Goal: Task Accomplishment & Management: Use online tool/utility

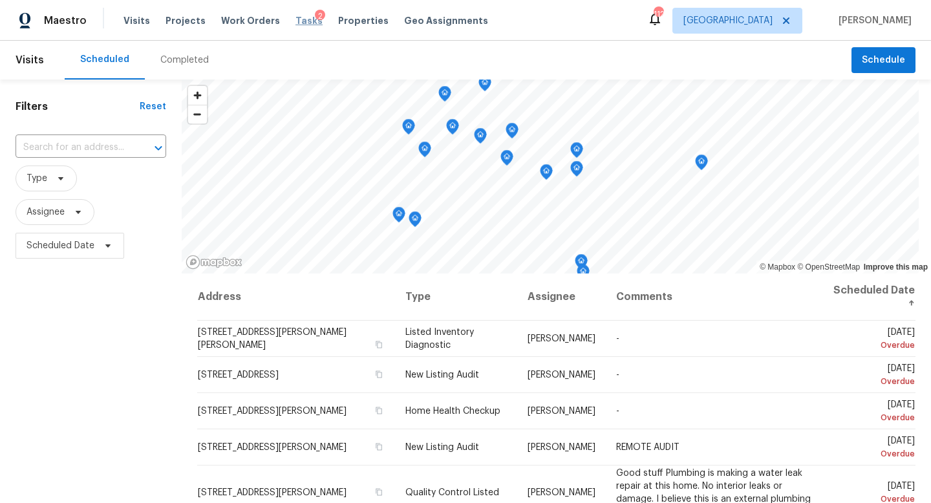
click at [295, 21] on span "Tasks" at bounding box center [308, 20] width 27 height 9
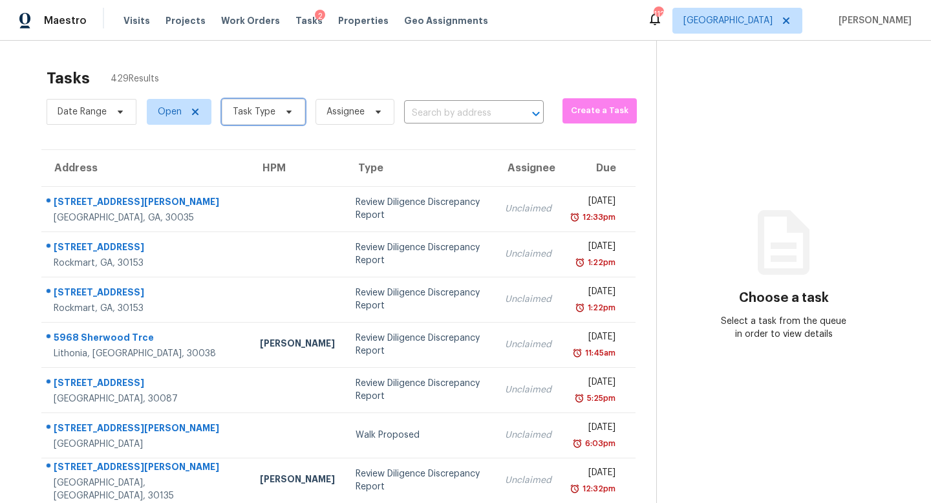
click at [277, 114] on span "Task Type" at bounding box center [263, 112] width 83 height 26
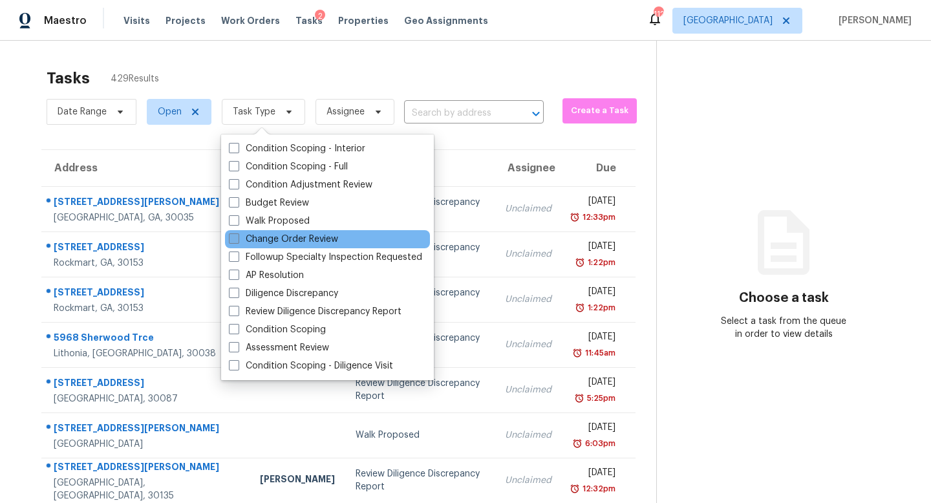
click at [267, 237] on label "Change Order Review" at bounding box center [283, 239] width 109 height 13
click at [237, 237] on input "Change Order Review" at bounding box center [233, 237] width 8 height 8
checkbox input "true"
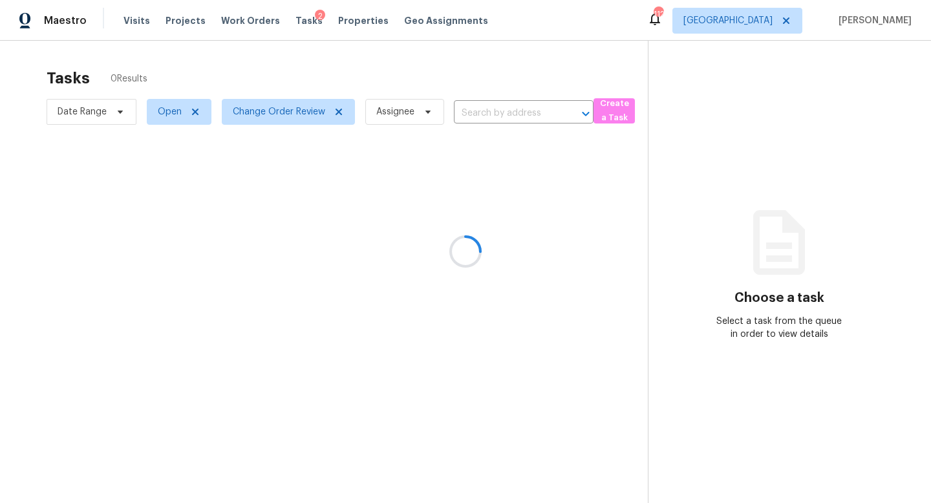
click at [348, 78] on div at bounding box center [465, 251] width 931 height 503
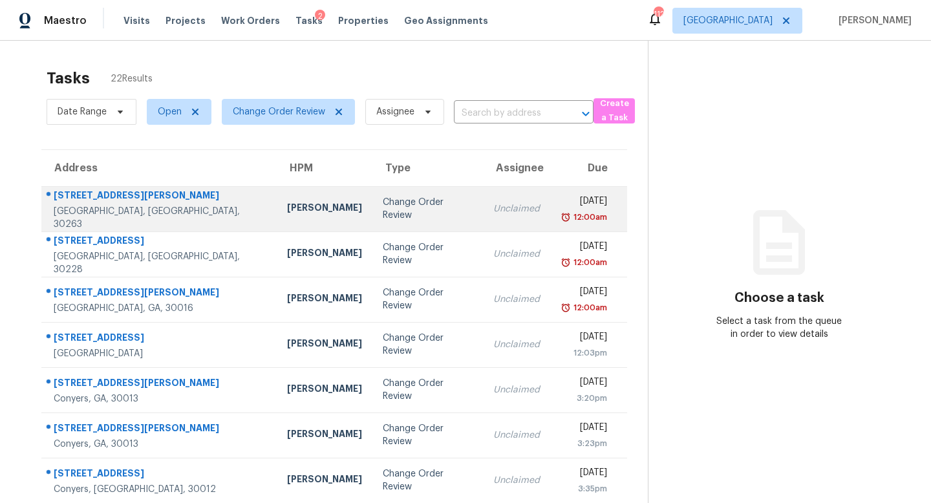
click at [383, 209] on div "Change Order Review" at bounding box center [428, 209] width 90 height 26
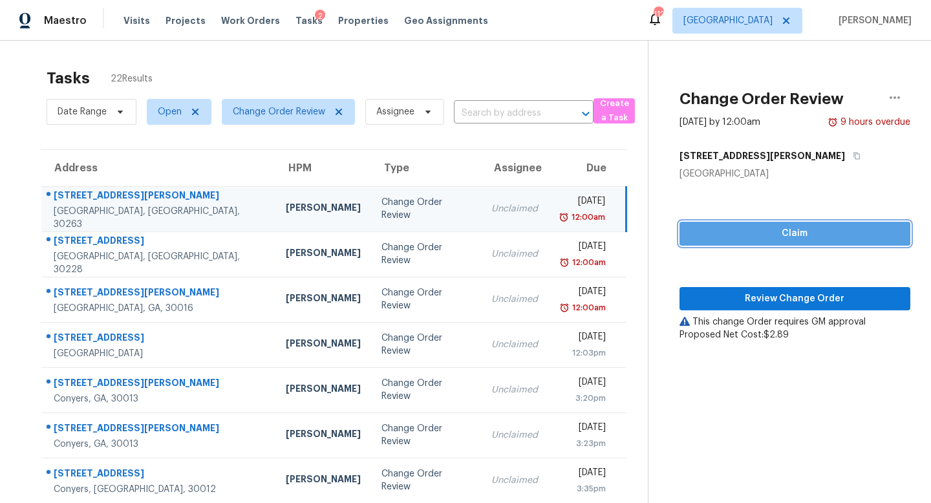
click at [801, 233] on span "Claim" at bounding box center [795, 234] width 210 height 16
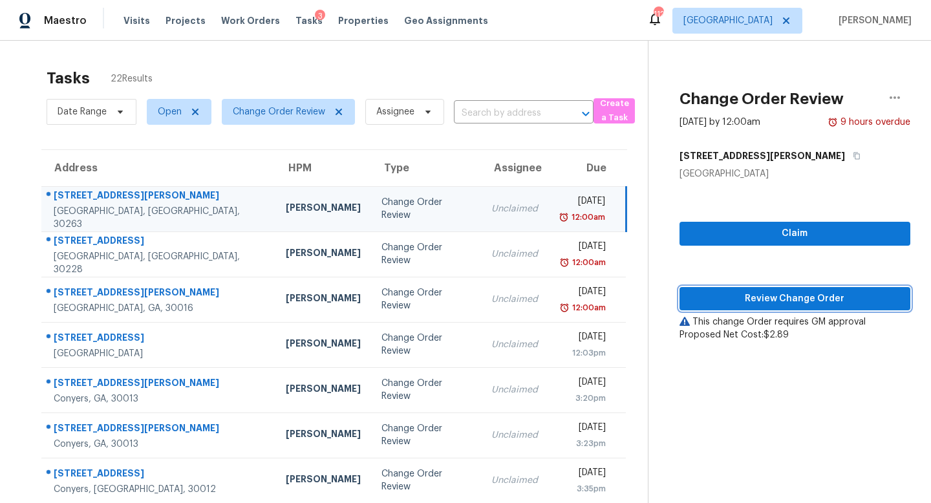
click at [792, 297] on span "Review Change Order" at bounding box center [795, 299] width 210 height 16
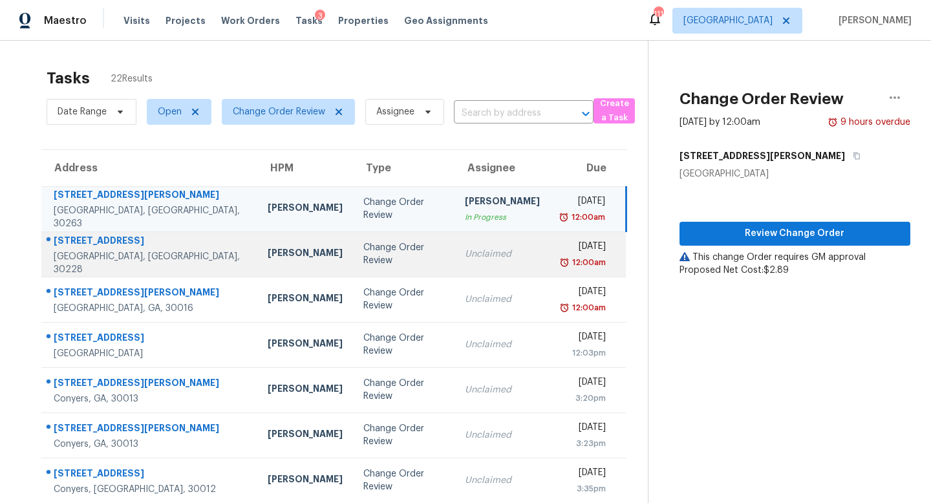
click at [464, 261] on td "Unclaimed" at bounding box center [502, 253] width 96 height 45
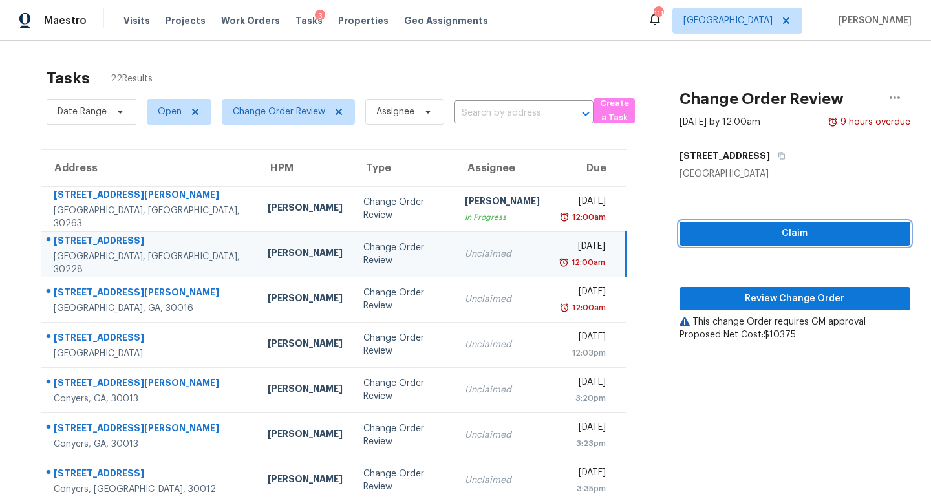
click at [747, 224] on button "Claim" at bounding box center [794, 234] width 231 height 24
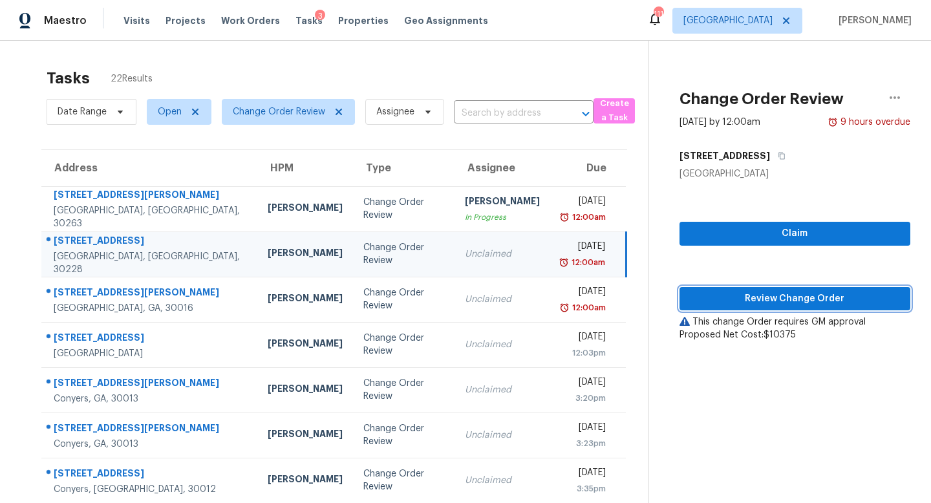
click at [794, 287] on button "Review Change Order" at bounding box center [794, 299] width 231 height 24
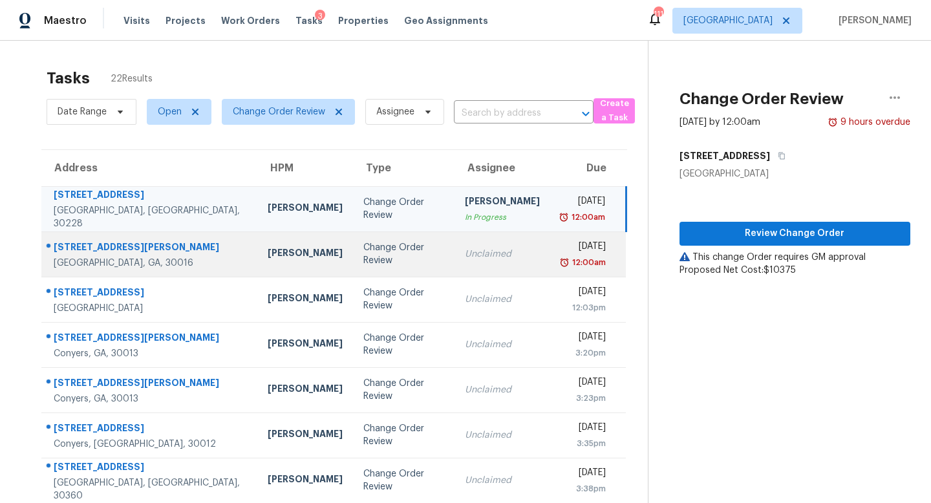
click at [378, 259] on div "Change Order Review" at bounding box center [403, 254] width 81 height 26
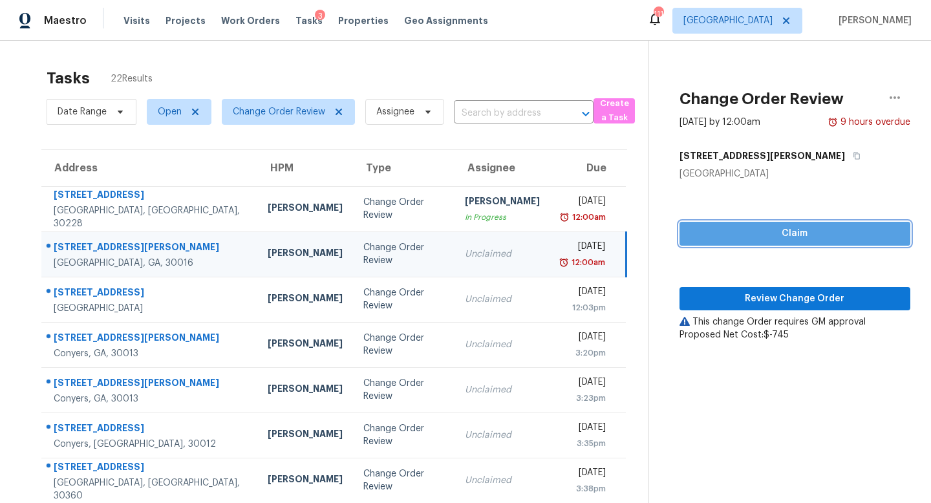
click at [768, 231] on span "Claim" at bounding box center [795, 234] width 210 height 16
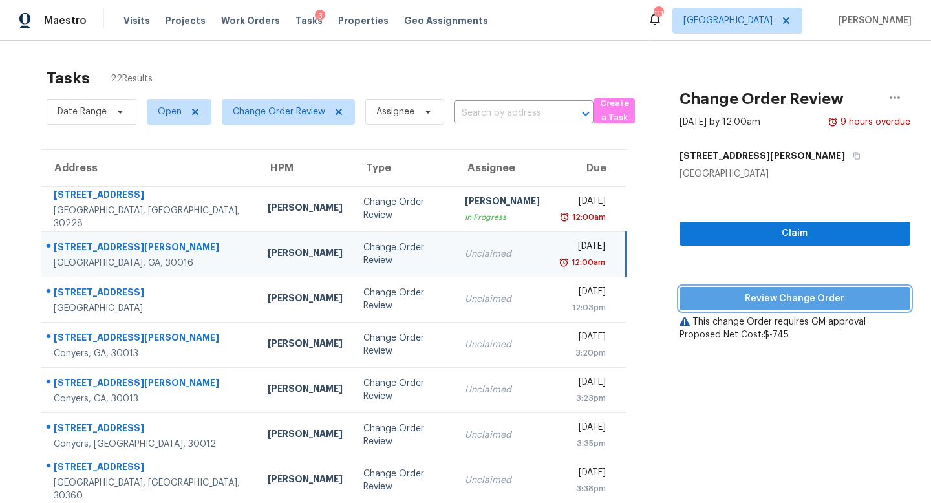
click at [798, 301] on span "Review Change Order" at bounding box center [795, 299] width 210 height 16
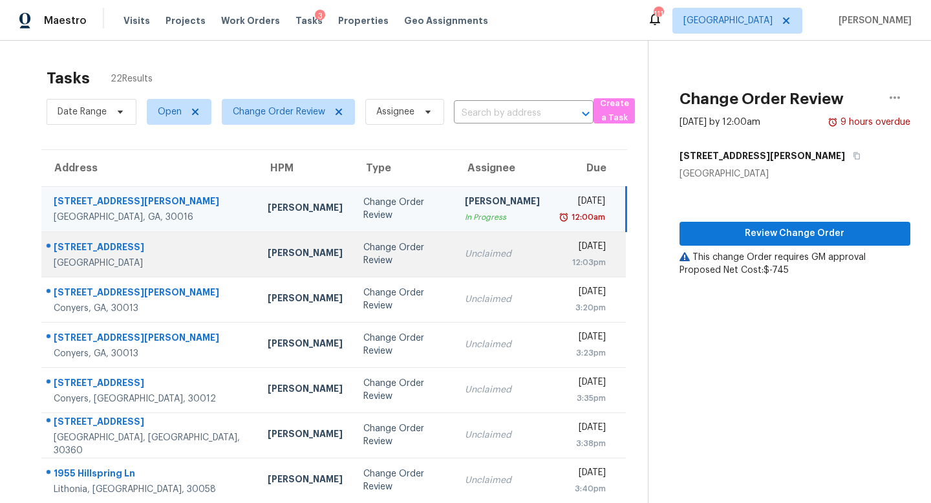
click at [377, 255] on div "Change Order Review" at bounding box center [403, 254] width 81 height 26
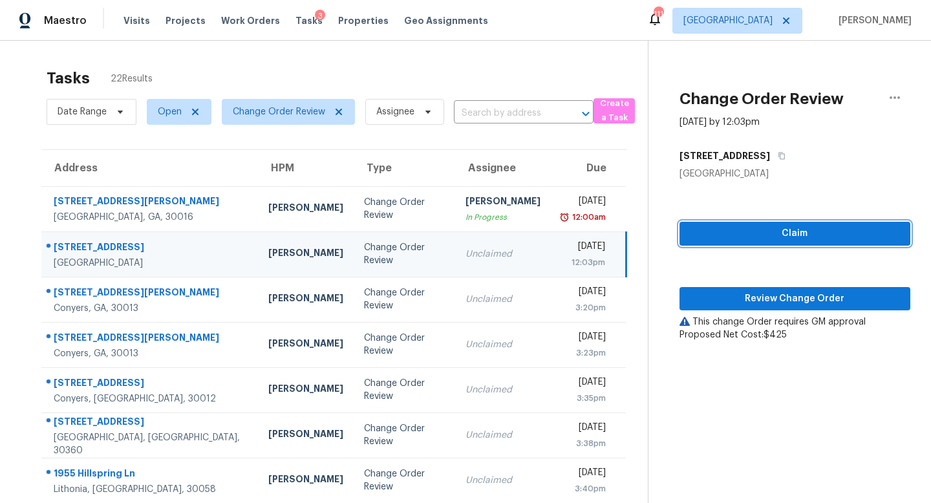
click at [747, 234] on span "Claim" at bounding box center [795, 234] width 210 height 16
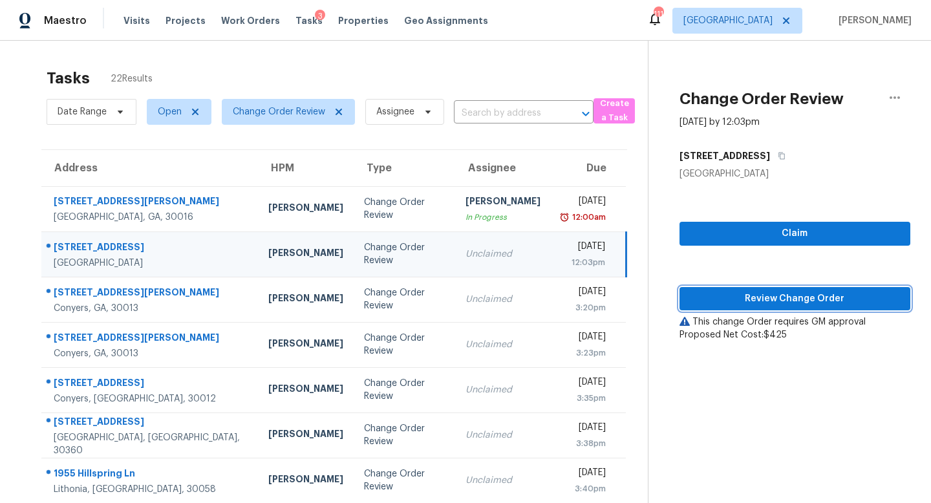
click at [778, 292] on span "Review Change Order" at bounding box center [795, 299] width 210 height 16
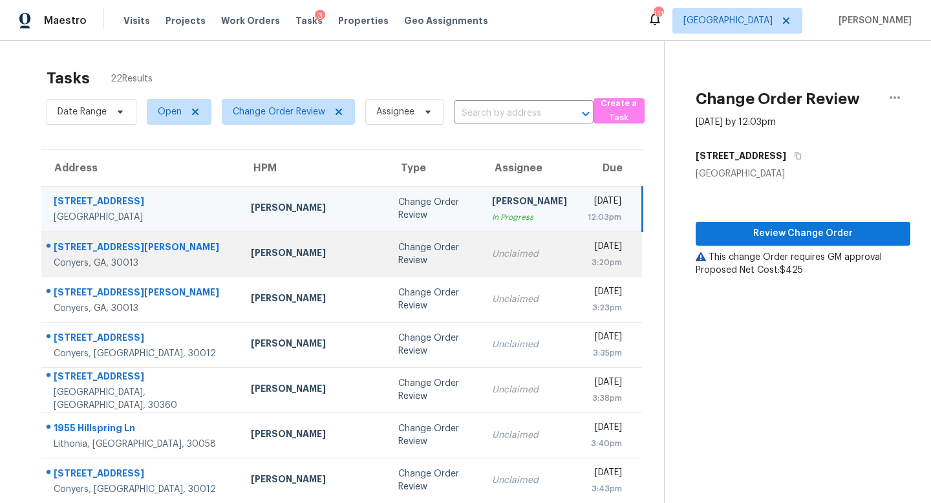
click at [414, 254] on td "Change Order Review" at bounding box center [435, 253] width 94 height 45
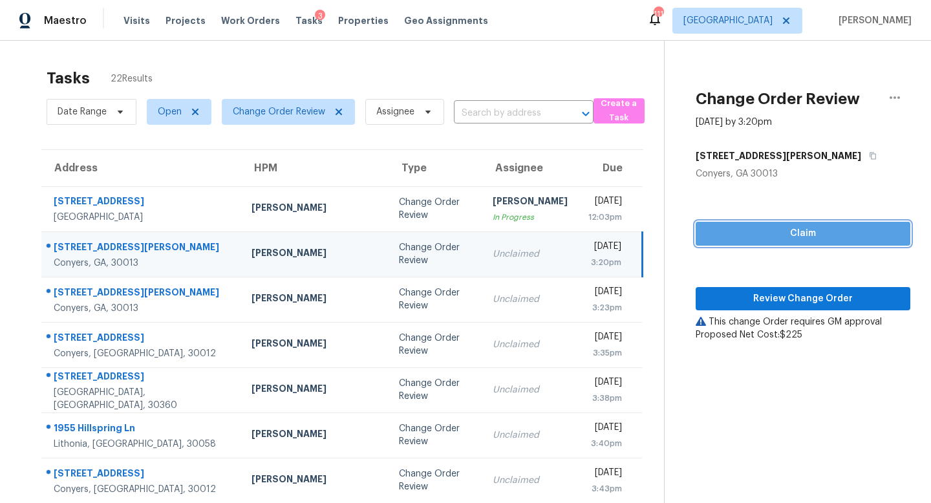
click at [799, 222] on button "Claim" at bounding box center [802, 234] width 215 height 24
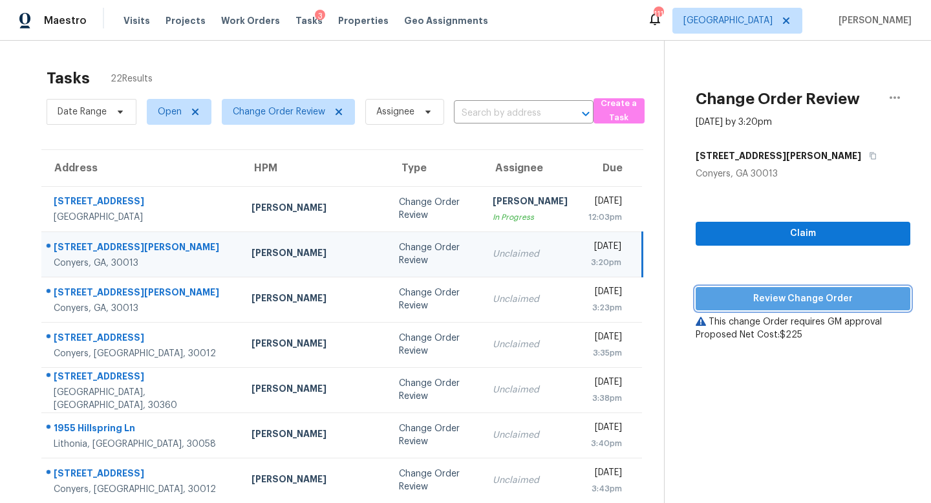
click at [781, 297] on span "Review Change Order" at bounding box center [803, 299] width 195 height 16
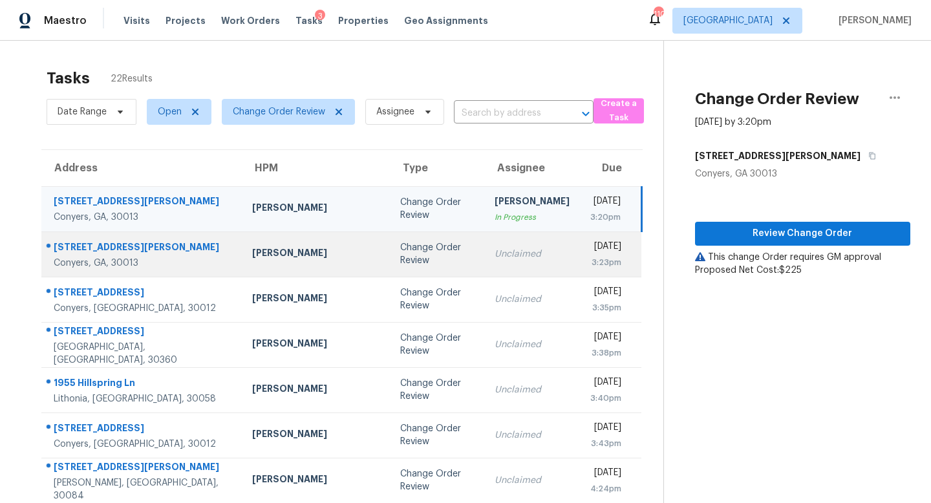
click at [494, 252] on div "Unclaimed" at bounding box center [531, 254] width 75 height 13
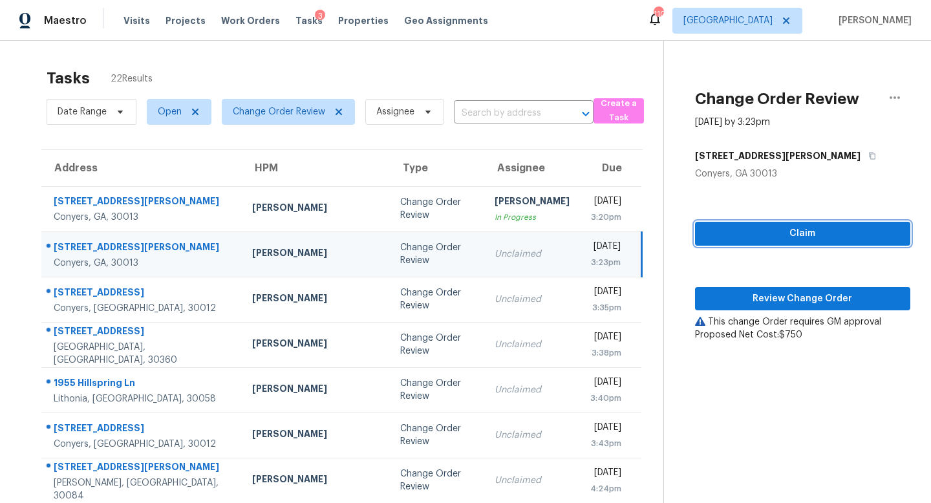
click at [805, 226] on span "Claim" at bounding box center [802, 234] width 195 height 16
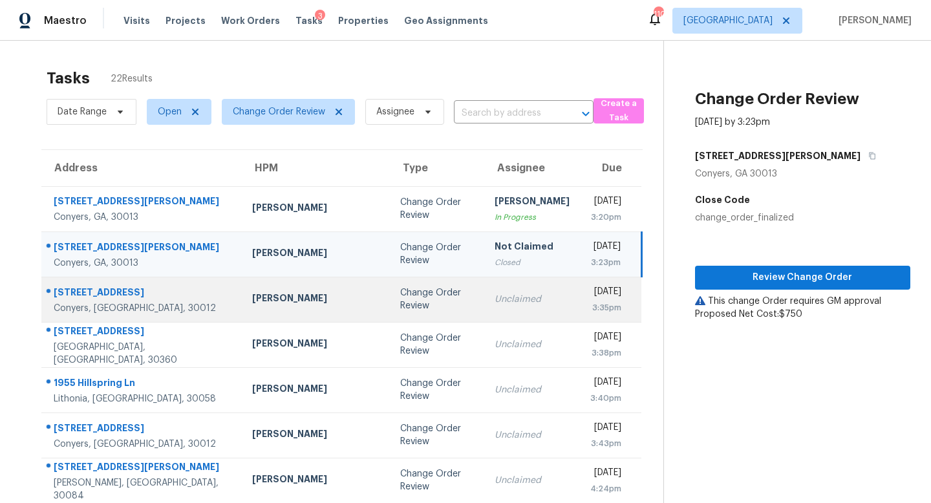
click at [484, 290] on td "Unclaimed" at bounding box center [532, 299] width 96 height 45
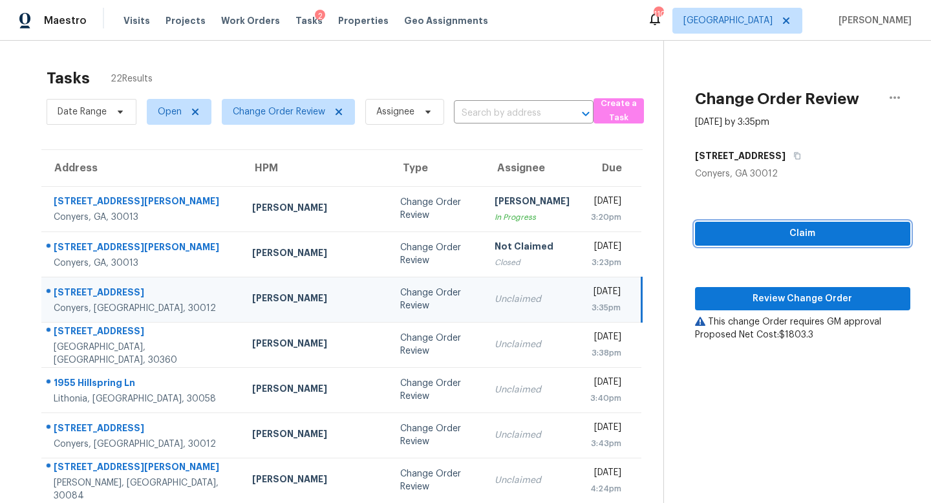
click at [791, 229] on span "Claim" at bounding box center [802, 234] width 195 height 16
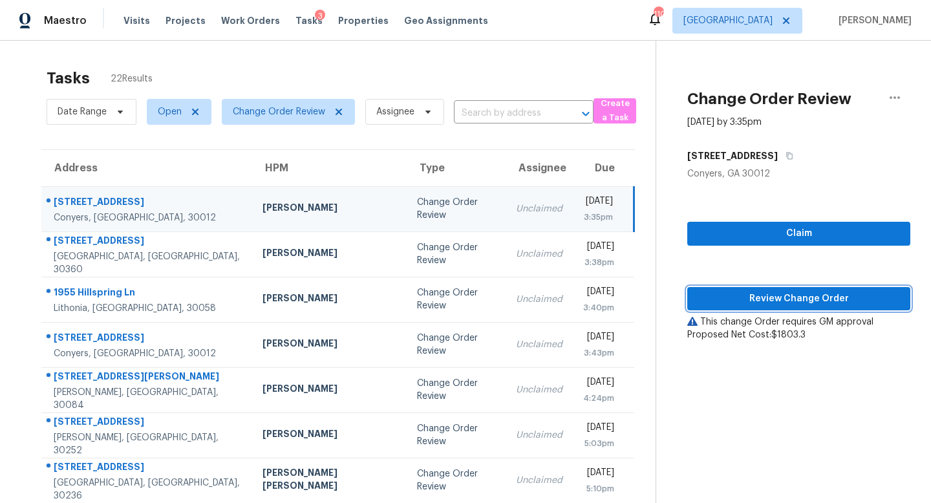
click at [790, 297] on span "Review Change Order" at bounding box center [798, 299] width 202 height 16
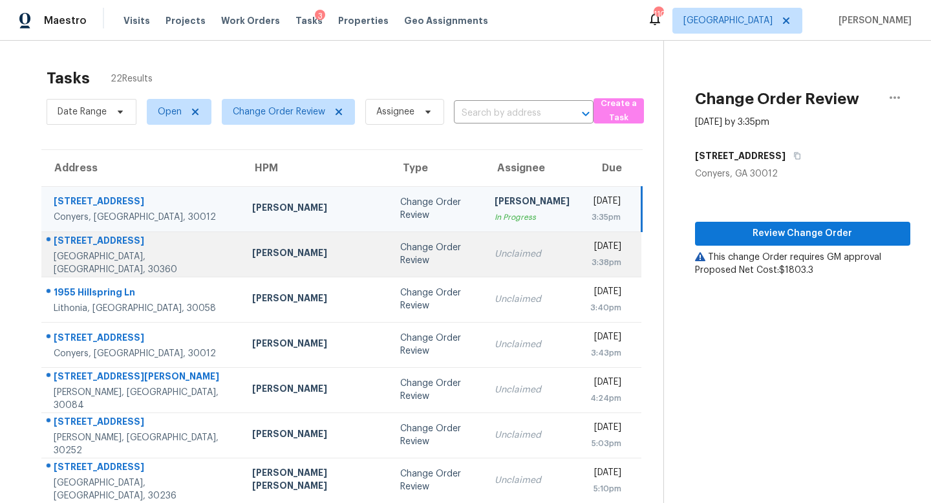
click at [484, 262] on td "Unclaimed" at bounding box center [532, 253] width 96 height 45
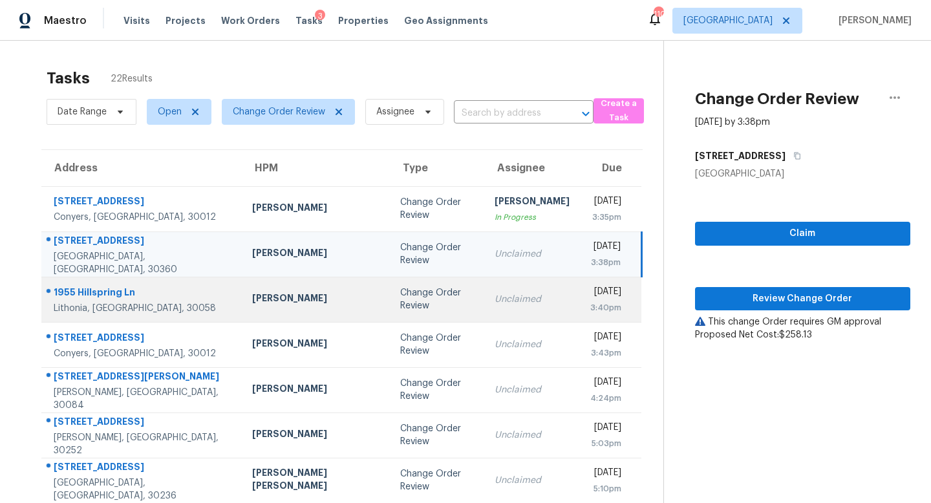
click at [494, 293] on div "Unclaimed" at bounding box center [531, 299] width 75 height 13
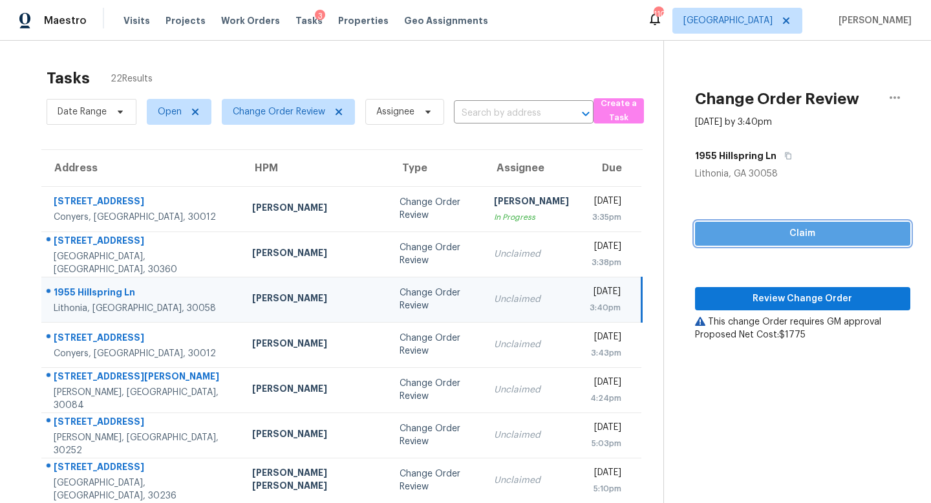
click at [784, 224] on button "Claim" at bounding box center [802, 234] width 215 height 24
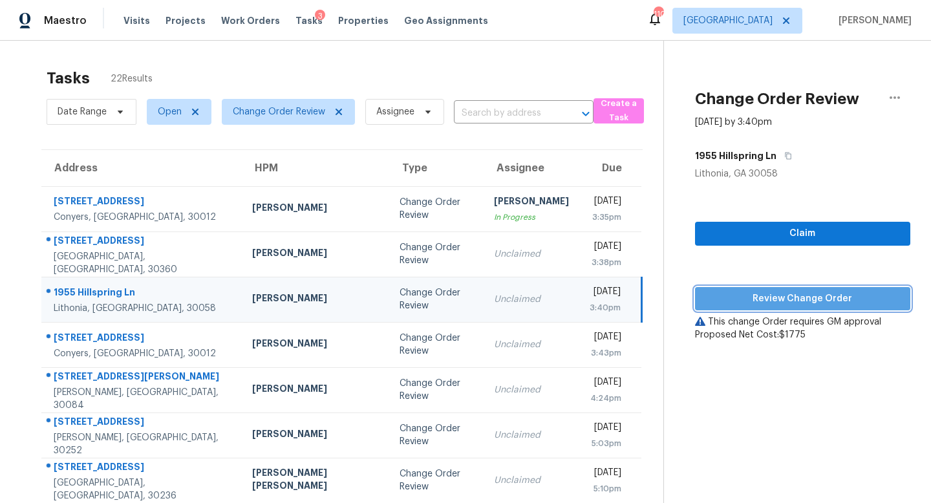
click at [772, 297] on span "Review Change Order" at bounding box center [802, 299] width 195 height 16
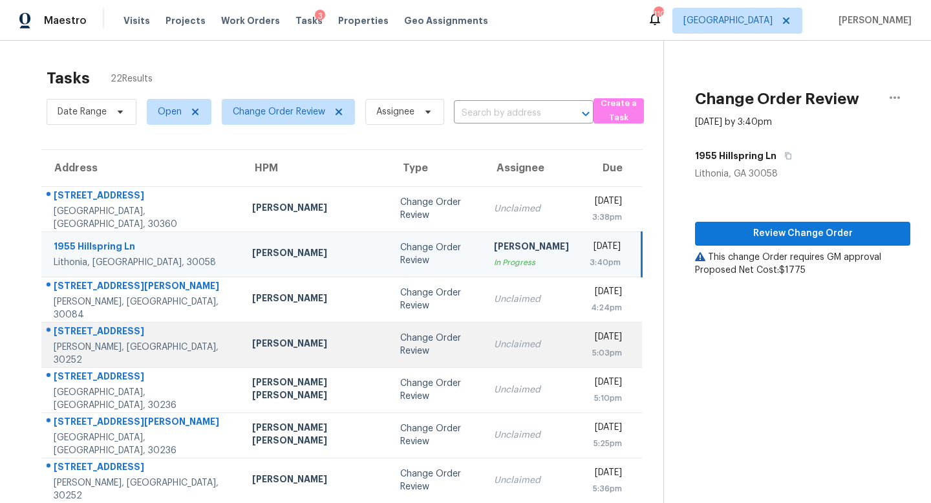
click at [494, 341] on div "Unclaimed" at bounding box center [531, 344] width 75 height 13
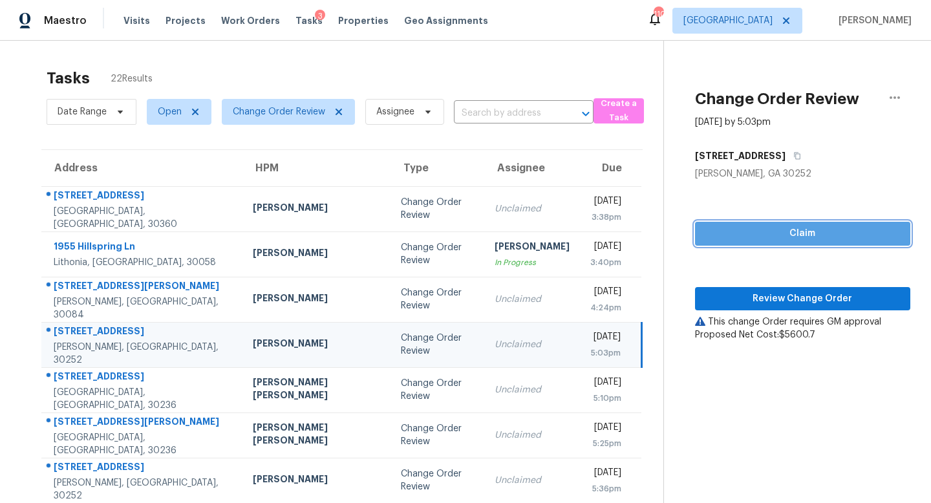
click at [772, 231] on span "Claim" at bounding box center [802, 234] width 195 height 16
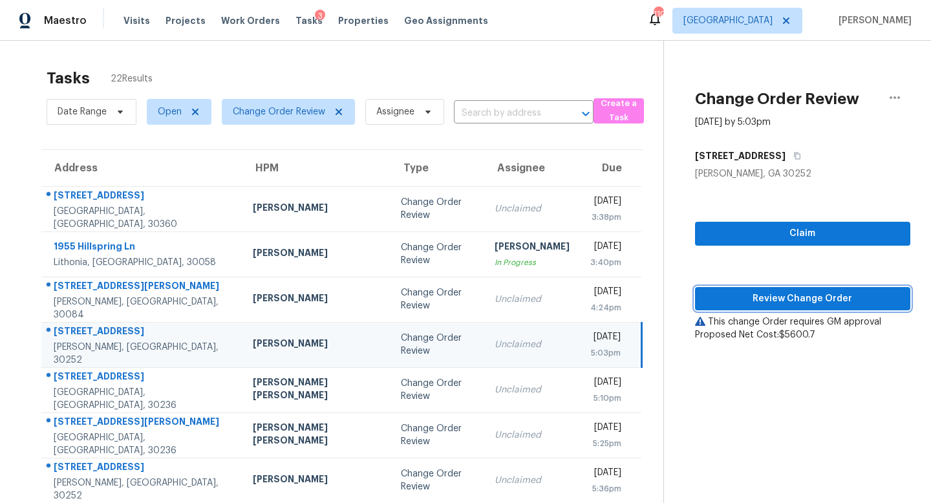
click at [773, 299] on span "Review Change Order" at bounding box center [802, 299] width 195 height 16
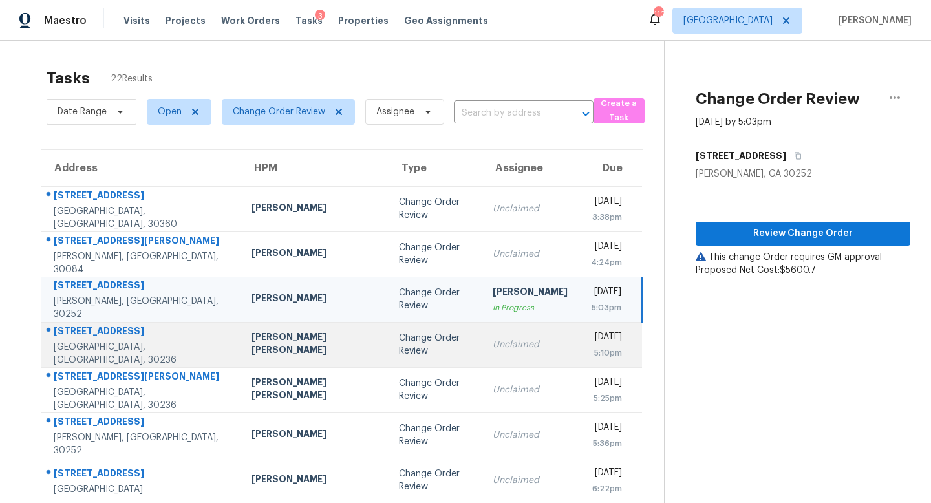
click at [482, 361] on td "Unclaimed" at bounding box center [530, 344] width 96 height 45
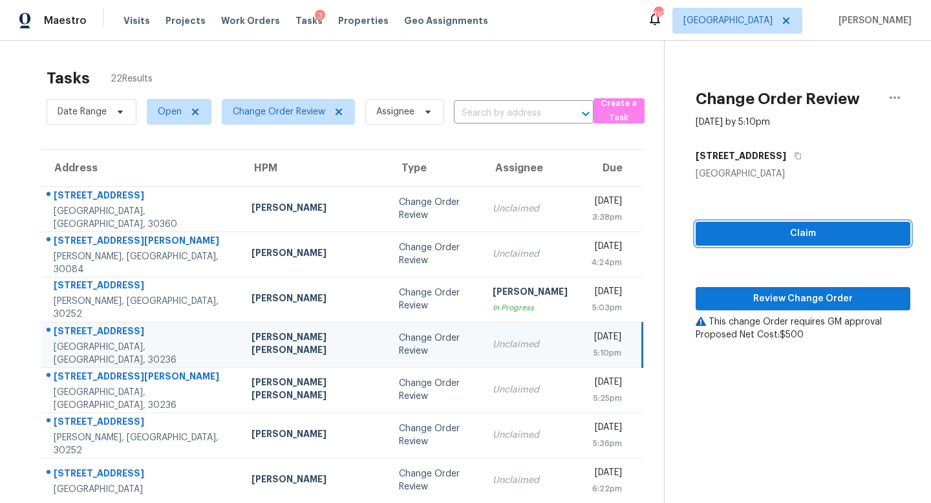
click at [789, 242] on button "Claim" at bounding box center [802, 234] width 215 height 24
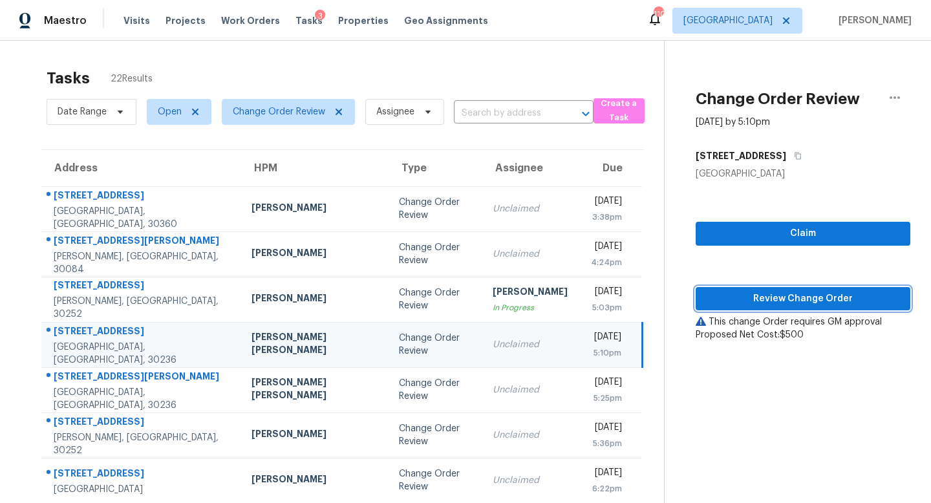
click at [774, 305] on span "Review Change Order" at bounding box center [803, 299] width 194 height 16
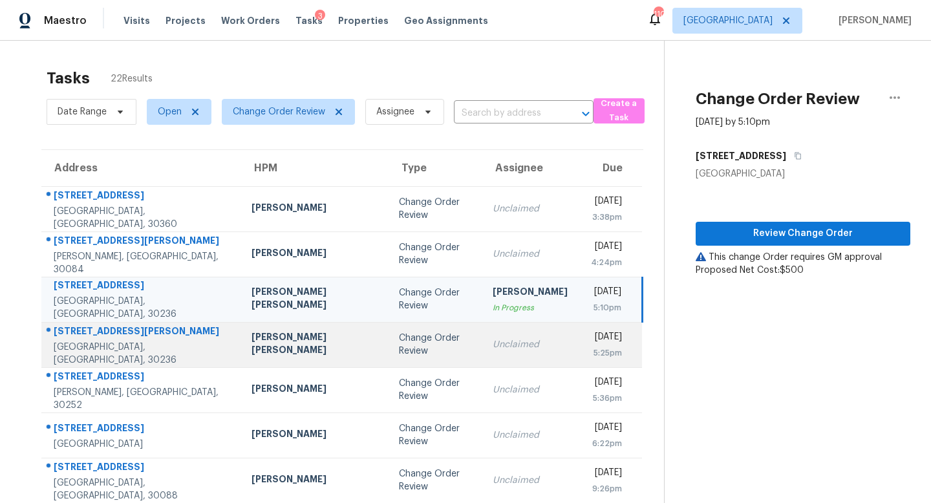
click at [510, 347] on td "Unclaimed" at bounding box center [530, 344] width 96 height 45
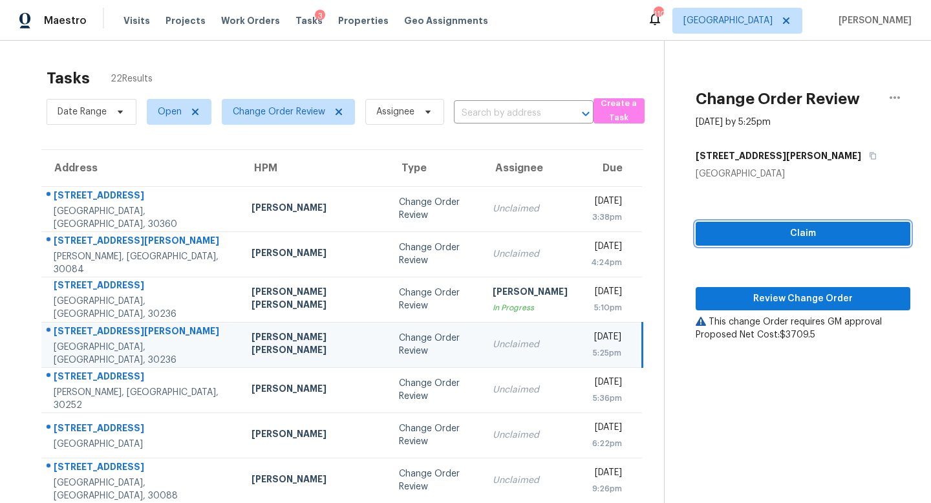
click at [763, 235] on span "Claim" at bounding box center [803, 234] width 194 height 16
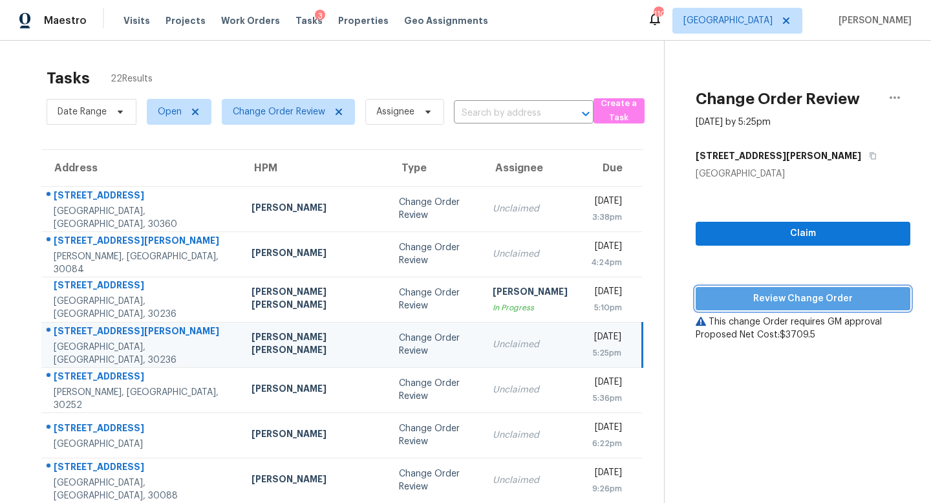
click at [789, 302] on span "Review Change Order" at bounding box center [803, 299] width 194 height 16
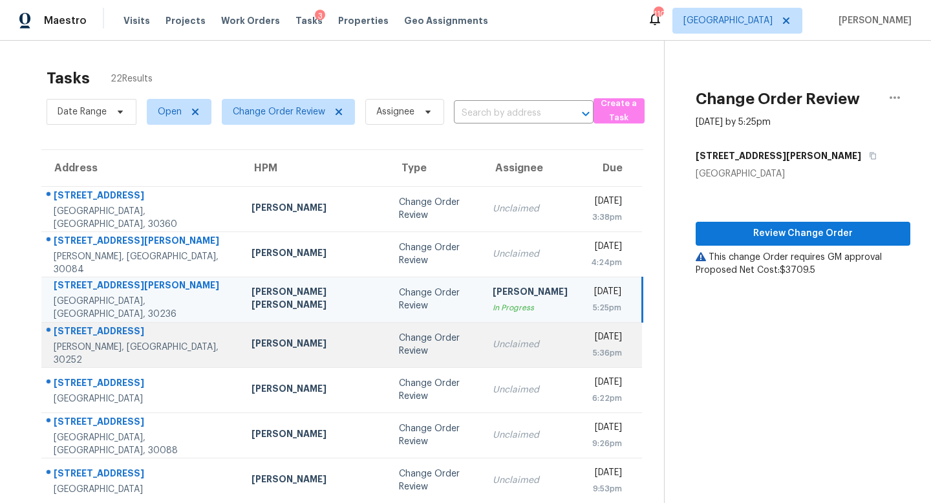
click at [406, 343] on div "Change Order Review" at bounding box center [435, 345] width 73 height 26
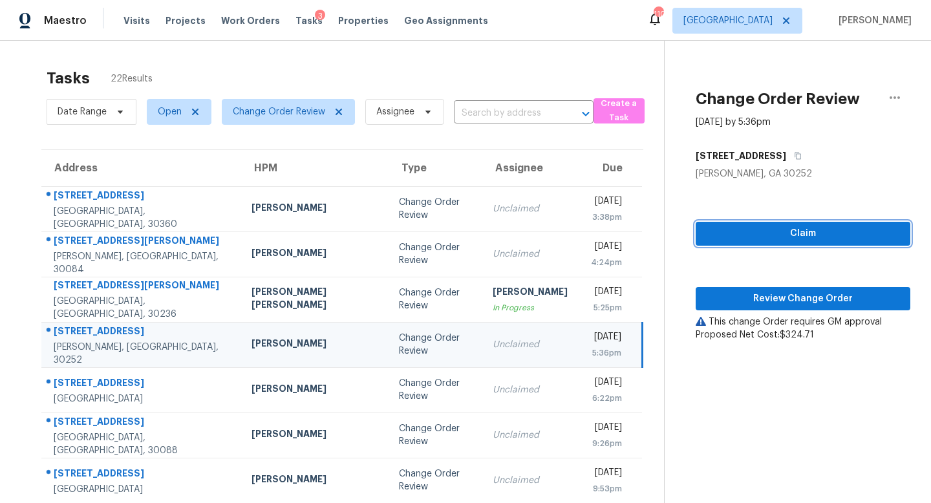
click at [784, 237] on span "Claim" at bounding box center [803, 234] width 194 height 16
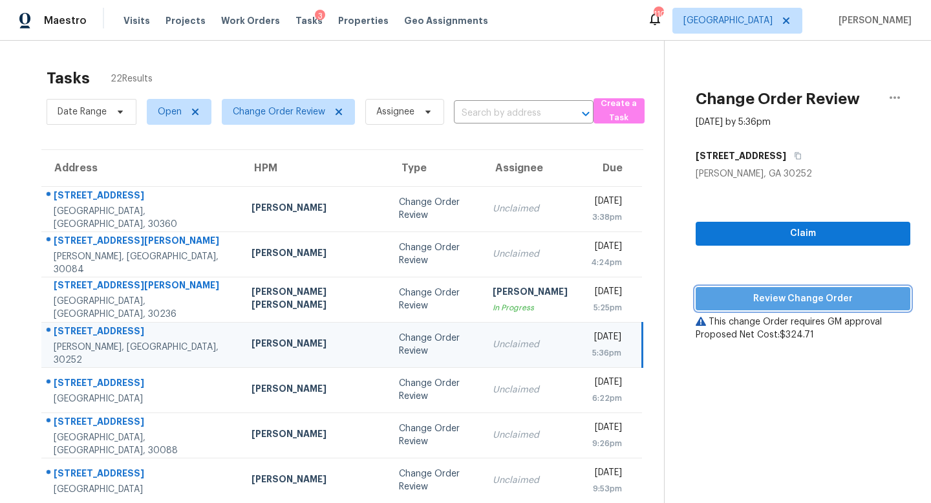
click at [771, 299] on span "Review Change Order" at bounding box center [803, 299] width 194 height 16
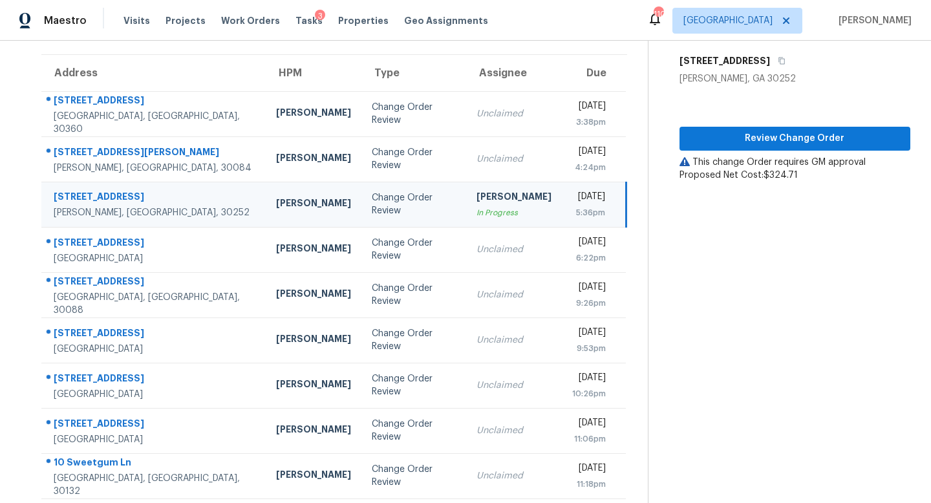
scroll to position [98, 0]
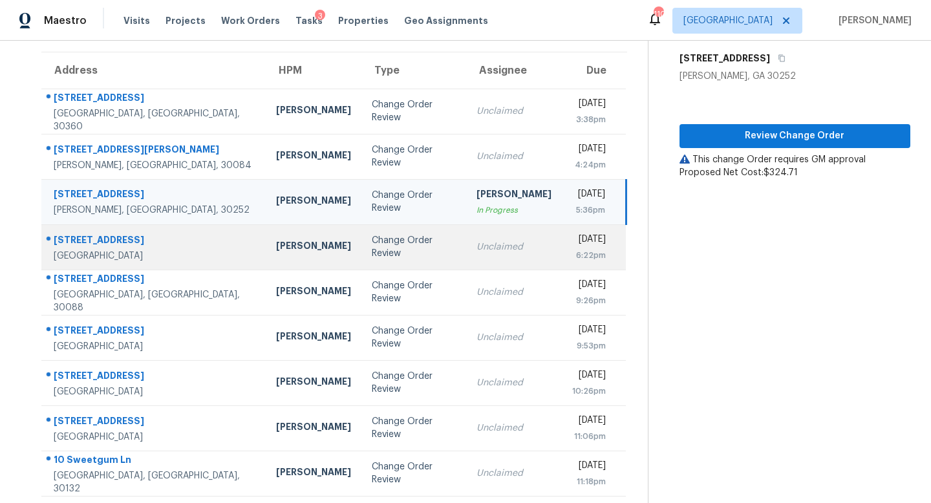
click at [493, 257] on td "Unclaimed" at bounding box center [514, 246] width 96 height 45
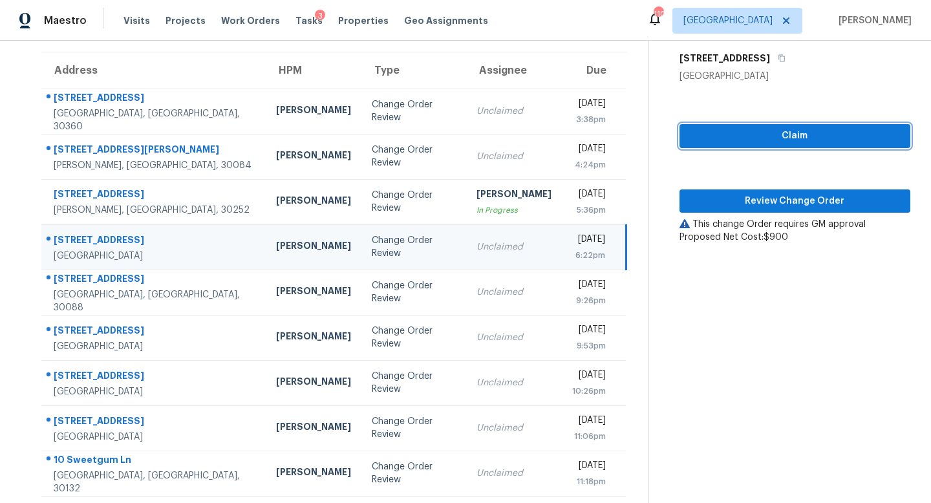
click at [776, 136] on span "Claim" at bounding box center [795, 136] width 210 height 16
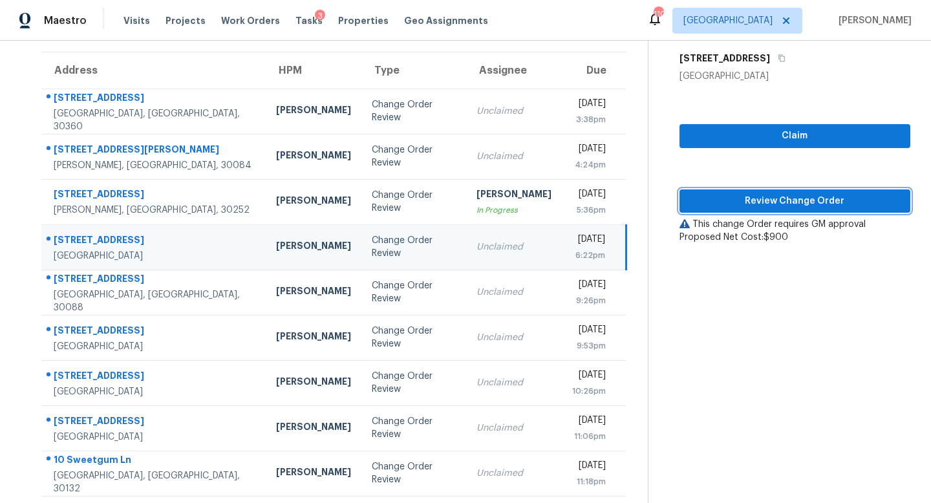
click at [778, 207] on span "Review Change Order" at bounding box center [795, 201] width 210 height 16
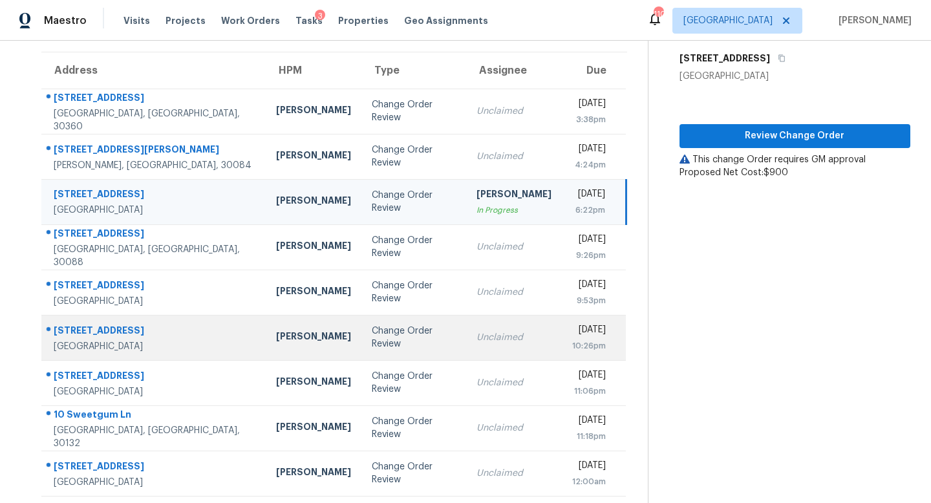
click at [476, 341] on div "Unclaimed" at bounding box center [513, 337] width 75 height 13
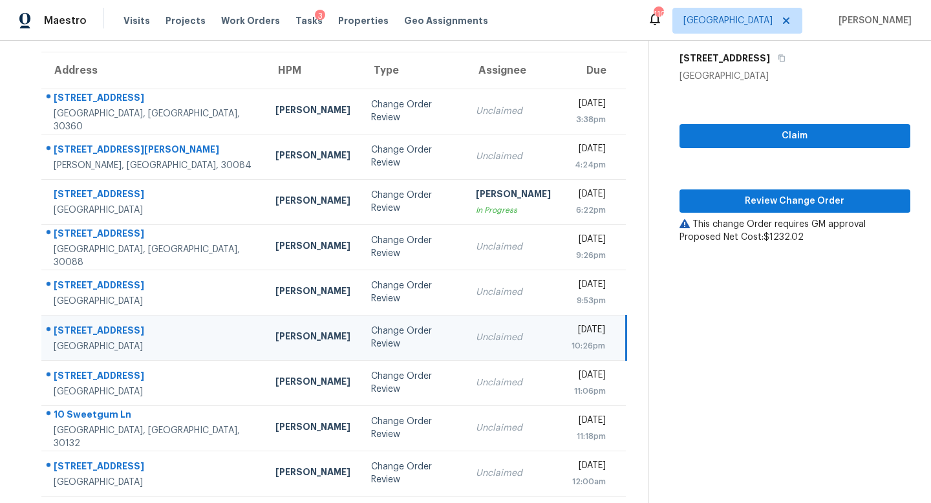
scroll to position [125, 0]
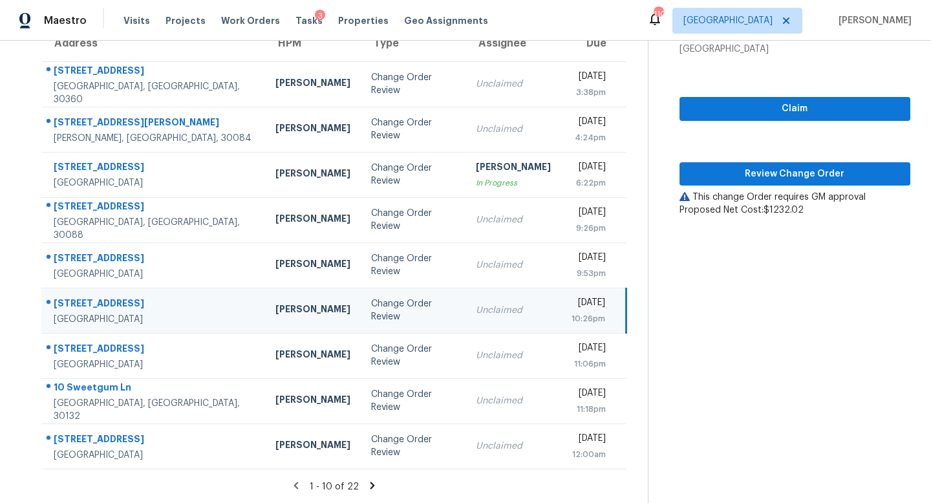
click at [372, 482] on icon at bounding box center [372, 486] width 12 height 12
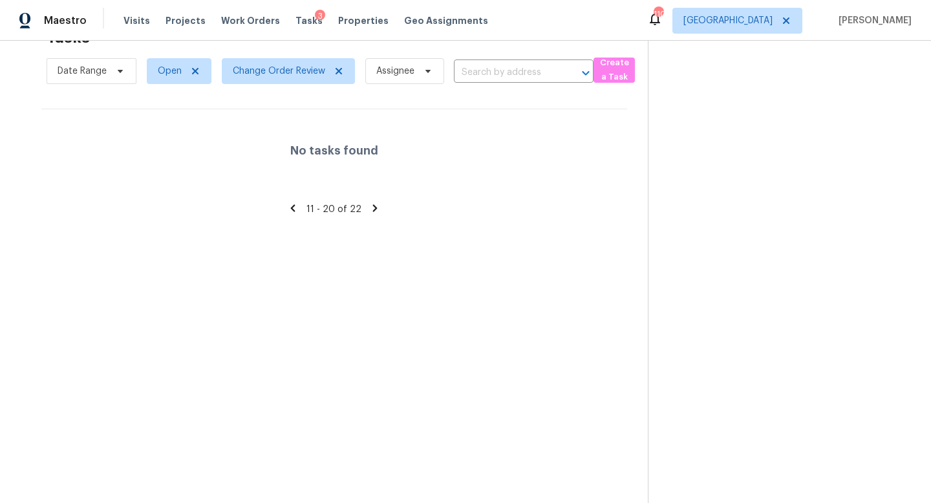
click at [293, 208] on icon at bounding box center [293, 207] width 5 height 7
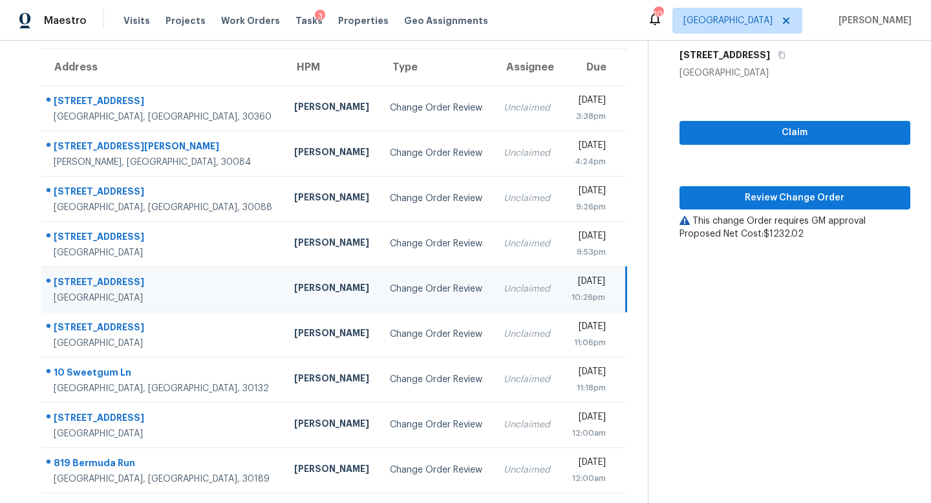
scroll to position [0, 0]
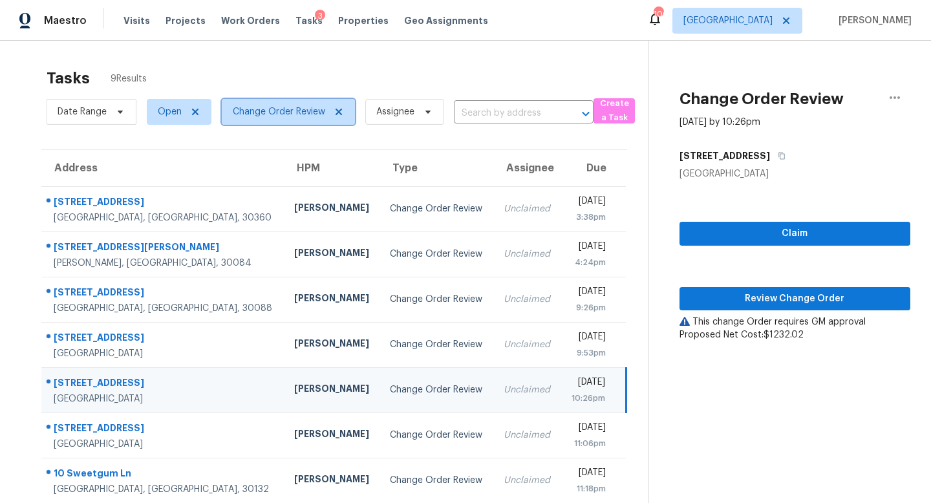
click at [337, 110] on icon at bounding box center [338, 112] width 6 height 6
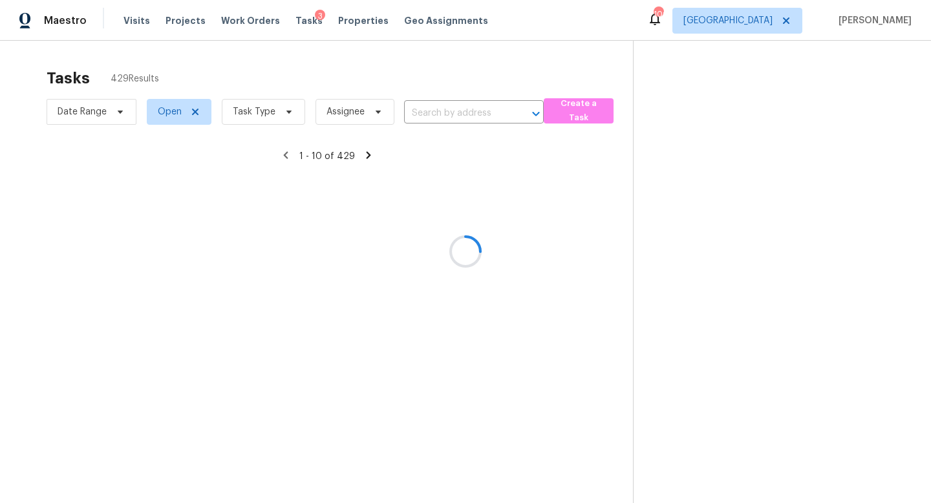
click at [252, 116] on div at bounding box center [465, 251] width 931 height 503
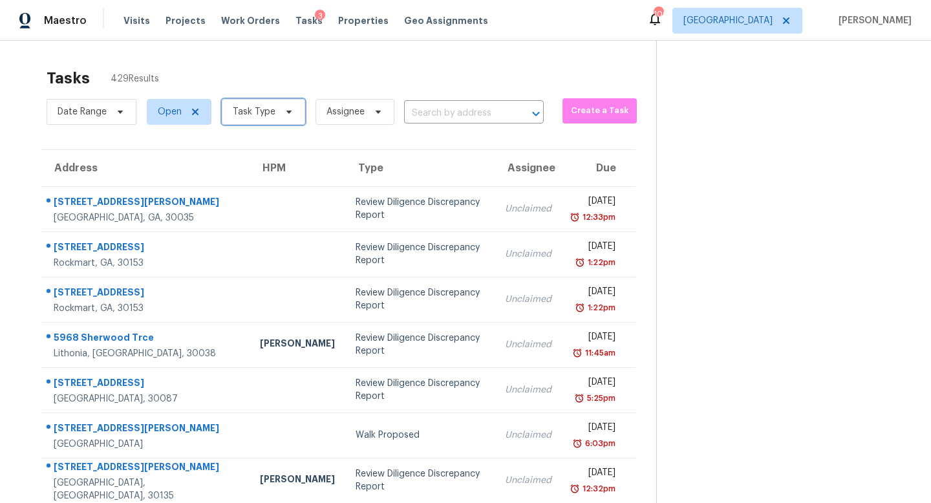
click at [266, 113] on span "Task Type" at bounding box center [254, 111] width 43 height 13
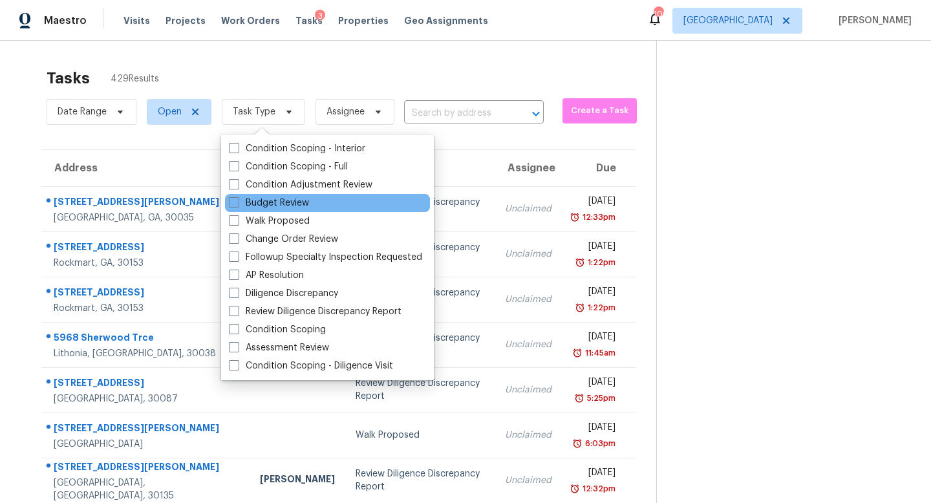
click at [282, 209] on div "Budget Review" at bounding box center [327, 203] width 205 height 18
click at [282, 207] on label "Budget Review" at bounding box center [269, 202] width 80 height 13
click at [237, 205] on input "Budget Review" at bounding box center [233, 200] width 8 height 8
checkbox input "true"
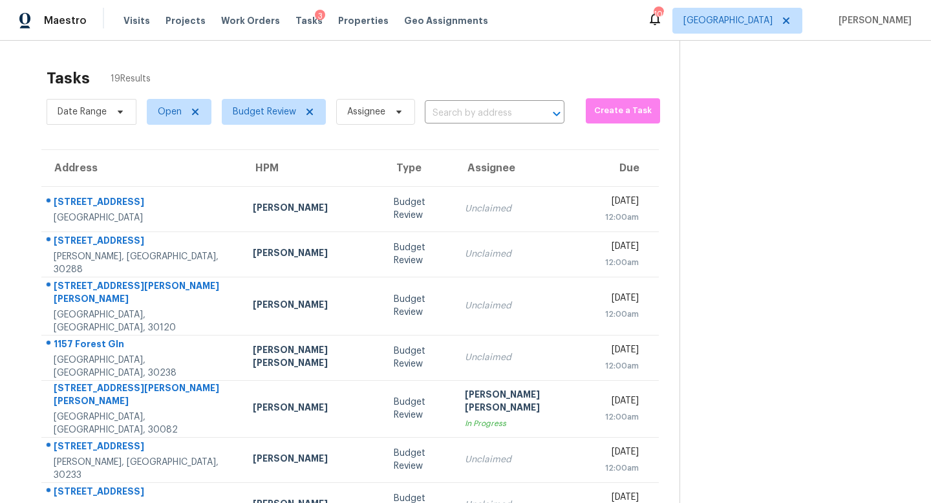
click at [313, 60] on div "Tasks 19 Results Date Range Open Budget Review Assignee ​ Create a Task Address…" at bounding box center [465, 369] width 931 height 657
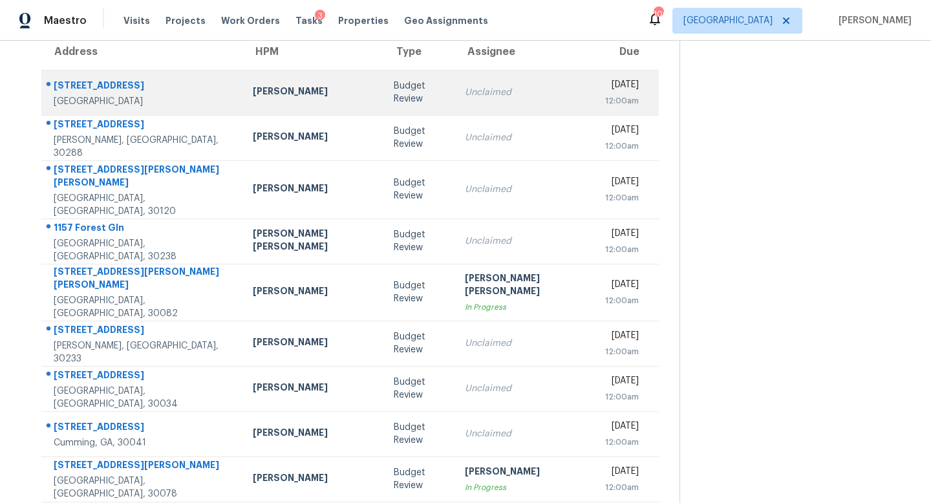
scroll to position [170, 0]
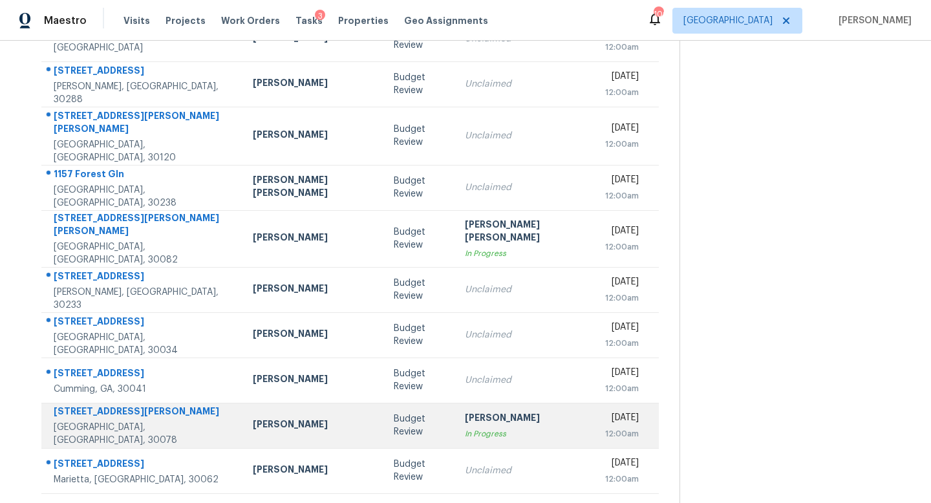
click at [383, 403] on td "Budget Review" at bounding box center [418, 425] width 71 height 45
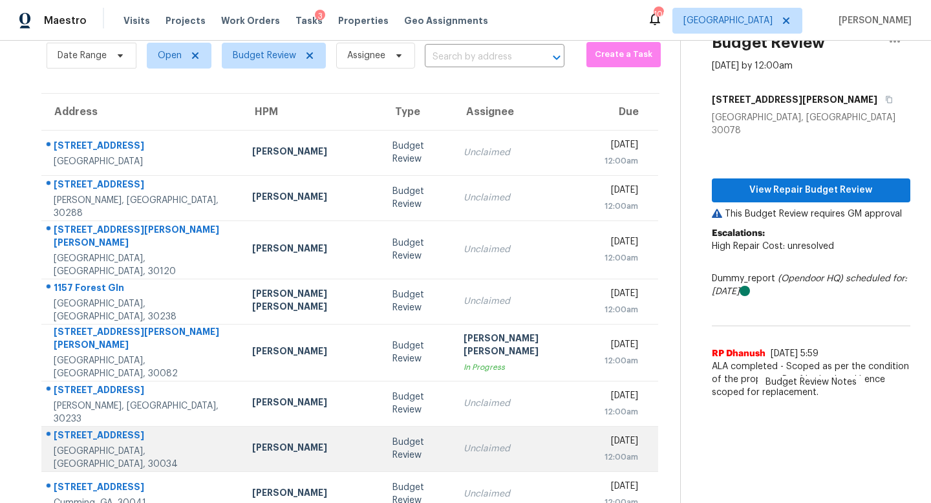
scroll to position [0, 0]
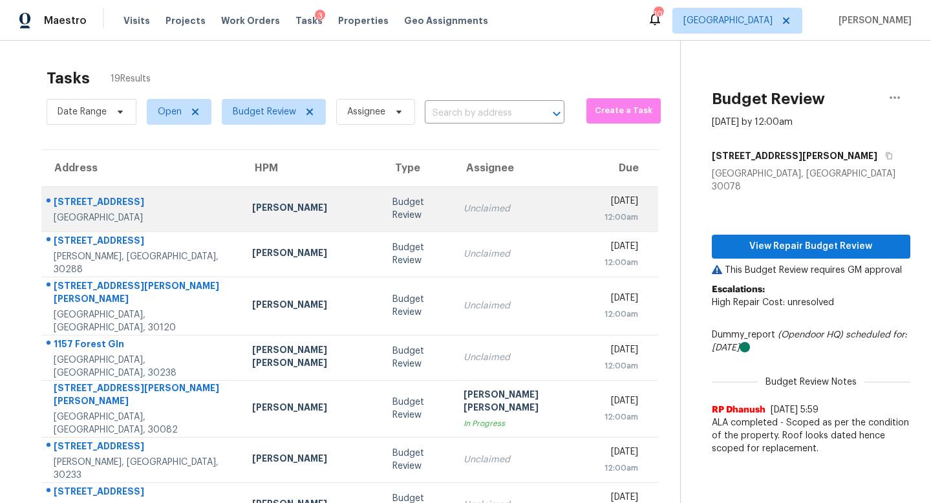
click at [463, 213] on div "Unclaimed" at bounding box center [523, 208] width 120 height 13
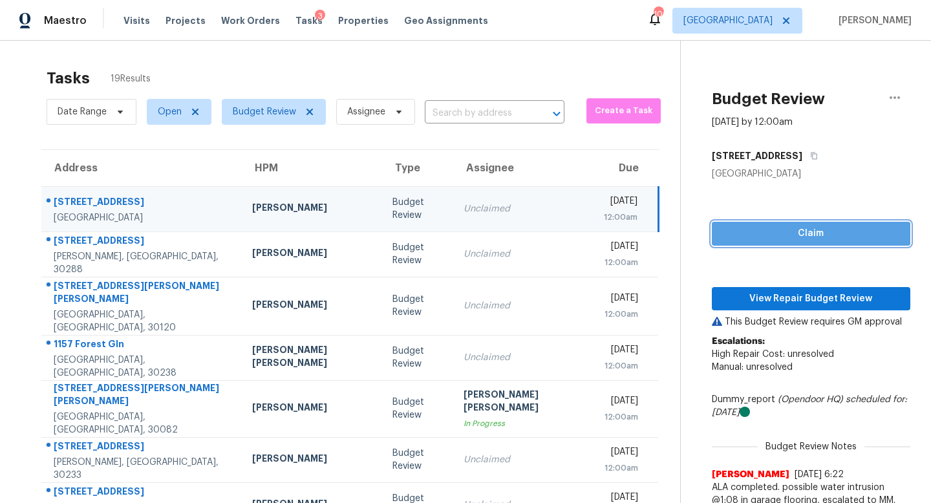
click at [744, 237] on span "Claim" at bounding box center [811, 234] width 178 height 16
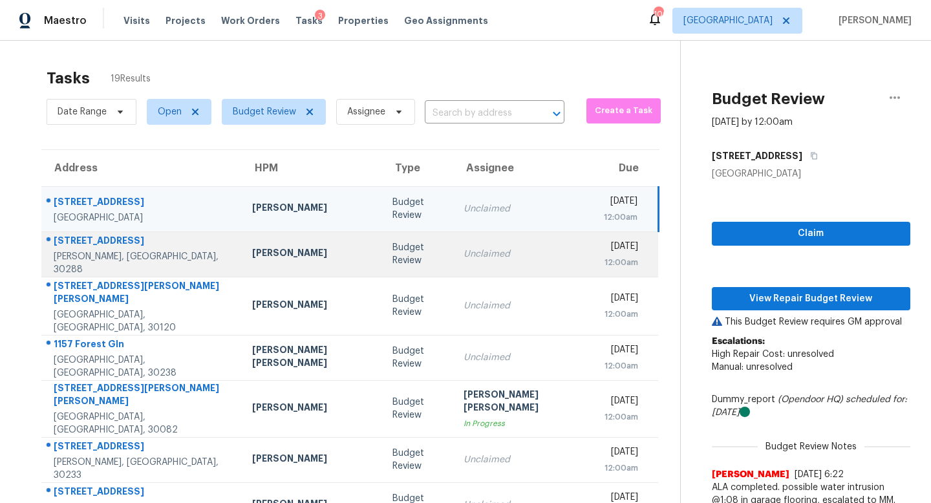
click at [474, 262] on td "Unclaimed" at bounding box center [523, 253] width 140 height 45
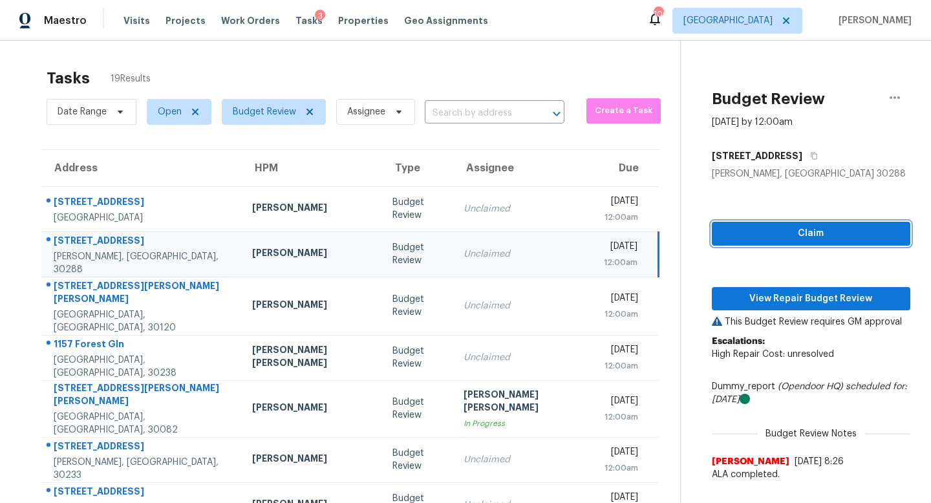
click at [712, 234] on button "Claim" at bounding box center [811, 234] width 198 height 24
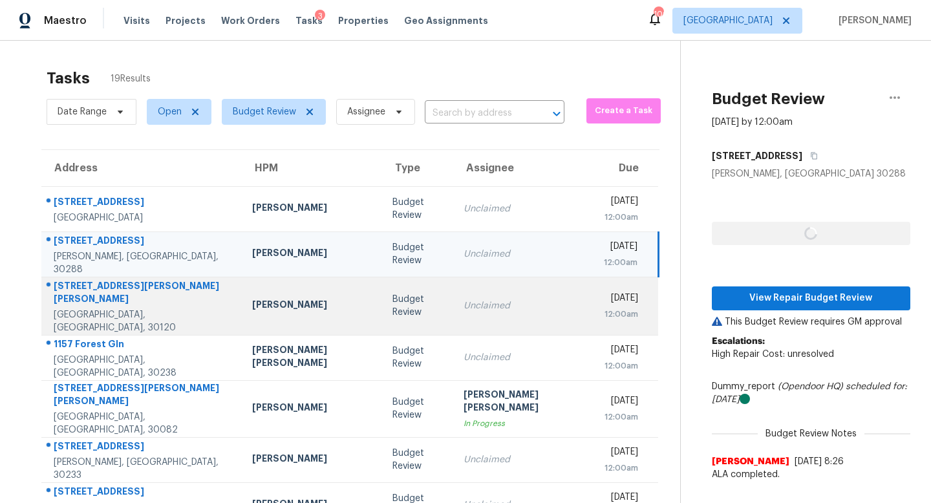
click at [490, 285] on td "Unclaimed" at bounding box center [523, 306] width 140 height 58
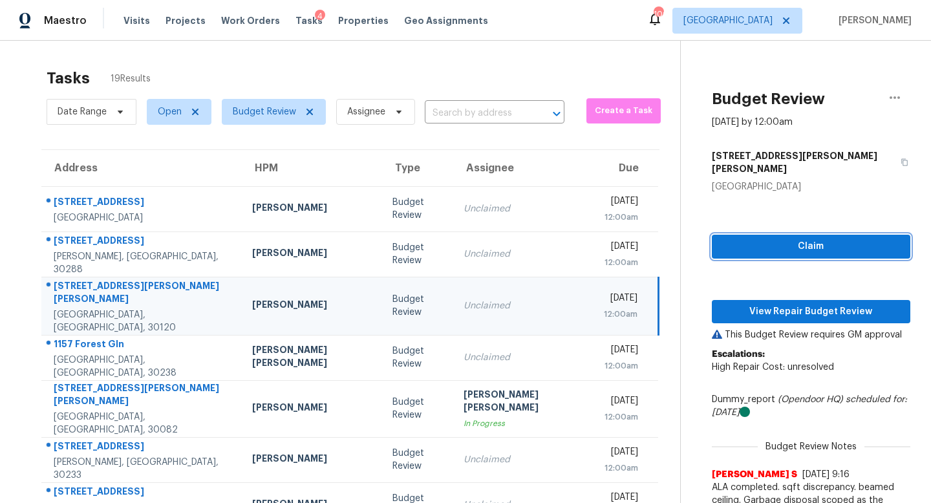
click at [722, 239] on span "Claim" at bounding box center [811, 247] width 178 height 16
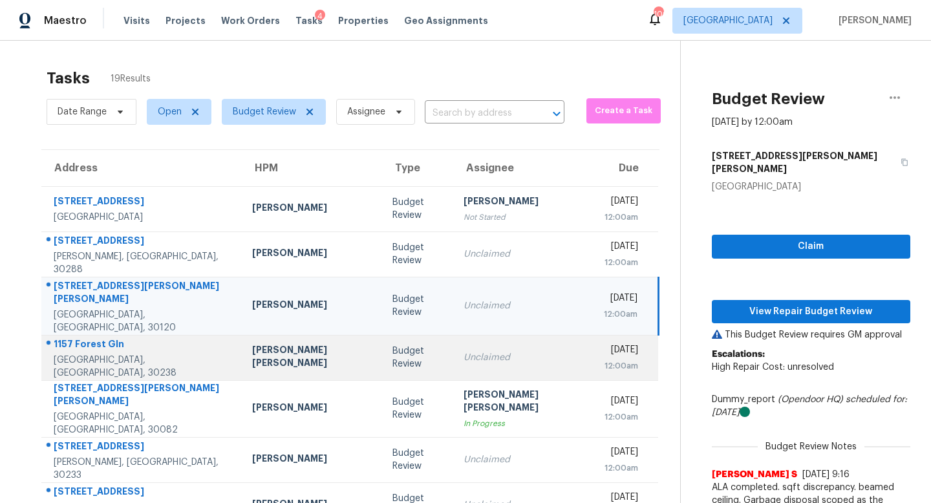
click at [475, 351] on div "Unclaimed" at bounding box center [523, 357] width 120 height 13
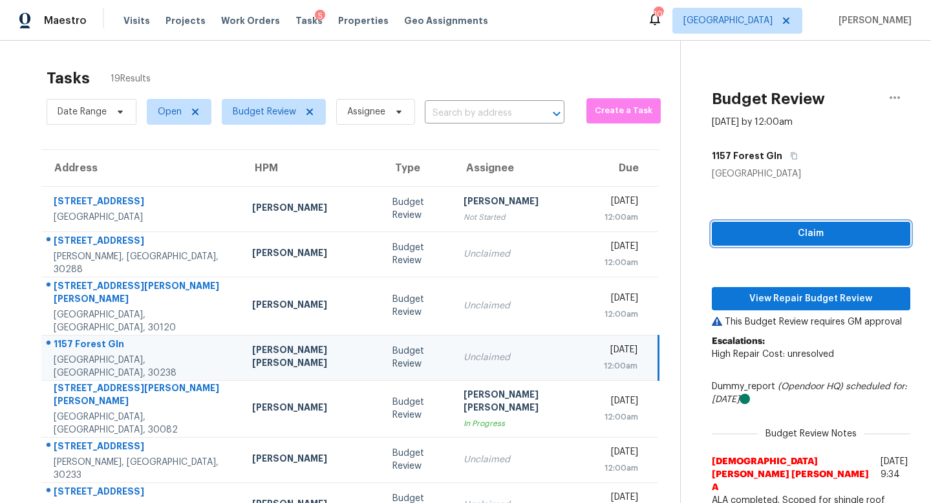
click at [736, 240] on span "Claim" at bounding box center [811, 234] width 178 height 16
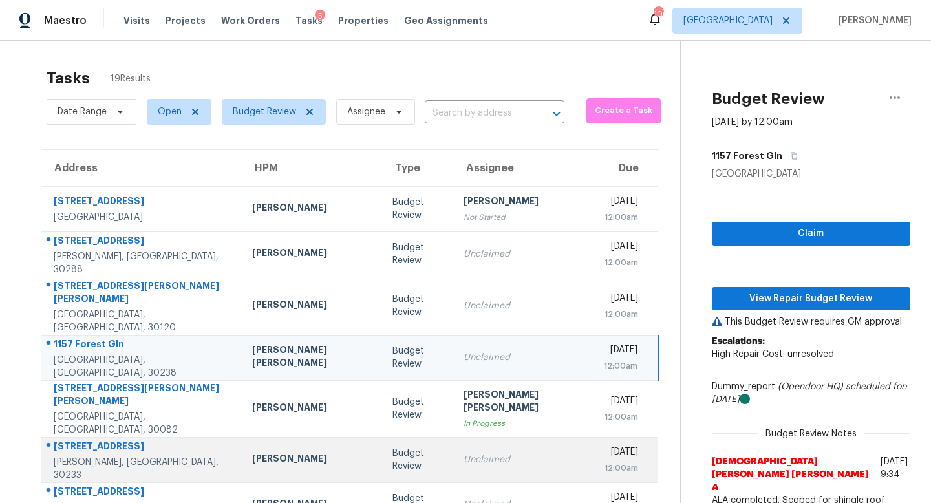
click at [463, 453] on div "Unclaimed" at bounding box center [523, 459] width 120 height 13
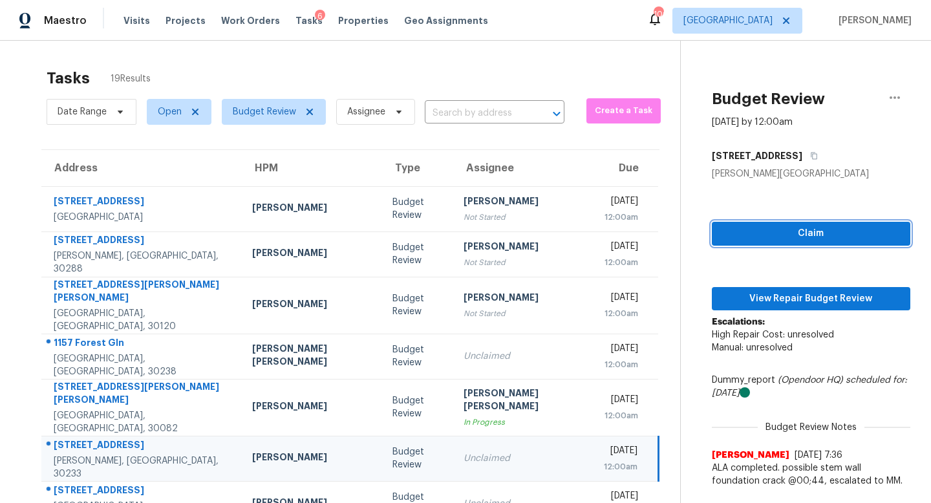
click at [712, 224] on button "Claim" at bounding box center [811, 234] width 198 height 24
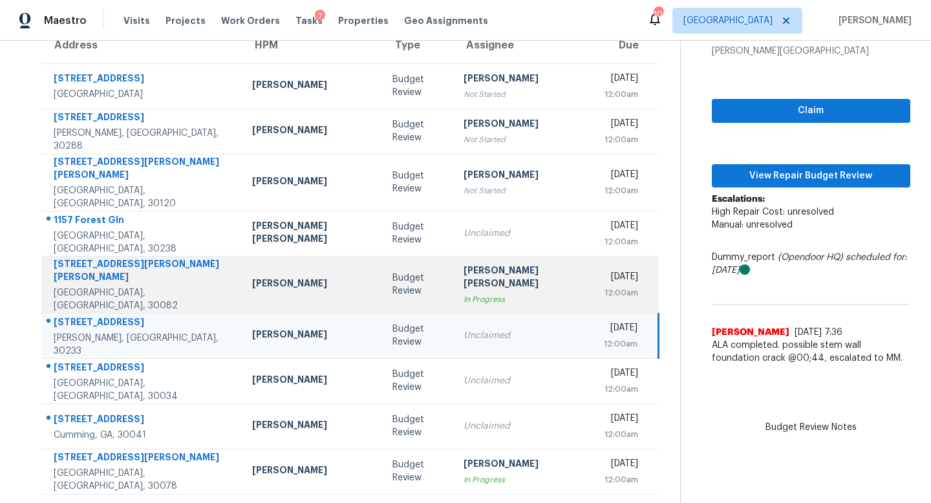
scroll to position [126, 0]
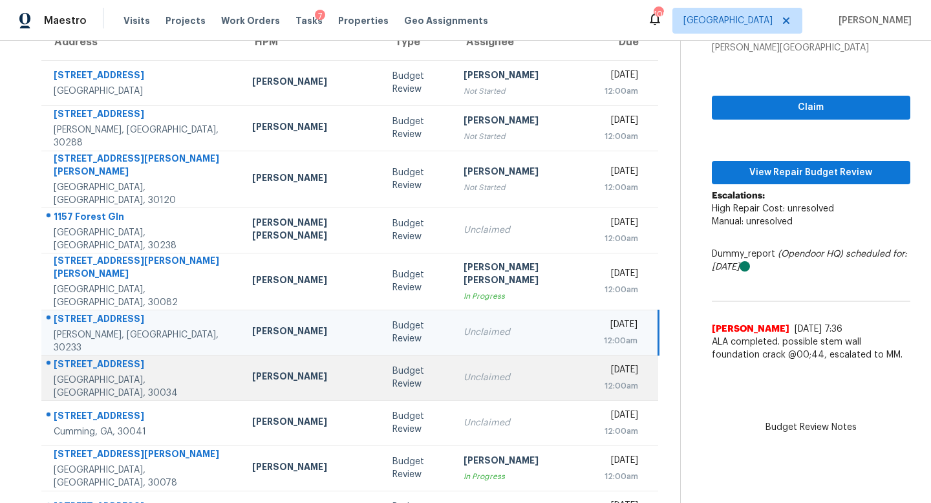
click at [453, 363] on td "Unclaimed" at bounding box center [523, 377] width 140 height 45
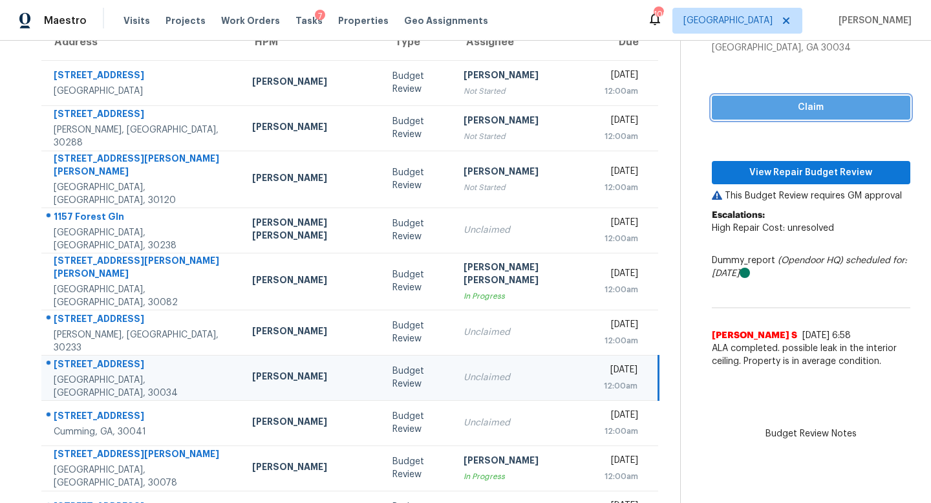
click at [735, 103] on span "Claim" at bounding box center [811, 108] width 178 height 16
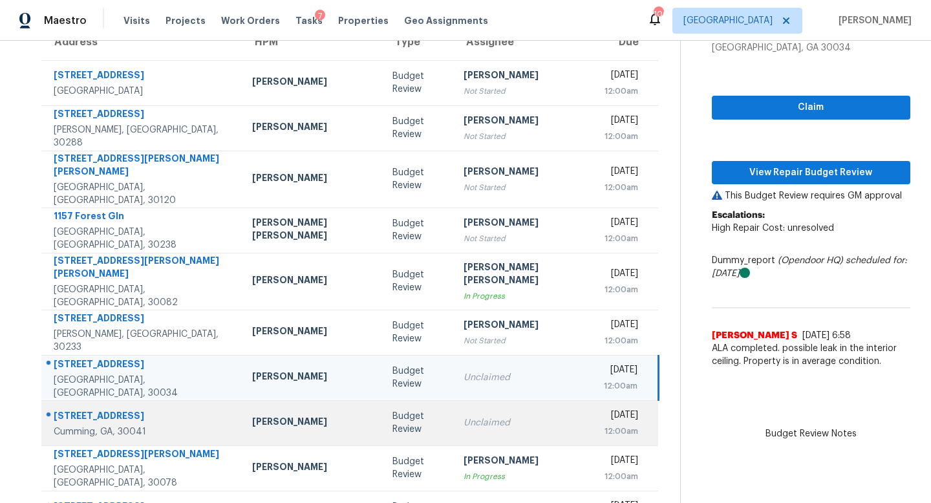
click at [463, 416] on div "Unclaimed" at bounding box center [523, 422] width 120 height 13
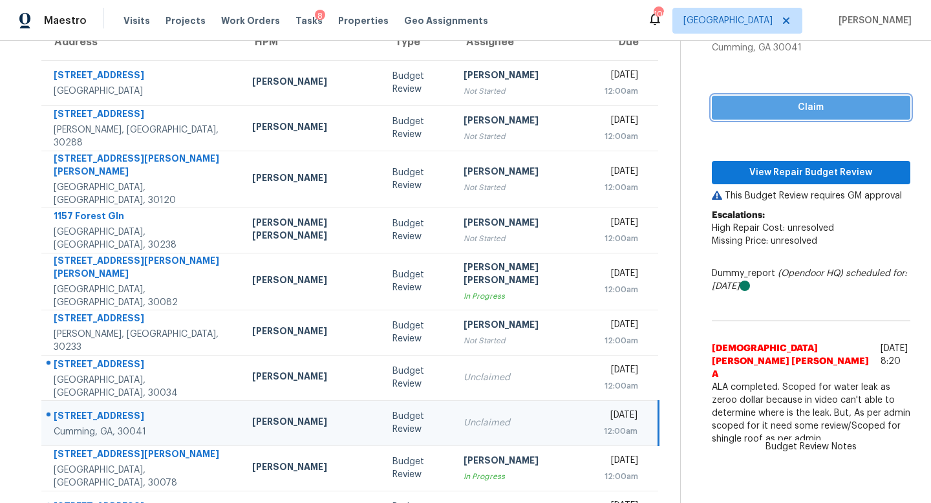
click at [730, 107] on span "Claim" at bounding box center [811, 108] width 178 height 16
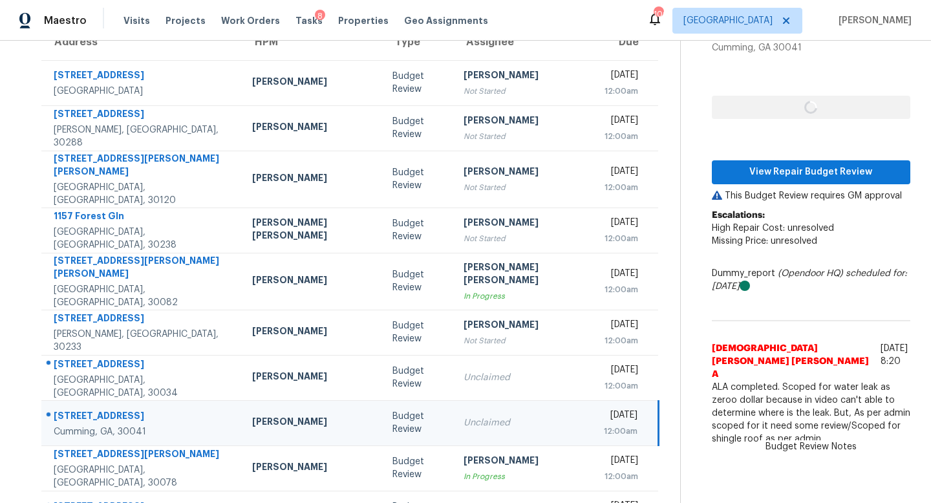
scroll to position [170, 0]
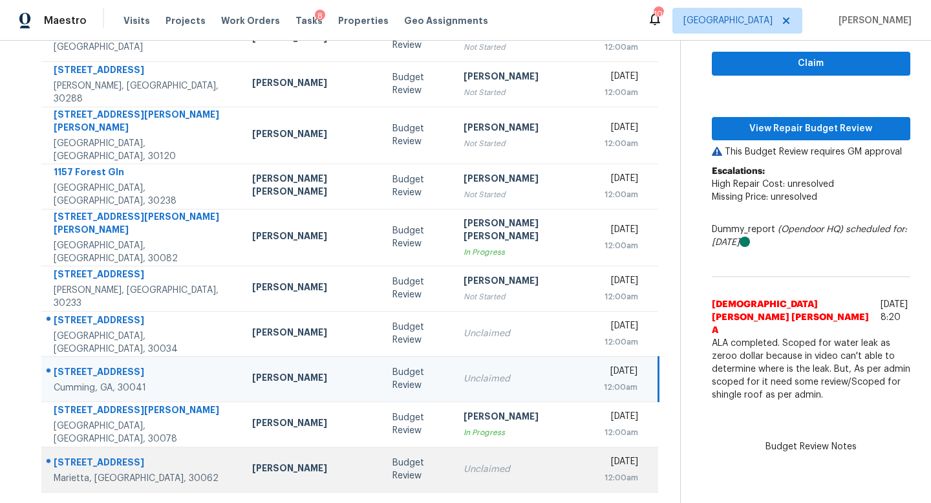
click at [463, 463] on div "Unclaimed" at bounding box center [523, 469] width 120 height 13
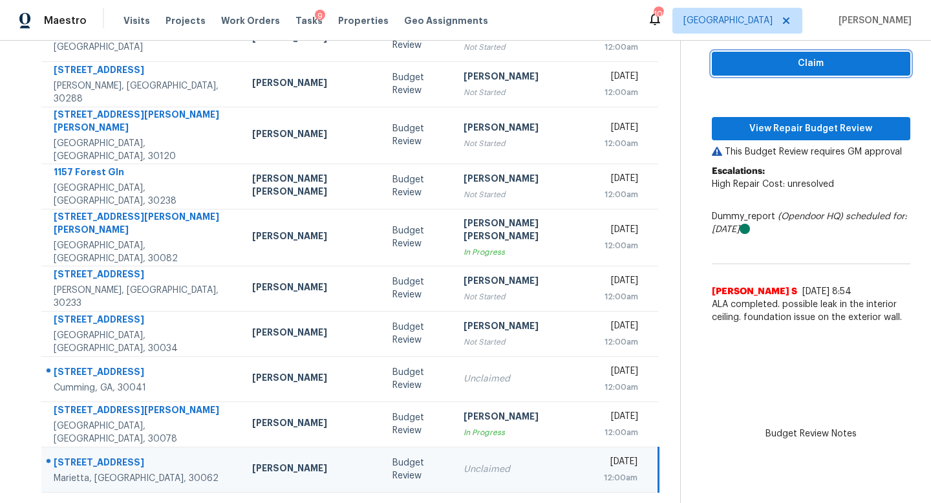
click at [768, 64] on span "Claim" at bounding box center [811, 64] width 178 height 16
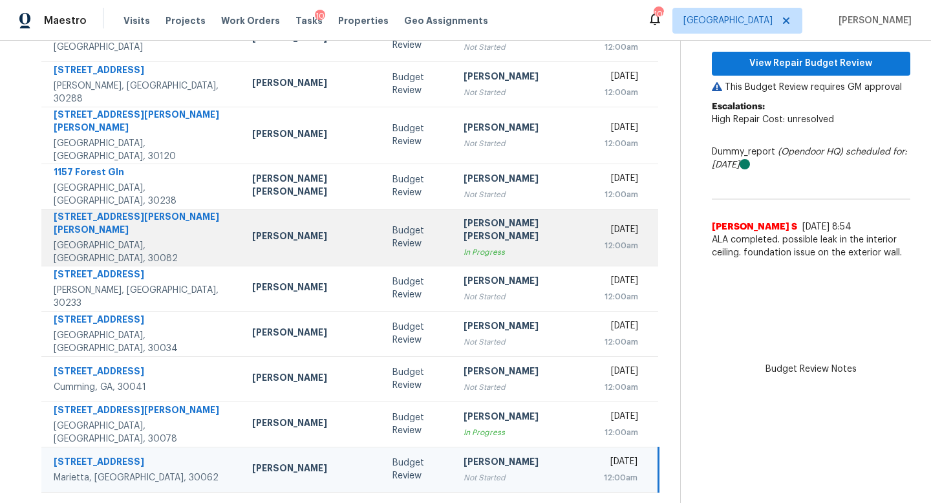
scroll to position [0, 0]
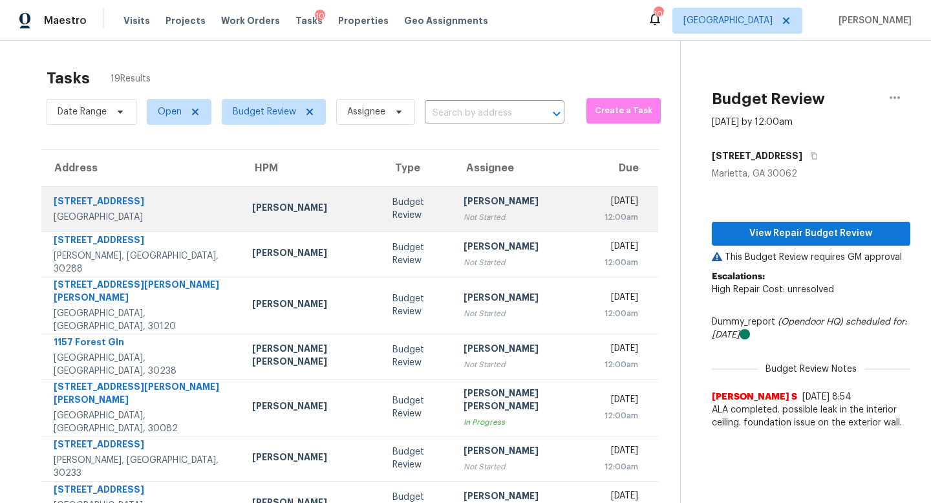
click at [453, 228] on td "Cynthia Herriott Not Started" at bounding box center [523, 208] width 140 height 45
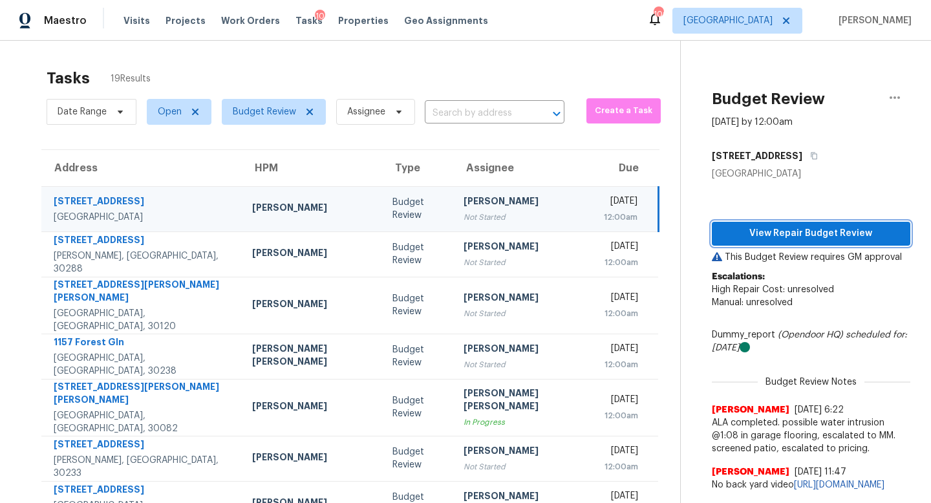
click at [763, 231] on span "View Repair Budget Review" at bounding box center [811, 234] width 178 height 16
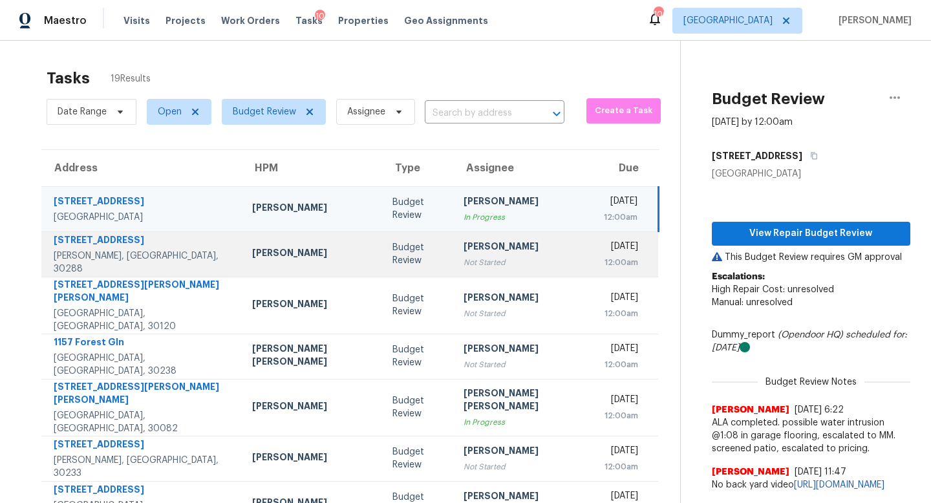
click at [463, 249] on div "[PERSON_NAME]" at bounding box center [523, 248] width 120 height 16
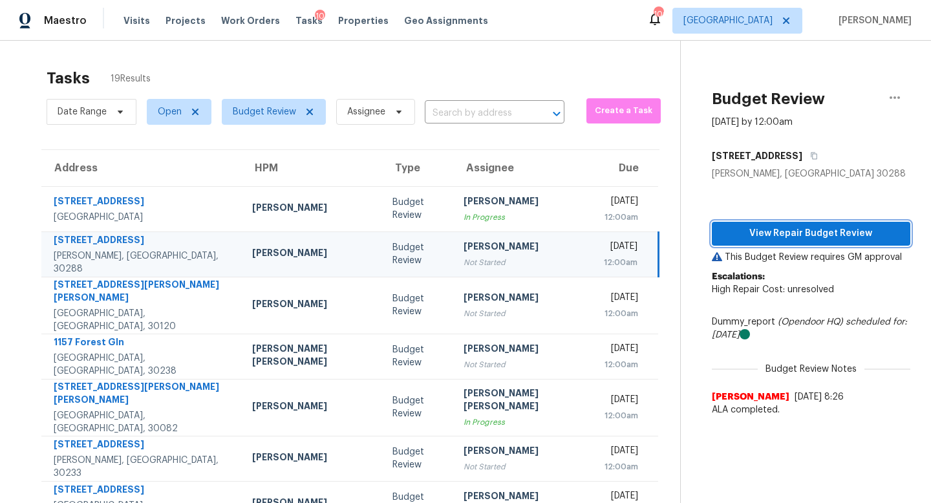
click at [722, 233] on span "View Repair Budget Review" at bounding box center [811, 234] width 178 height 16
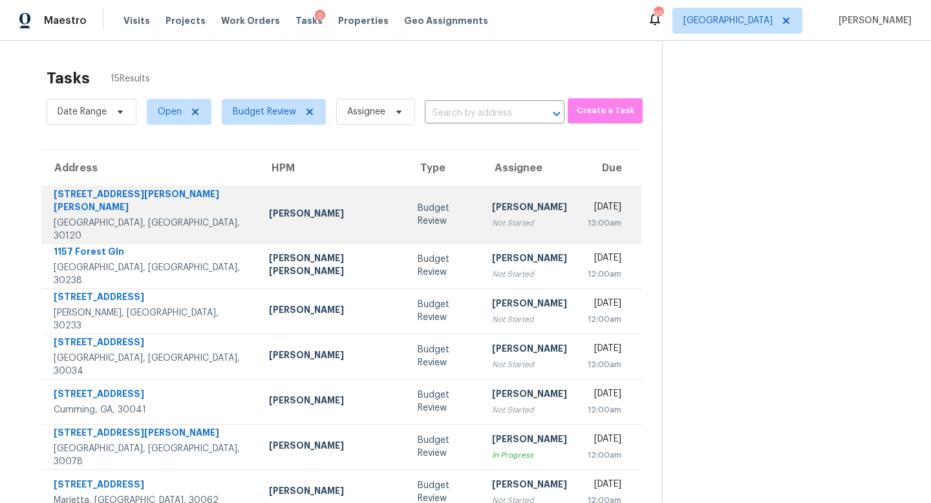
click at [492, 217] on div "Not Started" at bounding box center [529, 223] width 75 height 13
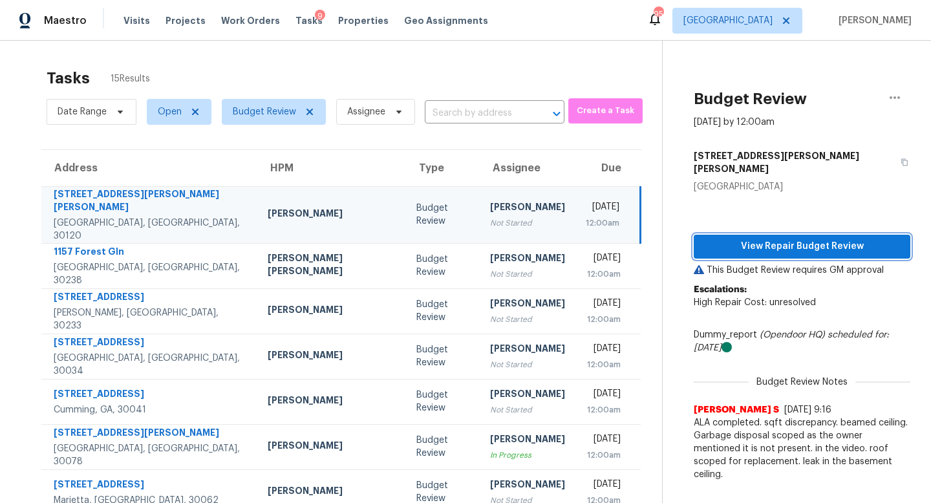
click at [711, 239] on span "View Repair Budget Review" at bounding box center [802, 247] width 196 height 16
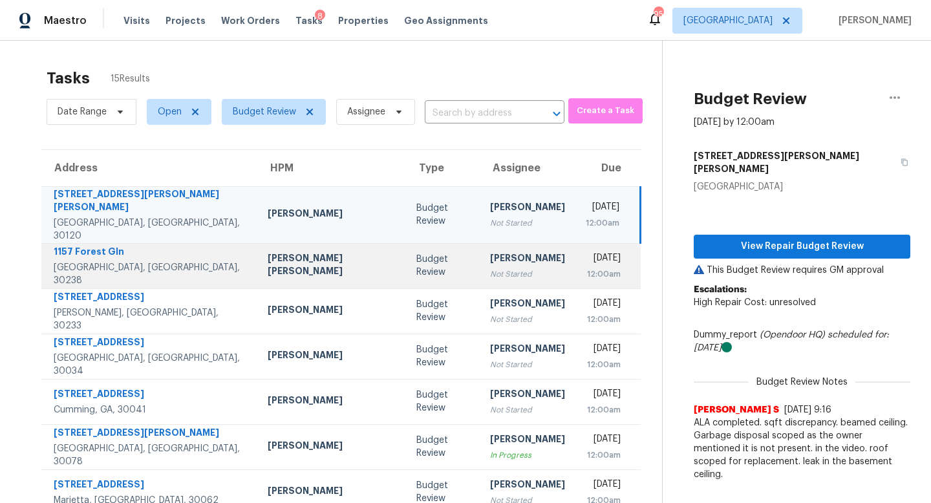
scroll to position [170, 0]
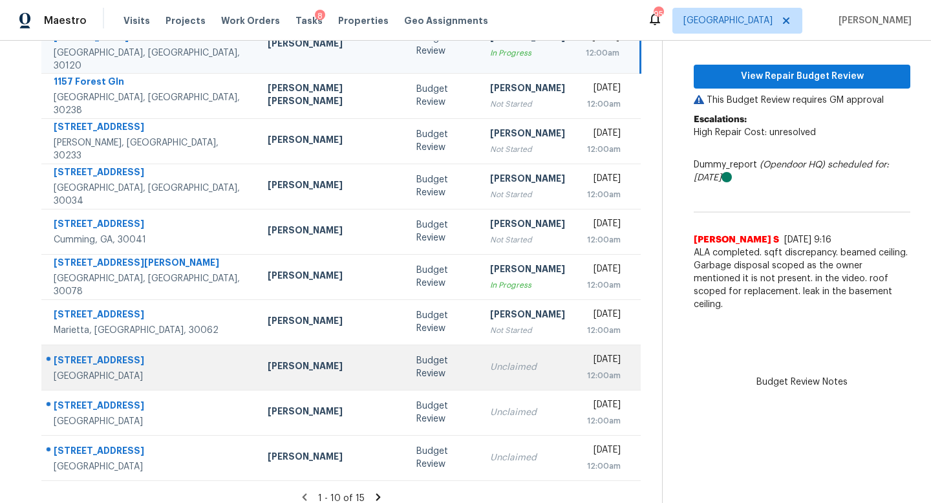
click at [490, 361] on div "Unclaimed" at bounding box center [527, 367] width 75 height 13
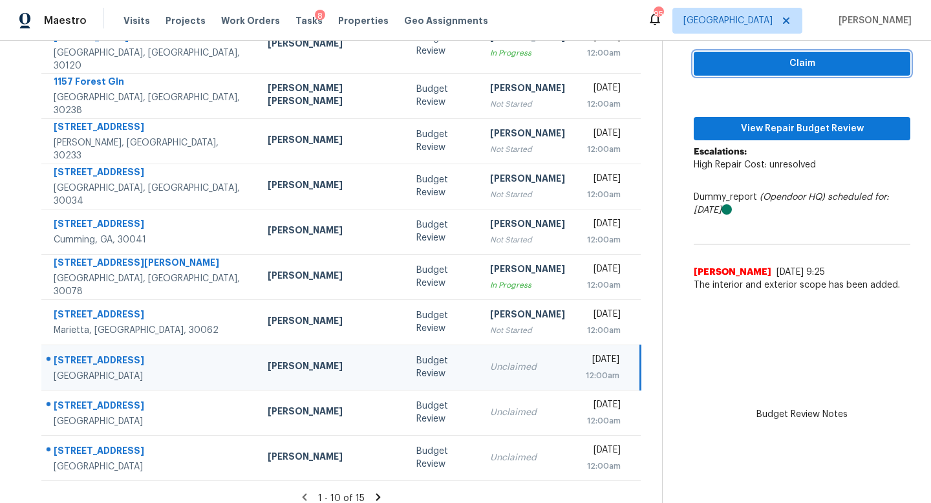
click at [717, 67] on span "Claim" at bounding box center [802, 64] width 196 height 16
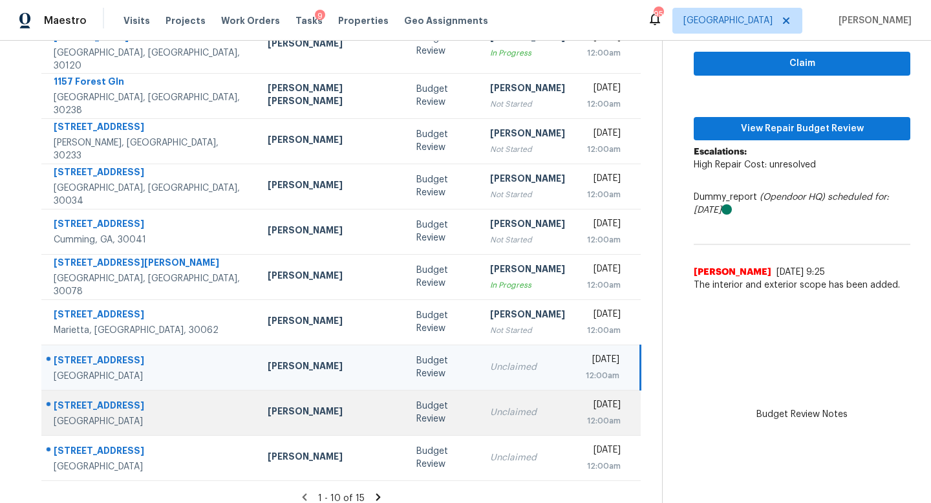
click at [483, 409] on td "Unclaimed" at bounding box center [528, 412] width 96 height 45
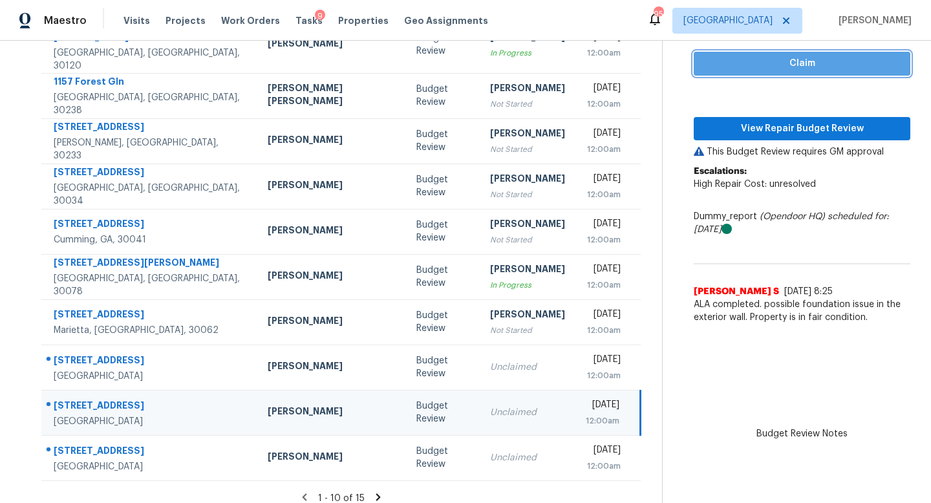
click at [721, 69] on span "Claim" at bounding box center [802, 64] width 196 height 16
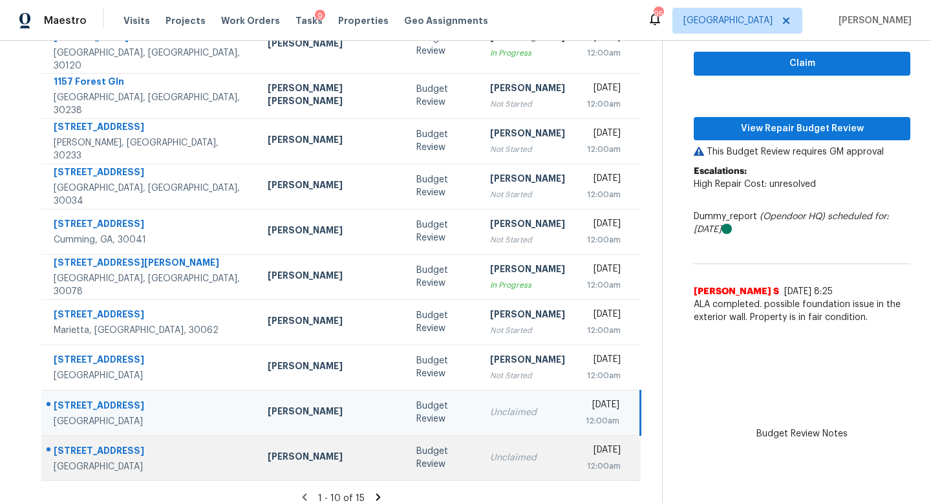
click at [491, 451] on td "Unclaimed" at bounding box center [528, 457] width 96 height 45
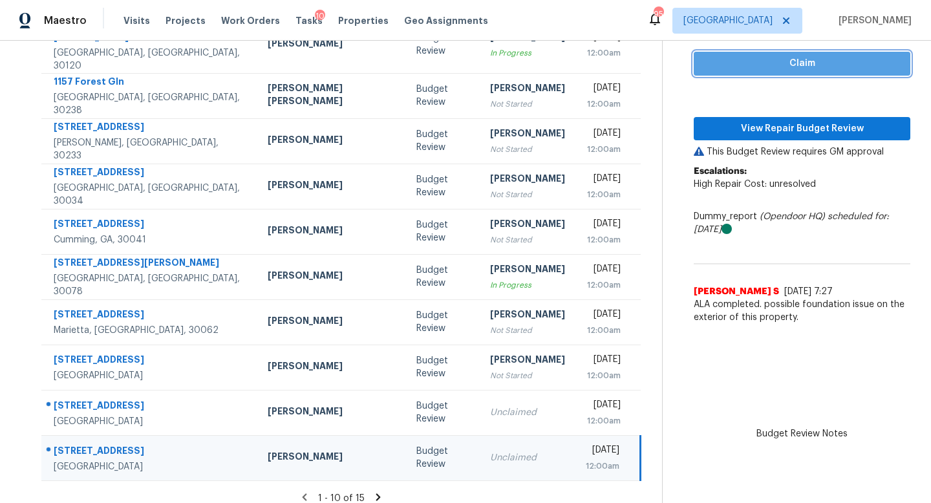
click at [714, 64] on span "Claim" at bounding box center [802, 64] width 196 height 16
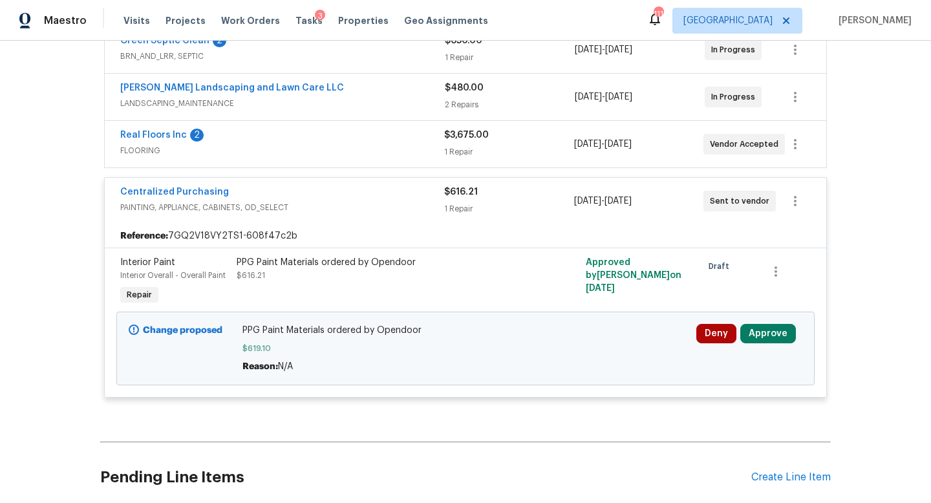
scroll to position [416, 0]
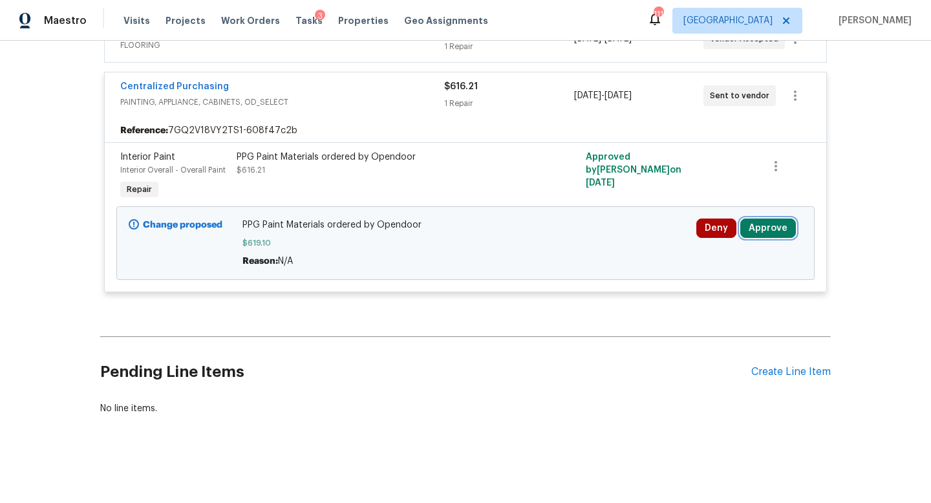
click at [766, 226] on button "Approve" at bounding box center [768, 227] width 56 height 19
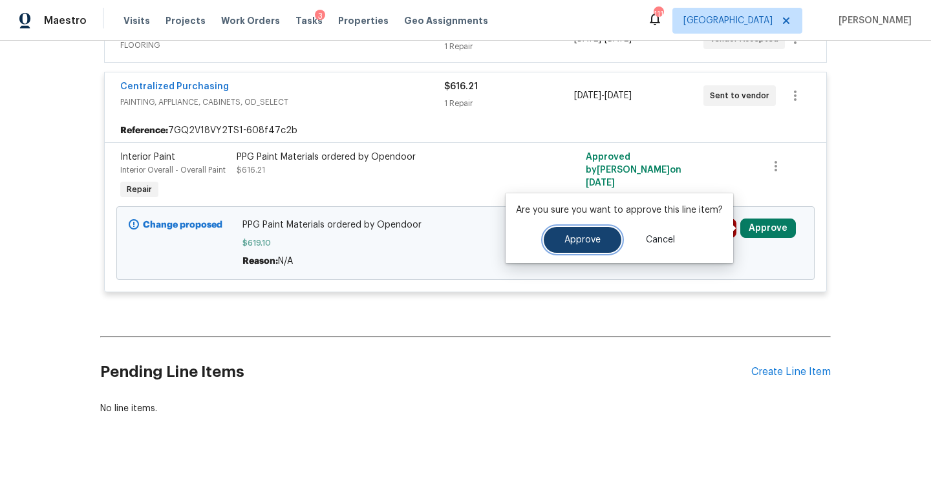
click at [611, 244] on button "Approve" at bounding box center [583, 240] width 78 height 26
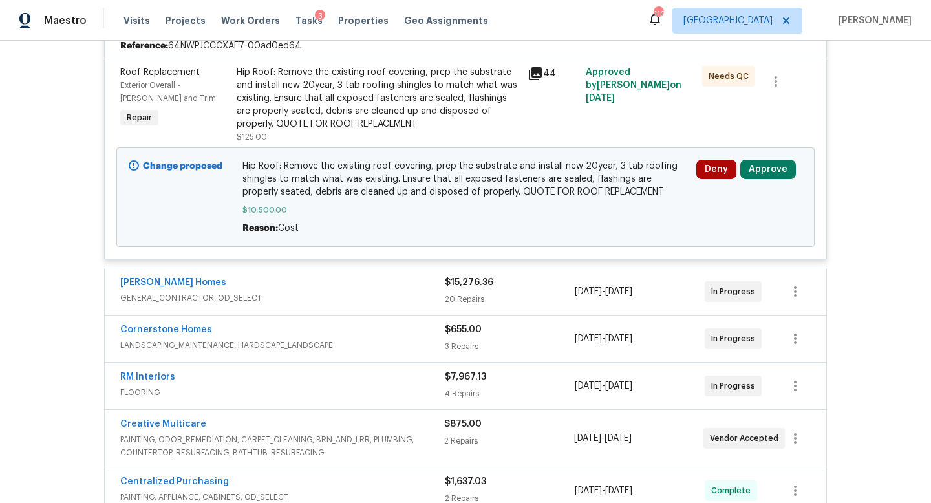
scroll to position [376, 0]
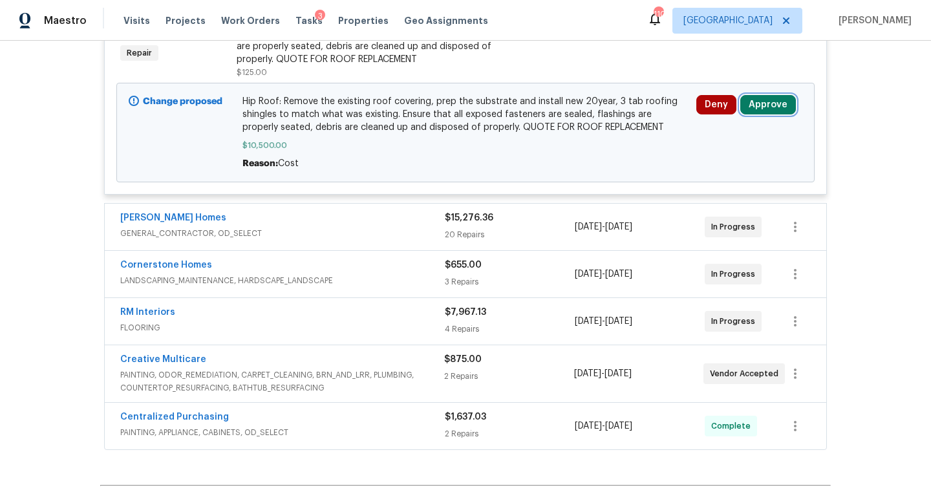
click at [773, 111] on button "Approve" at bounding box center [768, 104] width 56 height 19
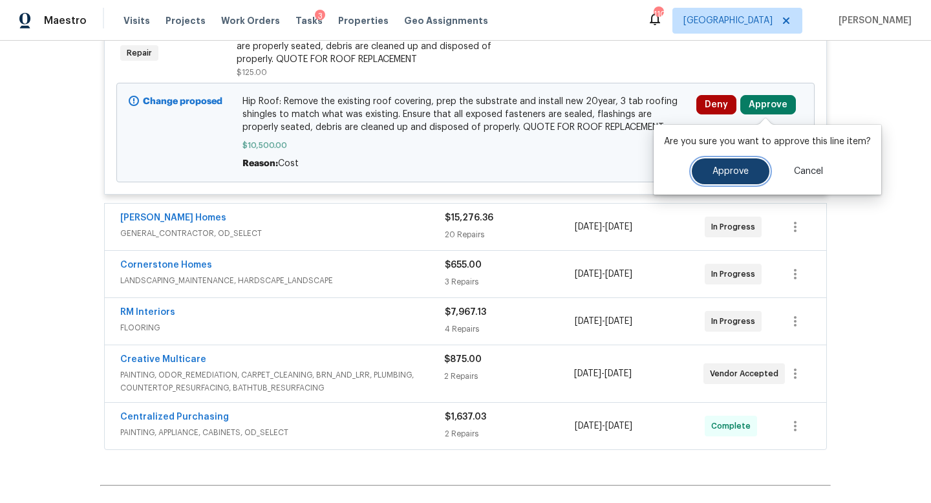
click at [725, 172] on span "Approve" at bounding box center [730, 172] width 36 height 10
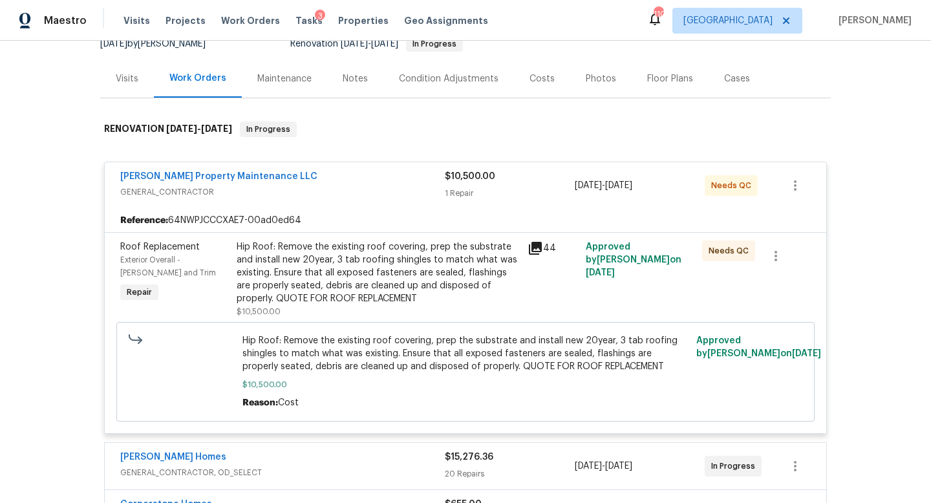
scroll to position [0, 0]
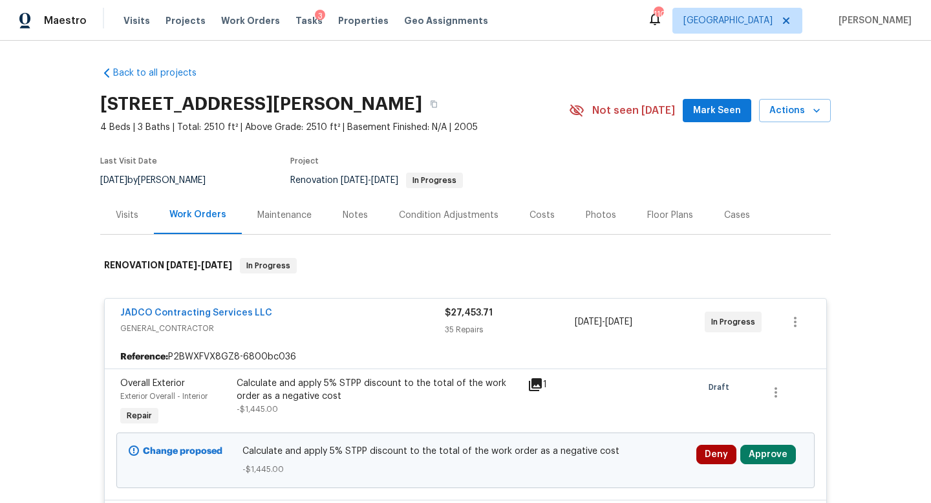
scroll to position [266, 0]
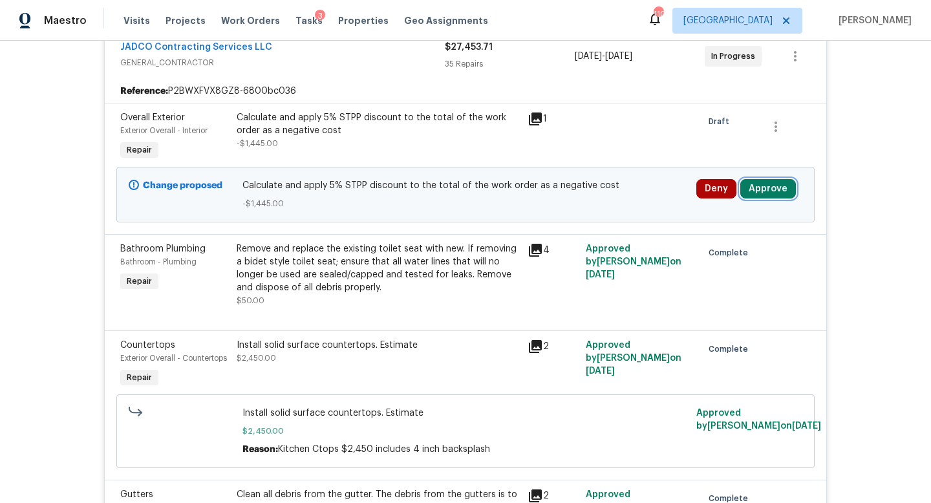
click at [762, 187] on button "Approve" at bounding box center [768, 188] width 56 height 19
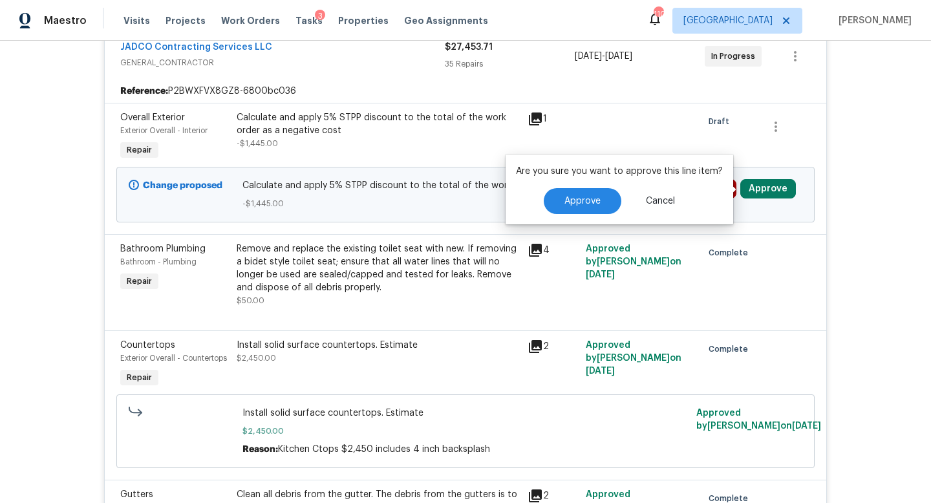
click at [589, 215] on div "Are you sure you want to approve this line item? Approve Cancel" at bounding box center [619, 189] width 228 height 70
click at [589, 207] on button "Approve" at bounding box center [583, 201] width 78 height 26
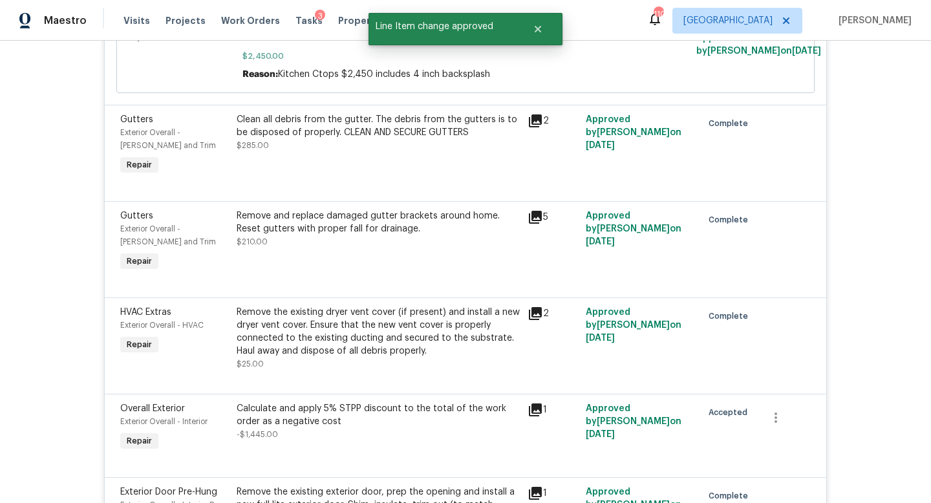
scroll to position [0, 0]
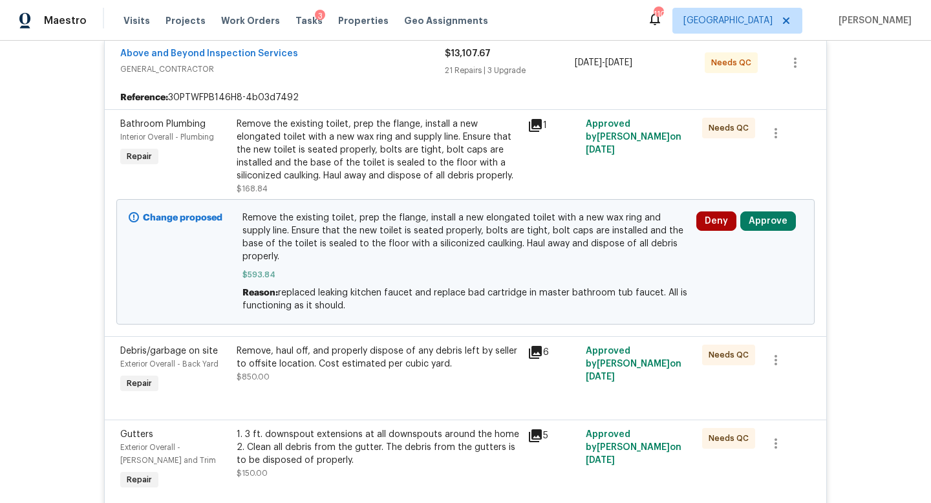
scroll to position [263, 0]
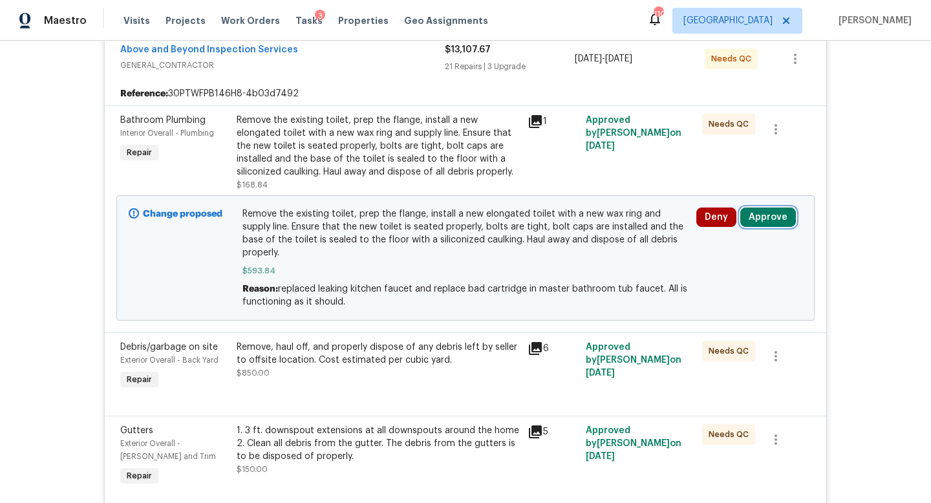
click at [767, 220] on button "Approve" at bounding box center [768, 216] width 56 height 19
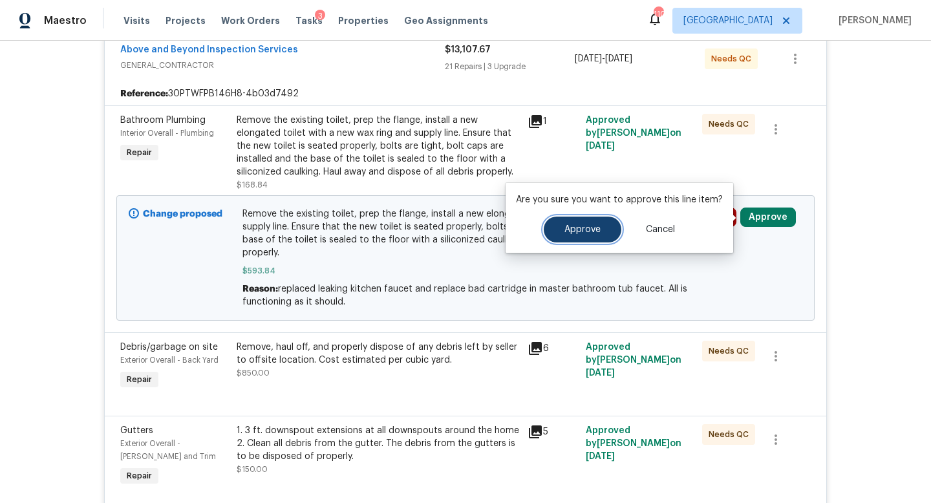
click at [593, 231] on span "Approve" at bounding box center [582, 230] width 36 height 10
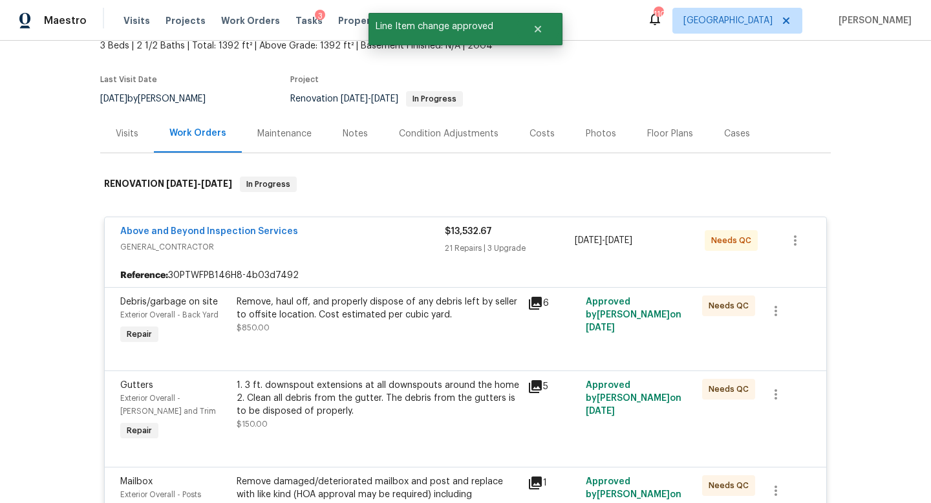
scroll to position [0, 0]
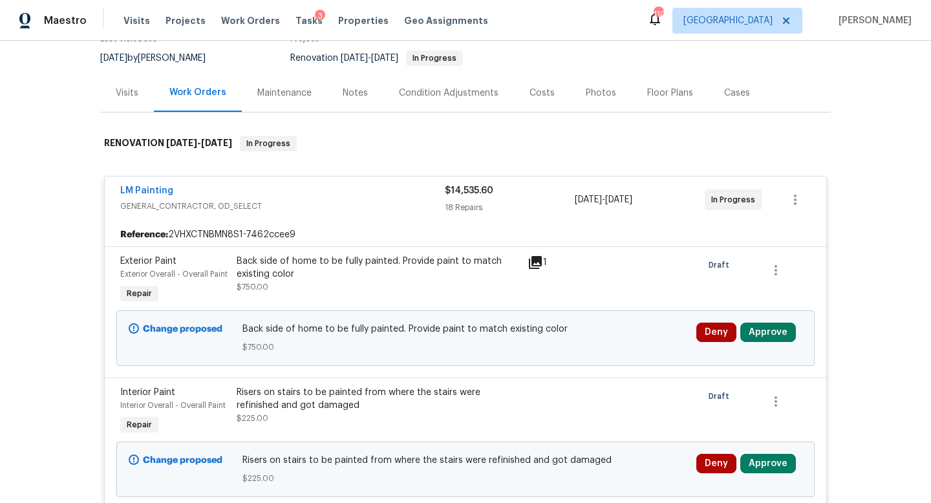
scroll to position [175, 0]
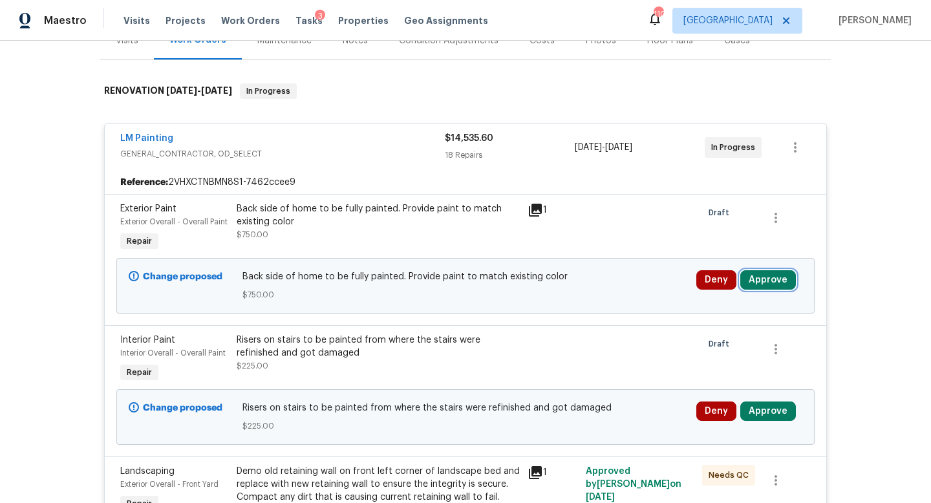
click at [769, 285] on button "Approve" at bounding box center [768, 279] width 56 height 19
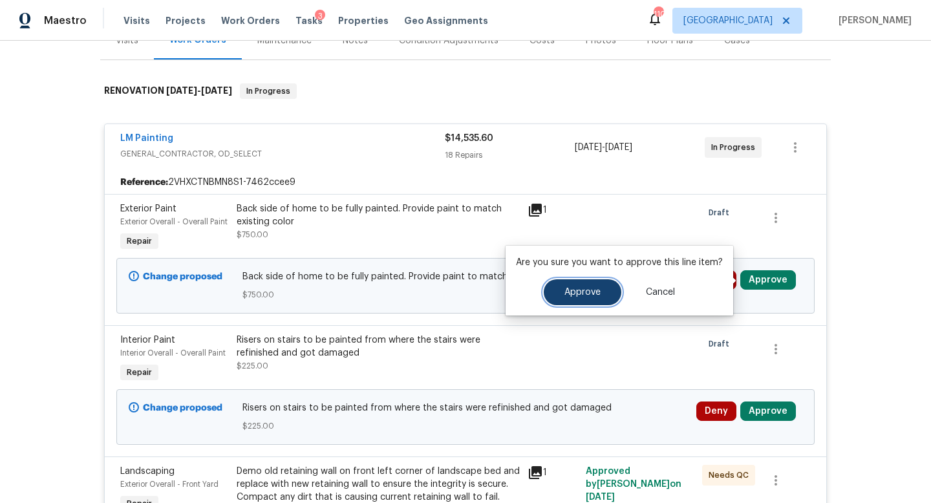
click at [587, 300] on button "Approve" at bounding box center [583, 292] width 78 height 26
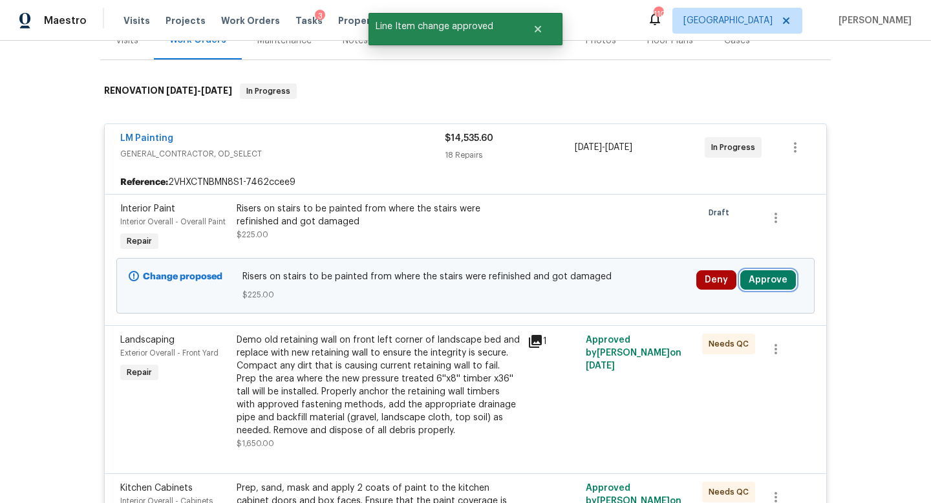
click at [763, 281] on button "Approve" at bounding box center [768, 279] width 56 height 19
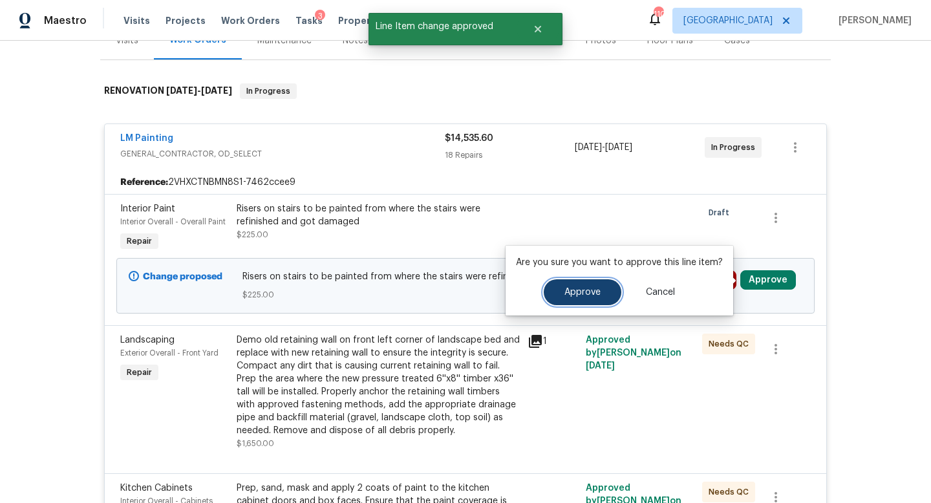
click at [582, 296] on span "Approve" at bounding box center [582, 293] width 36 height 10
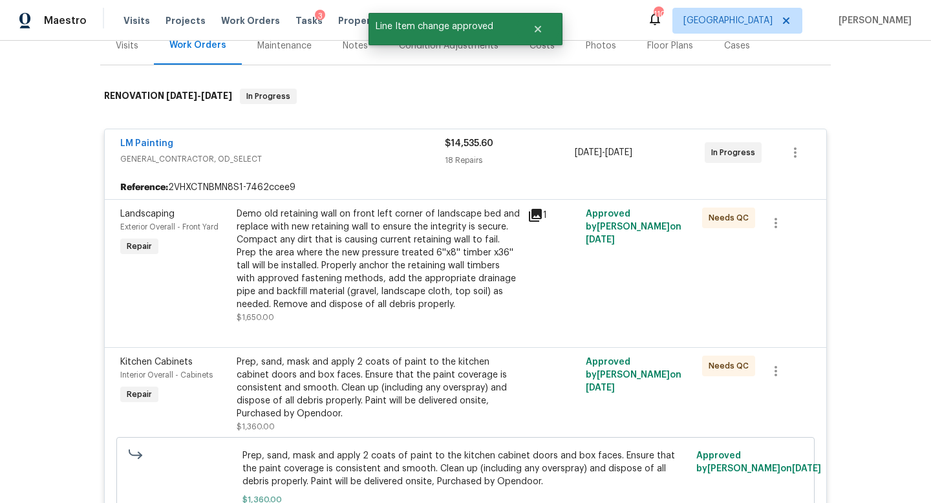
scroll to position [0, 0]
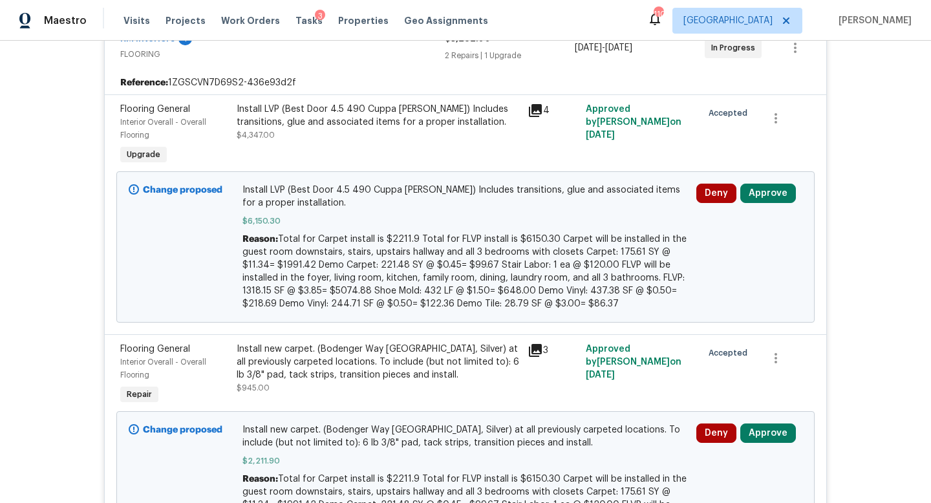
scroll to position [379, 0]
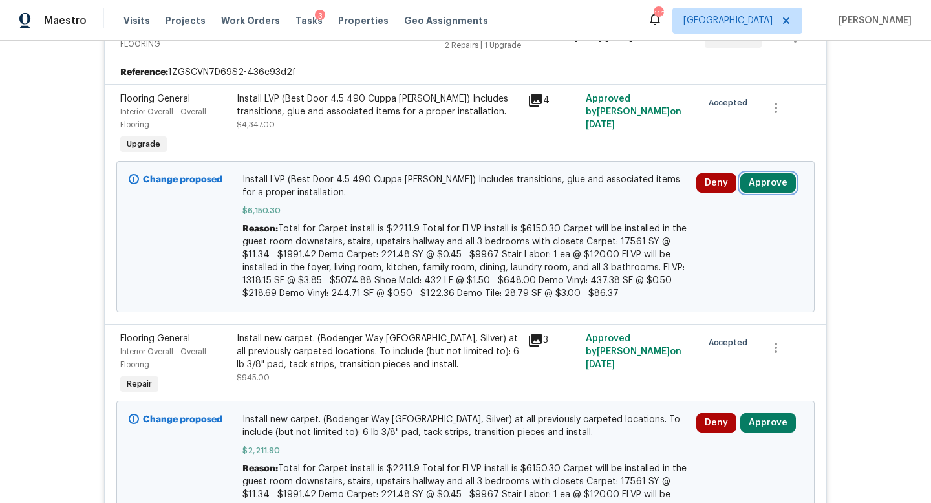
click at [778, 184] on button "Approve" at bounding box center [768, 182] width 56 height 19
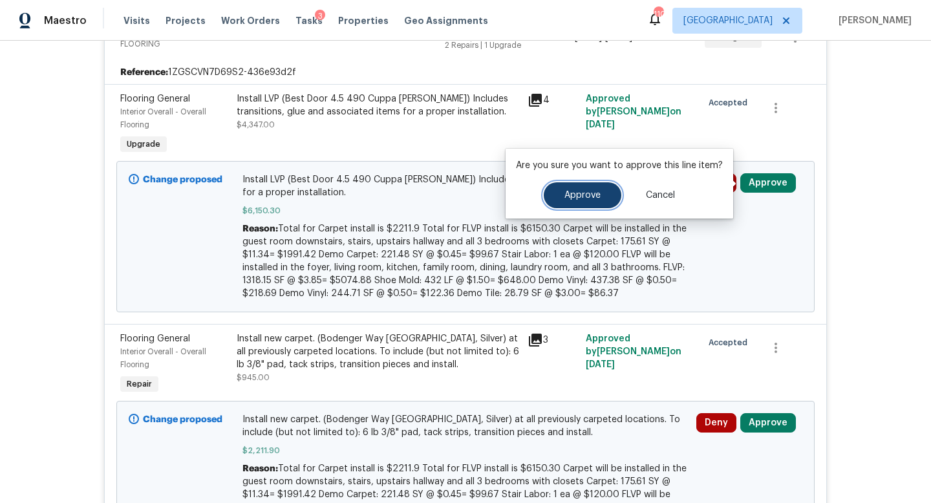
click at [586, 193] on span "Approve" at bounding box center [582, 196] width 36 height 10
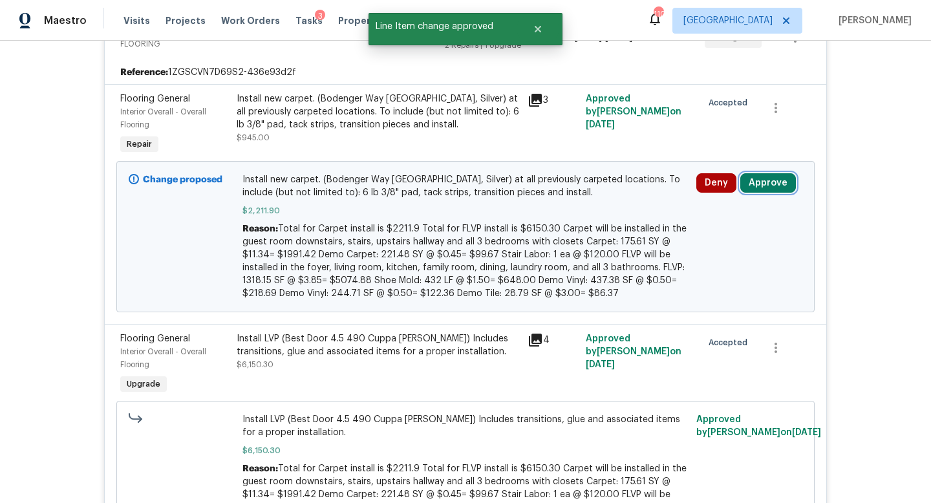
click at [767, 181] on button "Approve" at bounding box center [768, 182] width 56 height 19
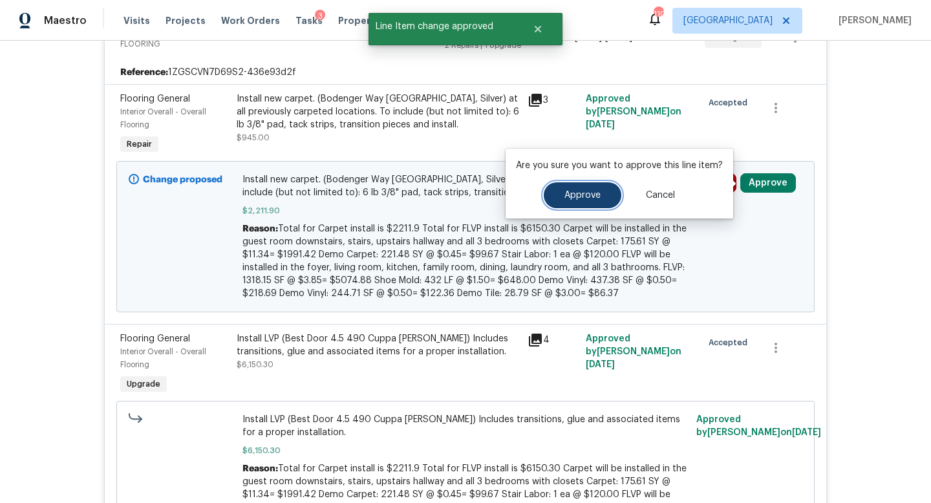
click at [606, 195] on button "Approve" at bounding box center [583, 195] width 78 height 26
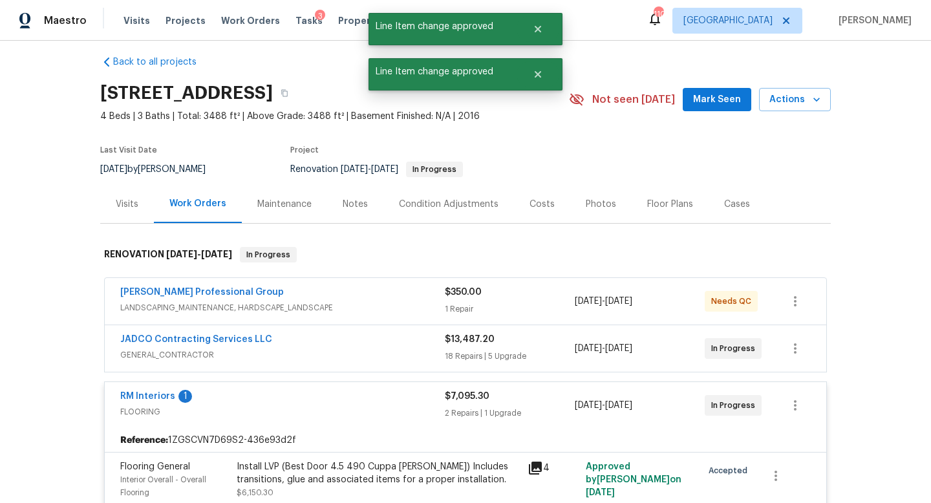
scroll to position [0, 0]
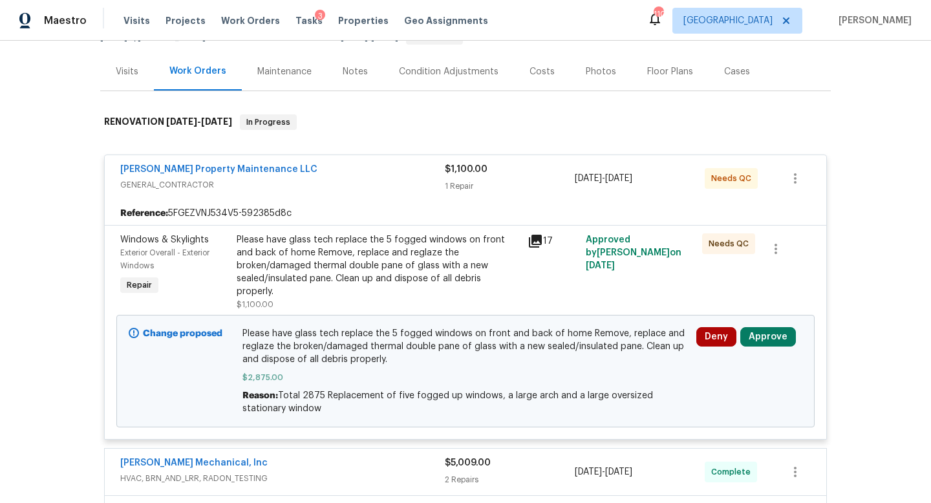
scroll to position [242, 0]
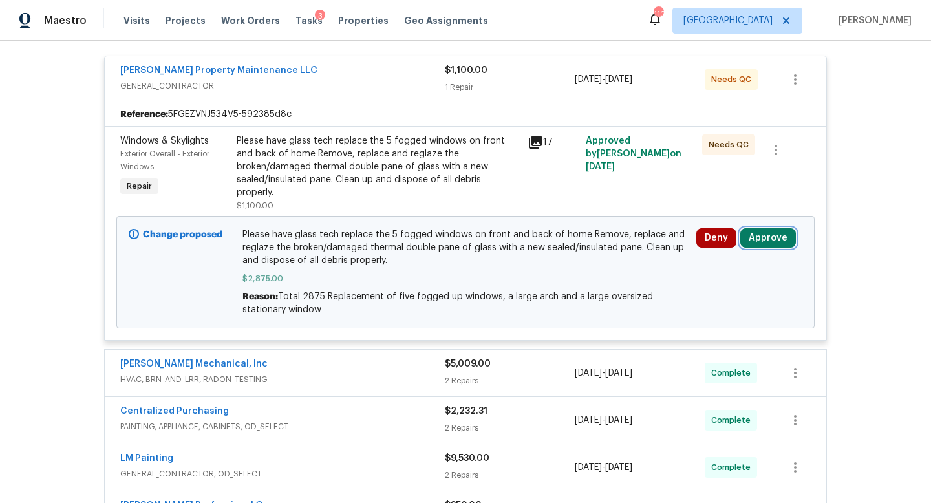
click at [759, 229] on button "Approve" at bounding box center [768, 237] width 56 height 19
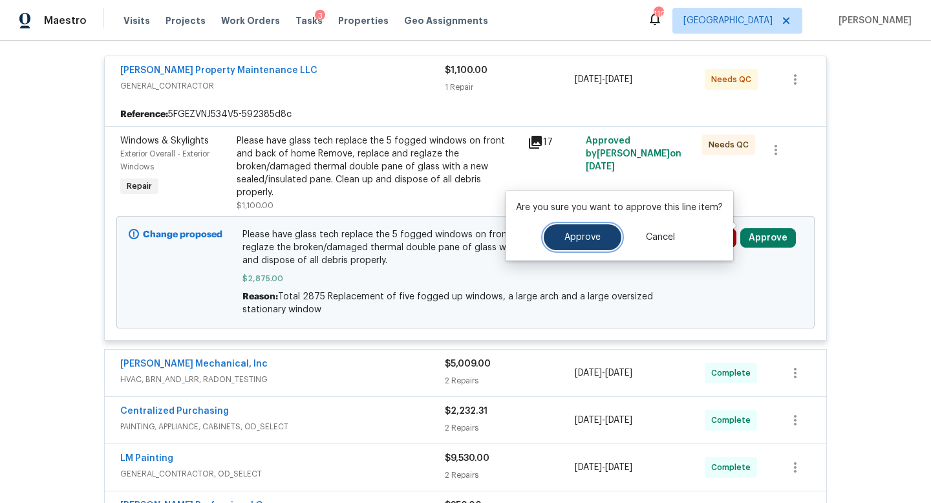
click at [566, 237] on span "Approve" at bounding box center [582, 238] width 36 height 10
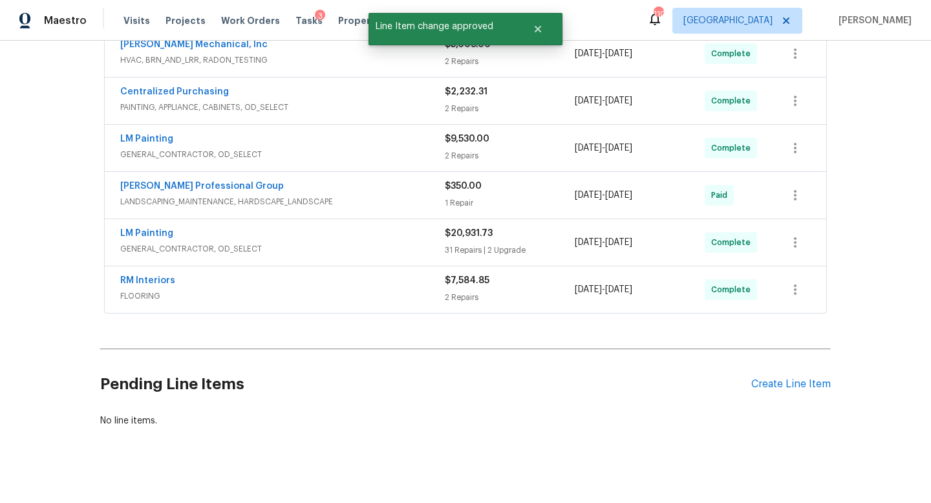
scroll to position [0, 0]
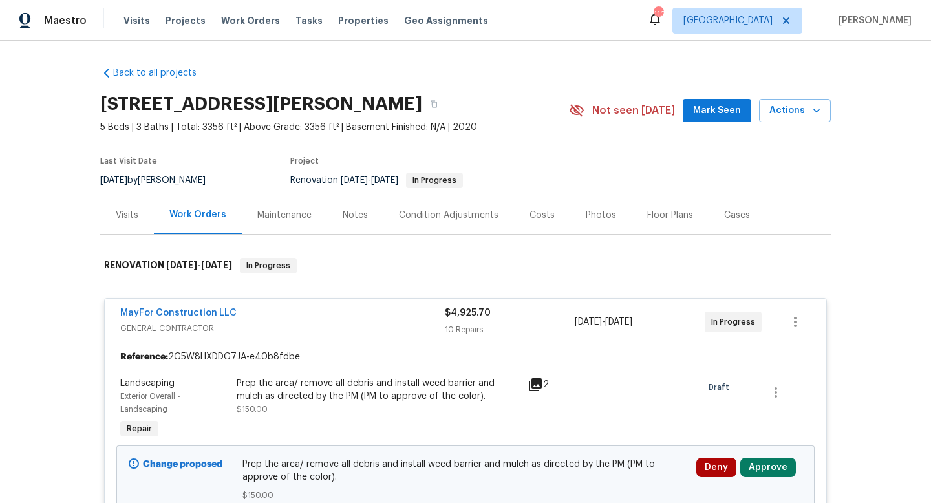
scroll to position [332, 0]
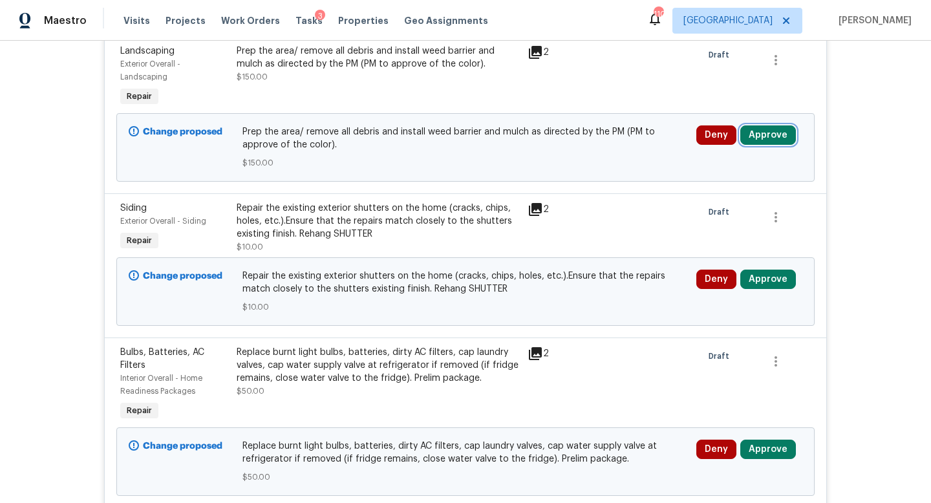
click at [771, 139] on button "Approve" at bounding box center [768, 134] width 56 height 19
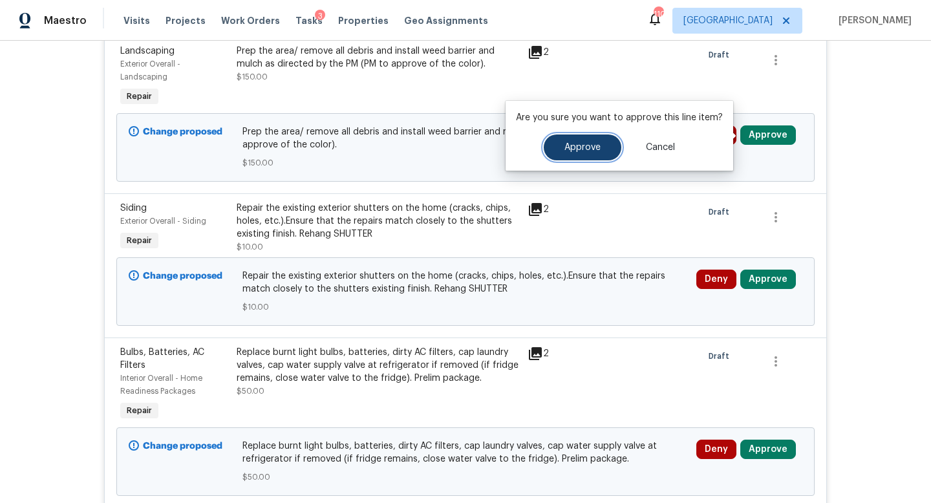
click at [591, 148] on span "Approve" at bounding box center [582, 148] width 36 height 10
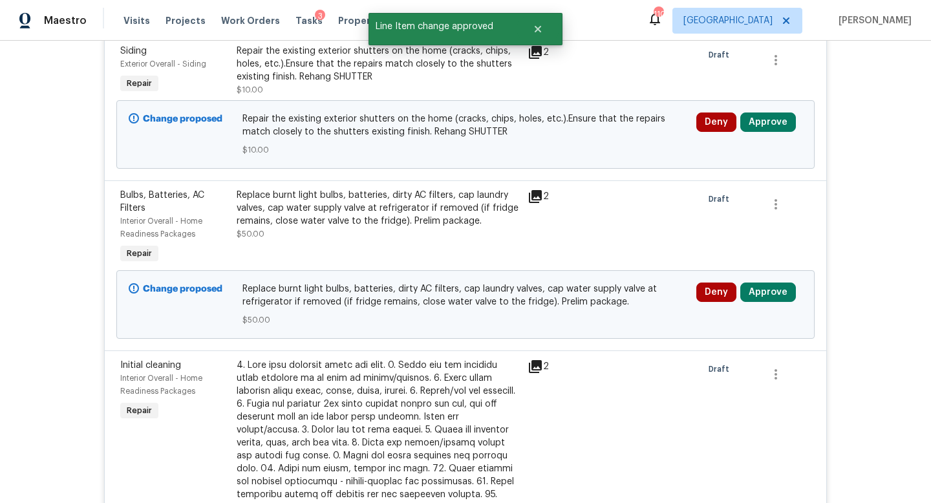
click at [773, 112] on div "Deny Approve" at bounding box center [749, 135] width 114 height 52
click at [768, 125] on button "Approve" at bounding box center [768, 121] width 56 height 19
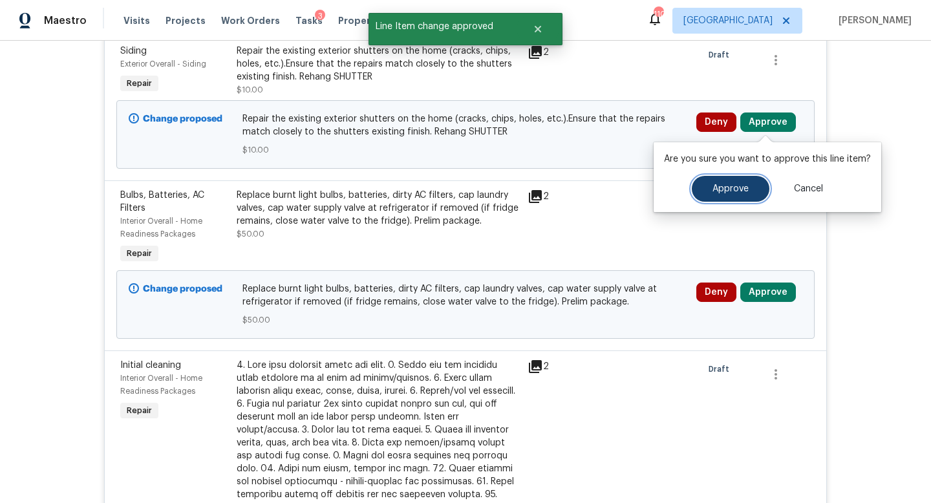
click at [718, 187] on span "Approve" at bounding box center [730, 189] width 36 height 10
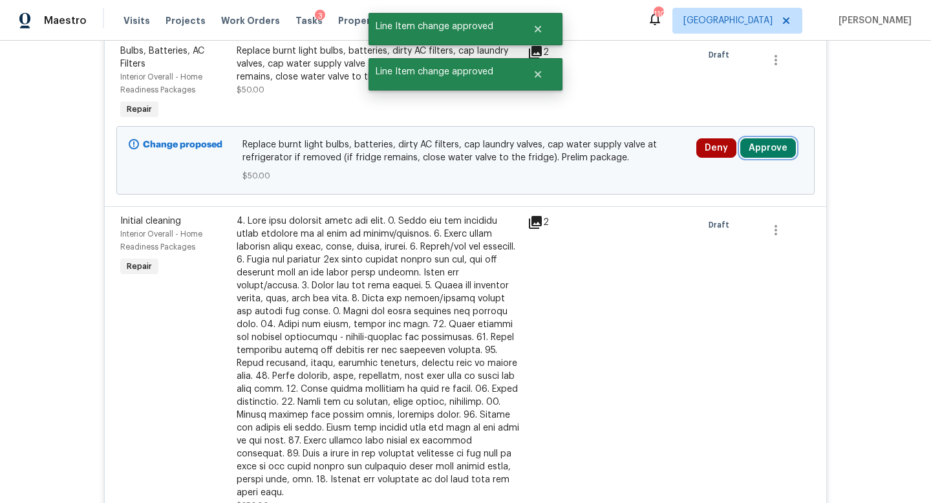
click at [765, 146] on button "Approve" at bounding box center [768, 147] width 56 height 19
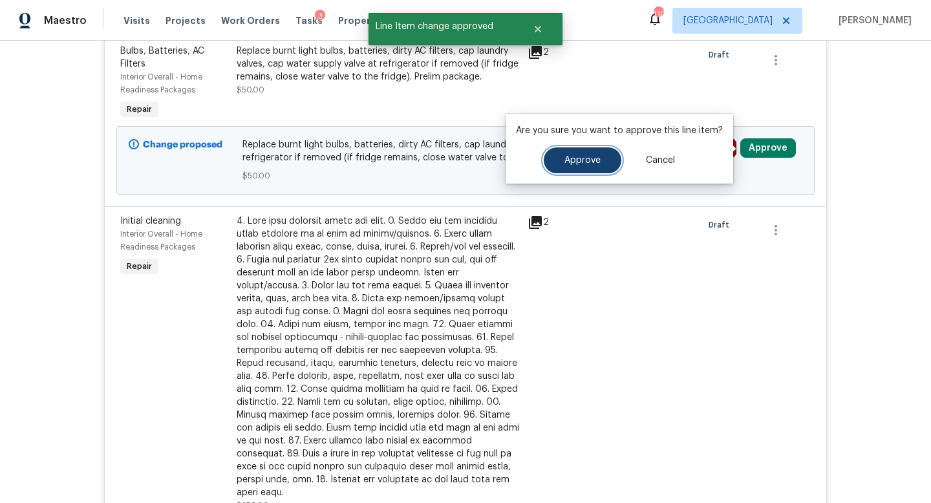
click at [594, 156] on span "Approve" at bounding box center [582, 161] width 36 height 10
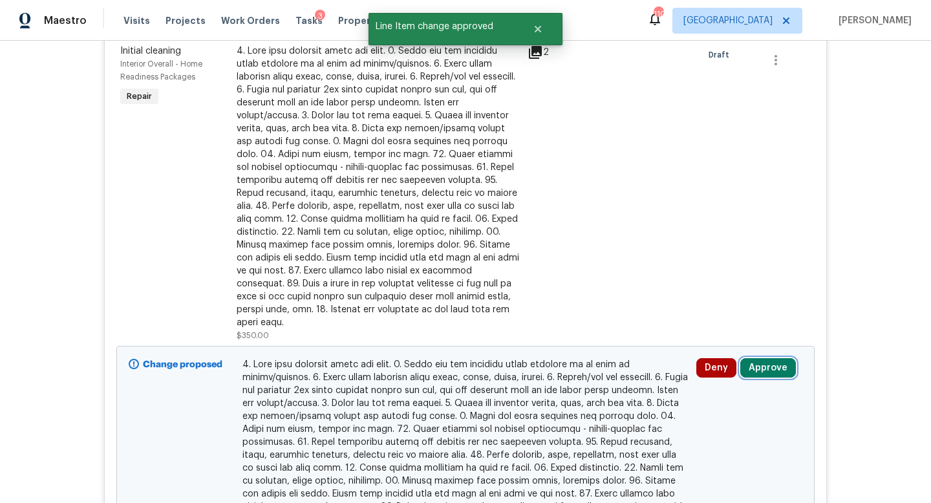
click at [759, 358] on button "Approve" at bounding box center [768, 367] width 56 height 19
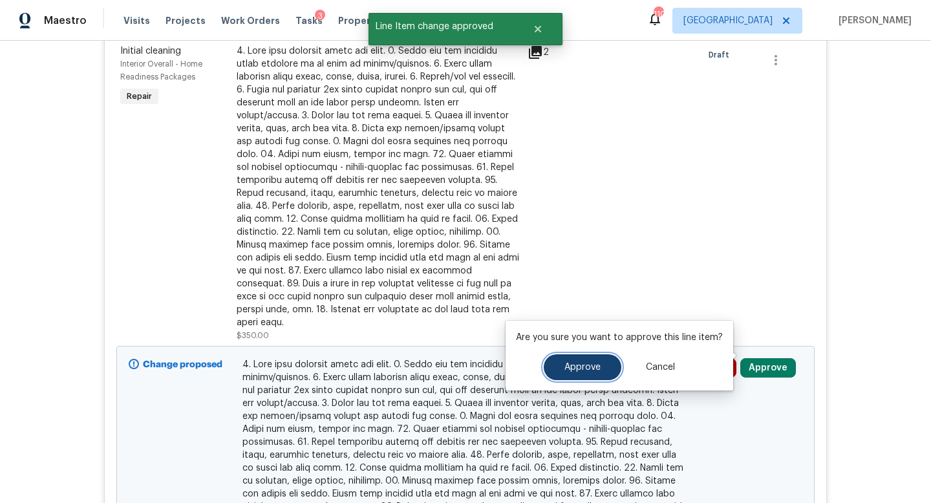
click at [579, 365] on span "Approve" at bounding box center [582, 368] width 36 height 10
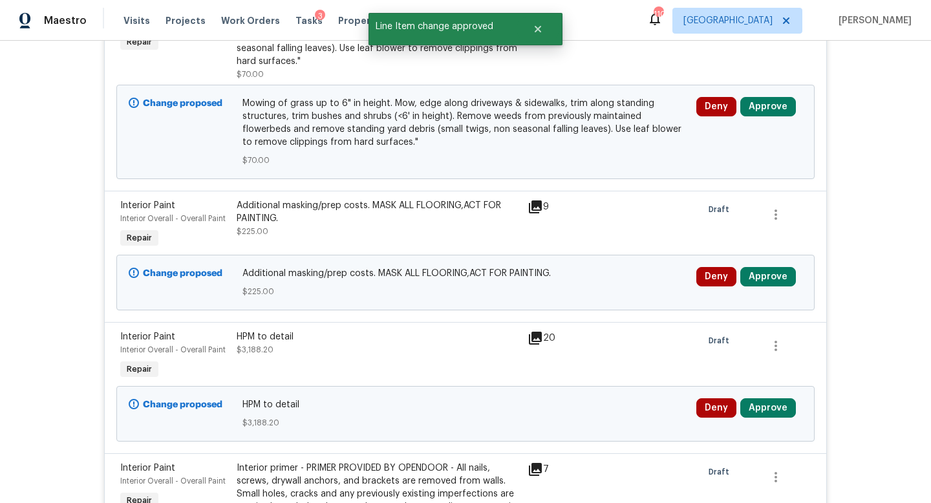
scroll to position [402, 0]
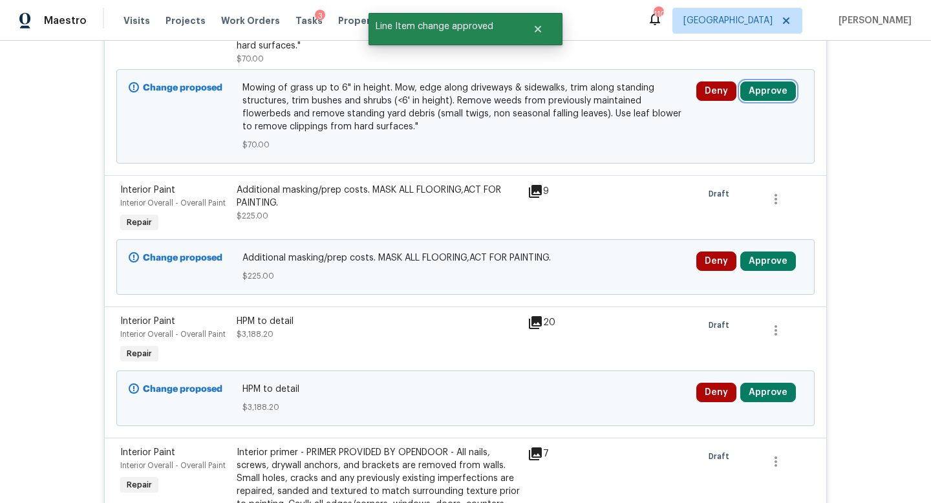
click at [771, 97] on button "Approve" at bounding box center [768, 90] width 56 height 19
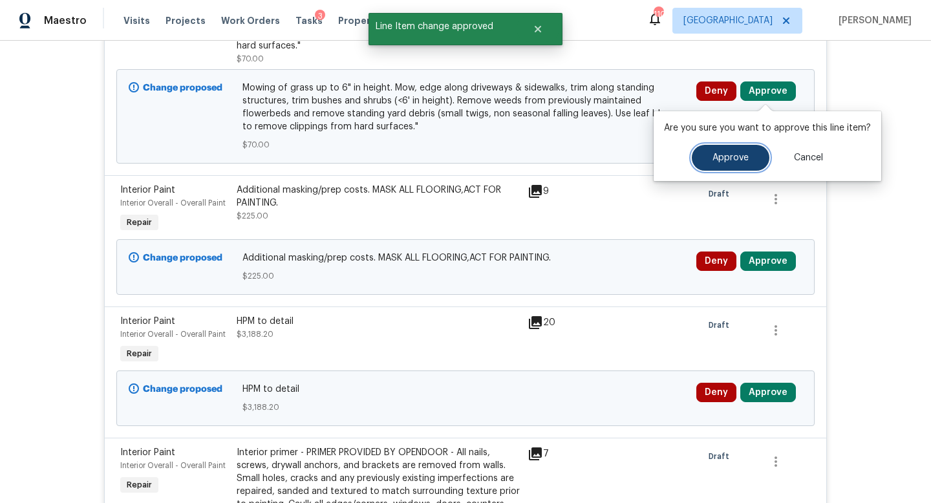
click at [712, 157] on span "Approve" at bounding box center [730, 158] width 36 height 10
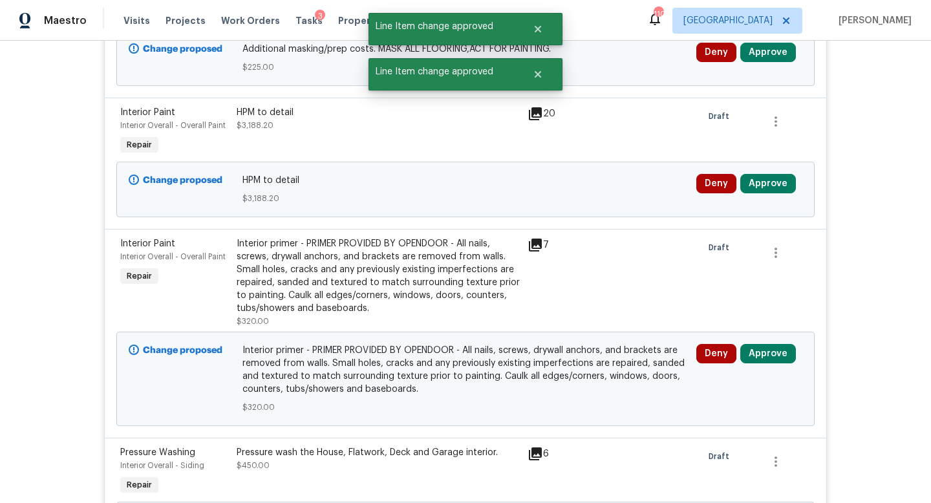
click at [771, 62] on div "Deny Approve" at bounding box center [749, 58] width 114 height 39
click at [767, 58] on button "Approve" at bounding box center [768, 52] width 56 height 19
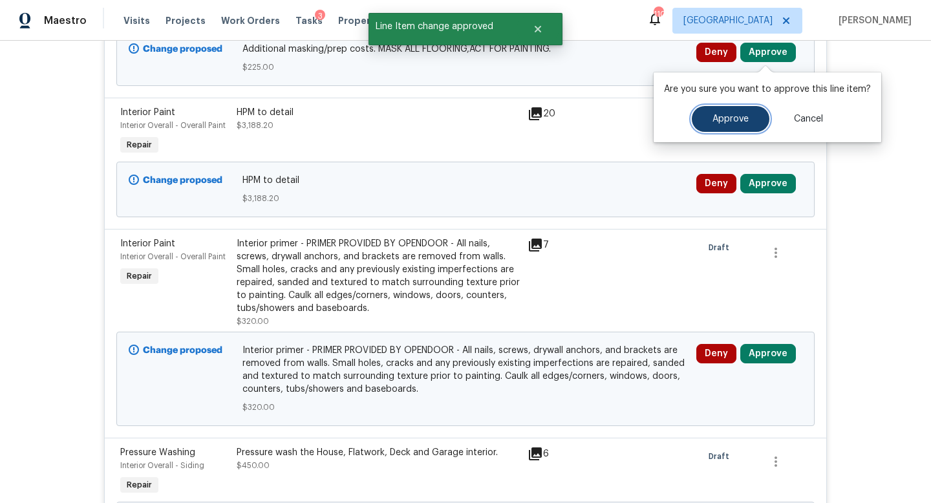
click at [731, 106] on button "Approve" at bounding box center [731, 119] width 78 height 26
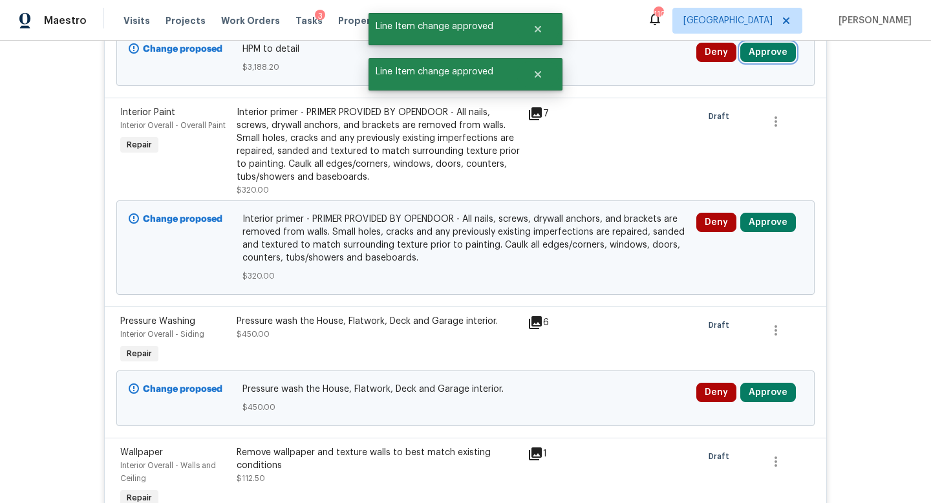
click at [769, 57] on button "Approve" at bounding box center [768, 52] width 56 height 19
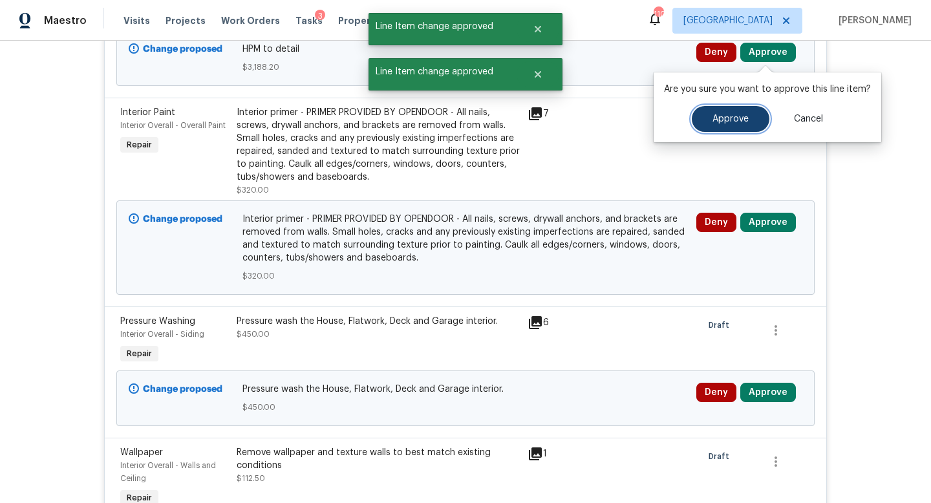
click at [732, 120] on span "Approve" at bounding box center [730, 119] width 36 height 10
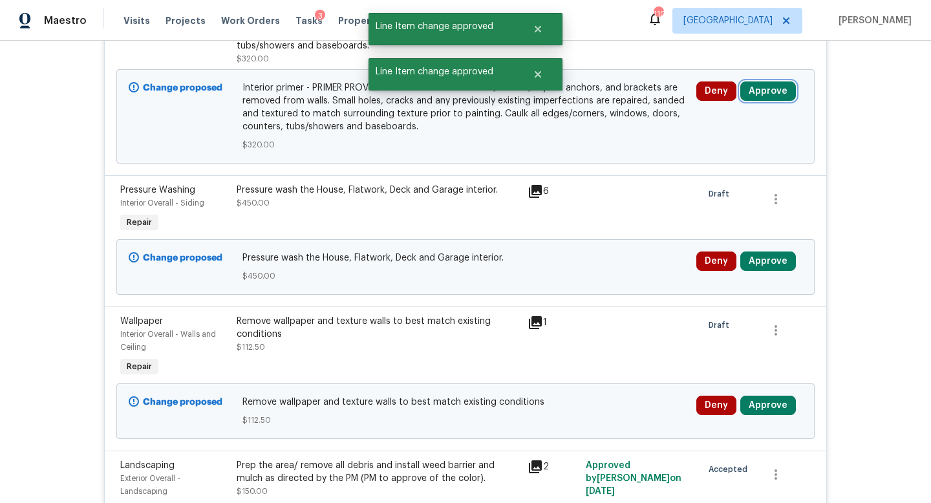
click at [768, 92] on button "Approve" at bounding box center [768, 90] width 56 height 19
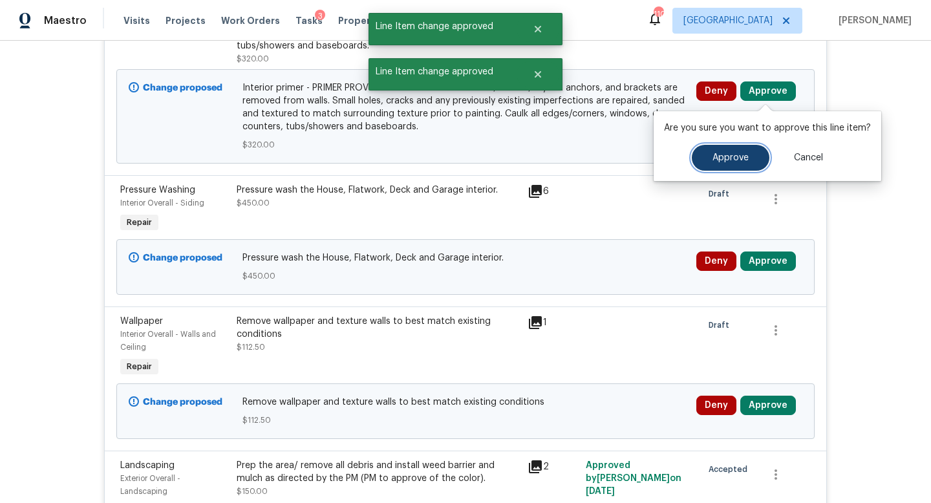
click at [726, 156] on span "Approve" at bounding box center [730, 158] width 36 height 10
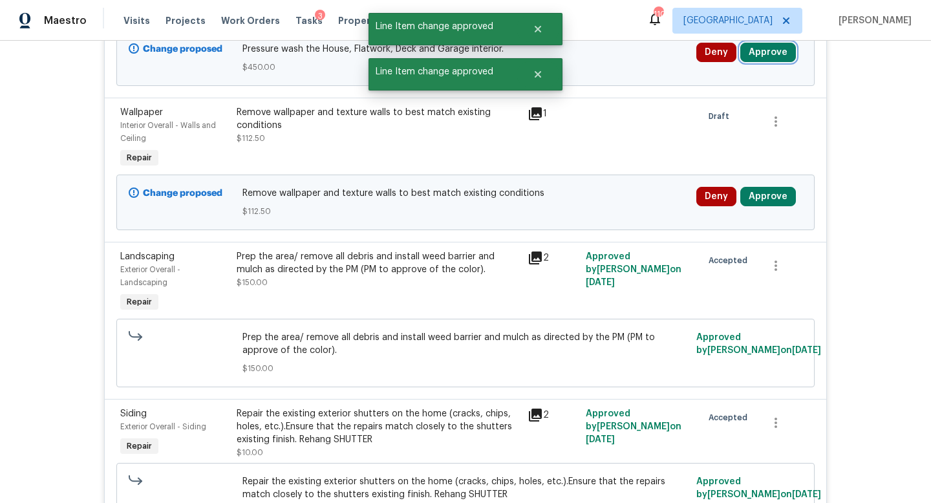
click at [769, 59] on button "Approve" at bounding box center [768, 52] width 56 height 19
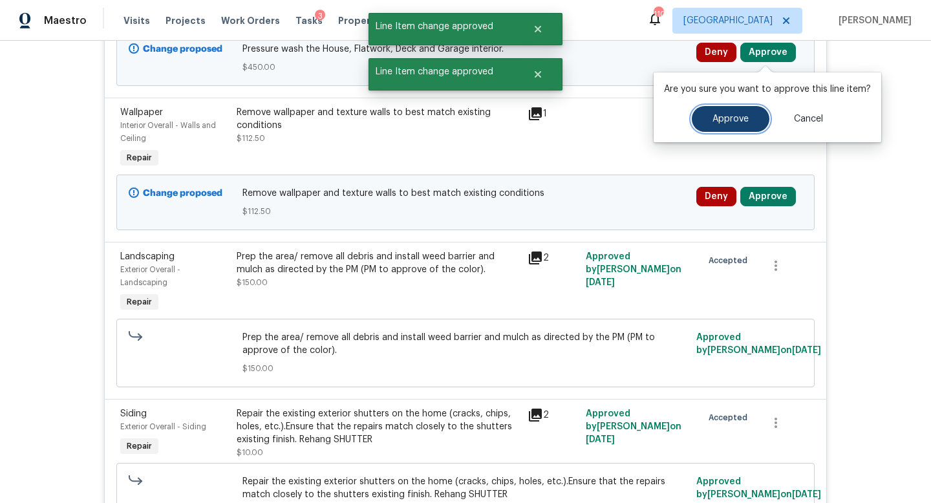
click at [742, 113] on button "Approve" at bounding box center [731, 119] width 78 height 26
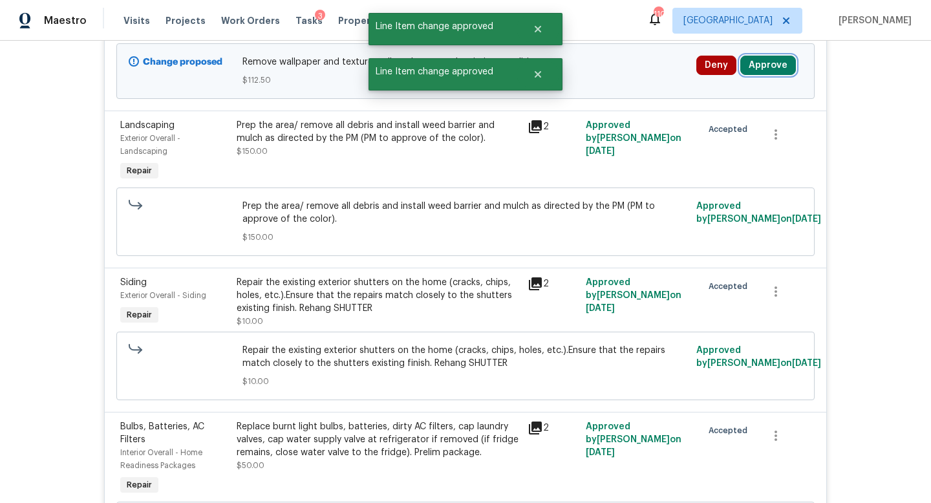
click at [769, 70] on button "Approve" at bounding box center [768, 65] width 56 height 19
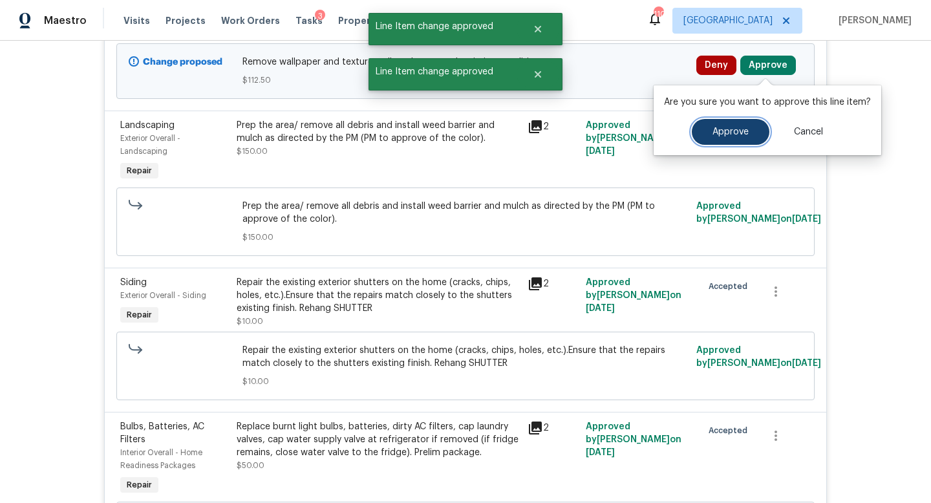
click at [738, 127] on span "Approve" at bounding box center [730, 132] width 36 height 10
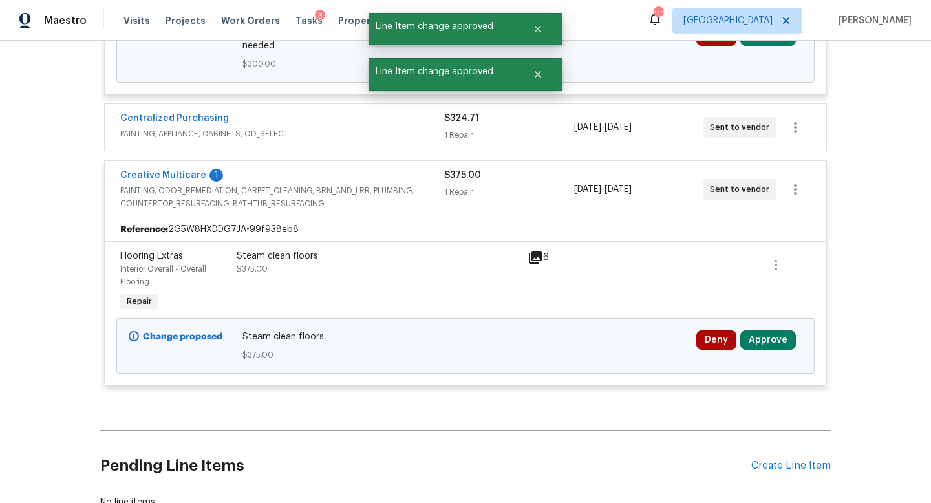
scroll to position [2556, 0]
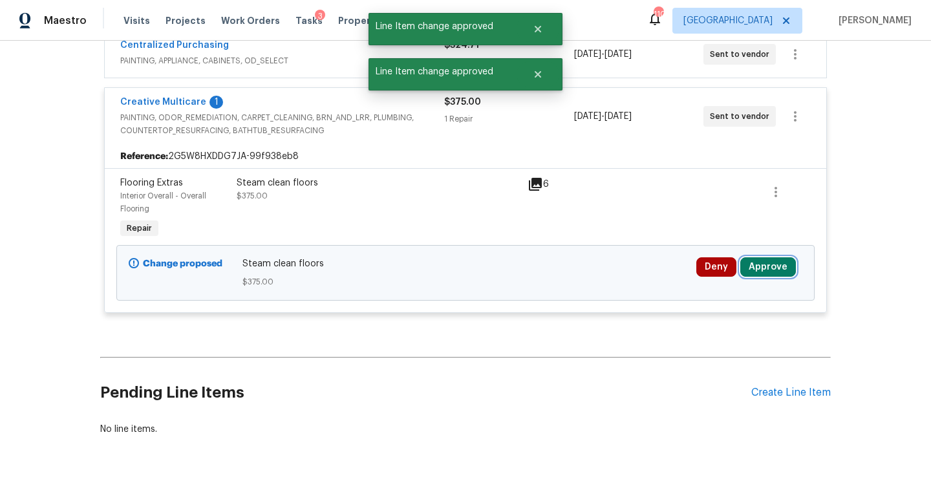
click at [770, 257] on button "Approve" at bounding box center [768, 266] width 56 height 19
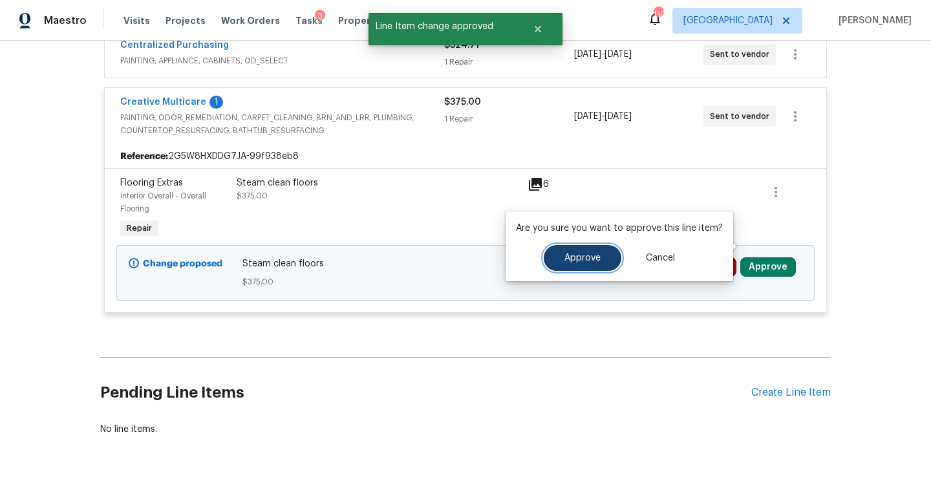
click at [598, 258] on button "Approve" at bounding box center [583, 258] width 78 height 26
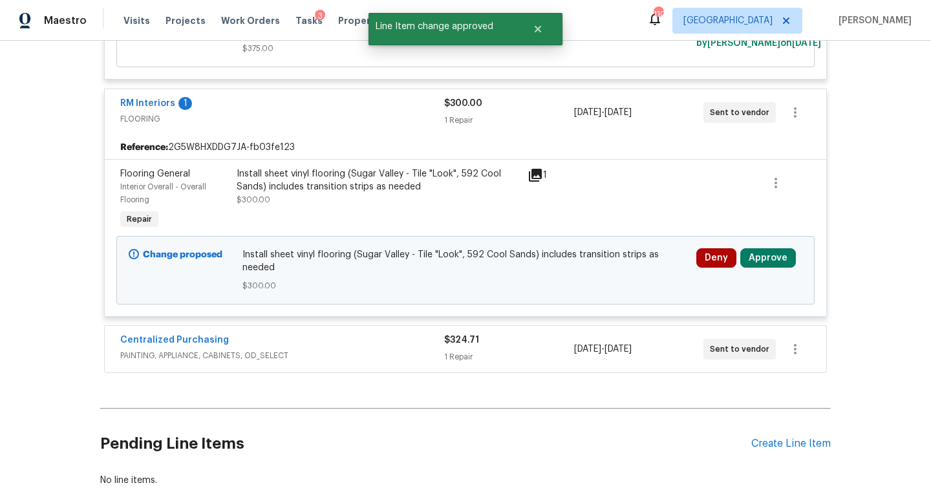
scroll to position [2547, 0]
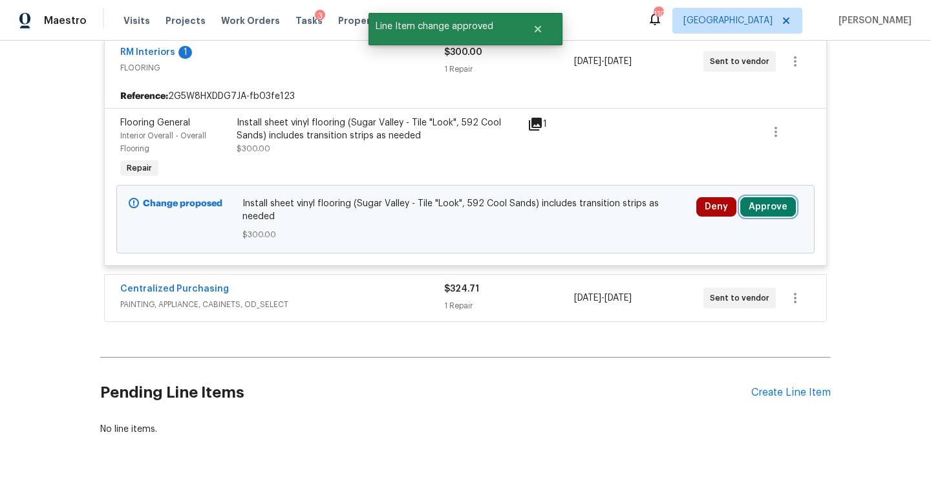
click at [758, 198] on button "Approve" at bounding box center [768, 206] width 56 height 19
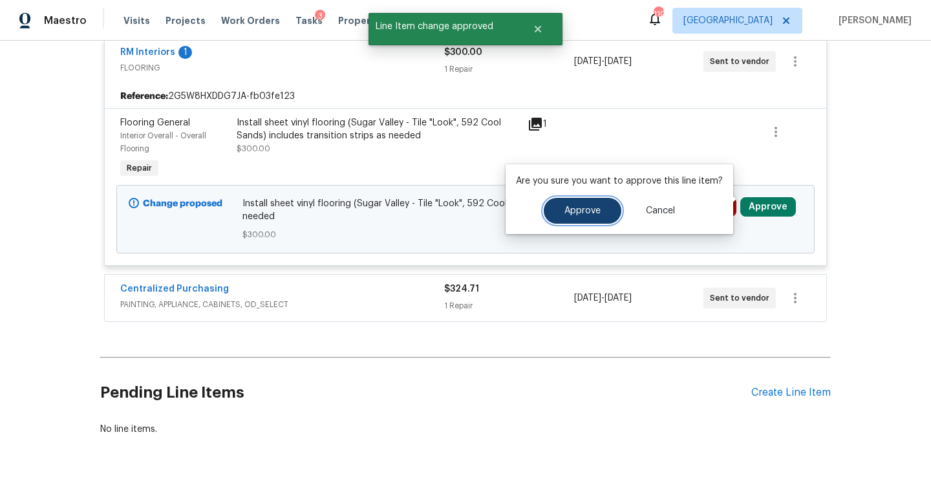
click at [586, 210] on span "Approve" at bounding box center [582, 211] width 36 height 10
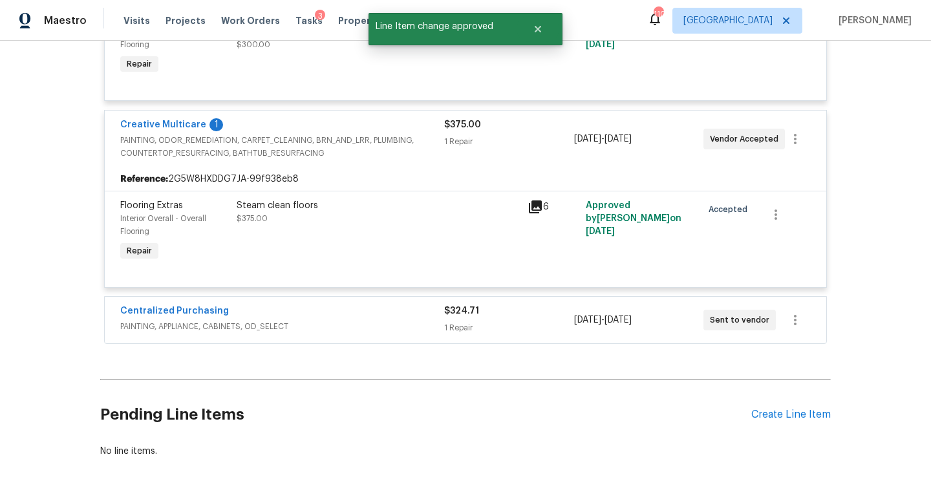
scroll to position [1688, 0]
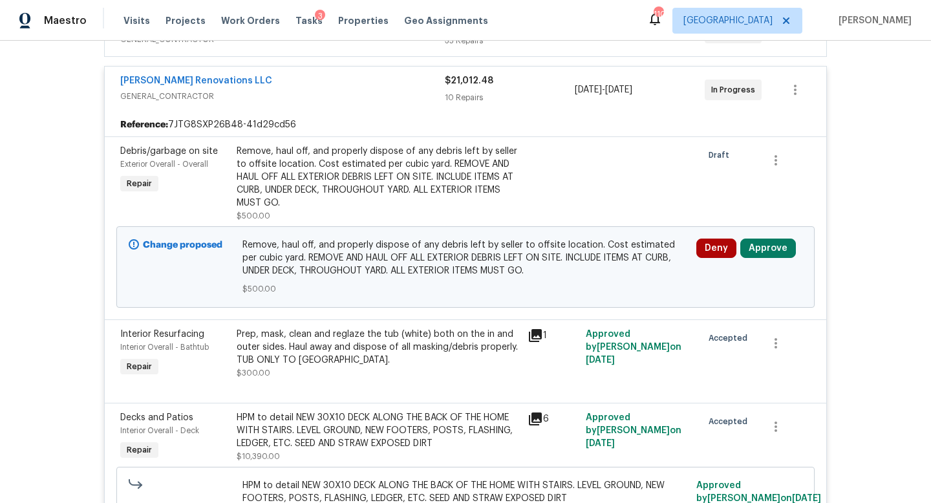
scroll to position [340, 0]
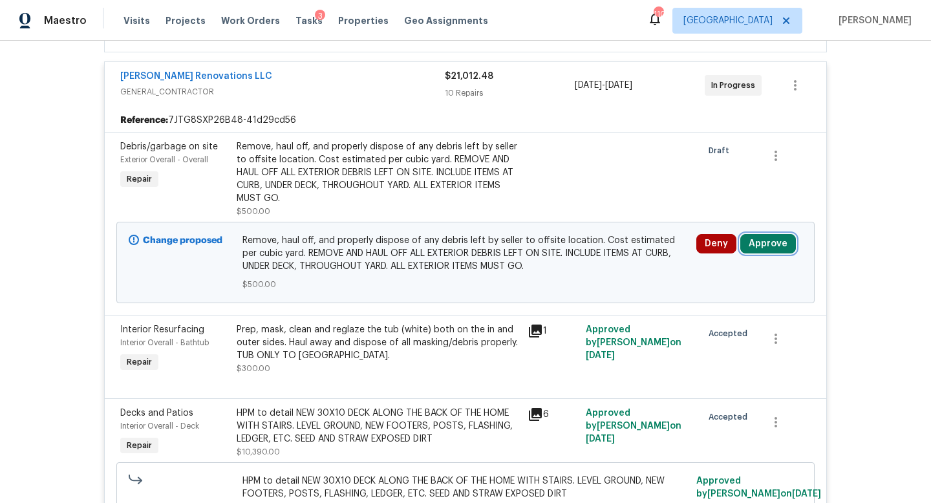
click at [760, 238] on button "Approve" at bounding box center [768, 243] width 56 height 19
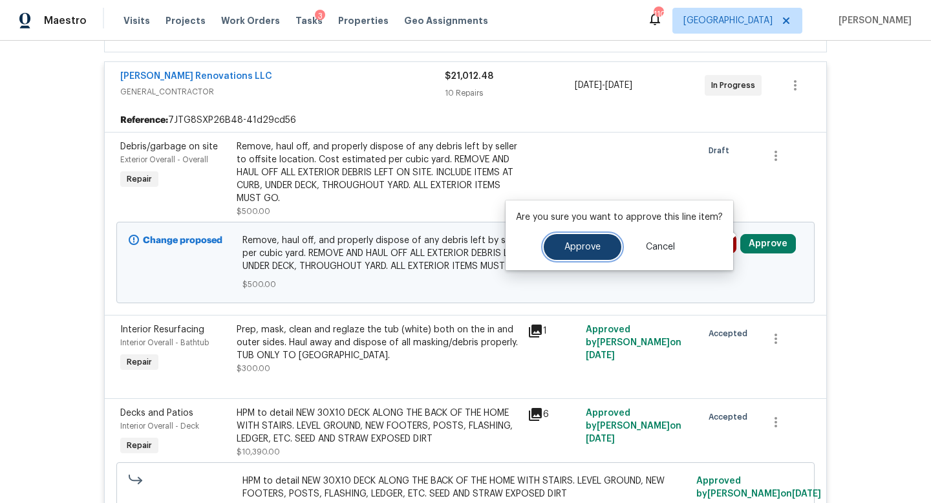
click at [594, 240] on button "Approve" at bounding box center [583, 247] width 78 height 26
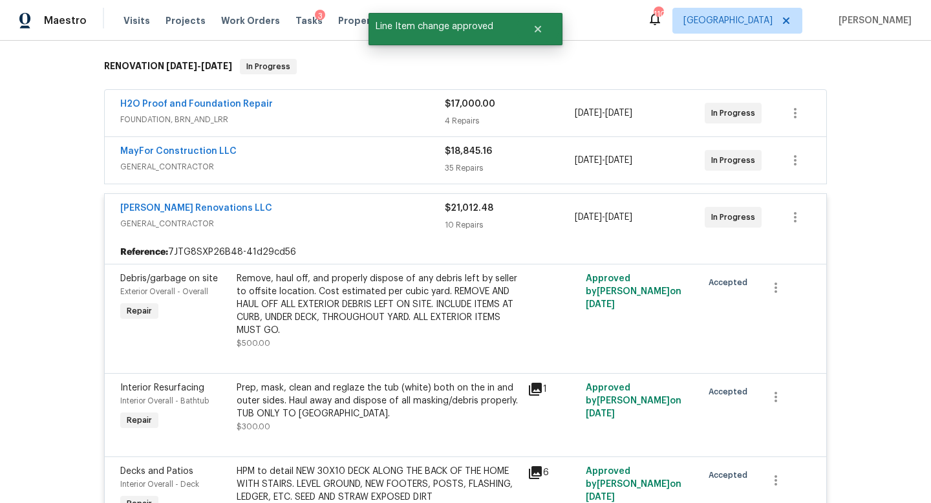
scroll to position [0, 0]
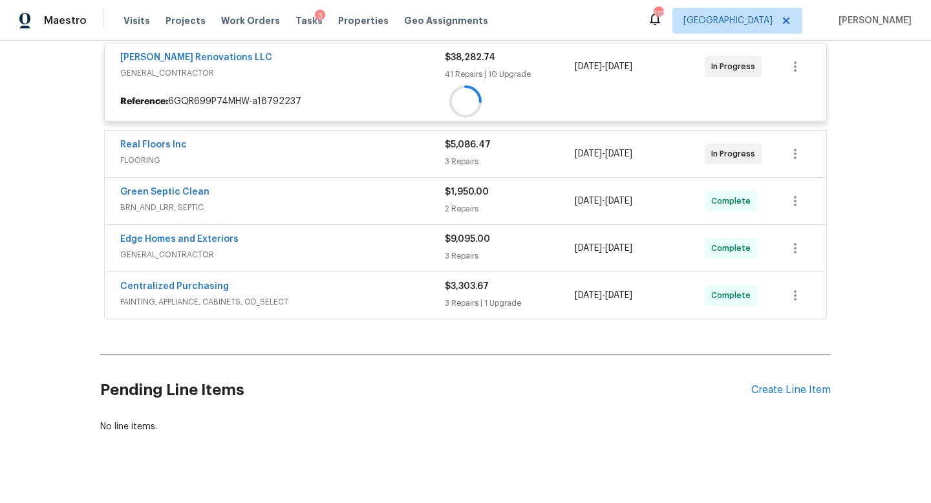
scroll to position [273, 0]
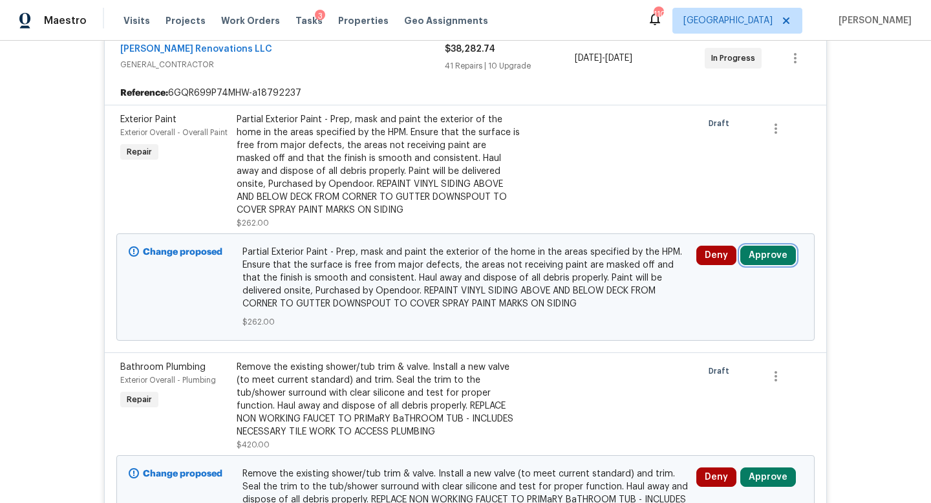
click at [762, 247] on button "Approve" at bounding box center [768, 255] width 56 height 19
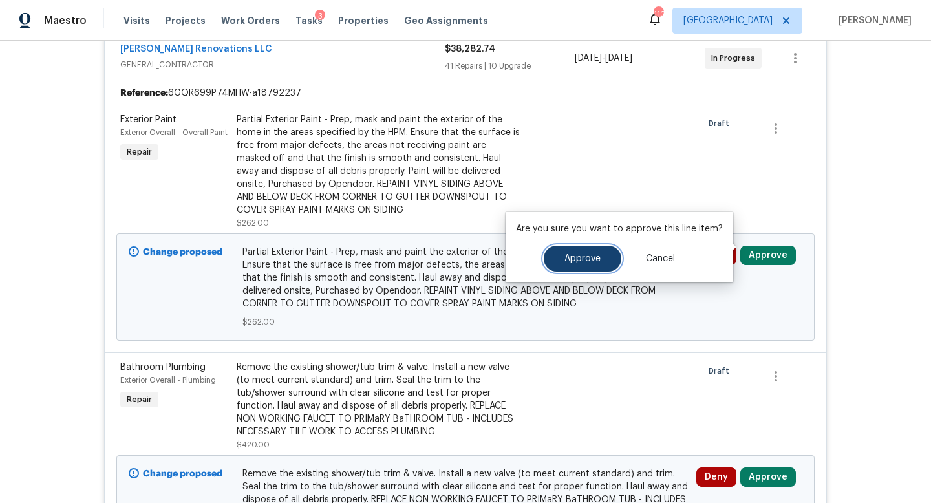
click at [553, 259] on button "Approve" at bounding box center [583, 259] width 78 height 26
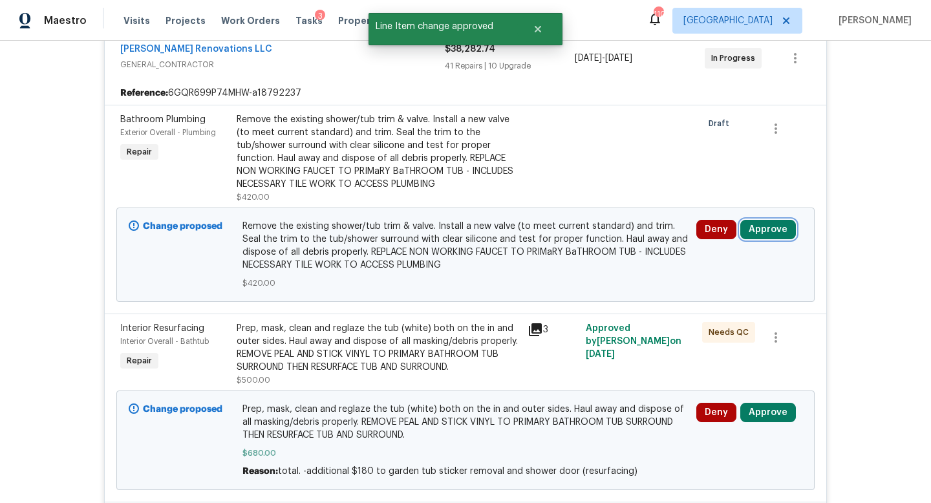
click at [759, 222] on button "Approve" at bounding box center [768, 229] width 56 height 19
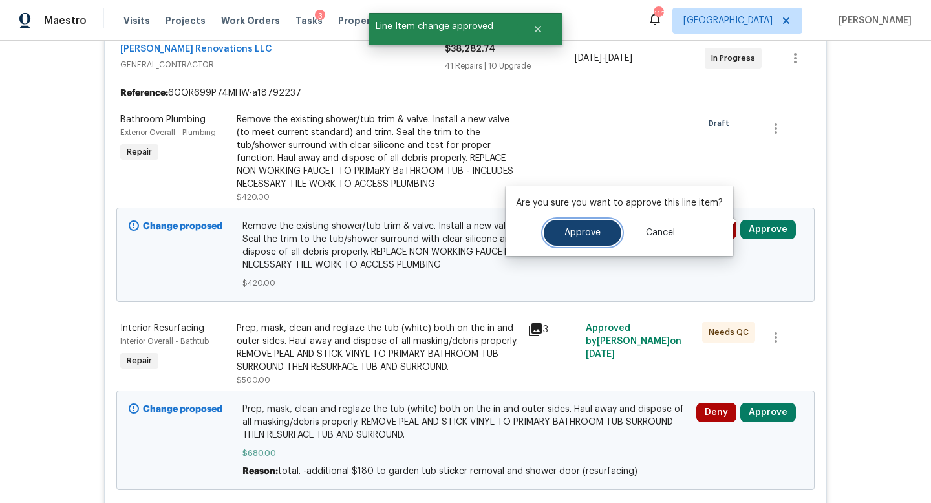
click at [599, 227] on button "Approve" at bounding box center [583, 233] width 78 height 26
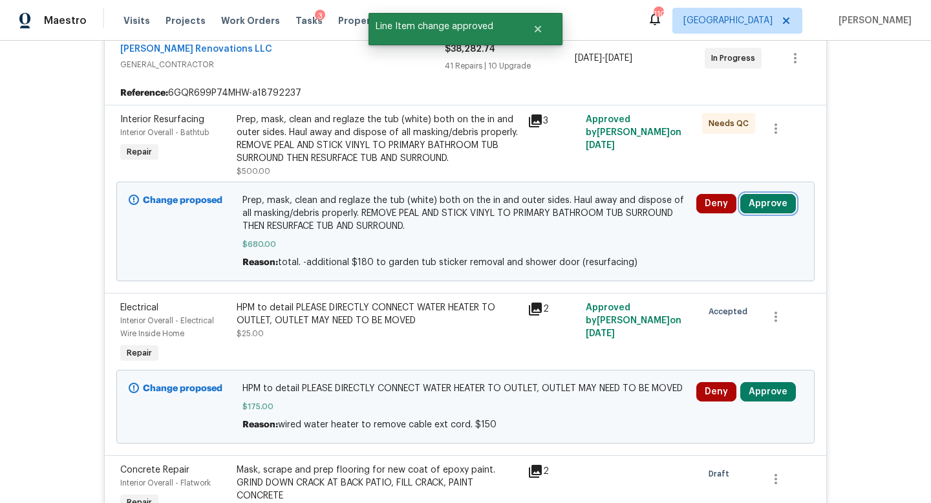
click at [768, 196] on button "Approve" at bounding box center [768, 203] width 56 height 19
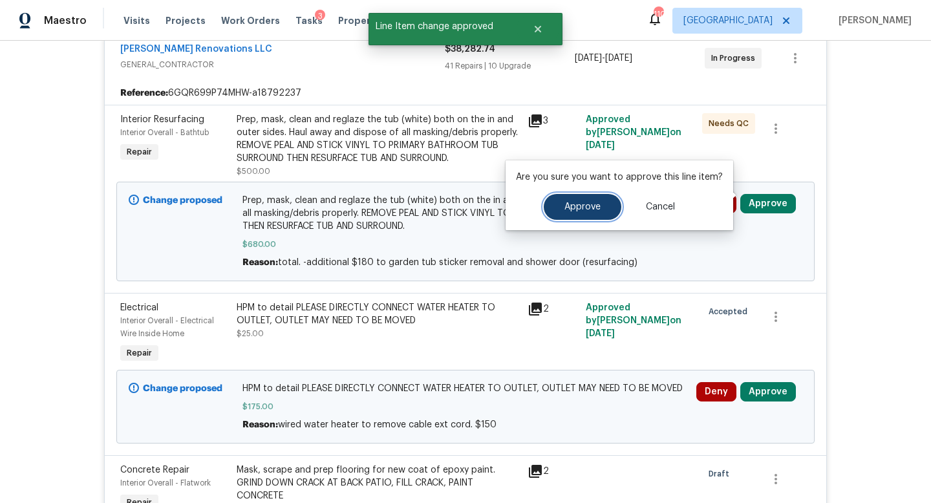
click at [578, 211] on button "Approve" at bounding box center [583, 207] width 78 height 26
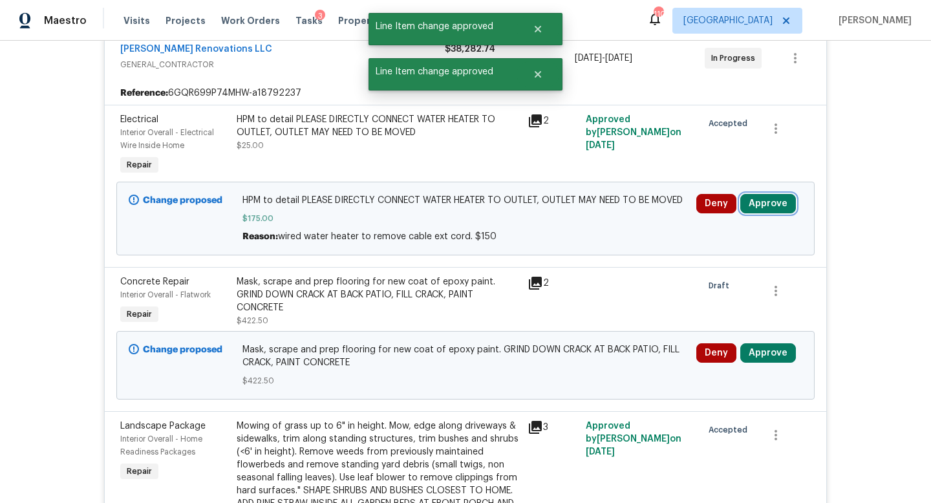
click at [767, 194] on button "Approve" at bounding box center [768, 203] width 56 height 19
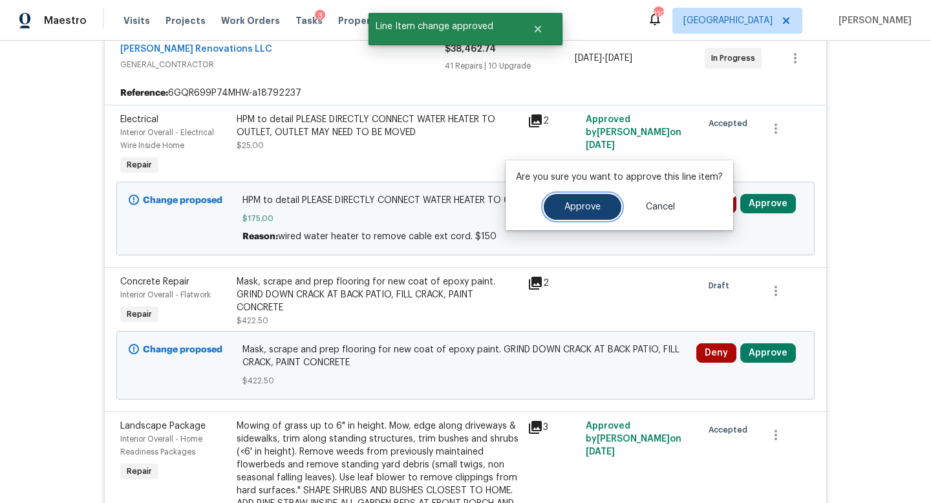
click at [597, 204] on span "Approve" at bounding box center [582, 207] width 36 height 10
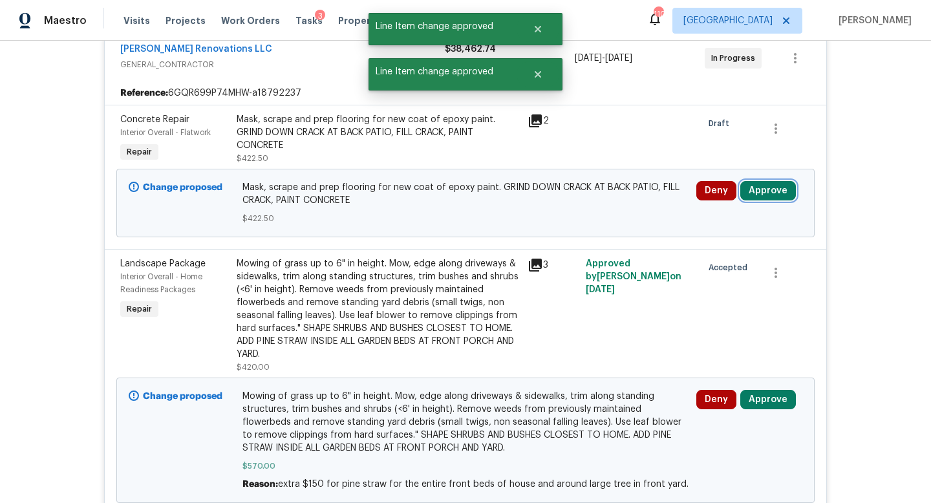
click at [764, 188] on button "Approve" at bounding box center [768, 190] width 56 height 19
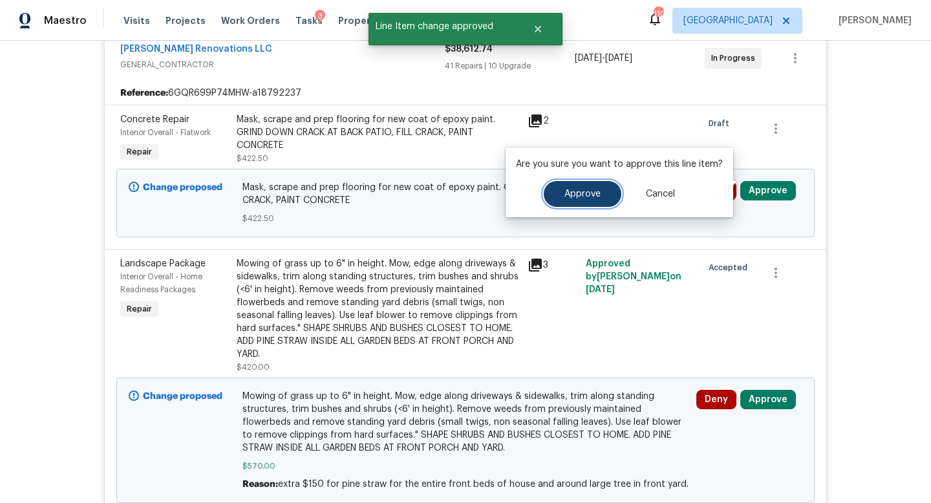
click at [586, 196] on span "Approve" at bounding box center [582, 194] width 36 height 10
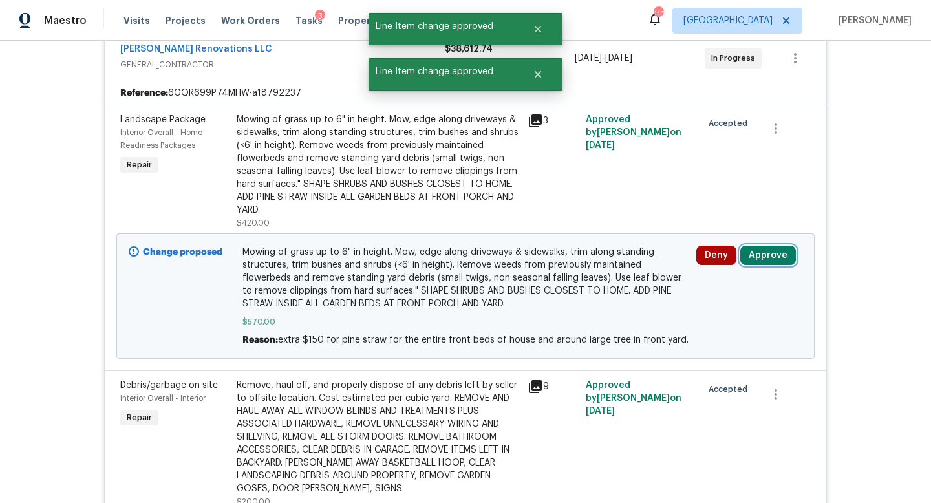
click at [767, 249] on button "Approve" at bounding box center [768, 255] width 56 height 19
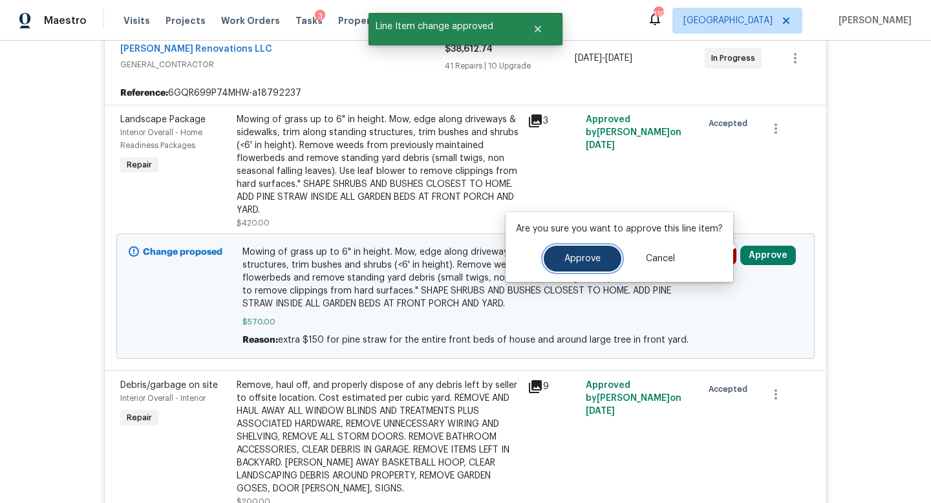
click at [613, 256] on button "Approve" at bounding box center [583, 259] width 78 height 26
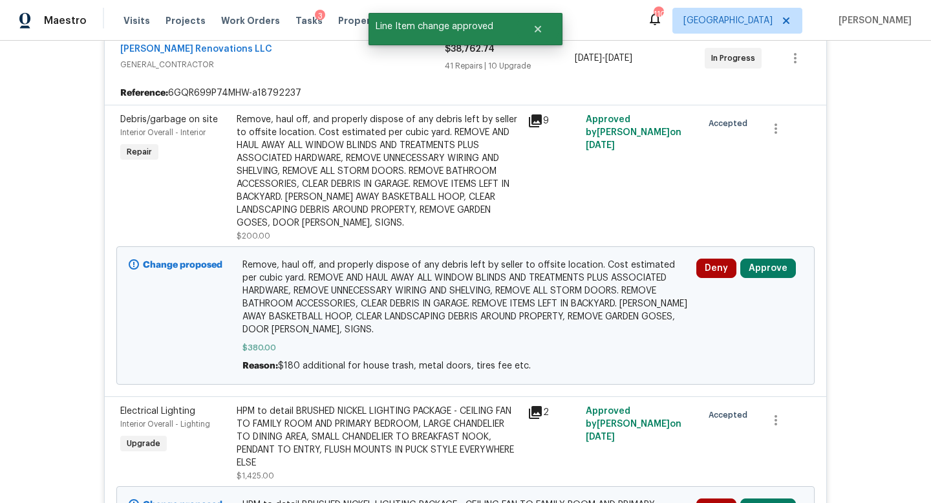
scroll to position [362, 0]
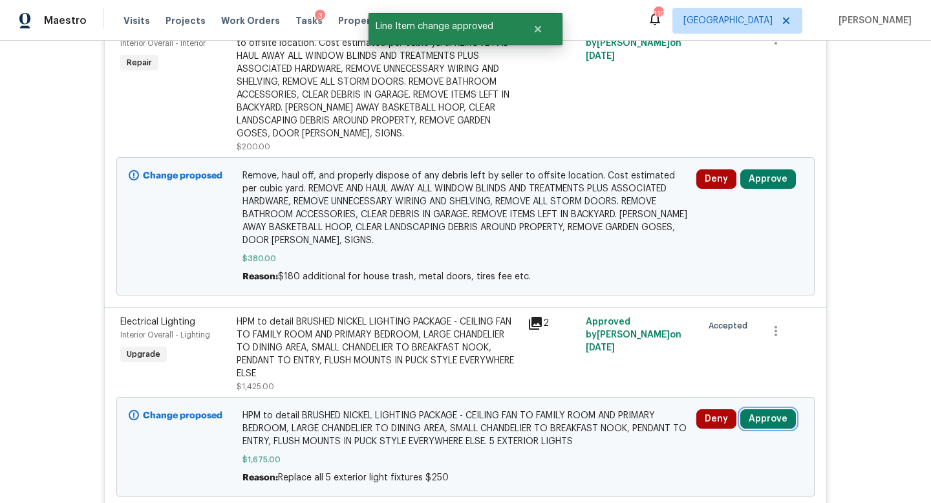
click at [775, 409] on button "Approve" at bounding box center [768, 418] width 56 height 19
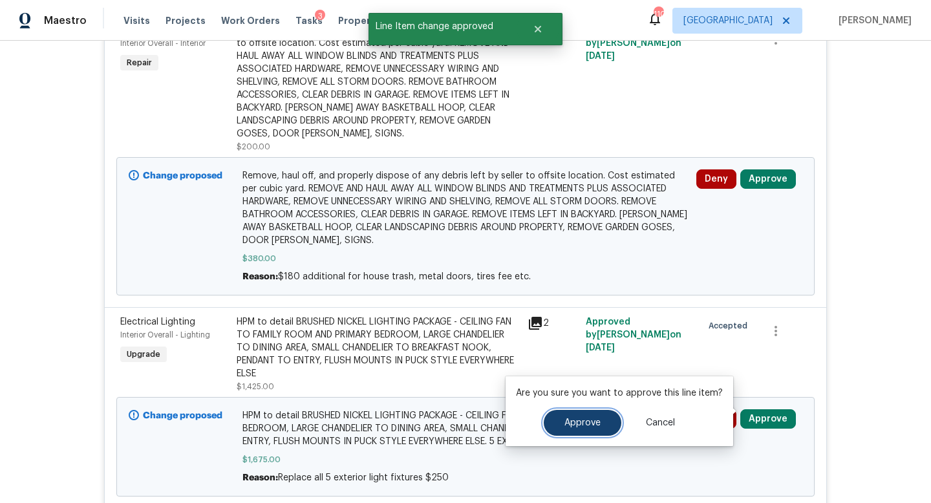
click at [589, 420] on span "Approve" at bounding box center [582, 423] width 36 height 10
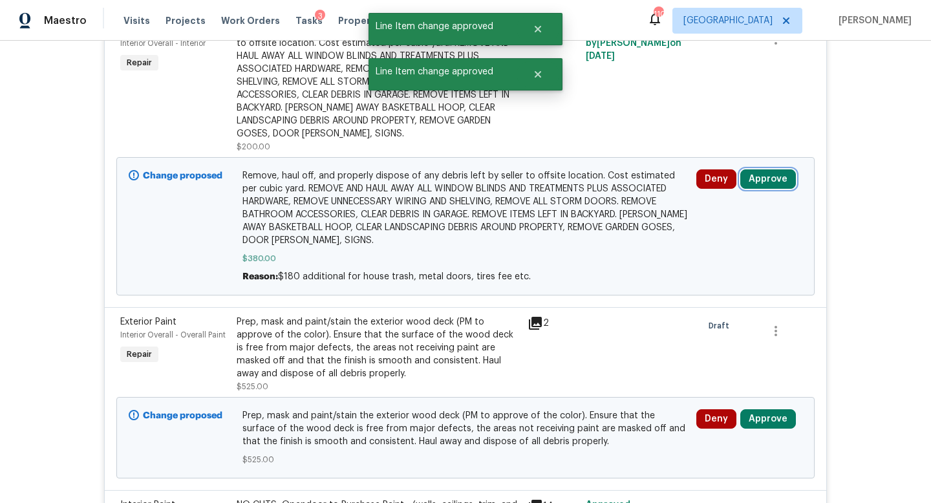
click at [765, 171] on button "Approve" at bounding box center [768, 178] width 56 height 19
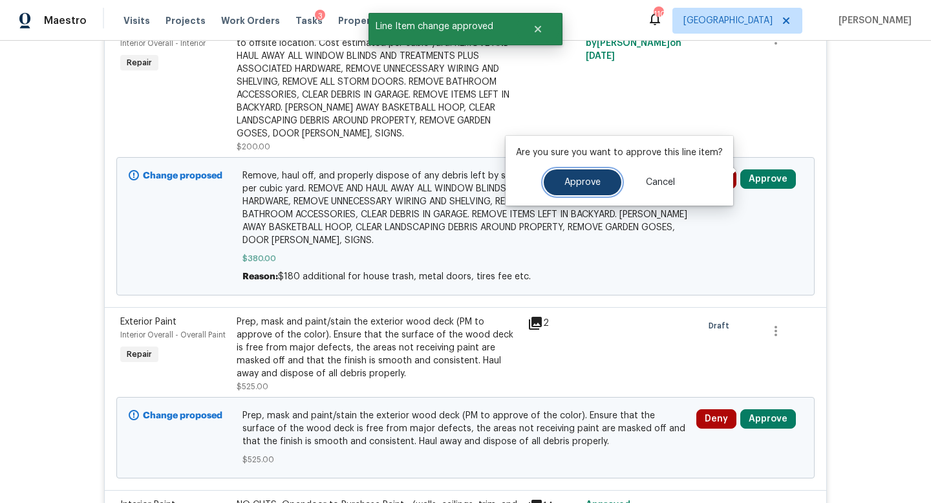
click at [595, 191] on button "Approve" at bounding box center [583, 182] width 78 height 26
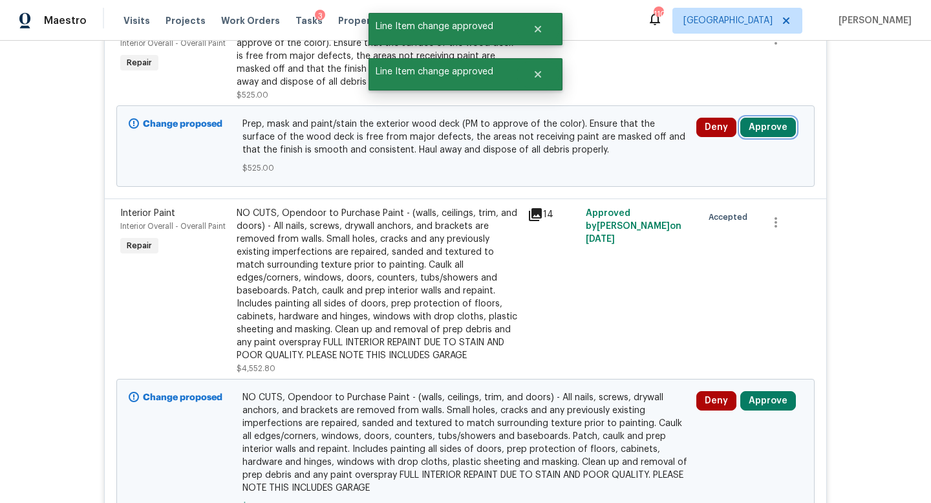
click at [770, 121] on button "Approve" at bounding box center [768, 127] width 56 height 19
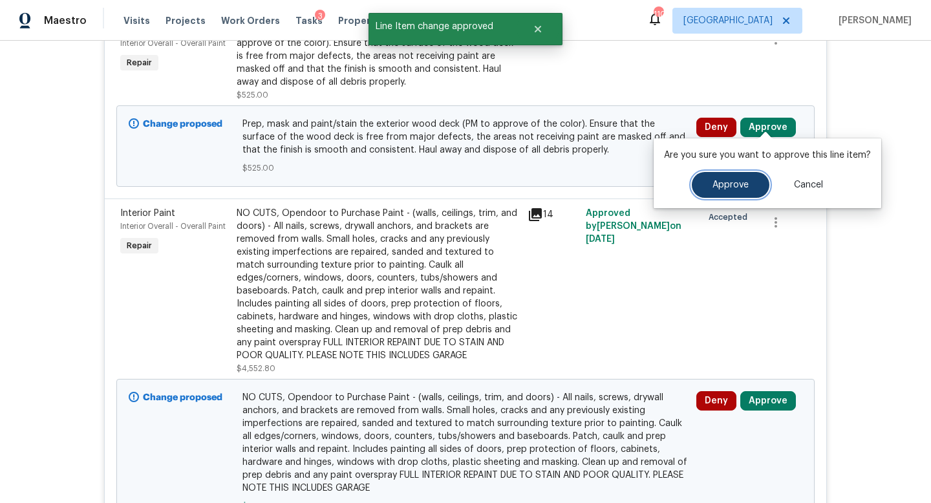
click at [728, 183] on span "Approve" at bounding box center [730, 185] width 36 height 10
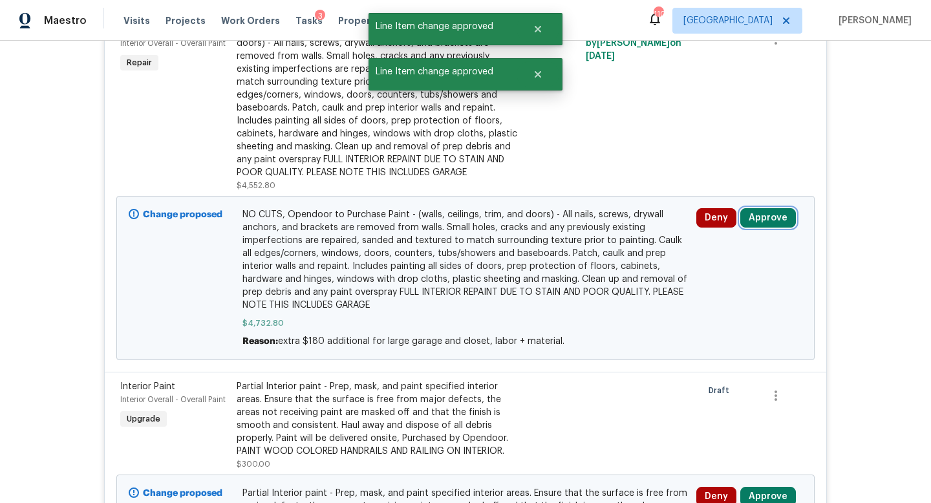
click at [768, 208] on button "Approve" at bounding box center [768, 217] width 56 height 19
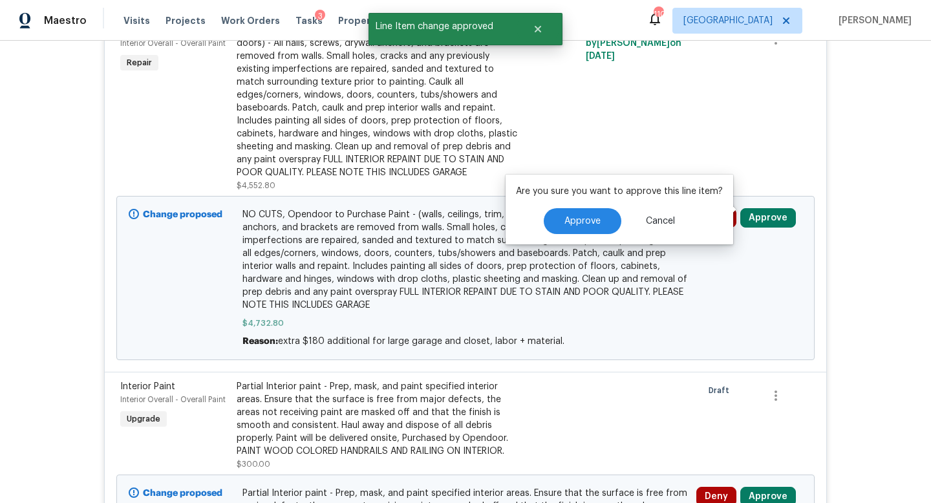
click at [577, 235] on div "Are you sure you want to approve this line item? Approve Cancel" at bounding box center [619, 210] width 228 height 70
click at [575, 213] on button "Approve" at bounding box center [583, 221] width 78 height 26
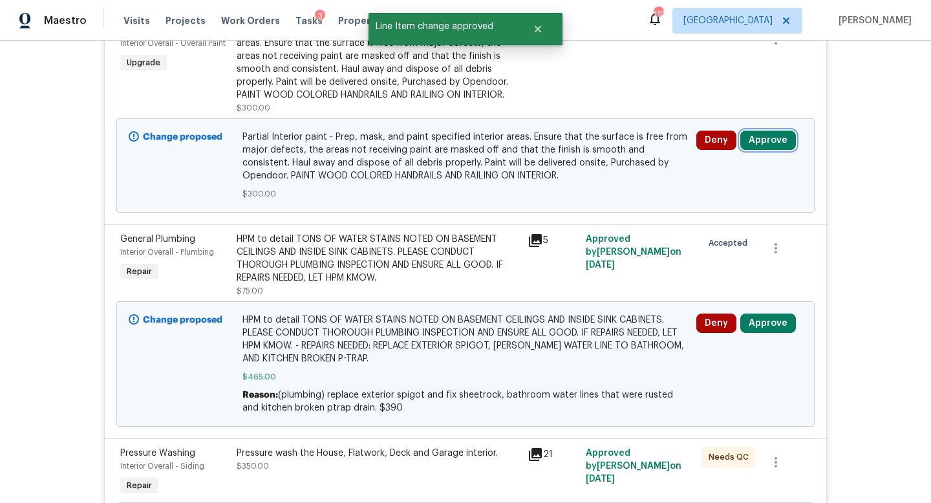
click at [761, 131] on button "Approve" at bounding box center [768, 140] width 56 height 19
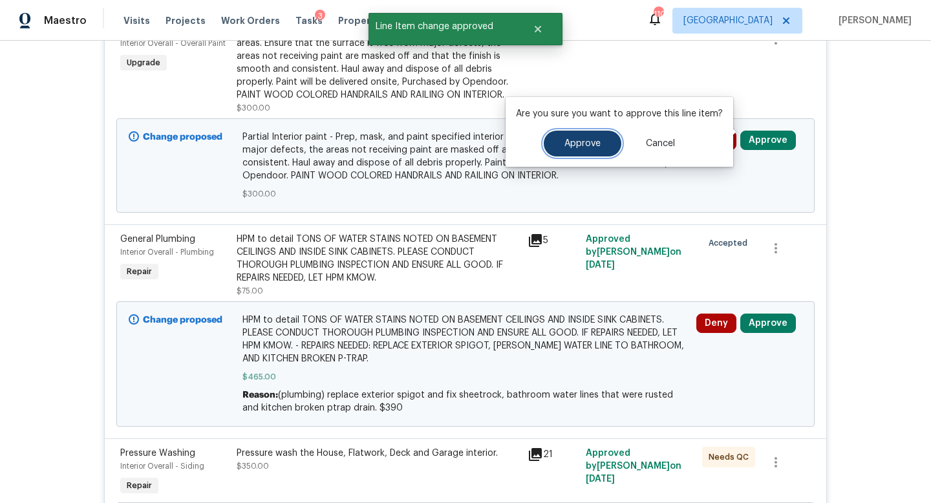
click at [598, 140] on button "Approve" at bounding box center [583, 144] width 78 height 26
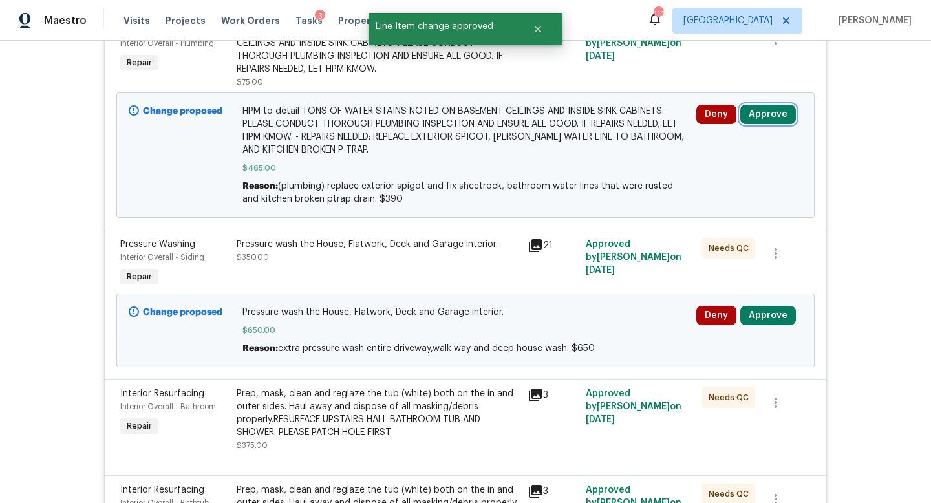
click at [756, 108] on button "Approve" at bounding box center [768, 114] width 56 height 19
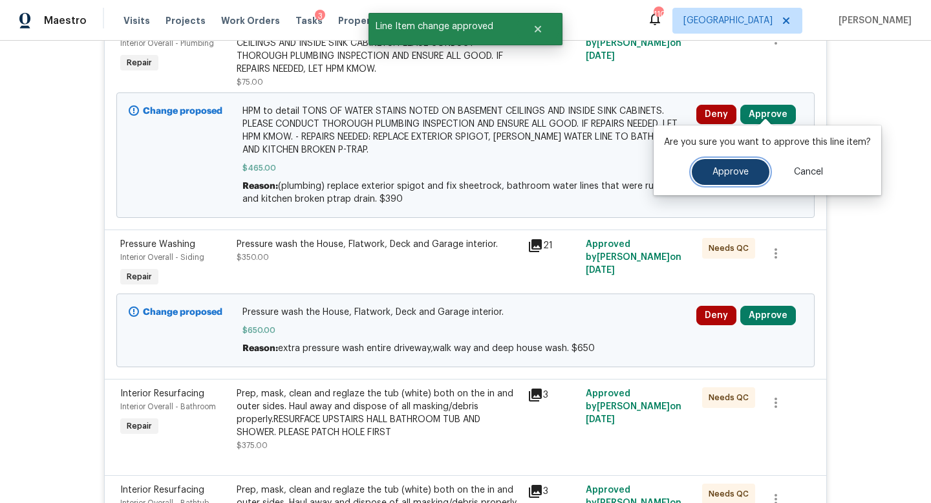
click at [725, 170] on span "Approve" at bounding box center [730, 172] width 36 height 10
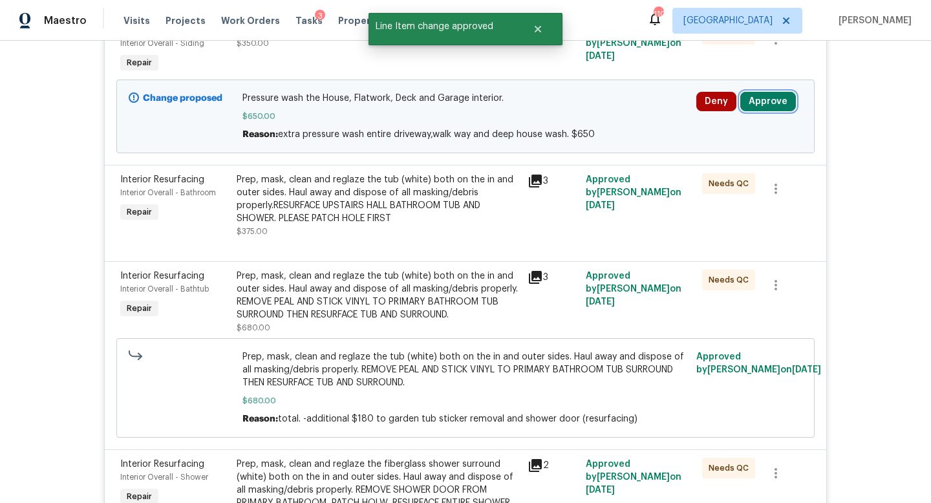
click at [765, 97] on button "Approve" at bounding box center [768, 101] width 56 height 19
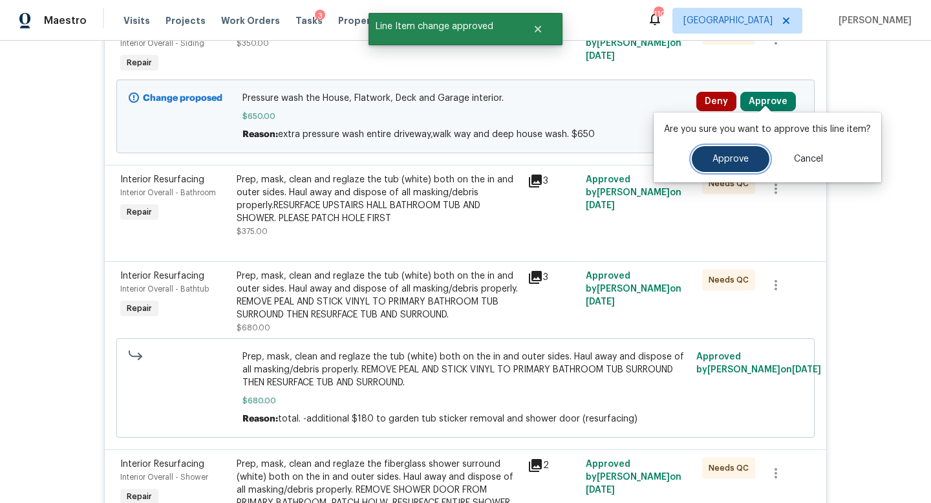
click at [730, 166] on button "Approve" at bounding box center [731, 159] width 78 height 26
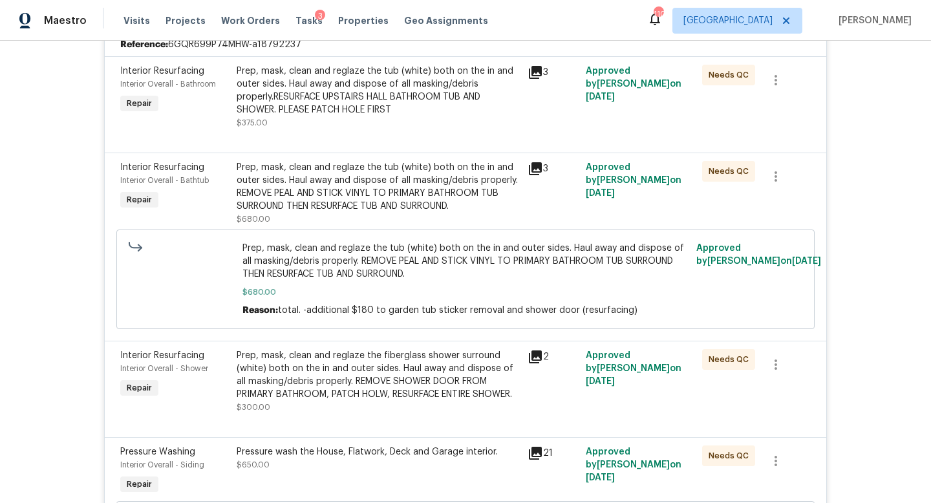
scroll to position [0, 0]
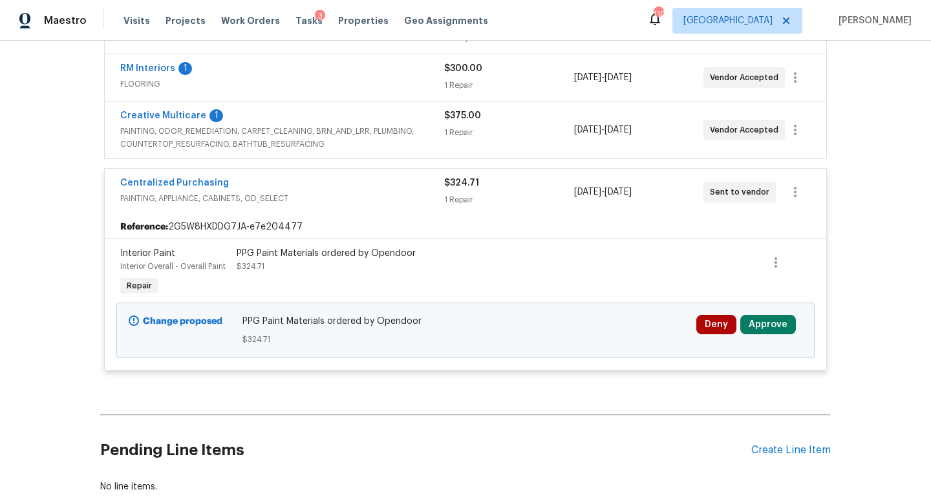
scroll to position [300, 0]
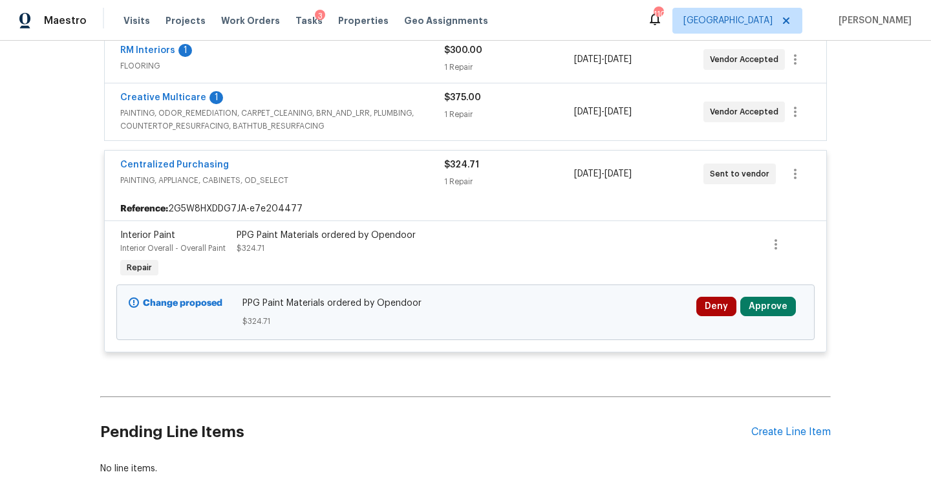
click at [776, 294] on div "Deny Approve" at bounding box center [749, 312] width 114 height 39
click at [758, 308] on button "Approve" at bounding box center [768, 306] width 56 height 19
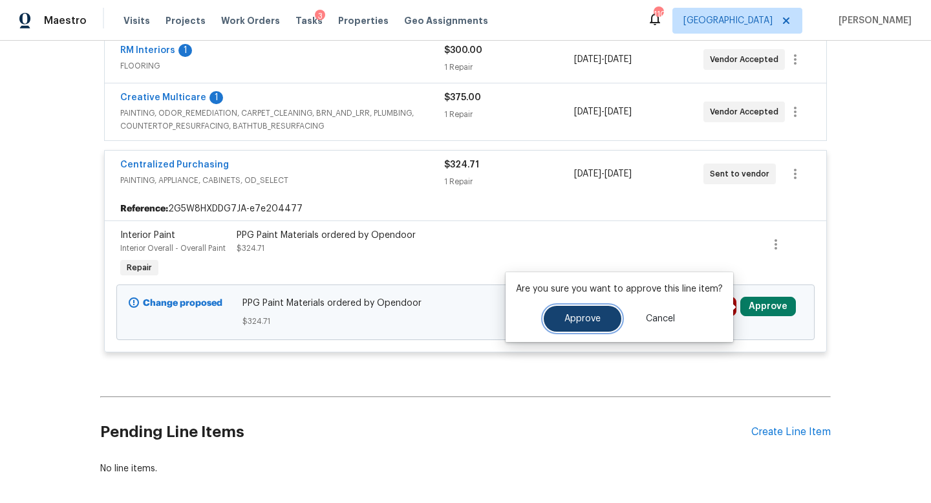
click at [580, 321] on span "Approve" at bounding box center [582, 319] width 36 height 10
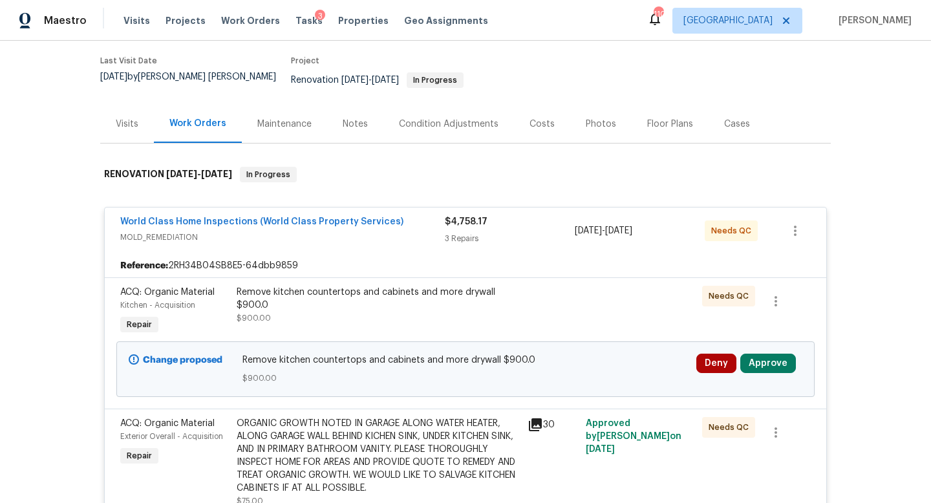
scroll to position [315, 0]
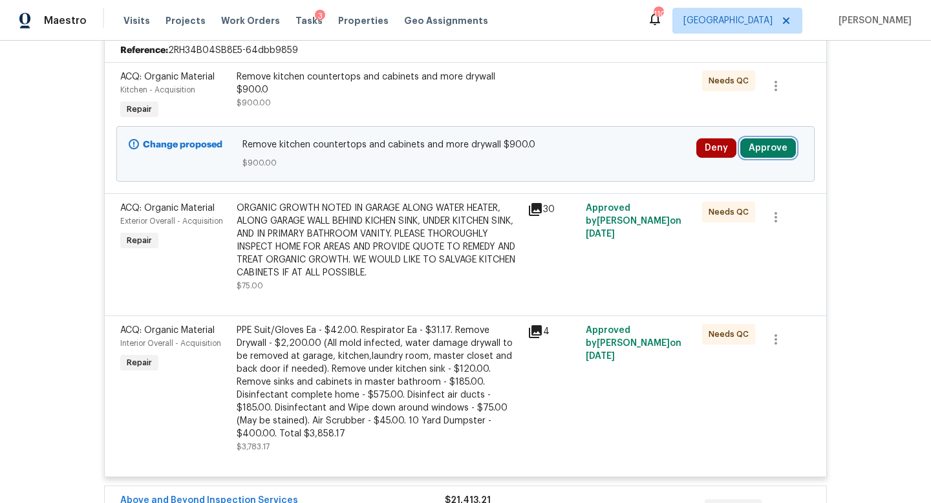
click at [759, 140] on button "Approve" at bounding box center [768, 147] width 56 height 19
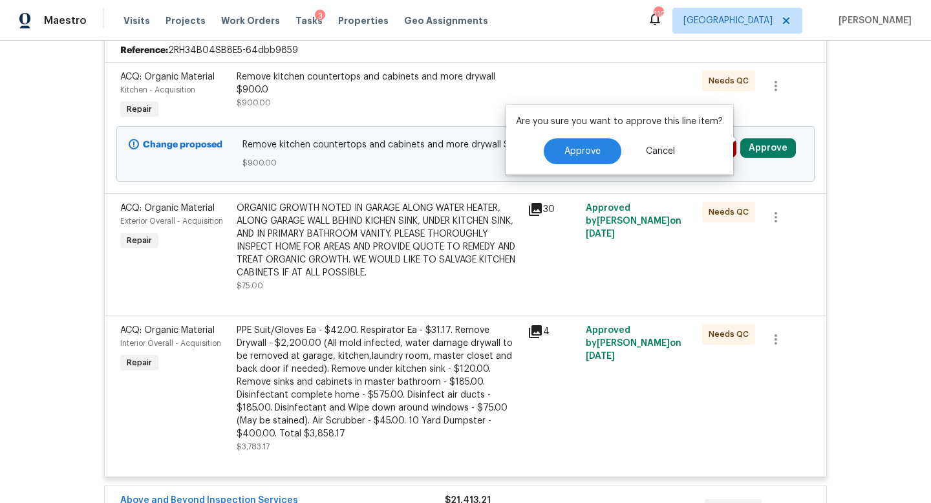
click at [619, 137] on div "Are you sure you want to approve this line item? Approve Cancel" at bounding box center [619, 140] width 228 height 70
click at [602, 145] on button "Approve" at bounding box center [583, 151] width 78 height 26
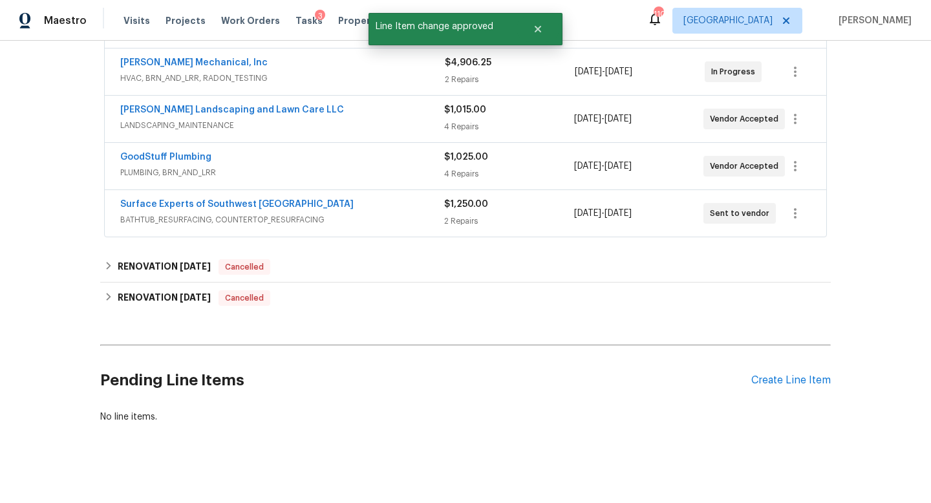
scroll to position [0, 0]
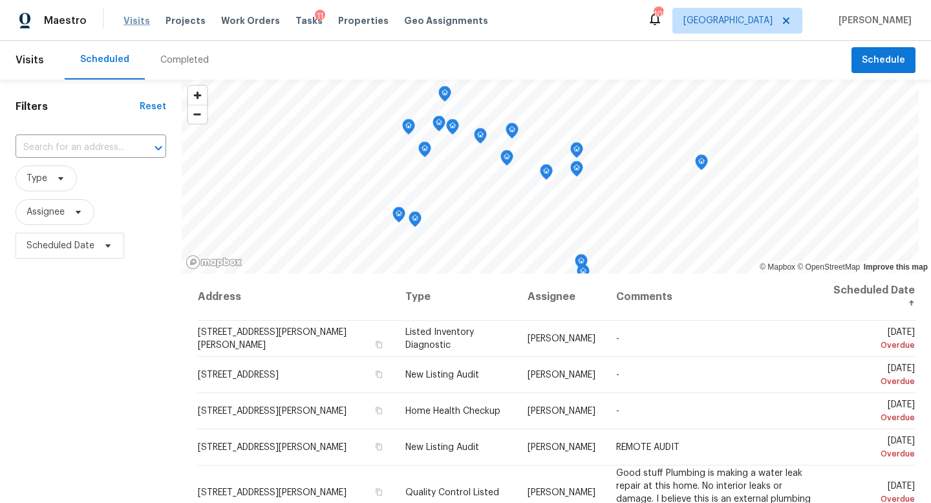
click at [137, 20] on span "Visits" at bounding box center [136, 20] width 27 height 13
click at [884, 60] on span "Schedule" at bounding box center [883, 60] width 43 height 16
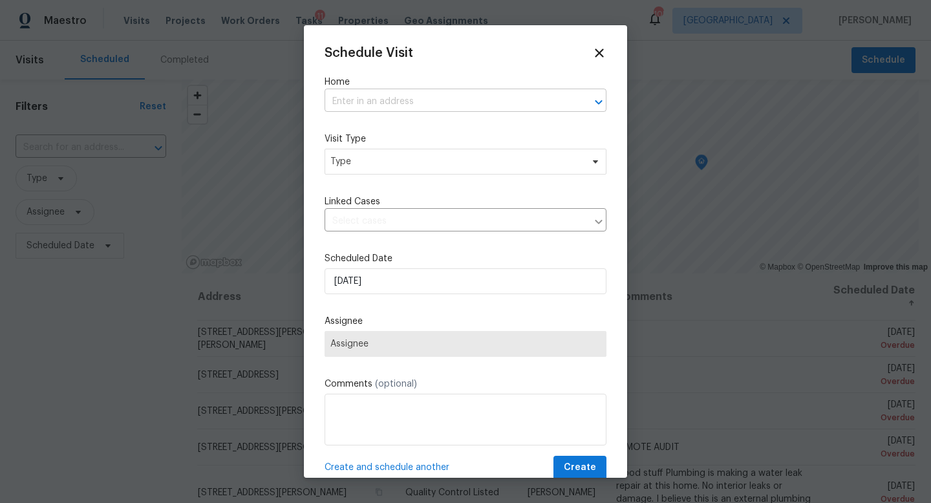
click at [345, 106] on input "text" at bounding box center [447, 102] width 246 height 20
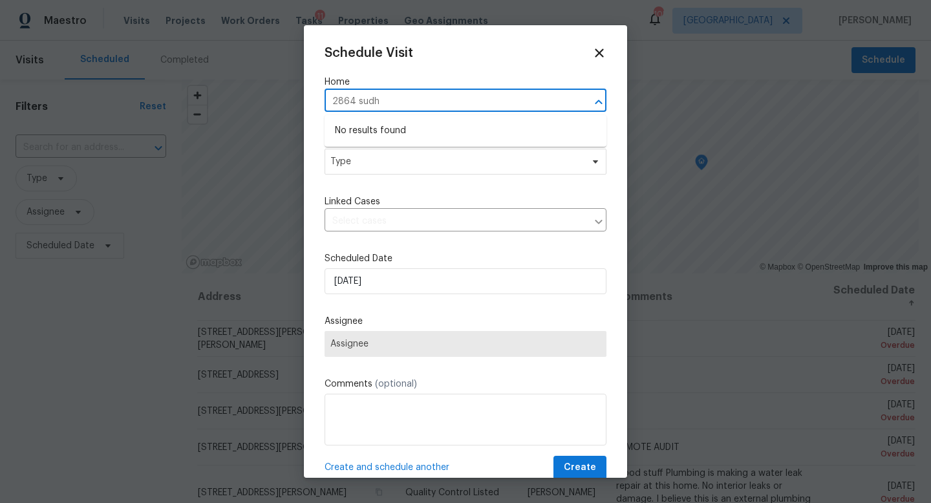
type input "2864 sud"
click at [364, 122] on li "2864 Sudbury Ct, Marietta, GA 30062" at bounding box center [465, 130] width 282 height 21
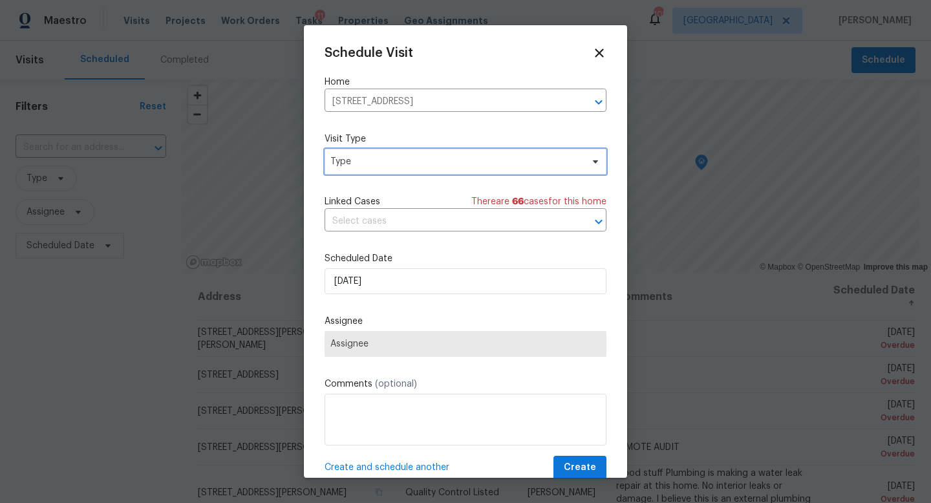
click at [367, 173] on span "Type" at bounding box center [465, 162] width 282 height 26
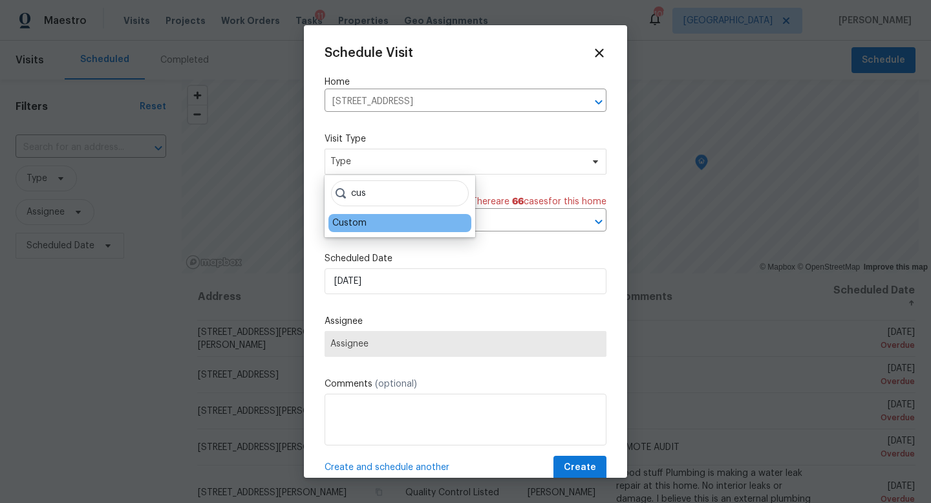
type input "cus"
click at [359, 223] on div "Custom" at bounding box center [349, 223] width 34 height 13
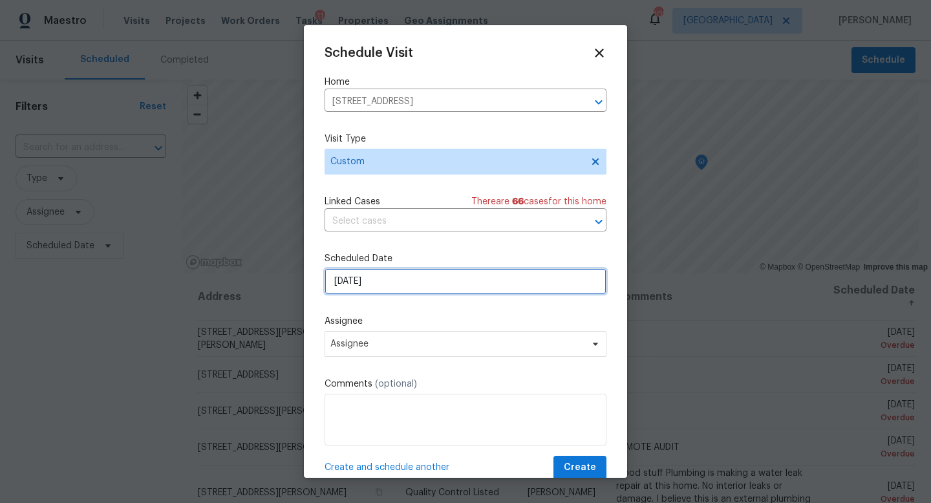
click at [383, 280] on input "10/7/2025" at bounding box center [465, 281] width 282 height 26
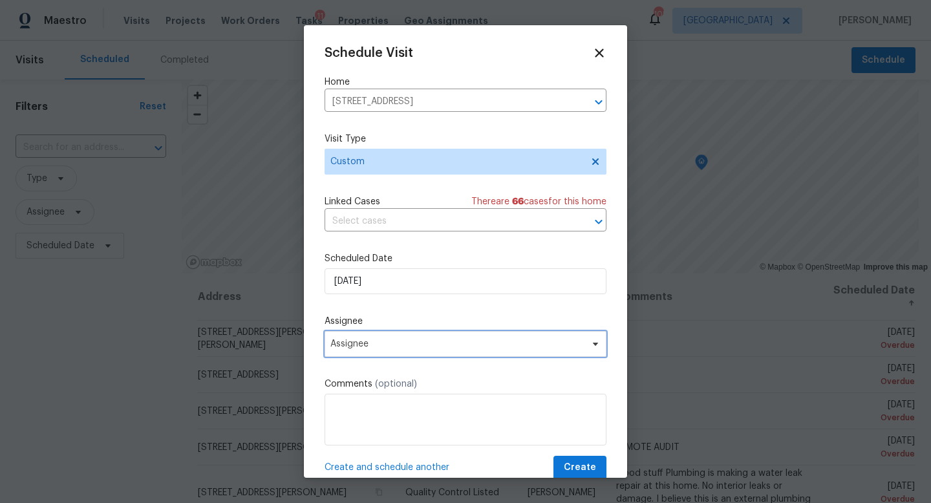
click at [403, 344] on span "Assignee" at bounding box center [456, 344] width 253 height 10
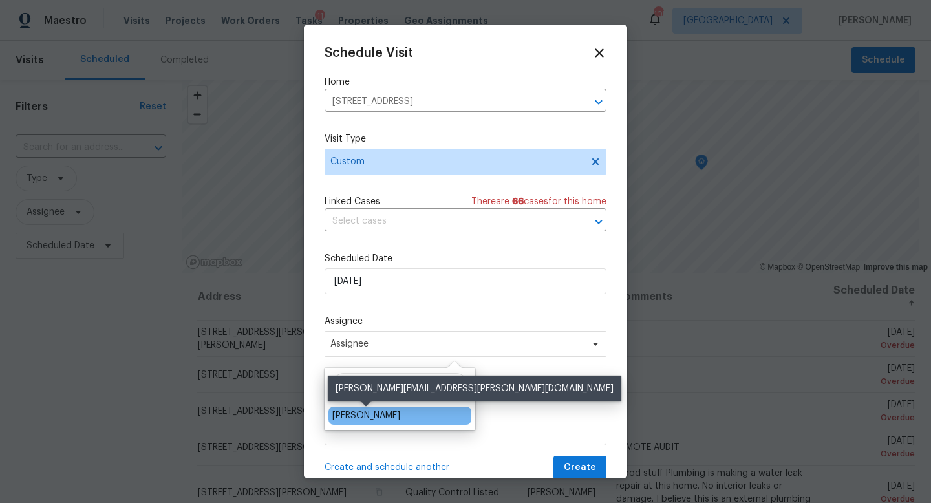
type input "cynthia"
click at [384, 418] on div "[PERSON_NAME]" at bounding box center [366, 415] width 68 height 13
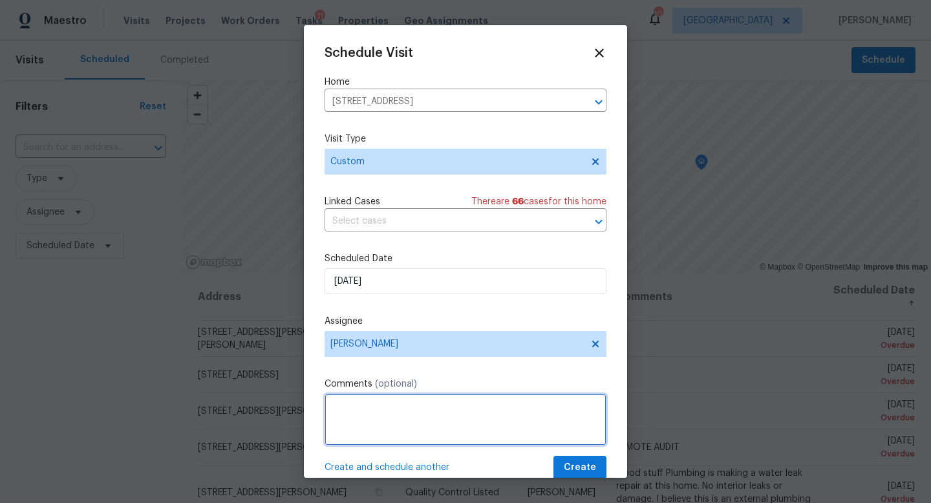
click at [384, 418] on textarea at bounding box center [465, 420] width 282 height 52
type textarea "Take photos for pine straw install."
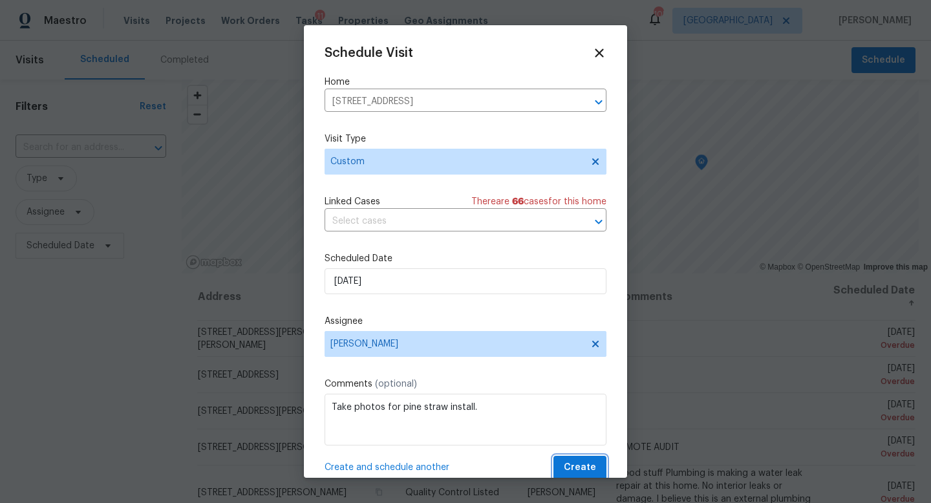
click at [581, 465] on span "Create" at bounding box center [580, 468] width 32 height 16
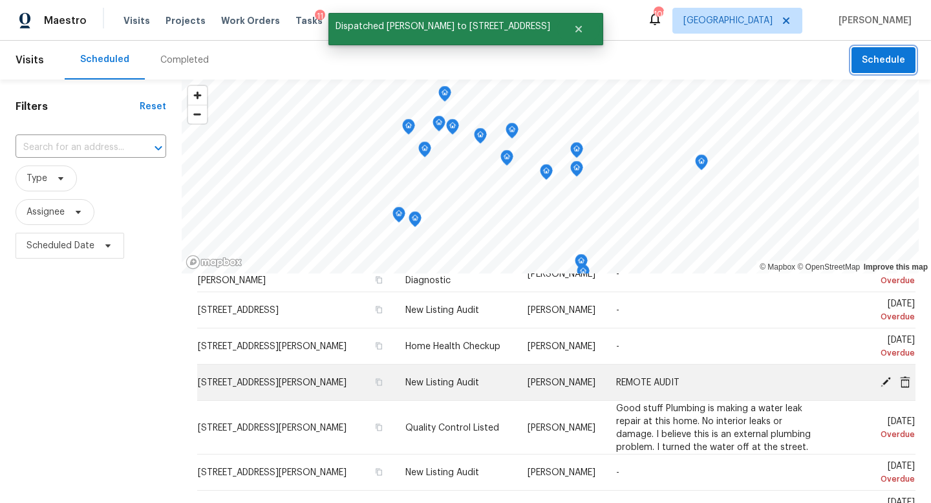
scroll to position [70, 0]
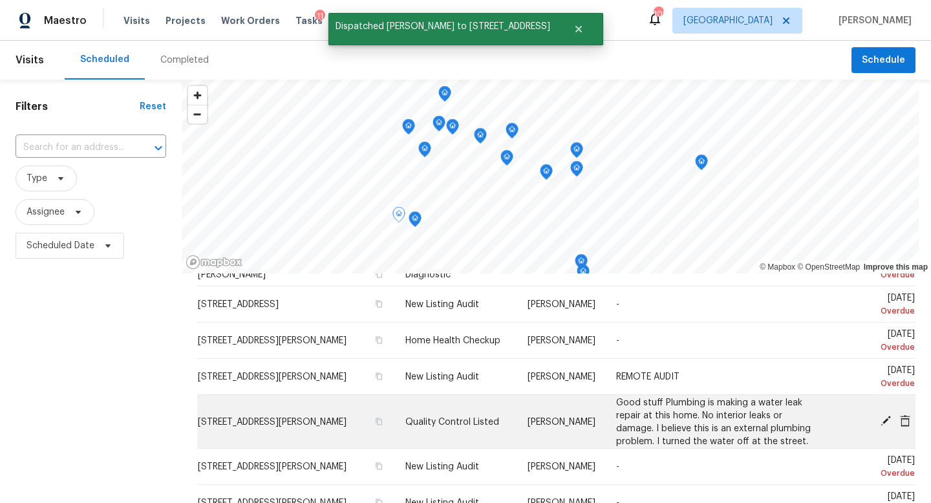
click at [886, 418] on icon at bounding box center [886, 421] width 12 height 12
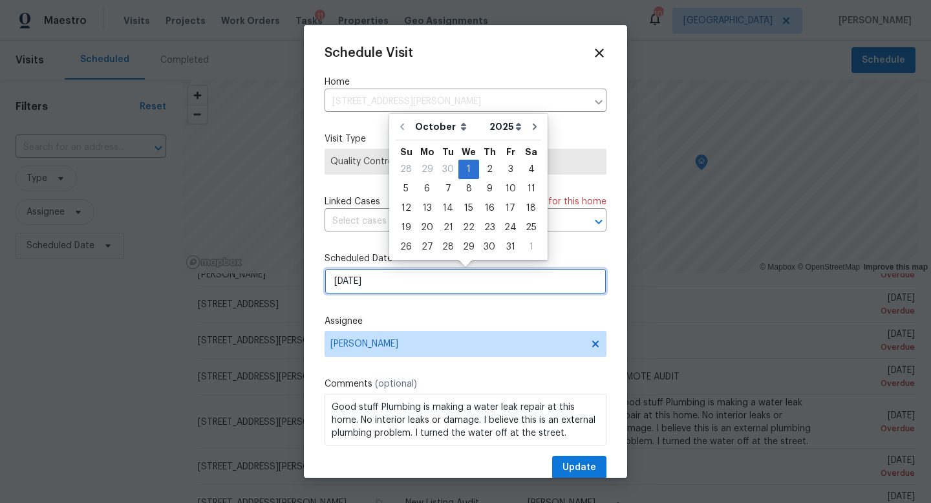
click at [379, 285] on input "10/1/2025" at bounding box center [465, 281] width 282 height 26
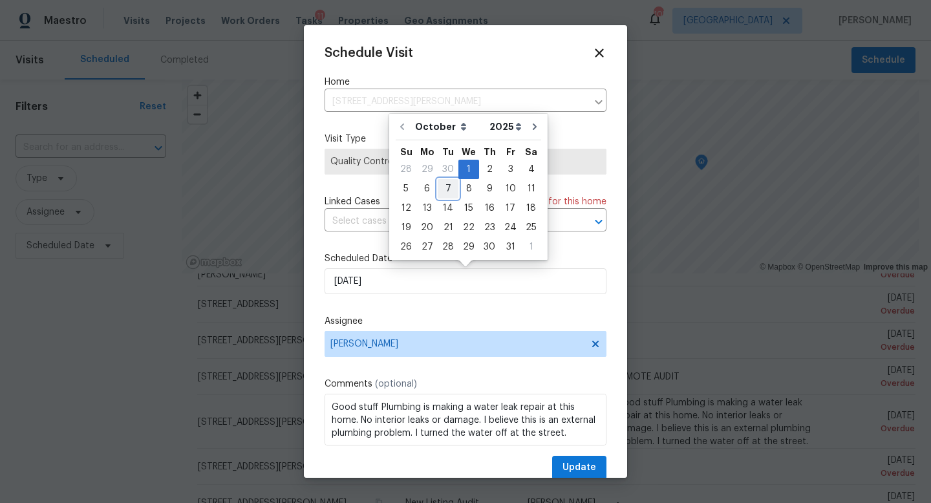
click at [444, 191] on div "7" at bounding box center [448, 189] width 21 height 18
type input "10/7/2025"
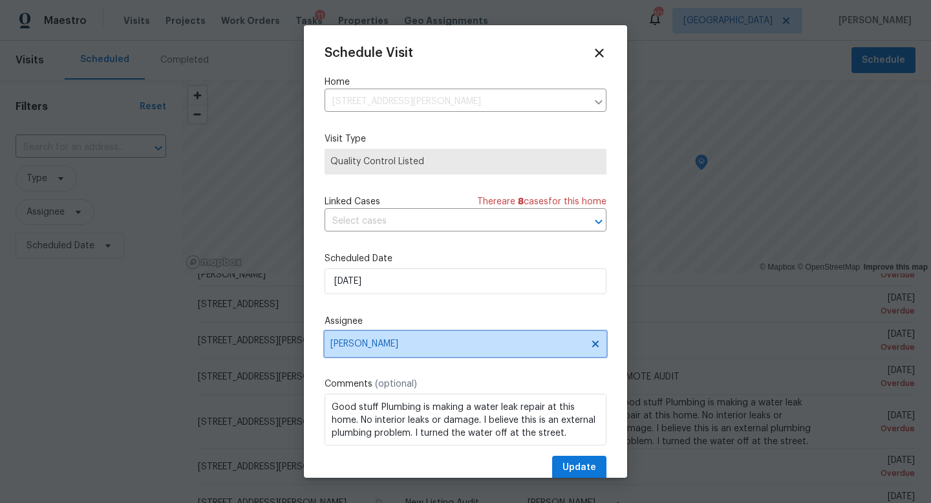
click at [403, 343] on span "[PERSON_NAME]" at bounding box center [456, 344] width 253 height 10
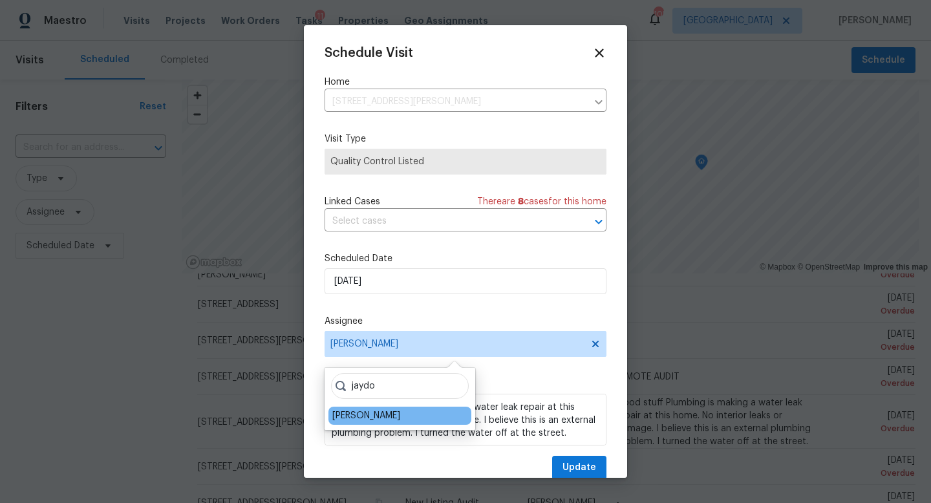
type input "jaydo"
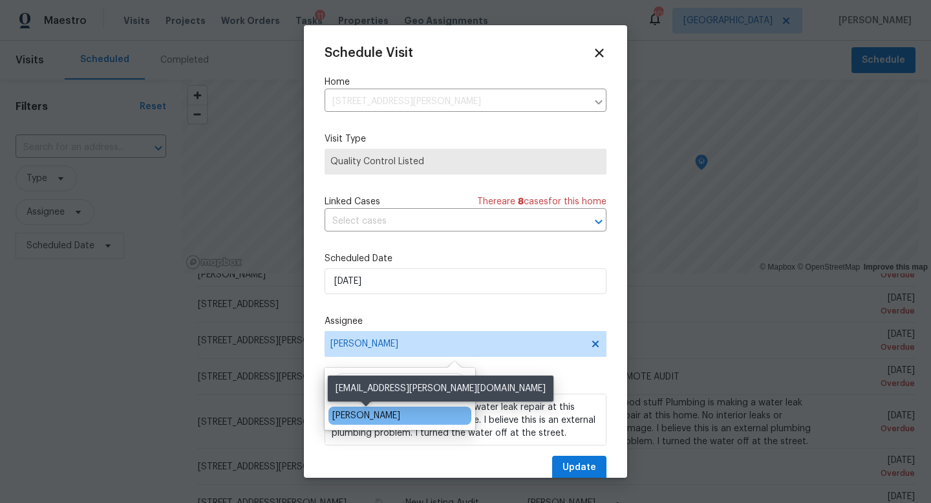
click at [385, 414] on div "Jaydon Entrekin" at bounding box center [366, 415] width 68 height 13
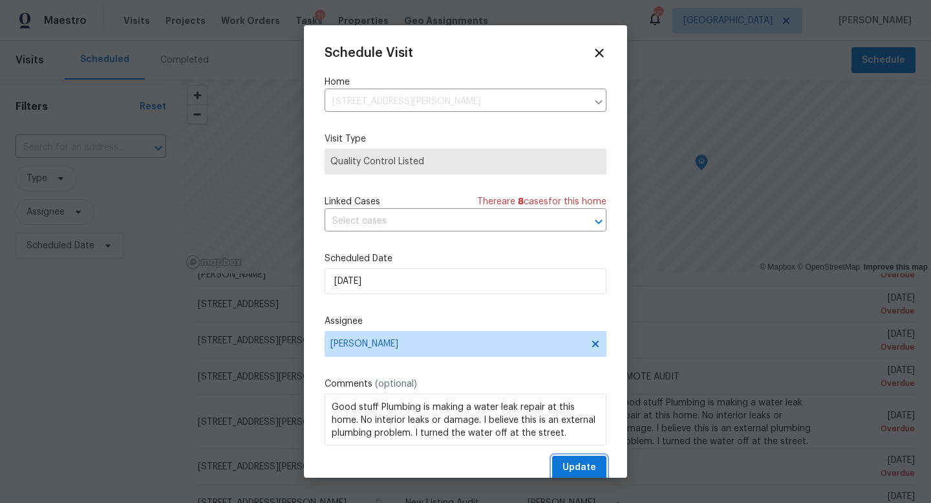
click at [583, 466] on span "Update" at bounding box center [579, 468] width 34 height 16
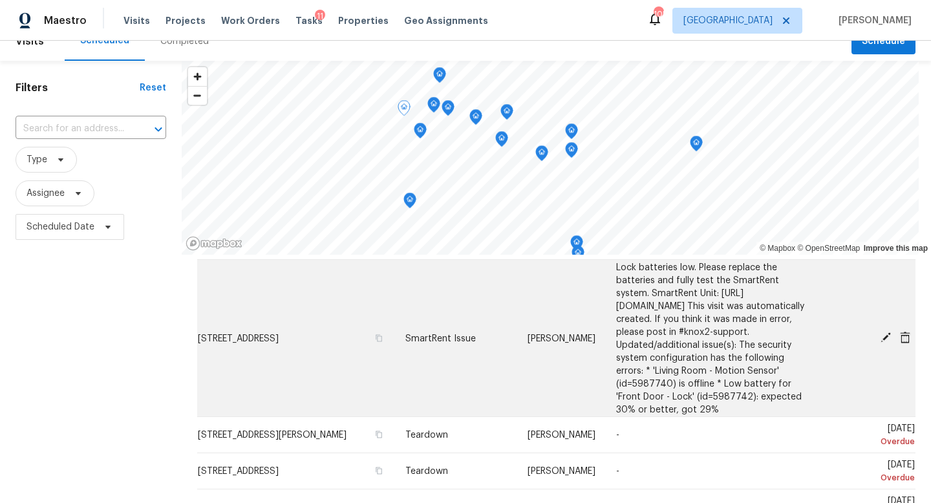
scroll to position [429, 0]
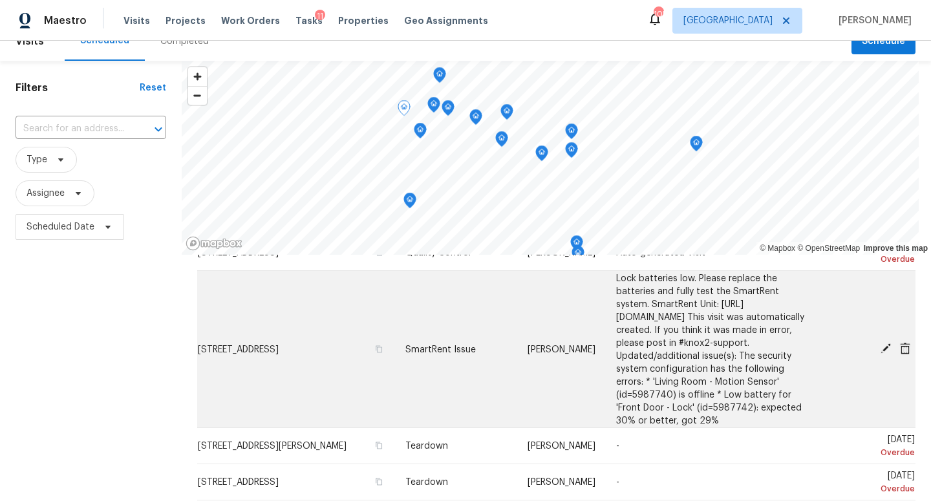
click at [886, 346] on icon at bounding box center [885, 348] width 10 height 10
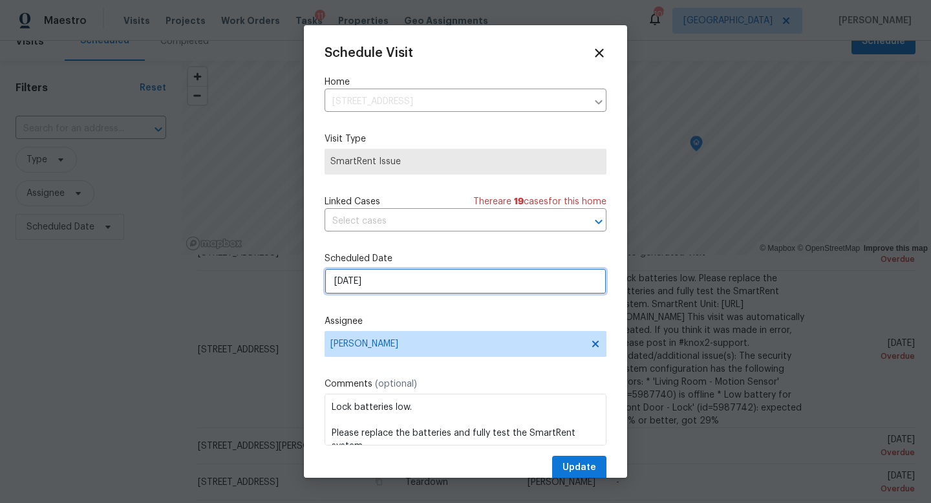
click at [397, 288] on input "10/5/2025" at bounding box center [465, 281] width 282 height 26
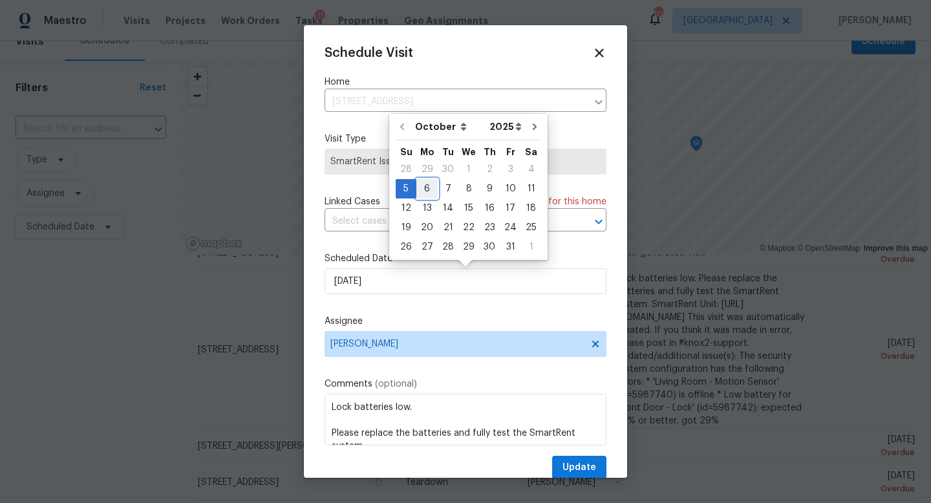
click at [425, 191] on div "6" at bounding box center [426, 189] width 21 height 18
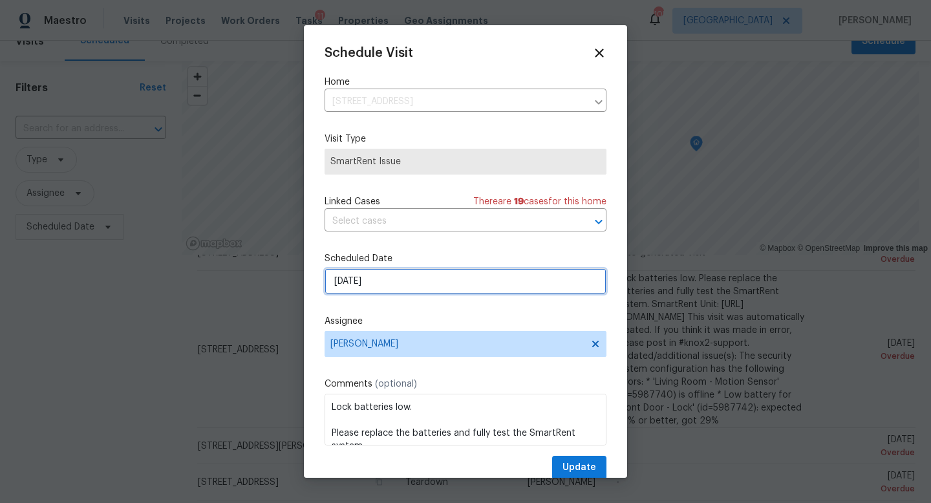
click at [429, 282] on input "[DATE]" at bounding box center [465, 281] width 282 height 26
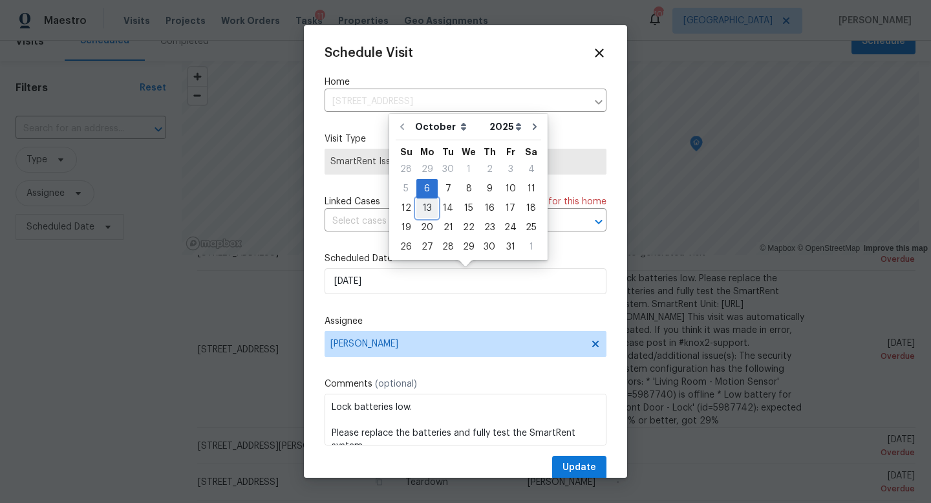
click at [427, 209] on div "13" at bounding box center [426, 208] width 21 height 18
type input "10/13/2025"
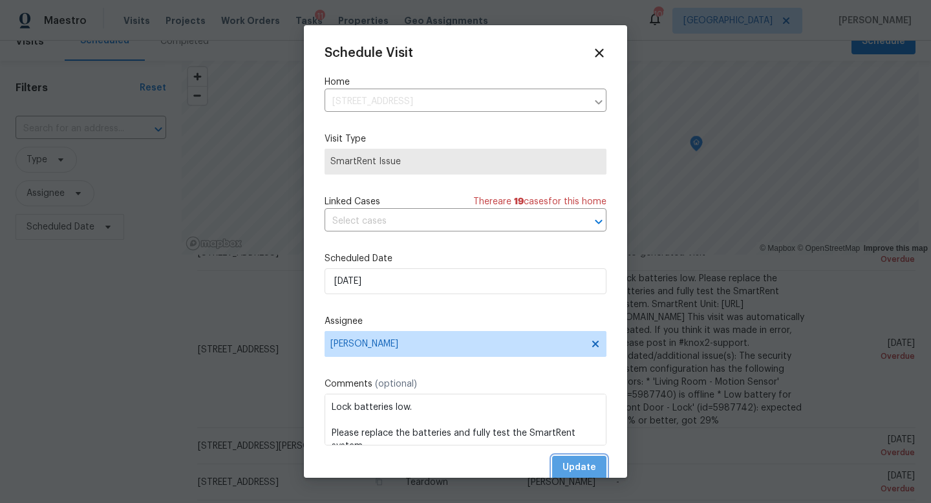
click at [584, 464] on span "Update" at bounding box center [579, 468] width 34 height 16
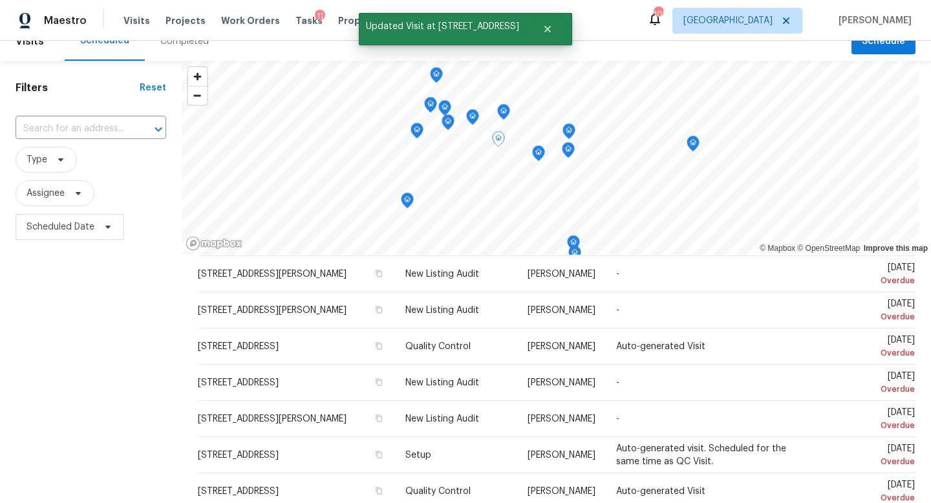
scroll to position [184, 0]
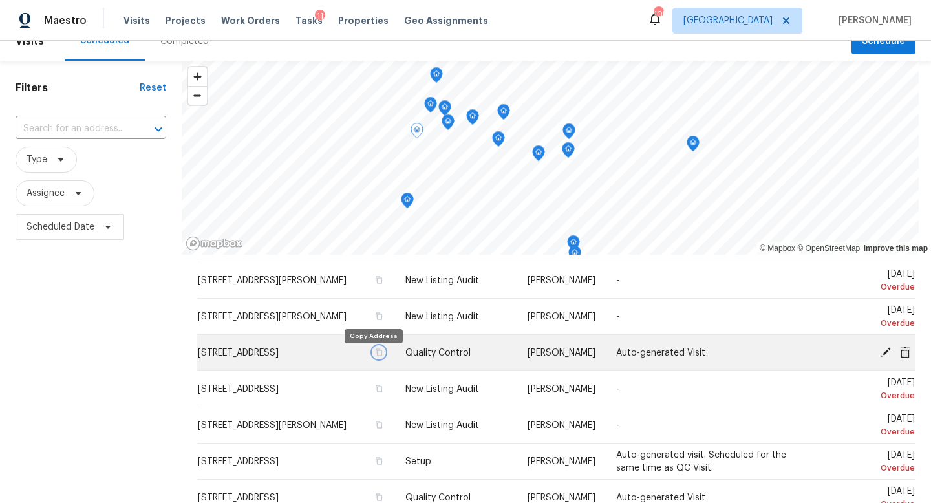
click at [373, 358] on button "button" at bounding box center [379, 352] width 12 height 12
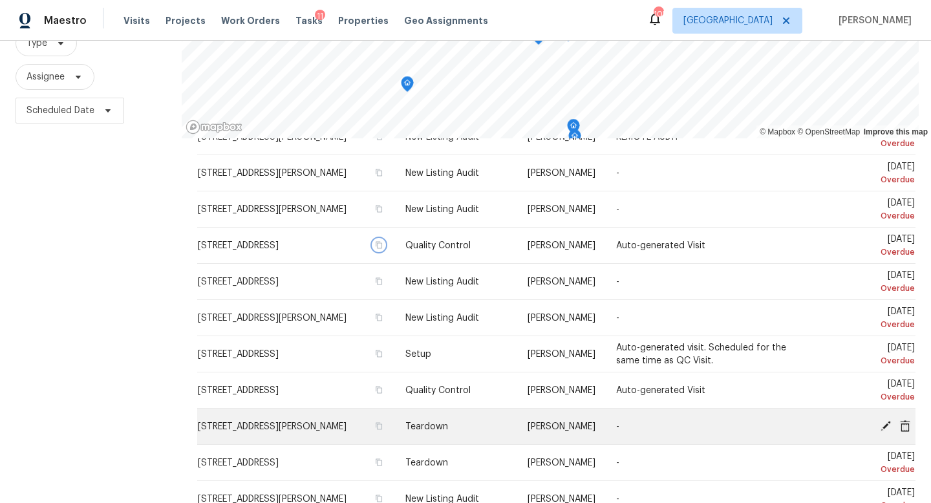
scroll to position [0, 0]
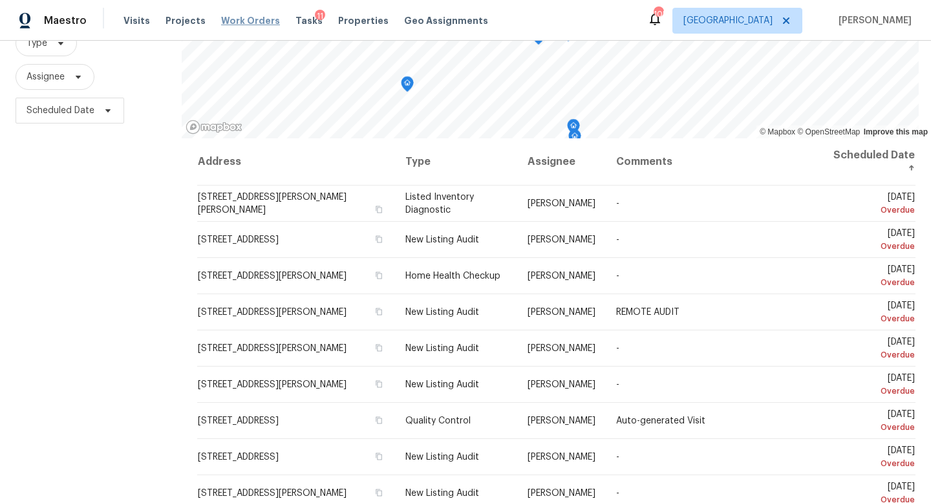
click at [249, 21] on span "Work Orders" at bounding box center [250, 20] width 59 height 13
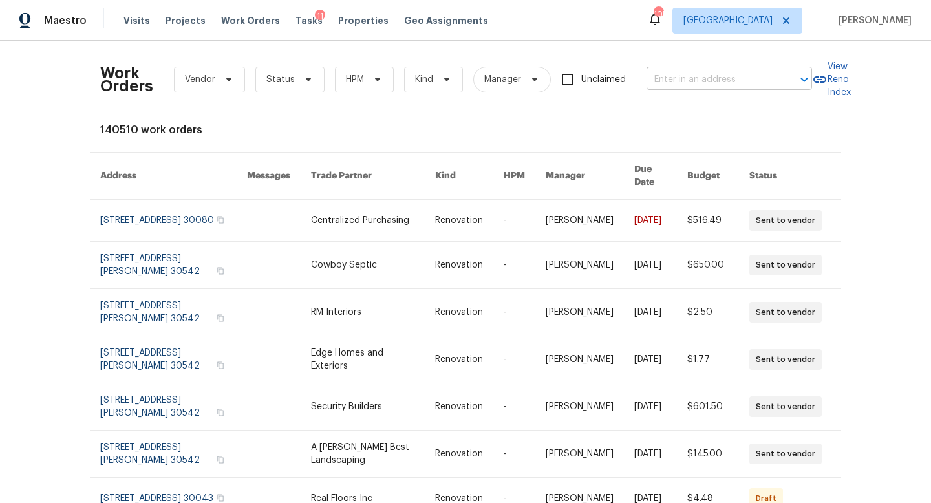
click at [661, 77] on input "text" at bounding box center [710, 80] width 129 height 20
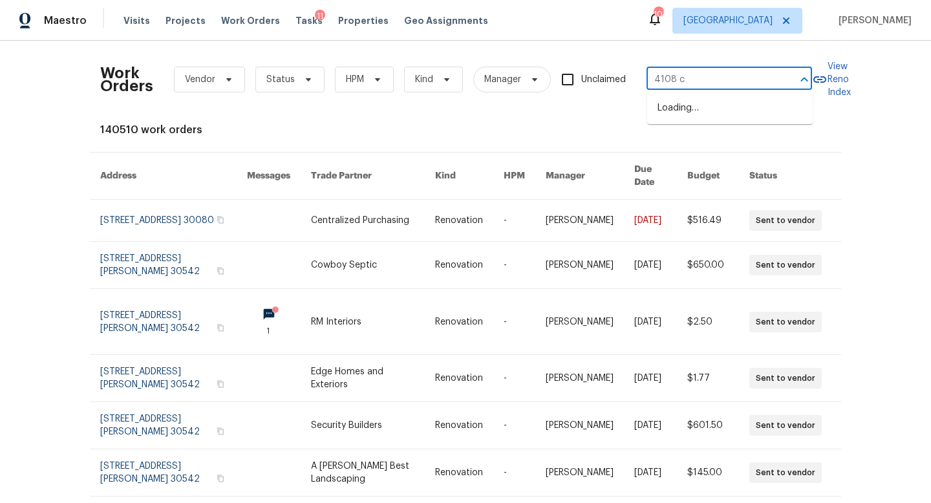
type input "4108 ch"
click at [659, 119] on li "[STREET_ADDRESS][PERSON_NAME]" at bounding box center [729, 115] width 165 height 35
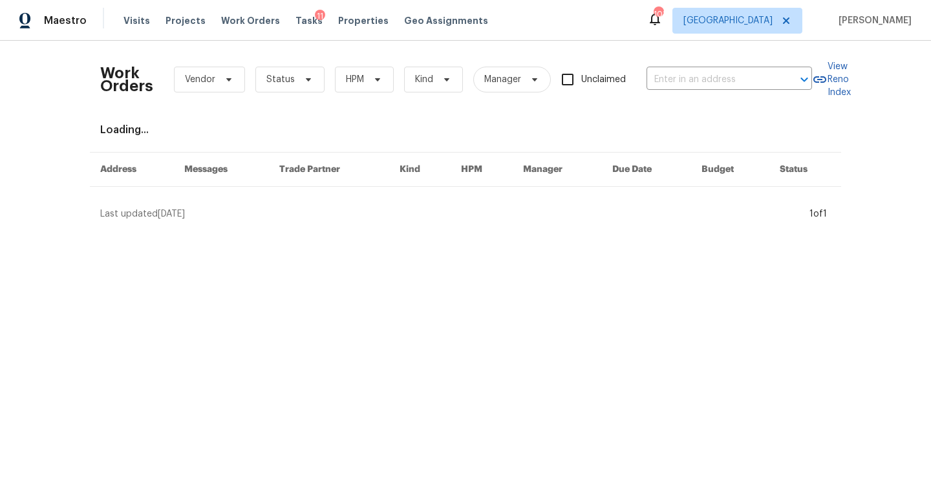
type input "[STREET_ADDRESS][PERSON_NAME]"
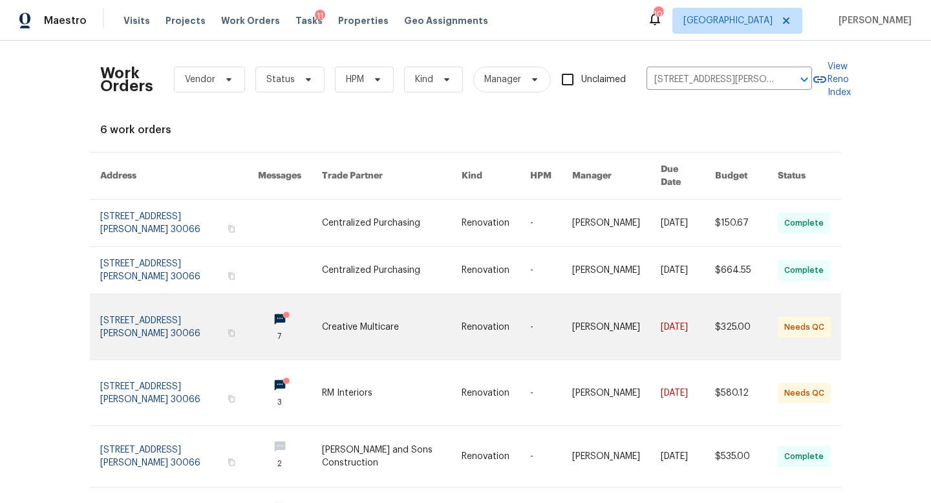
click at [172, 315] on link at bounding box center [179, 326] width 158 height 65
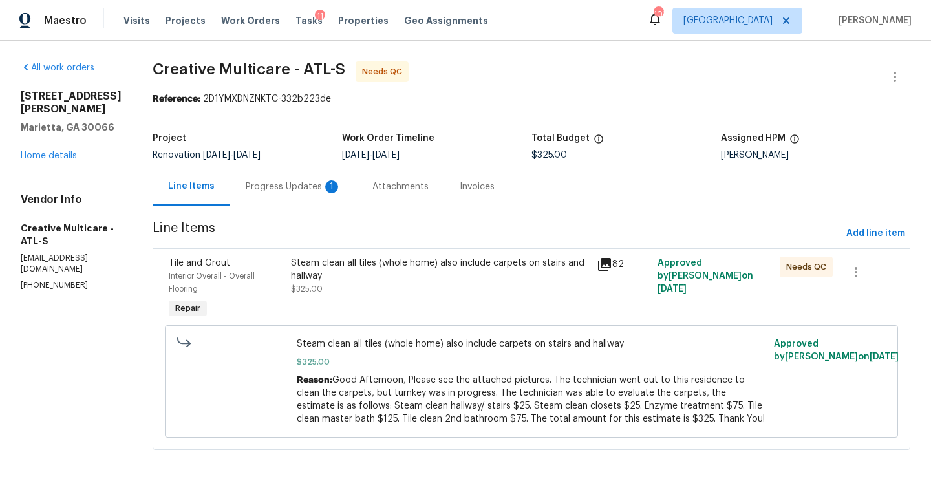
click at [308, 180] on div "Progress Updates 1" at bounding box center [294, 186] width 96 height 13
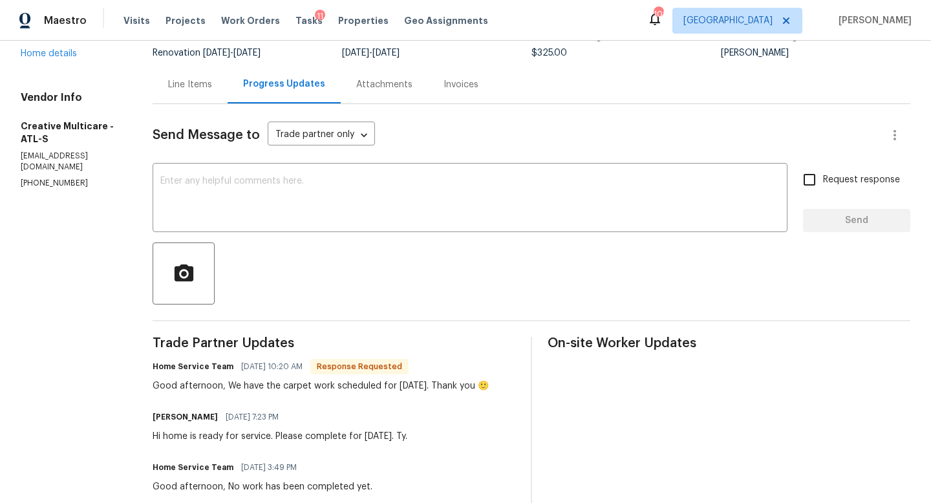
scroll to position [105, 0]
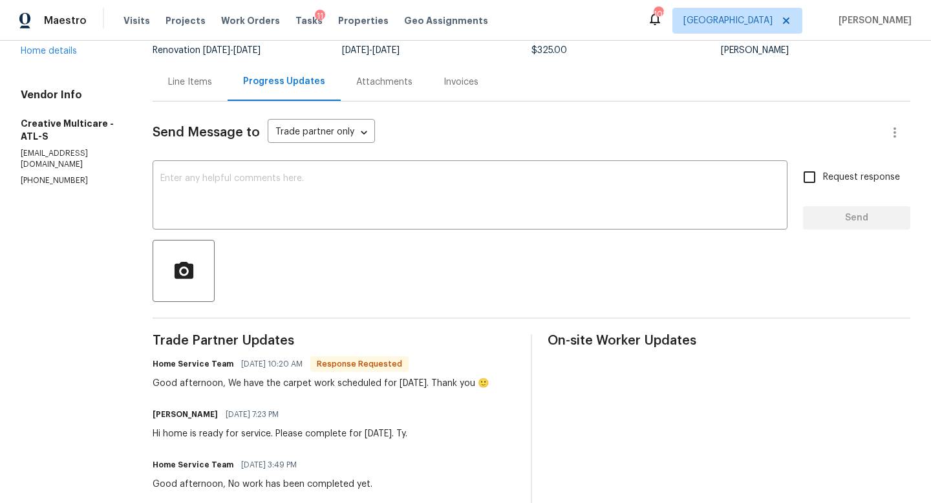
click at [228, 90] on div "Line Items" at bounding box center [190, 82] width 75 height 38
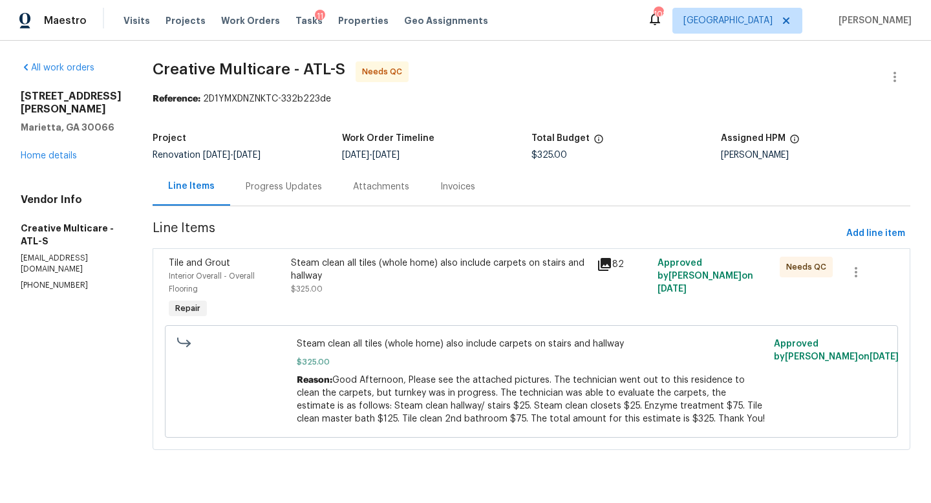
click at [350, 280] on div "Steam clean all tiles (whole home) also include carpets on stairs and hallway" at bounding box center [440, 270] width 298 height 26
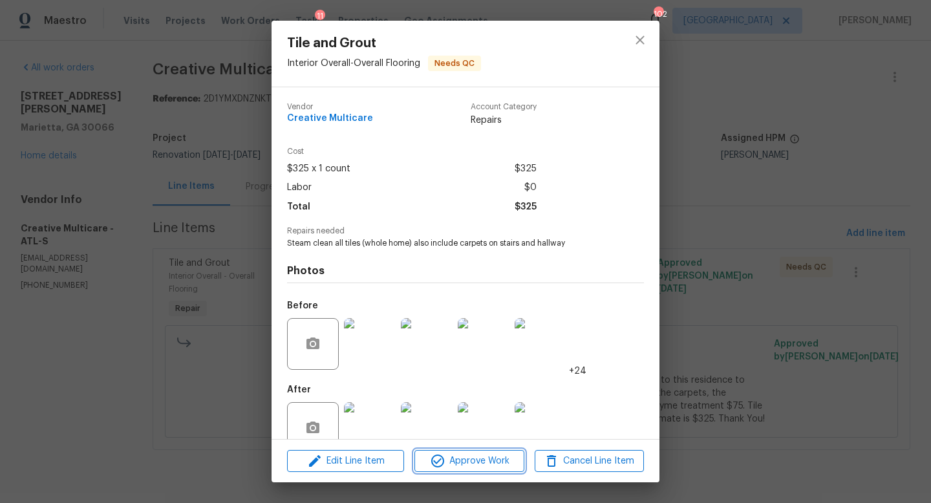
click at [490, 457] on span "Approve Work" at bounding box center [468, 461] width 101 height 16
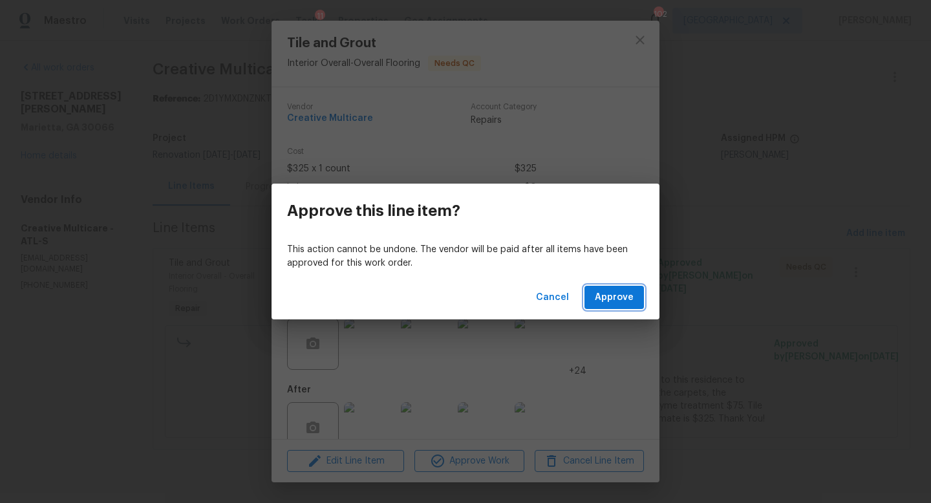
click at [622, 301] on span "Approve" at bounding box center [614, 298] width 39 height 16
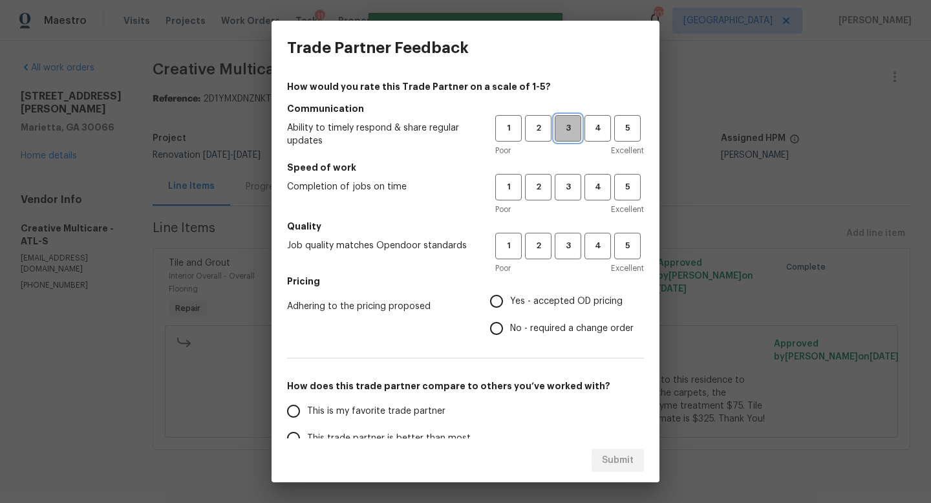
click at [575, 137] on button "3" at bounding box center [568, 128] width 27 height 27
click at [570, 182] on span "3" at bounding box center [568, 187] width 24 height 15
click at [570, 240] on span "3" at bounding box center [568, 246] width 24 height 15
click at [550, 304] on span "Yes - accepted OD pricing" at bounding box center [566, 302] width 112 height 14
click at [510, 304] on input "Yes - accepted OD pricing" at bounding box center [496, 301] width 27 height 27
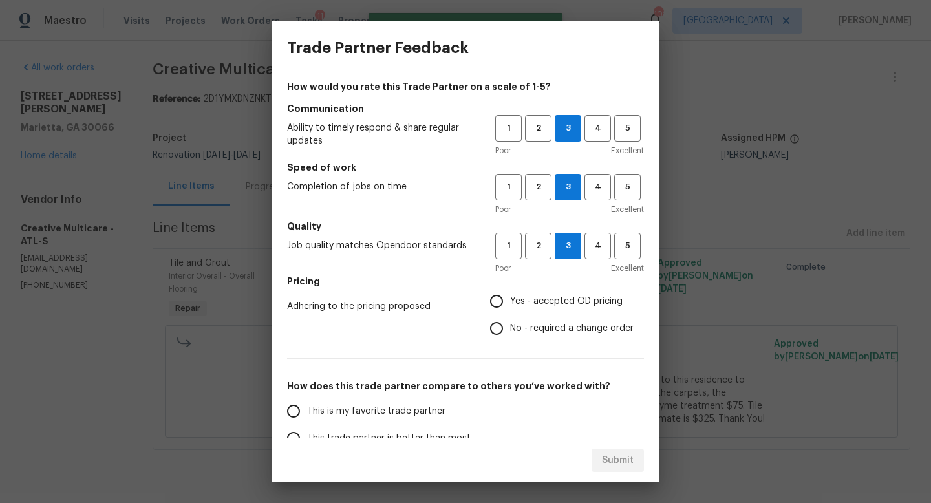
radio input "true"
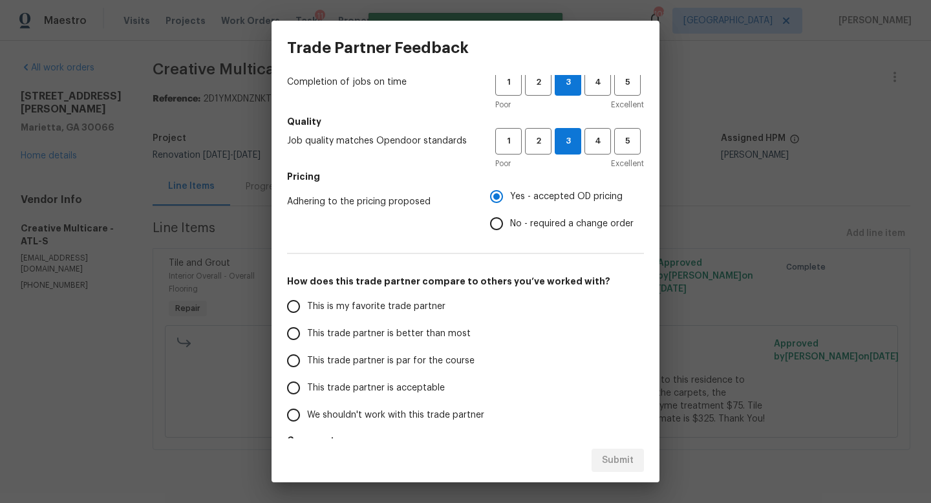
scroll to position [107, 0]
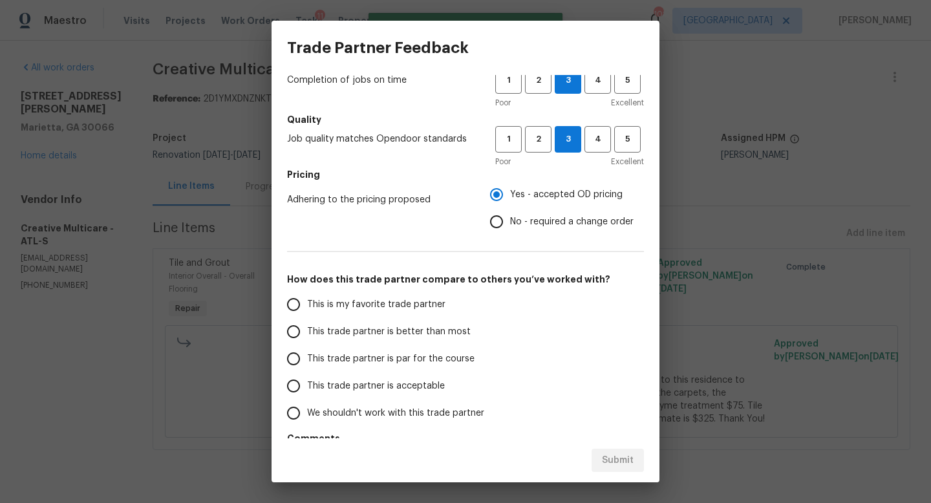
click at [384, 355] on span "This trade partner is par for the course" at bounding box center [390, 359] width 167 height 14
click at [307, 355] on input "This trade partner is par for the course" at bounding box center [293, 358] width 27 height 27
click at [599, 463] on button "Submit" at bounding box center [617, 461] width 52 height 24
radio input "true"
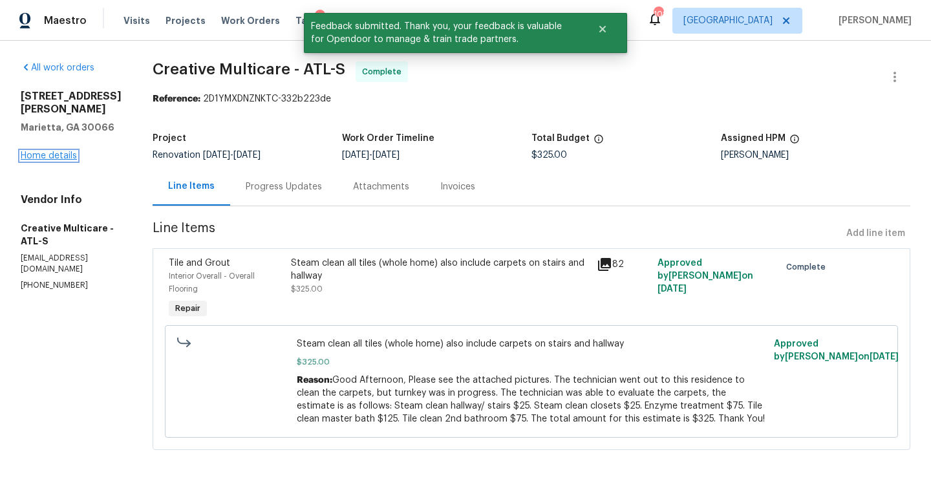
click at [51, 151] on link "Home details" at bounding box center [49, 155] width 56 height 9
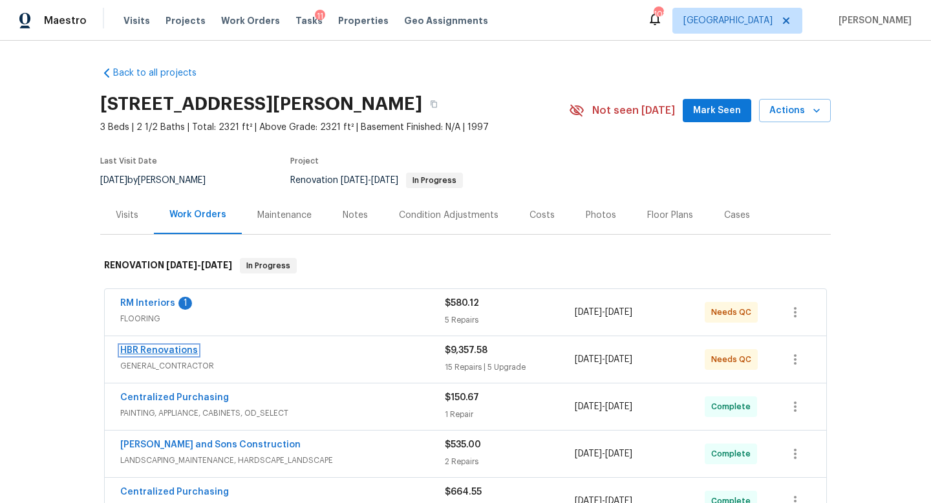
click at [181, 352] on link "HBR Renovations" at bounding box center [159, 350] width 78 height 9
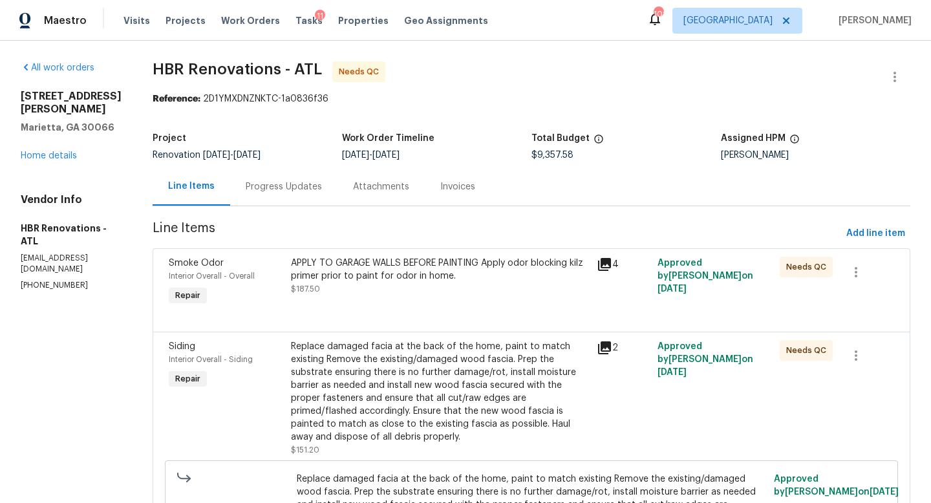
click at [272, 191] on div "Progress Updates" at bounding box center [284, 186] width 76 height 13
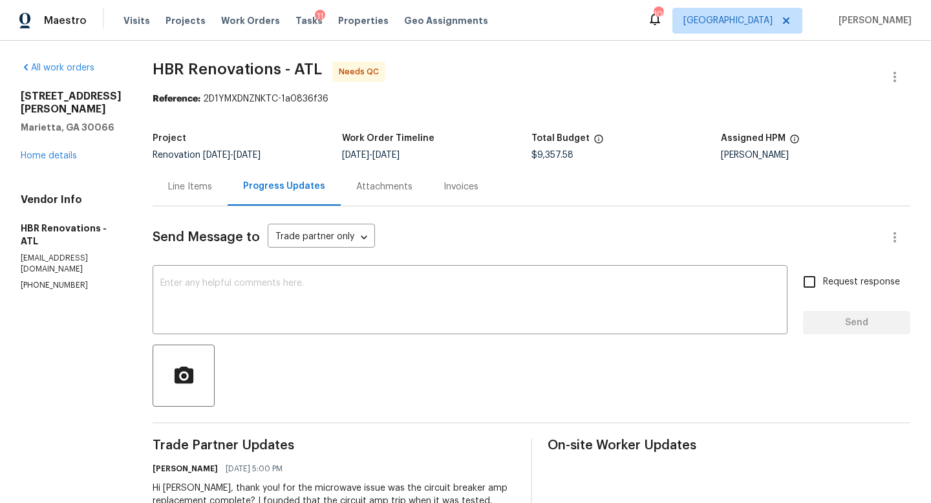
click at [196, 187] on div "Line Items" at bounding box center [190, 186] width 44 height 13
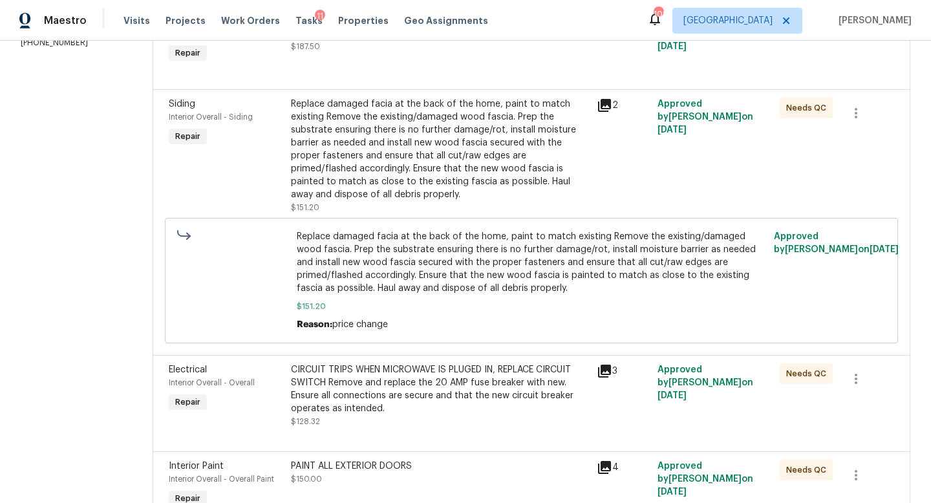
scroll to position [32, 0]
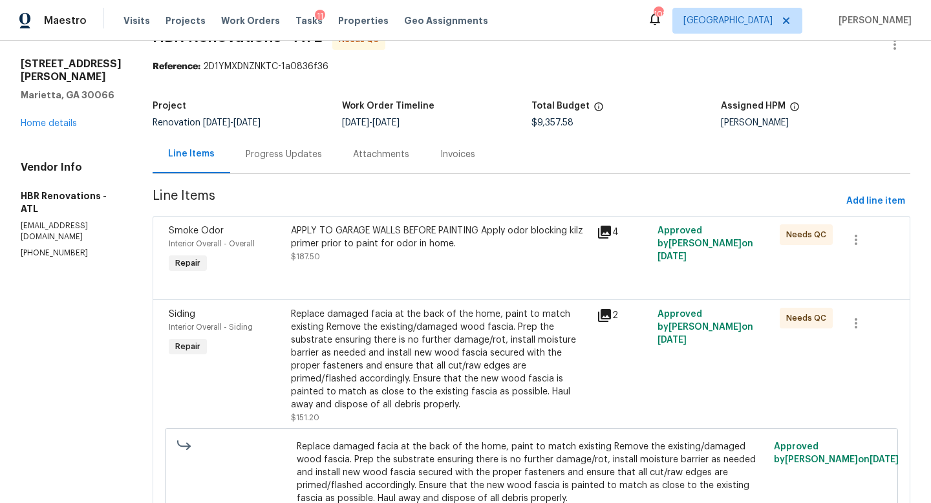
click at [274, 149] on div "Progress Updates" at bounding box center [284, 154] width 76 height 13
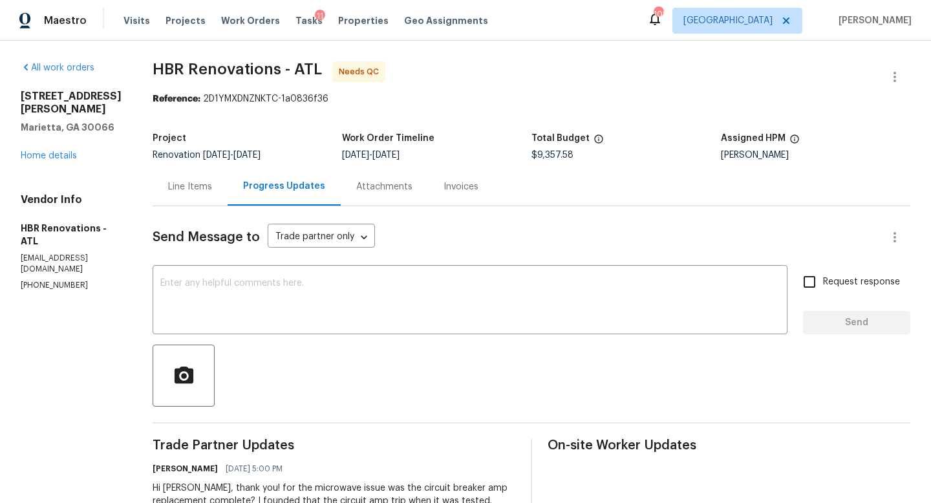
click at [194, 181] on div "Line Items" at bounding box center [190, 186] width 44 height 13
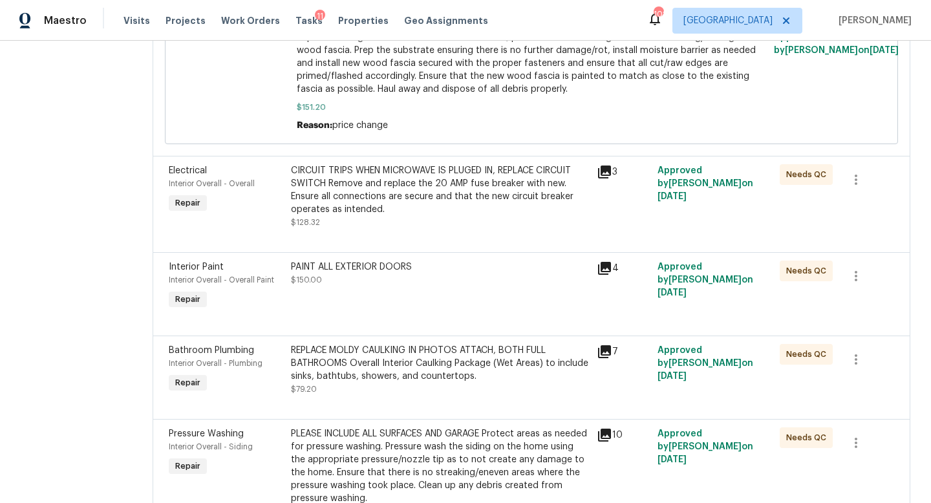
scroll to position [438, 0]
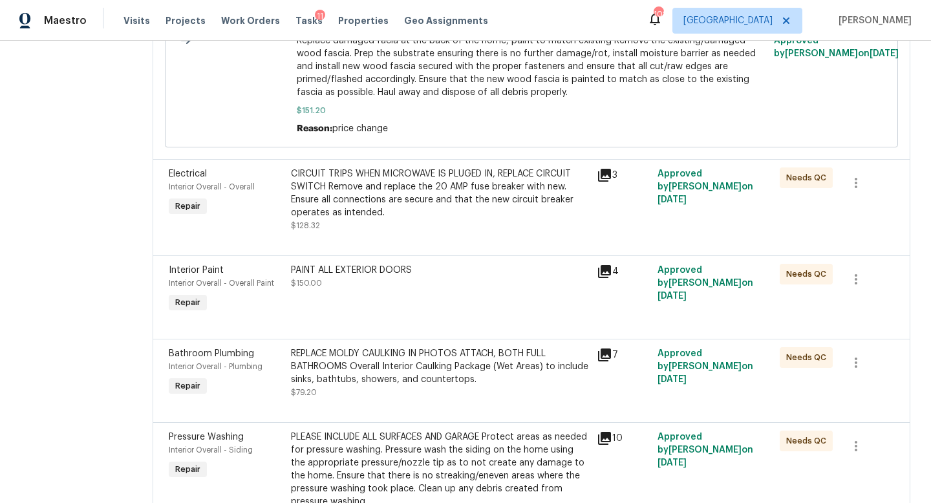
click at [604, 176] on icon at bounding box center [605, 175] width 16 height 16
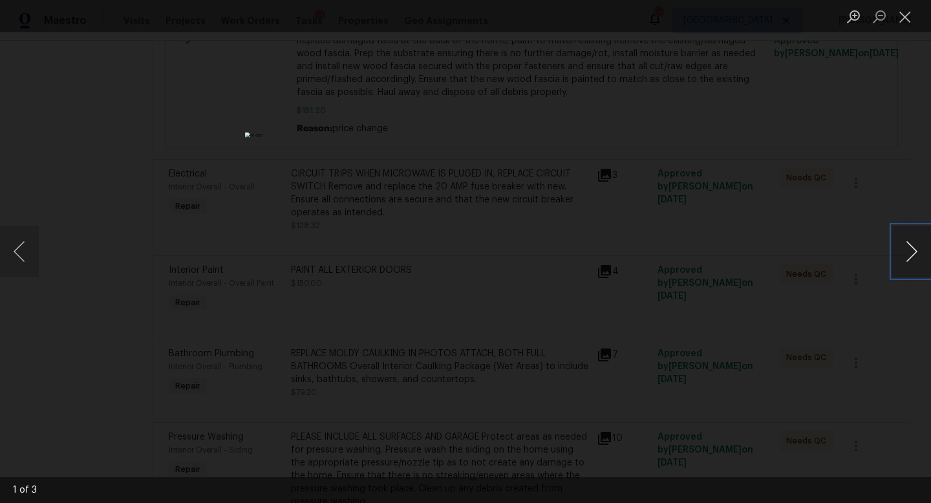
click at [914, 247] on button "Next image" at bounding box center [911, 252] width 39 height 52
click at [915, 248] on button "Next image" at bounding box center [911, 252] width 39 height 52
click at [905, 16] on button "Close lightbox" at bounding box center [905, 16] width 26 height 23
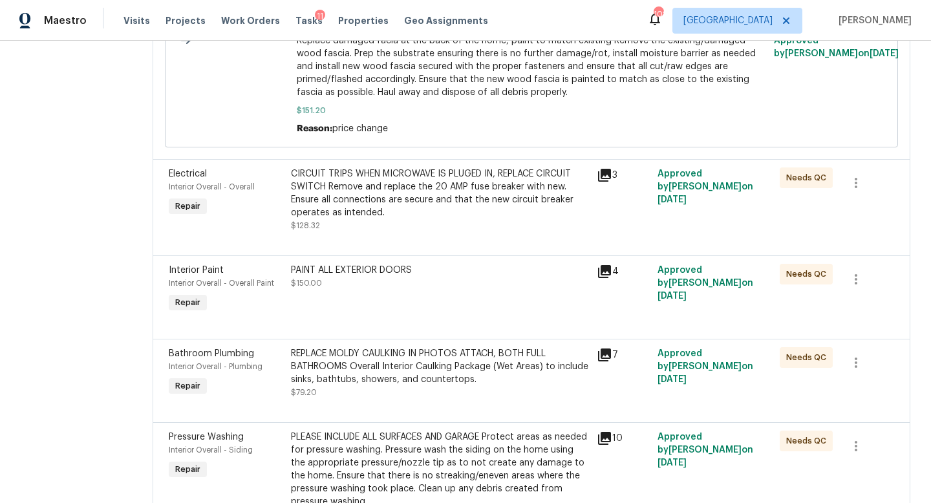
click at [412, 208] on div "CIRCUIT TRIPS WHEN MICROWAVE IS PLUGED IN, REPLACE CIRCUIT SWITCH Remove and re…" at bounding box center [440, 193] width 298 height 52
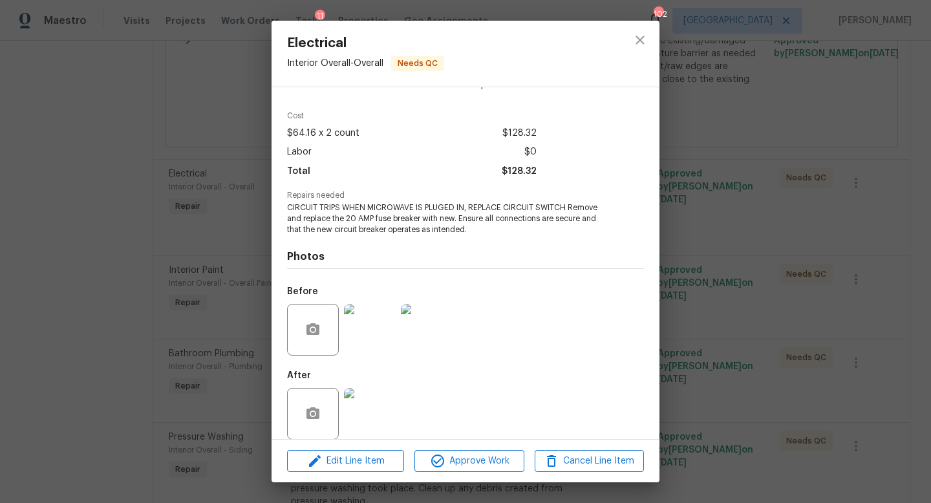
scroll to position [49, 0]
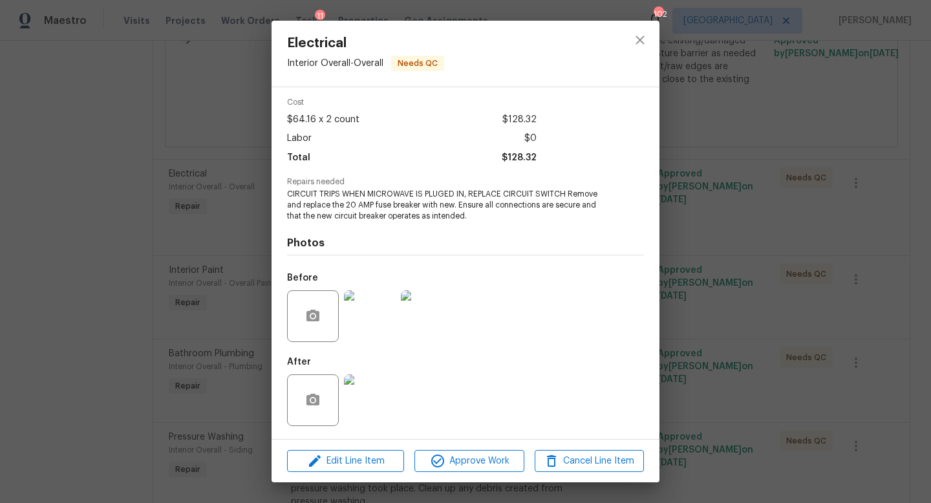
click at [374, 409] on img at bounding box center [370, 400] width 52 height 52
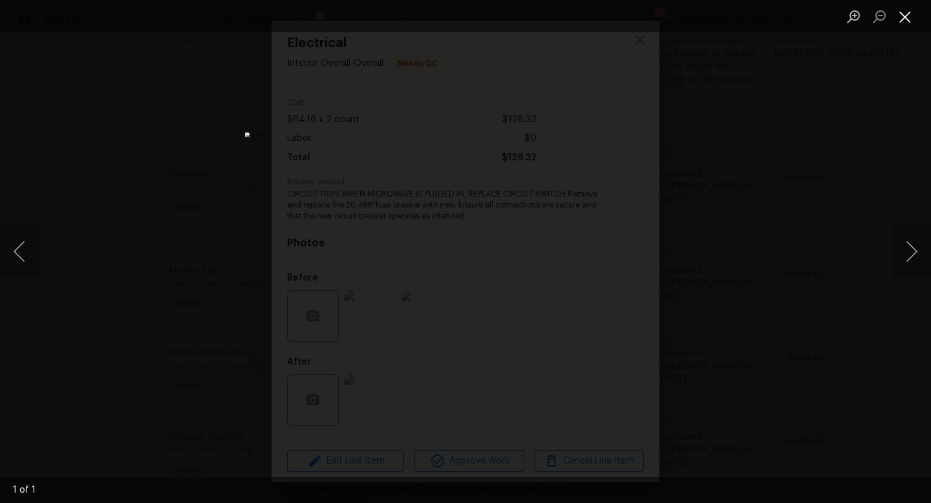
click at [903, 25] on button "Close lightbox" at bounding box center [905, 16] width 26 height 23
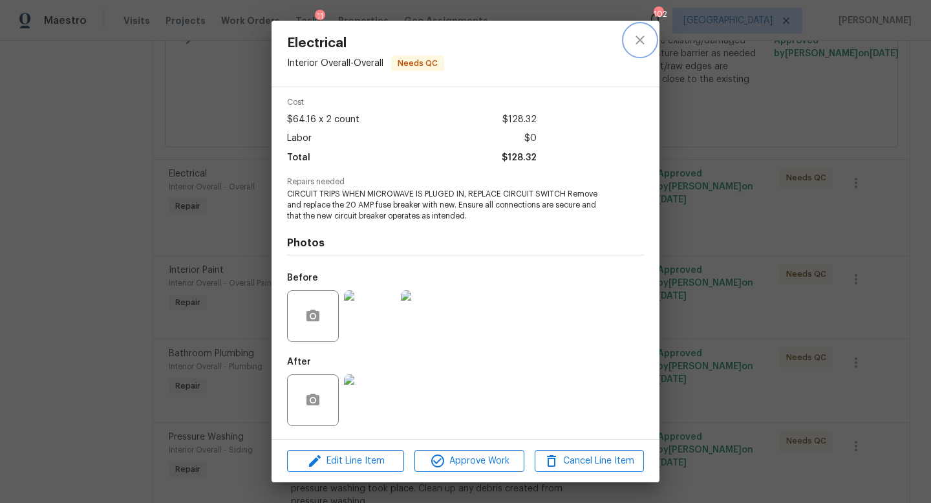
click at [642, 44] on icon "close" at bounding box center [640, 40] width 16 height 16
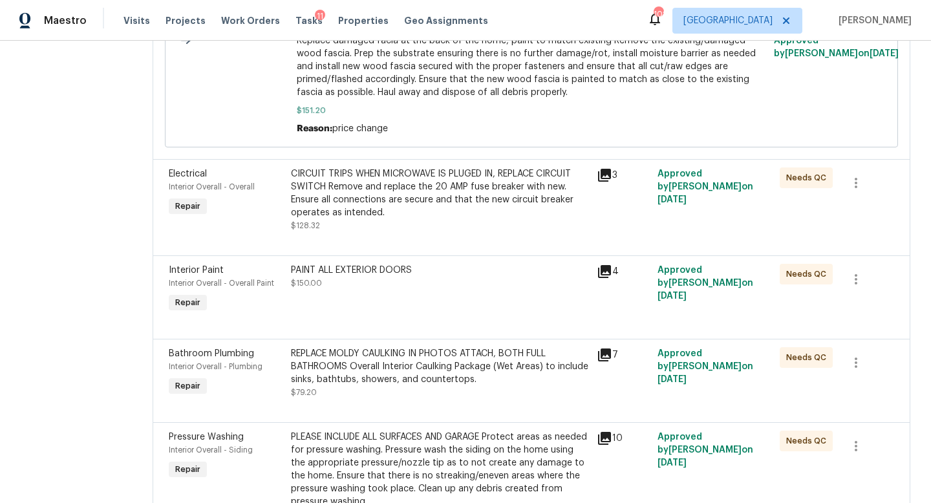
scroll to position [0, 0]
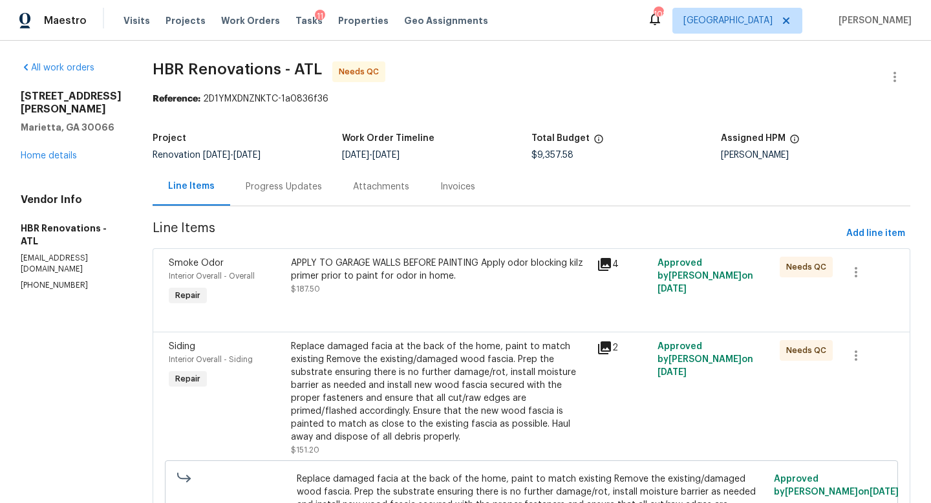
click at [267, 190] on div "Progress Updates" at bounding box center [284, 186] width 76 height 13
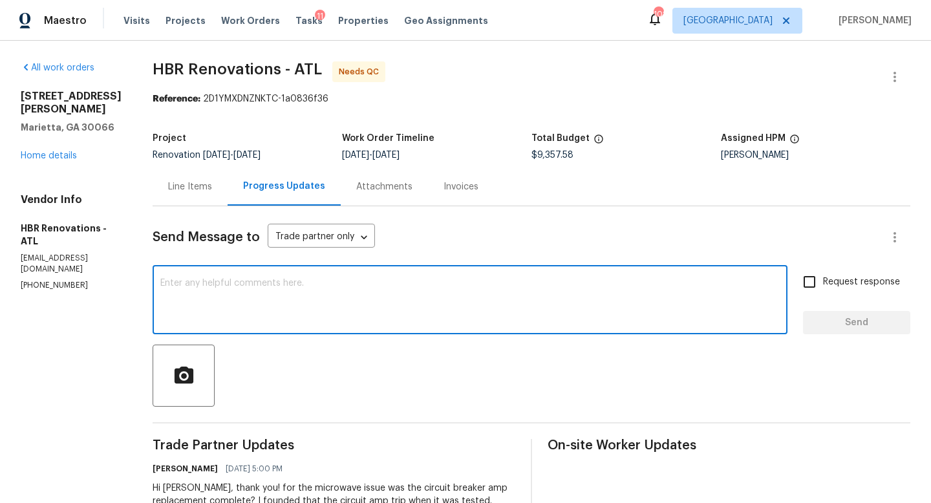
click at [302, 295] on textarea at bounding box center [469, 301] width 619 height 45
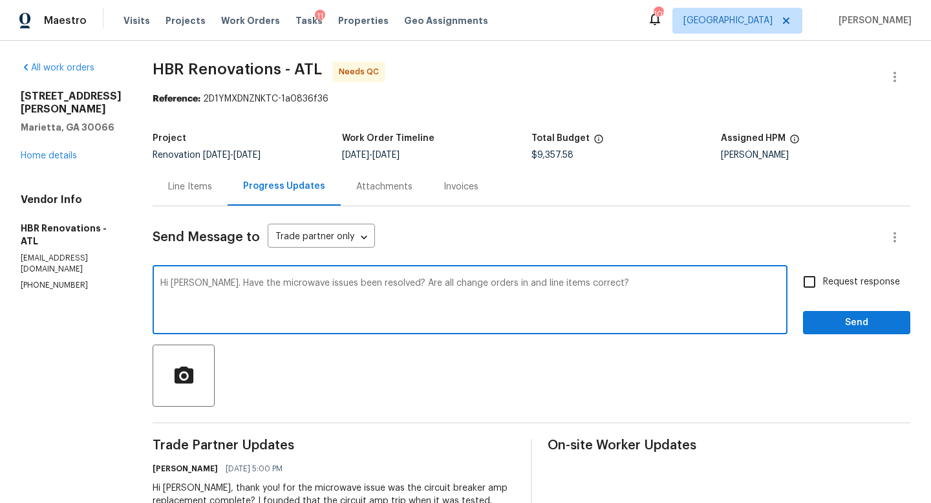
click at [721, 288] on textarea "Hi Wendy. Have the microwave issues been resolved? Are all change orders in and…" at bounding box center [469, 301] width 619 height 45
click at [639, 284] on textarea "Hi Wendy. Have the microwave issues been resolved? Are all change orders in and…" at bounding box center [469, 301] width 619 height 45
type textarea "Hi Wendy. Have the microwave issues been resolved? Are all change orders in and…"
click at [814, 284] on input "Request response" at bounding box center [809, 281] width 27 height 27
checkbox input "true"
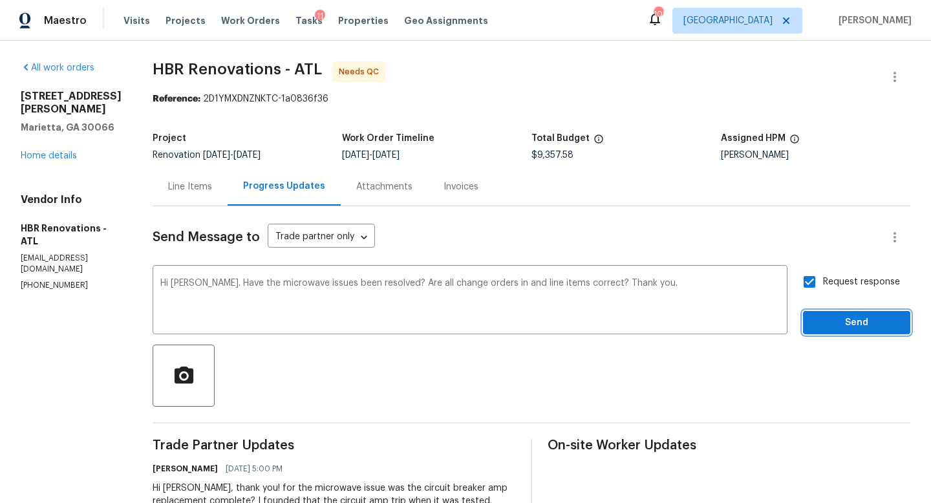
click at [838, 324] on span "Send" at bounding box center [856, 323] width 87 height 16
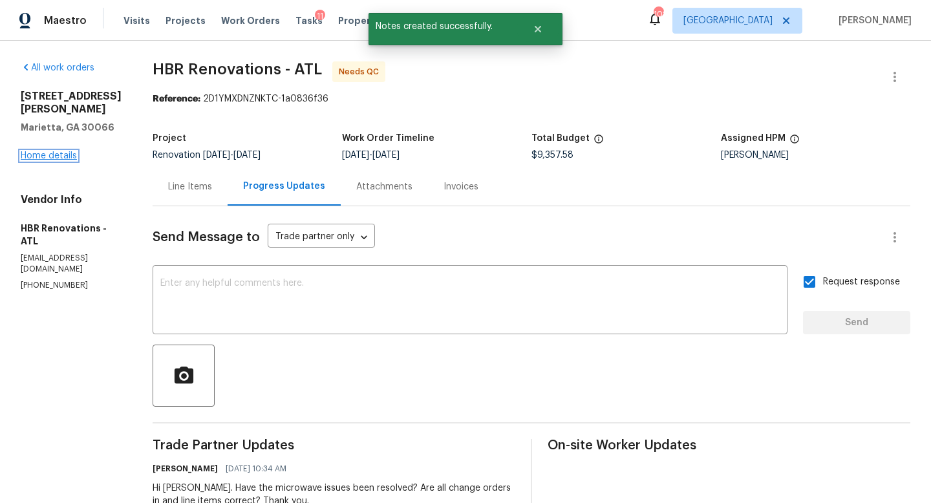
click at [69, 151] on link "Home details" at bounding box center [49, 155] width 56 height 9
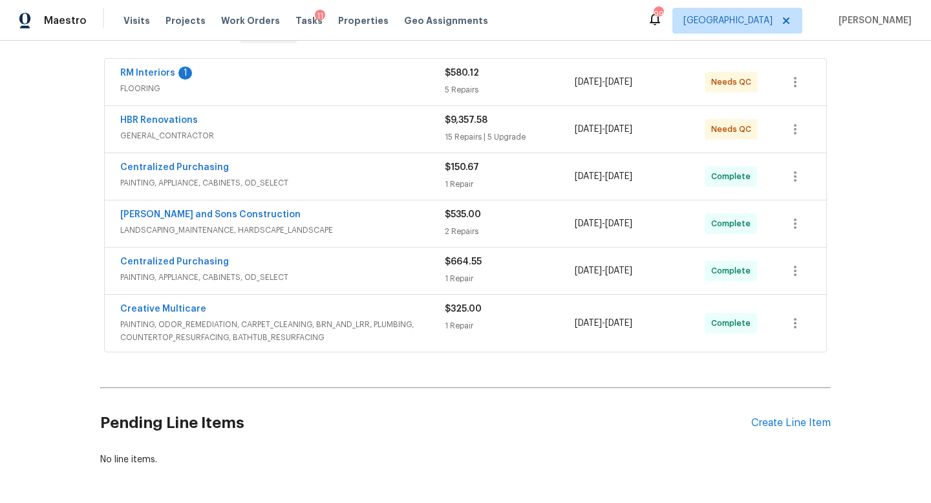
scroll to position [233, 0]
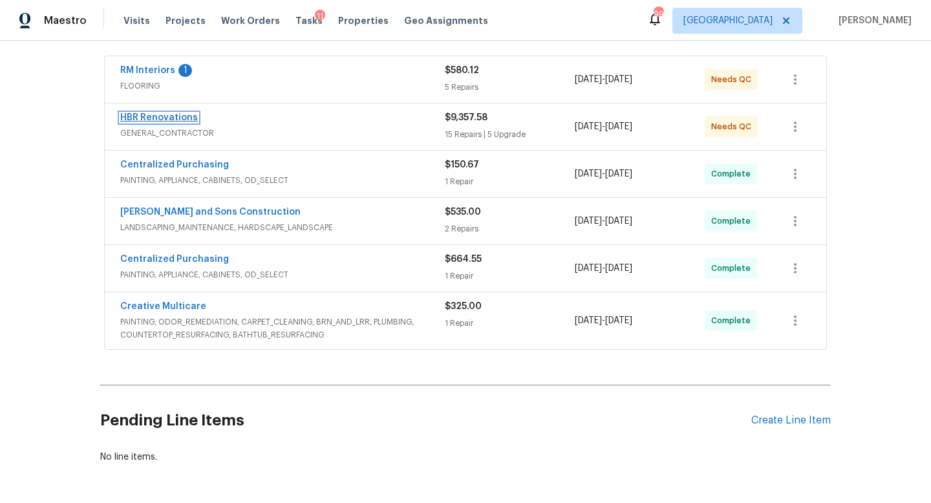
click at [160, 120] on link "HBR Renovations" at bounding box center [159, 117] width 78 height 9
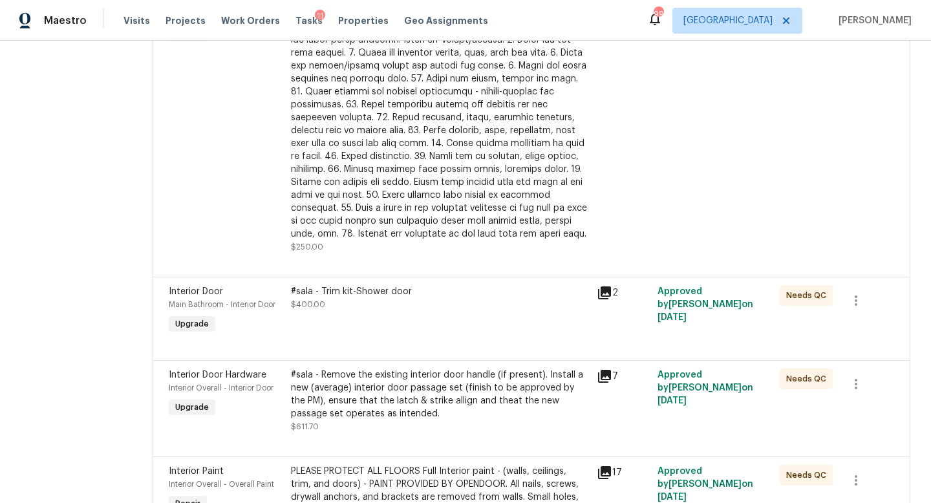
scroll to position [1386, 0]
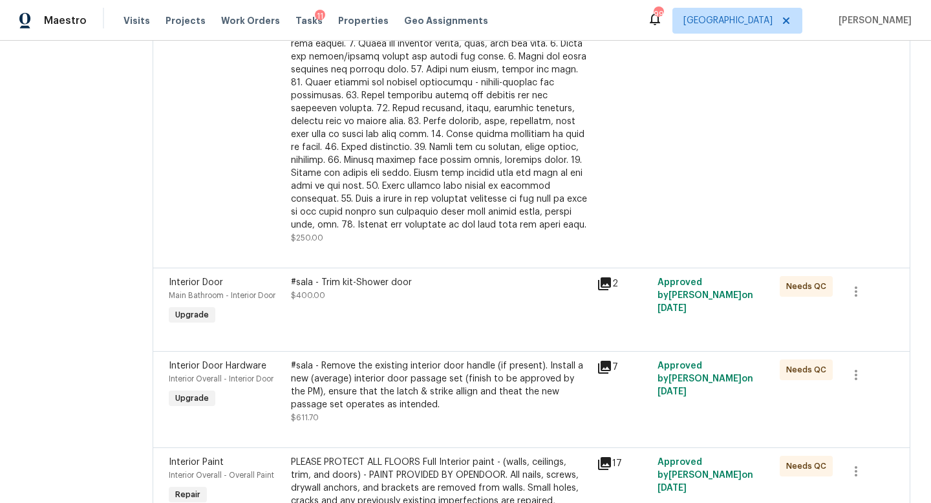
click at [610, 288] on div "2" at bounding box center [623, 284] width 53 height 16
click at [597, 289] on icon at bounding box center [605, 284] width 16 height 16
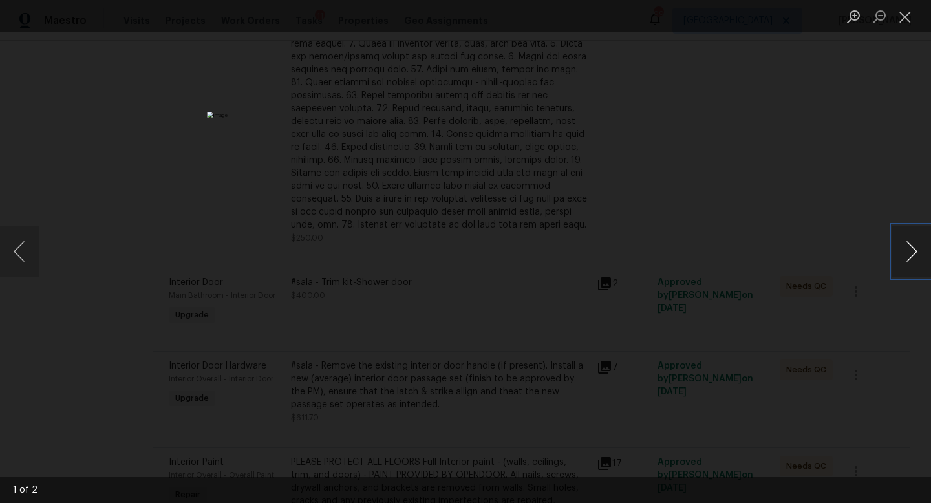
click at [918, 257] on button "Next image" at bounding box center [911, 252] width 39 height 52
click at [904, 24] on button "Close lightbox" at bounding box center [905, 16] width 26 height 23
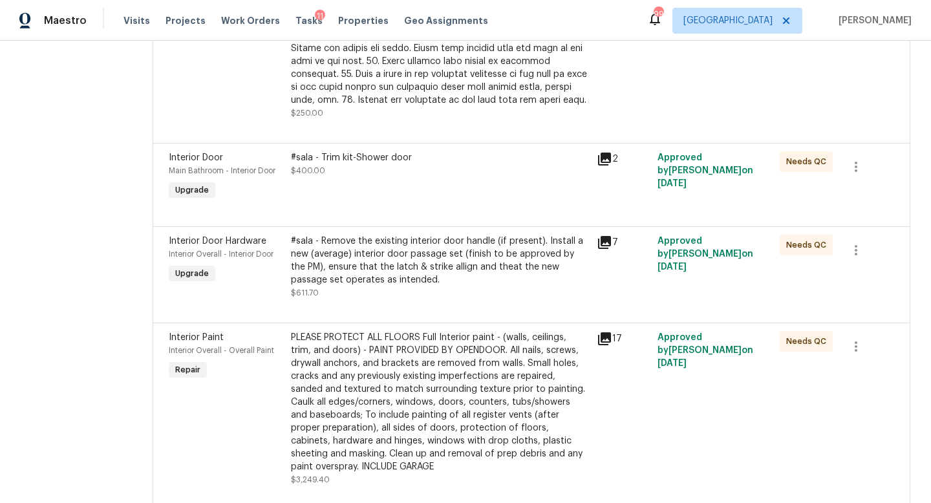
scroll to position [1518, 0]
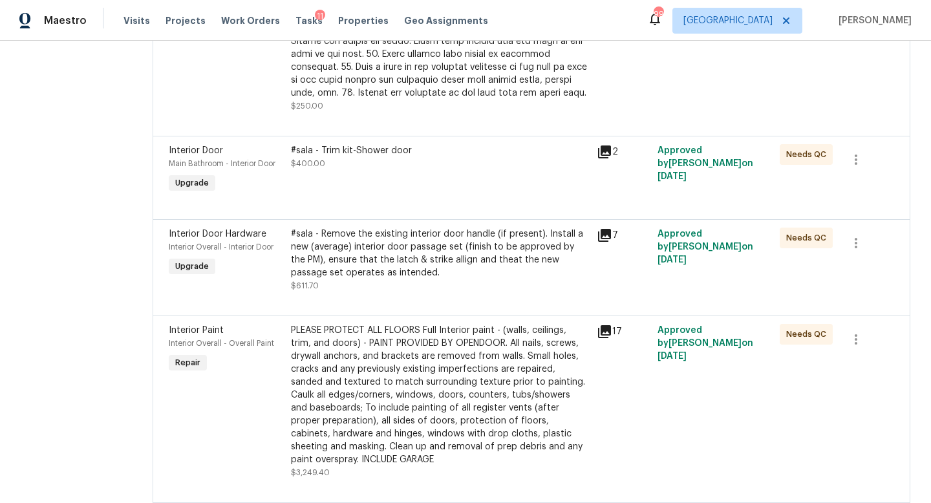
click at [601, 240] on icon at bounding box center [605, 236] width 16 height 16
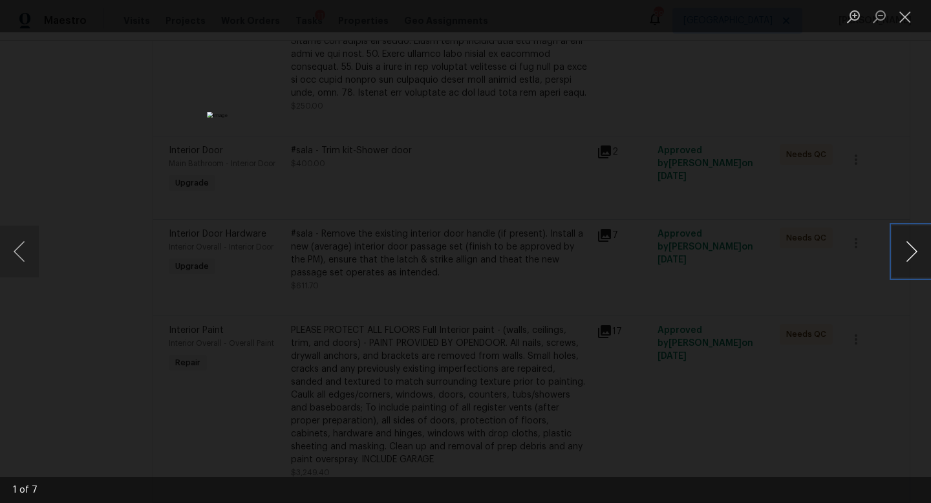
click at [918, 247] on button "Next image" at bounding box center [911, 252] width 39 height 52
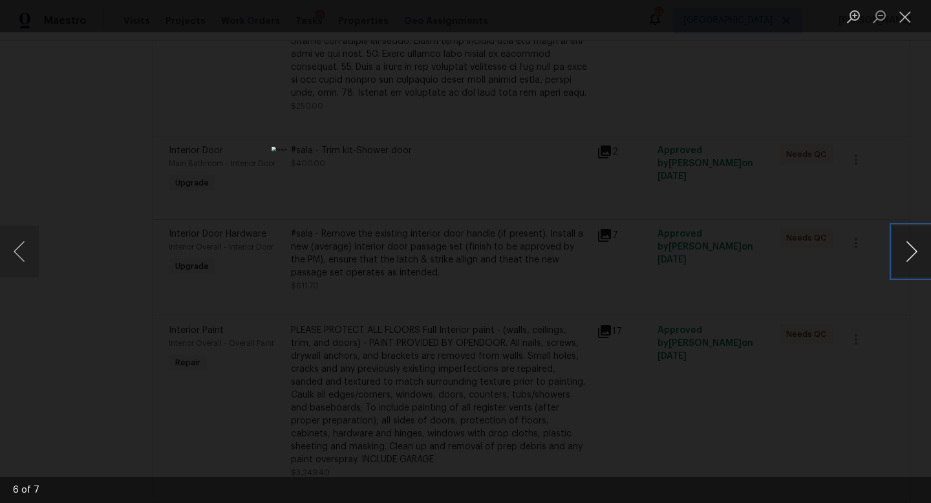
click at [918, 247] on button "Next image" at bounding box center [911, 252] width 39 height 52
click at [903, 19] on button "Close lightbox" at bounding box center [905, 16] width 26 height 23
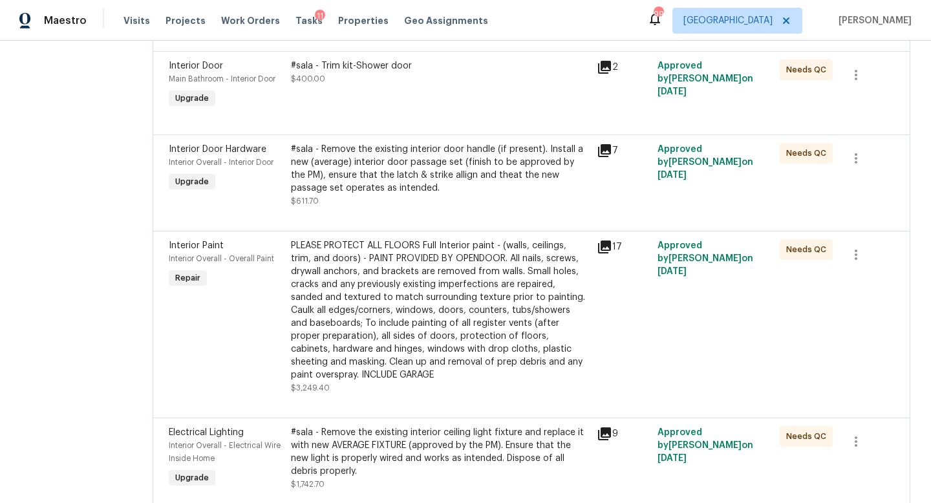
scroll to position [1606, 0]
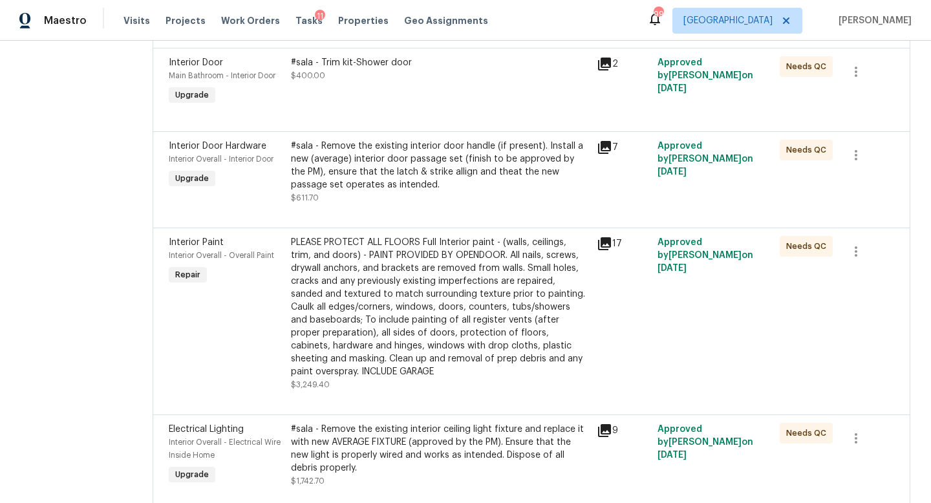
click at [604, 250] on icon at bounding box center [605, 244] width 16 height 16
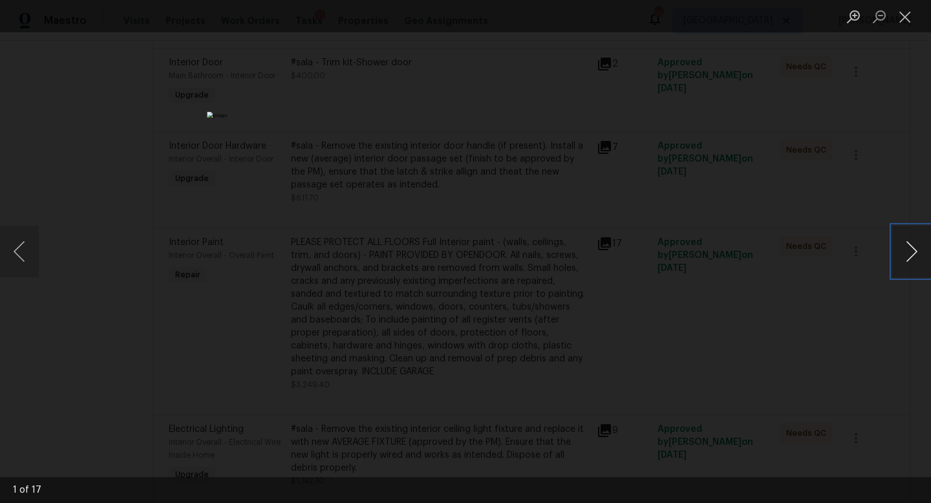
click at [910, 249] on button "Next image" at bounding box center [911, 252] width 39 height 52
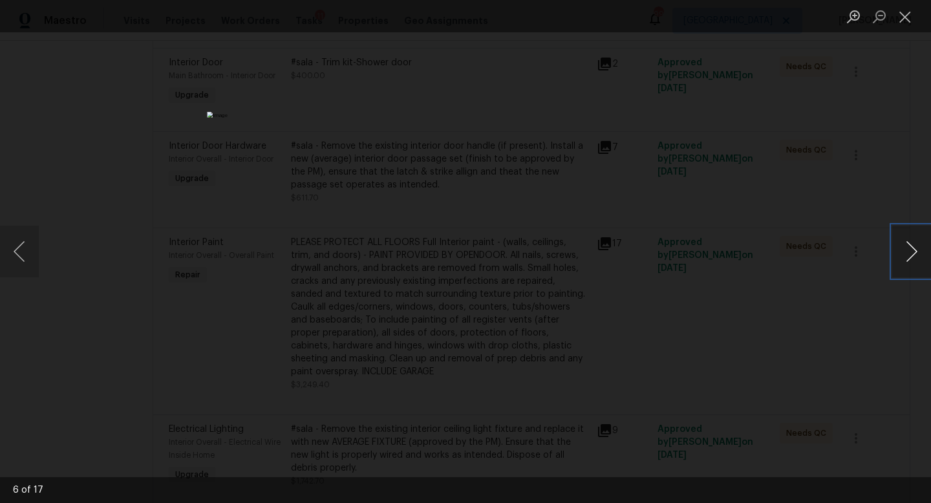
click at [910, 249] on button "Next image" at bounding box center [911, 252] width 39 height 52
click at [910, 21] on button "Close lightbox" at bounding box center [905, 16] width 26 height 23
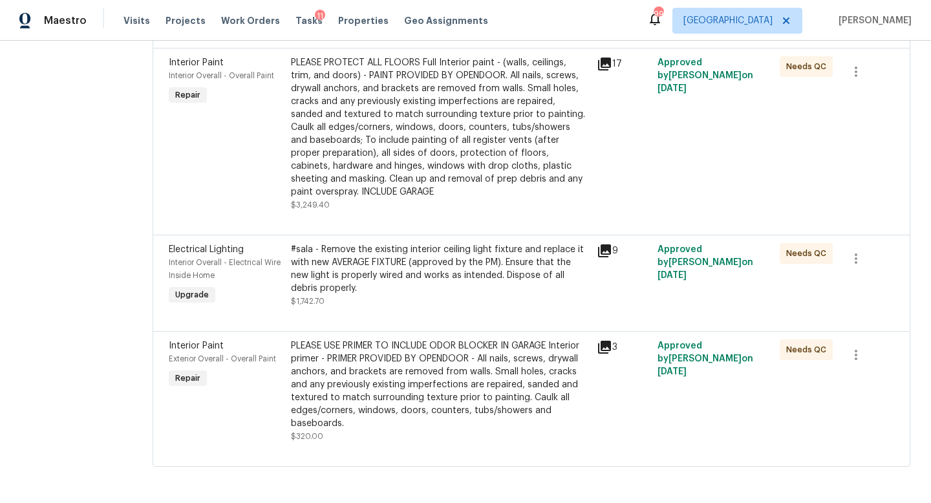
scroll to position [1791, 0]
click at [604, 246] on icon at bounding box center [604, 250] width 13 height 13
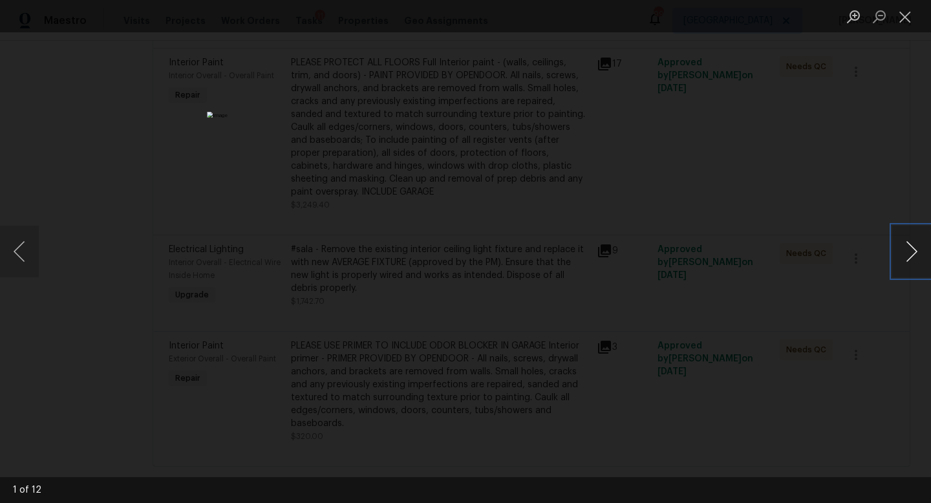
click at [907, 257] on button "Next image" at bounding box center [911, 252] width 39 height 52
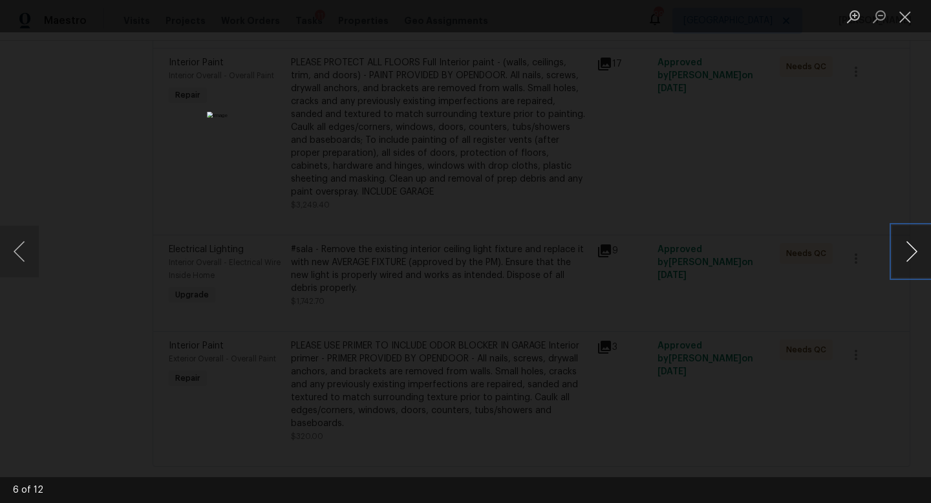
click at [907, 257] on button "Next image" at bounding box center [911, 252] width 39 height 52
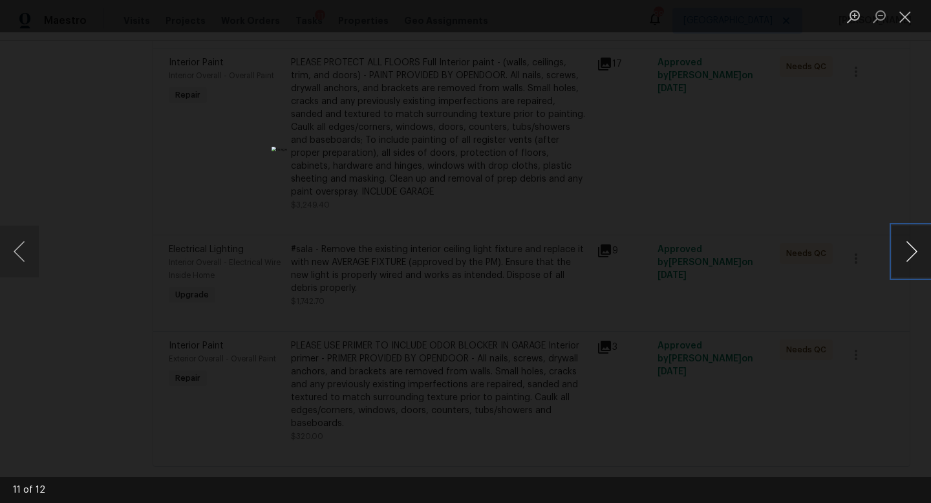
click at [907, 257] on button "Next image" at bounding box center [911, 252] width 39 height 52
click at [904, 19] on button "Close lightbox" at bounding box center [905, 16] width 26 height 23
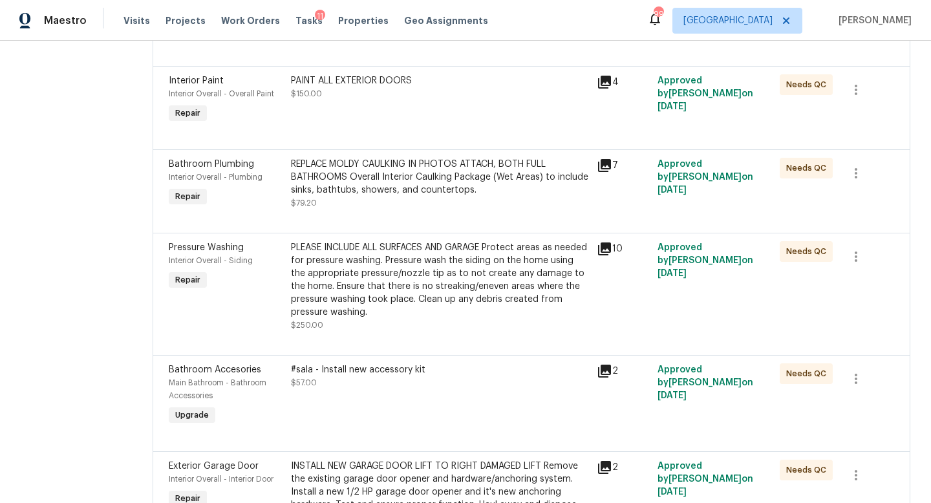
scroll to position [0, 0]
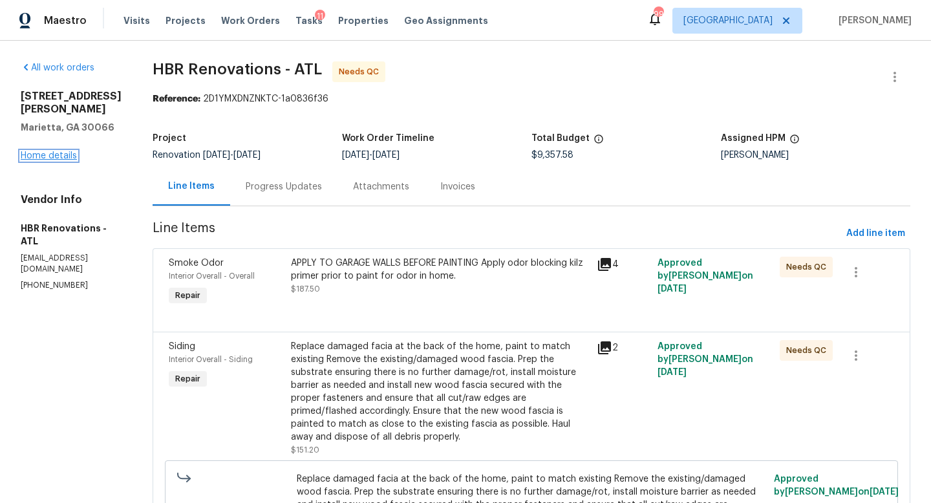
click at [66, 159] on link "Home details" at bounding box center [49, 155] width 56 height 9
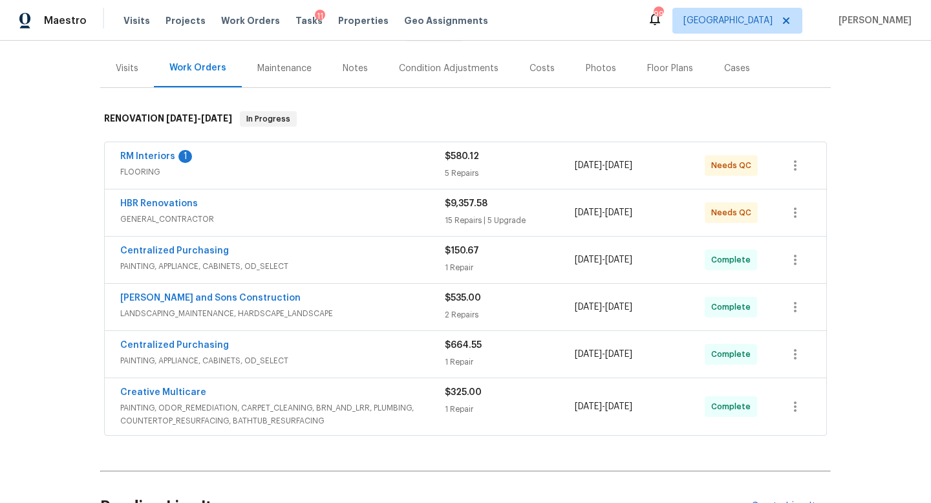
scroll to position [135, 0]
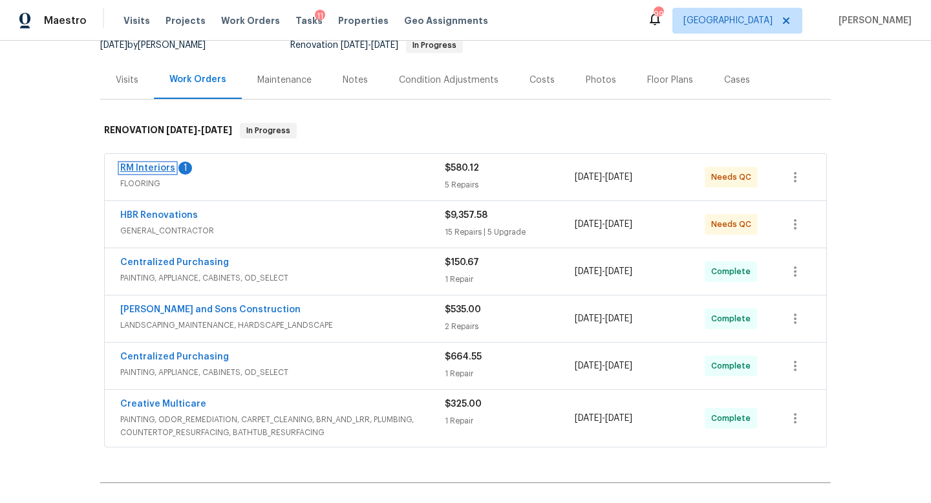
click at [164, 167] on link "RM Interiors" at bounding box center [147, 168] width 55 height 9
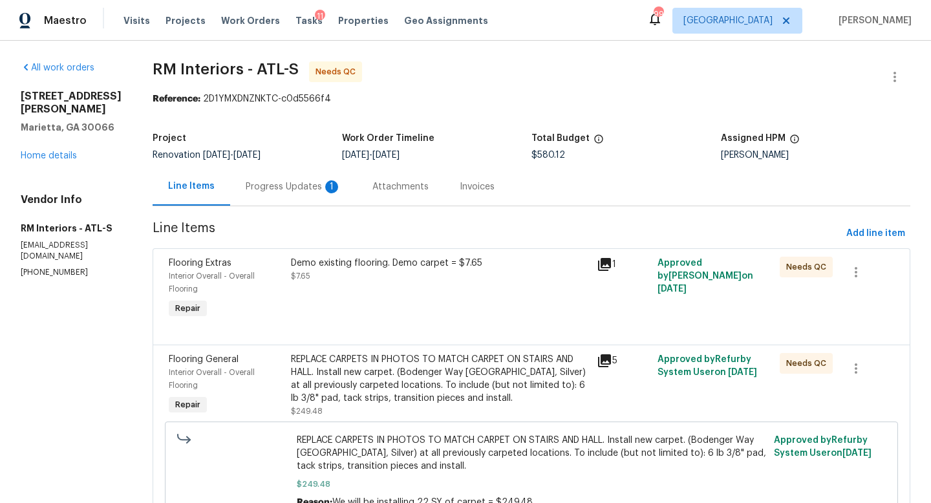
click at [312, 184] on div "Progress Updates 1" at bounding box center [294, 186] width 96 height 13
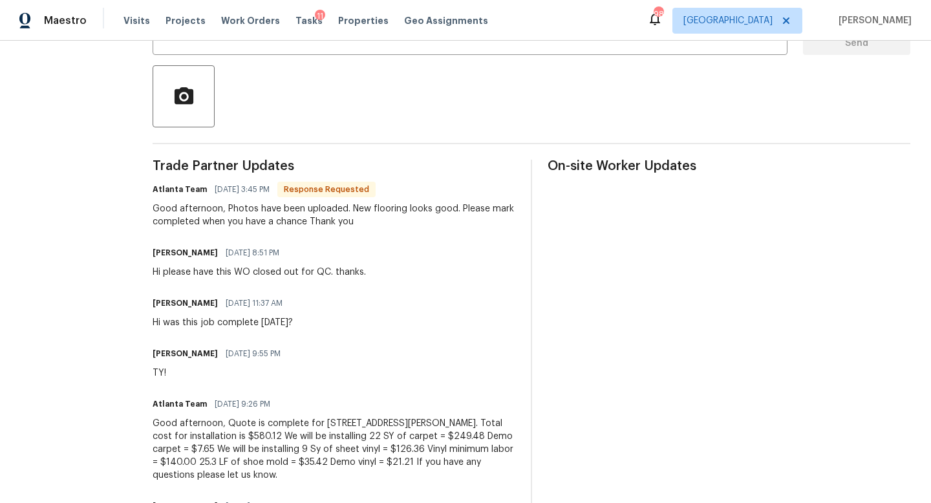
scroll to position [19, 0]
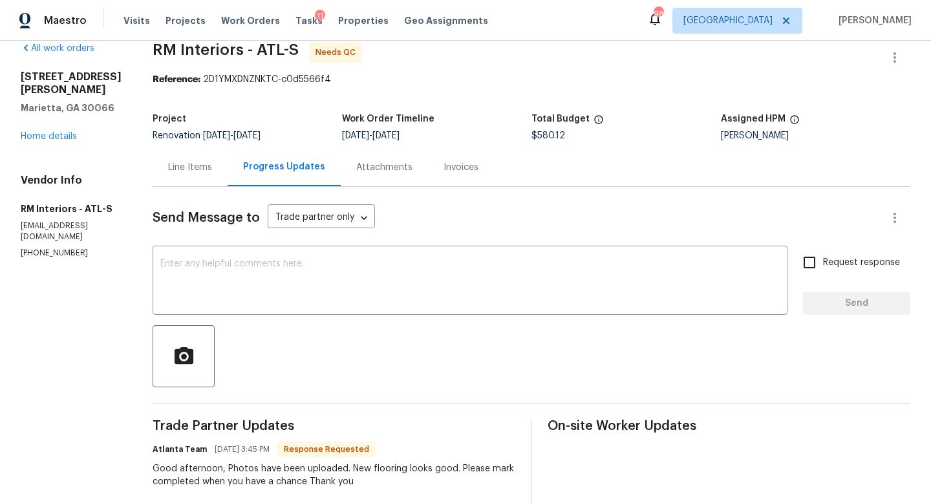
click at [185, 163] on div "Line Items" at bounding box center [190, 167] width 44 height 13
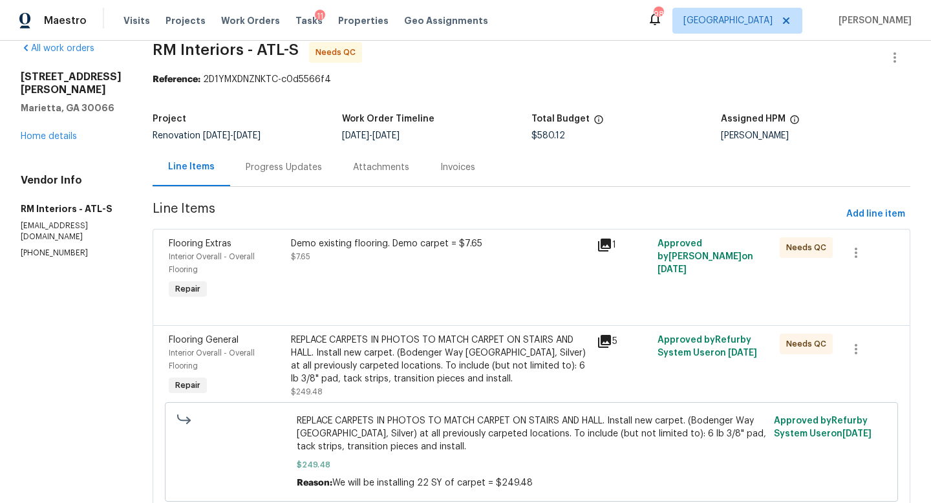
click at [335, 297] on div "Demo existing flooring. Demo carpet = $7.65 $7.65" at bounding box center [440, 269] width 306 height 72
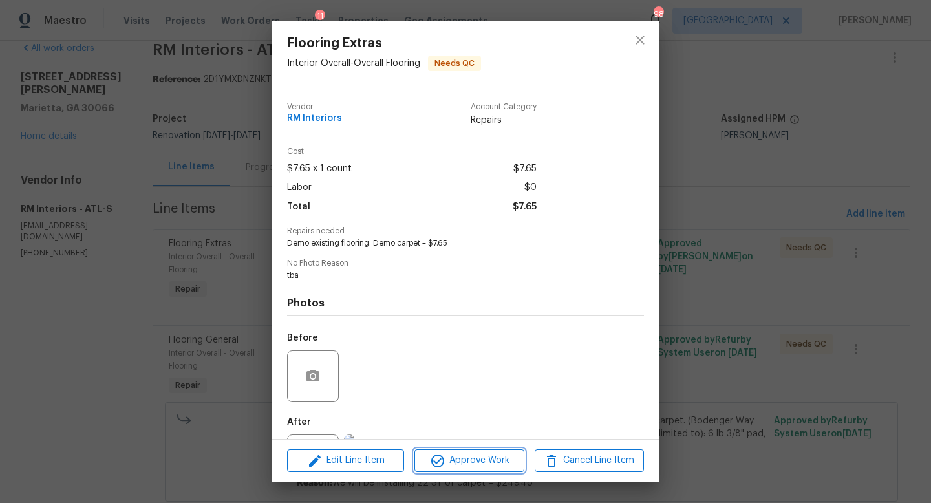
click at [463, 451] on button "Approve Work" at bounding box center [468, 460] width 109 height 23
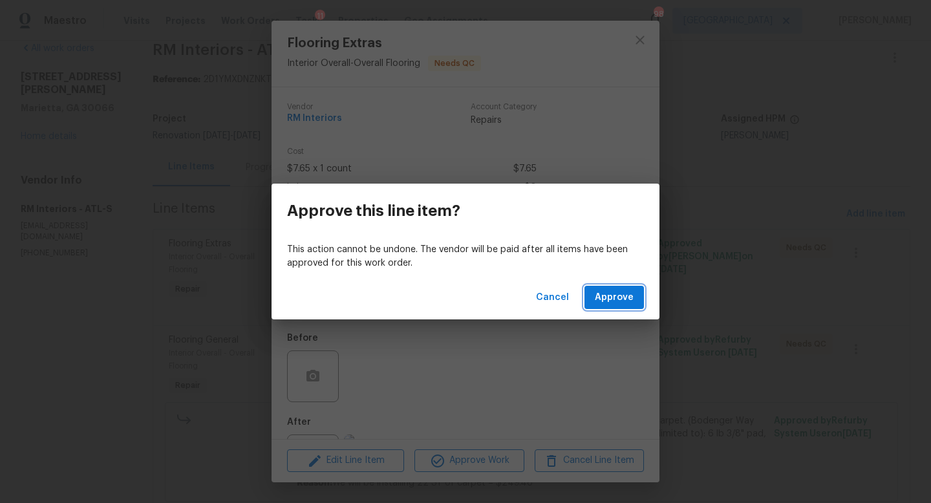
click at [594, 298] on button "Approve" at bounding box center [613, 298] width 59 height 24
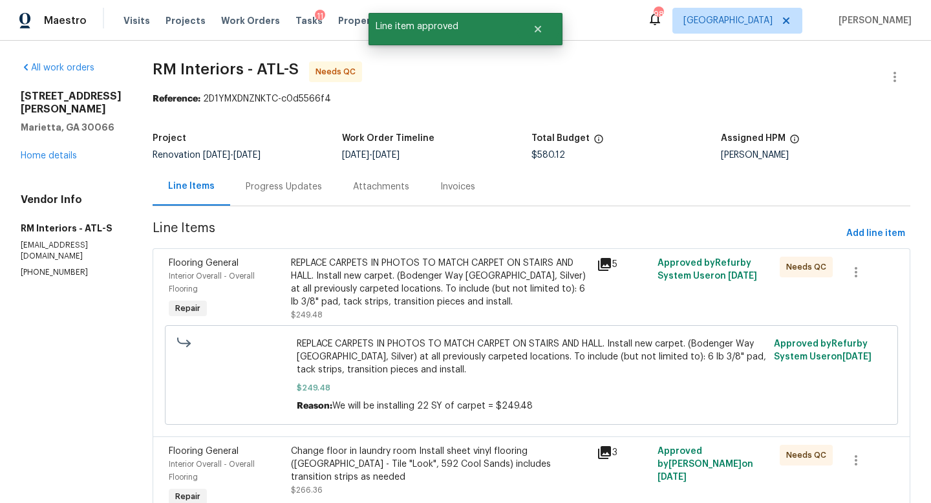
click at [381, 266] on div "REPLACE CARPETS IN PHOTOS TO MATCH CARPET ON STAIRS AND HALL. Install new carpe…" at bounding box center [440, 283] width 298 height 52
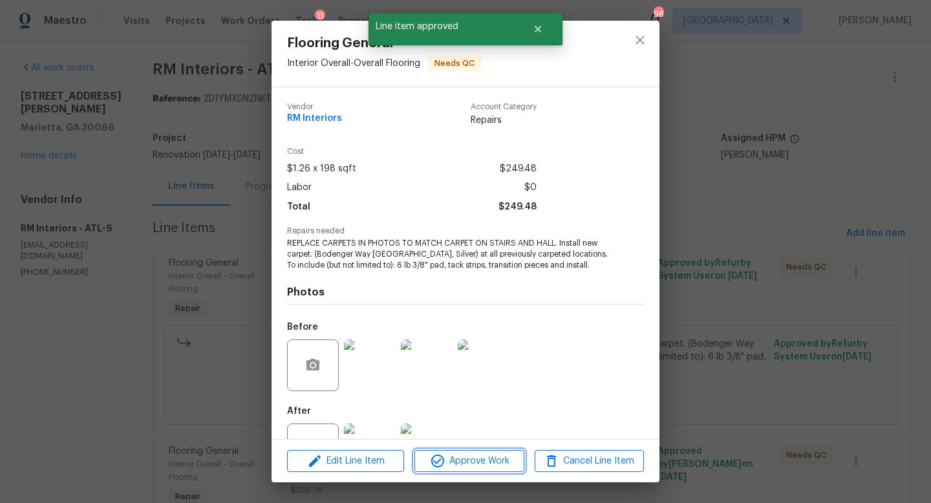
click at [460, 462] on span "Approve Work" at bounding box center [468, 461] width 101 height 16
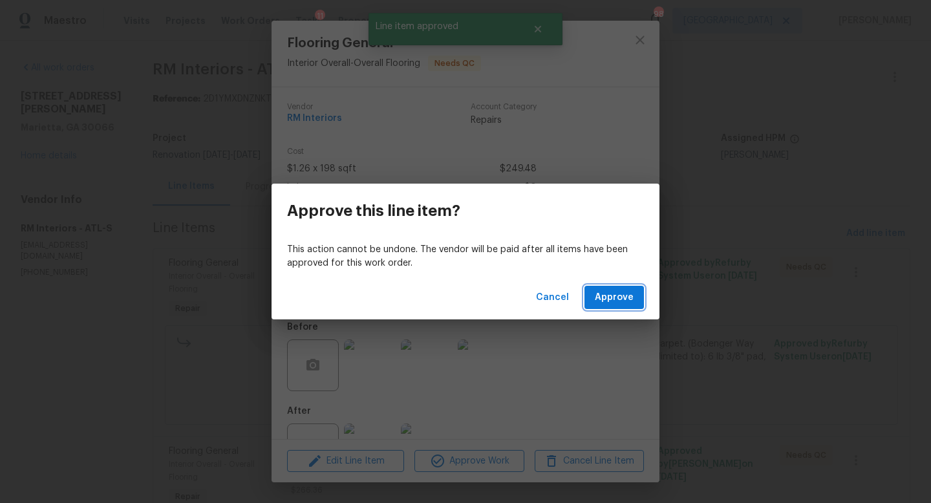
click at [607, 299] on span "Approve" at bounding box center [614, 298] width 39 height 16
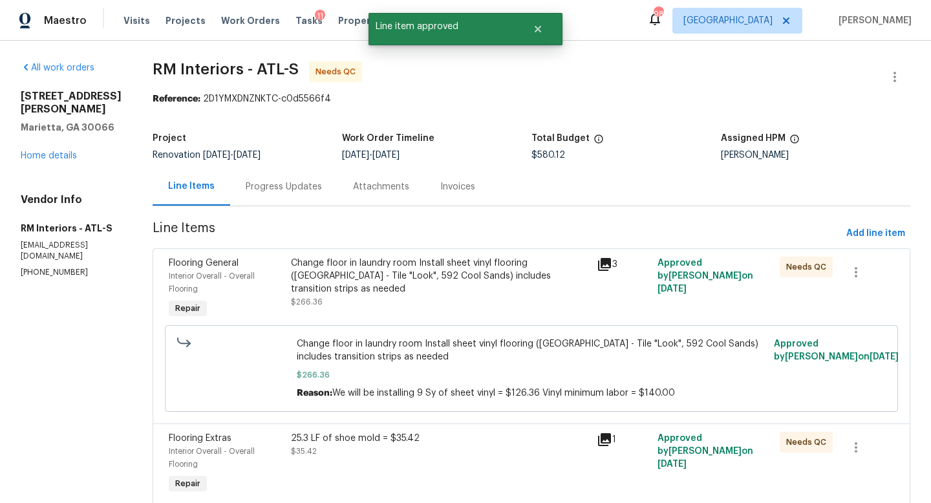
click at [416, 292] on div "Change floor in laundry room Install sheet vinyl flooring (Sugar Valley - Tile …" at bounding box center [440, 283] width 298 height 52
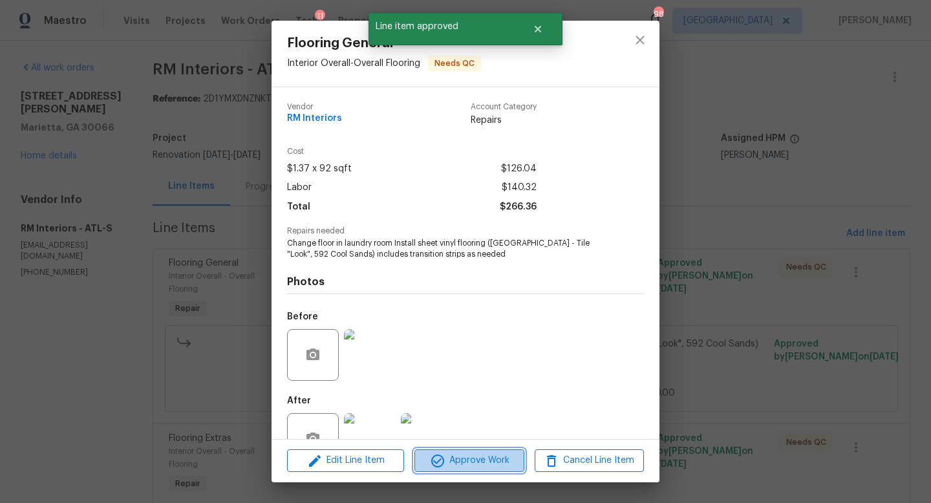
click at [487, 463] on span "Approve Work" at bounding box center [468, 460] width 101 height 16
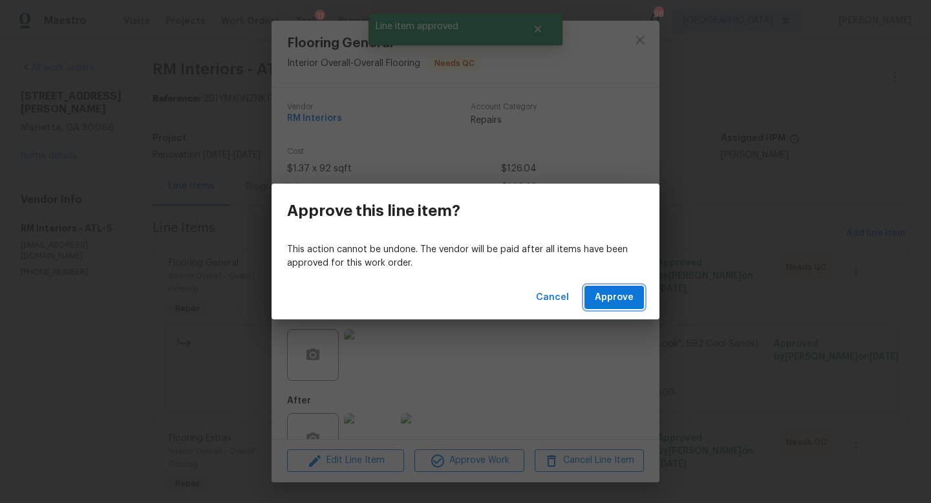
click at [611, 299] on span "Approve" at bounding box center [614, 298] width 39 height 16
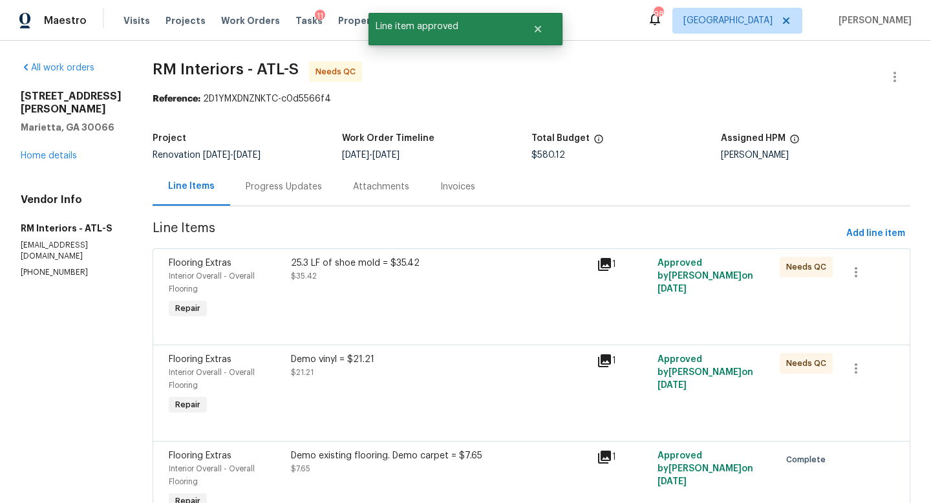
click at [487, 317] on div "25.3 LF of shoe mold = $35.42 $35.42" at bounding box center [440, 289] width 306 height 72
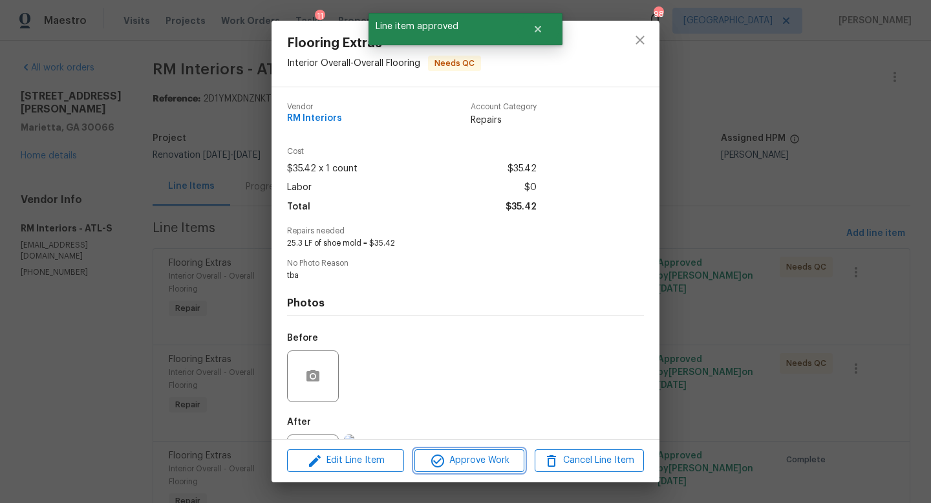
click at [489, 456] on span "Approve Work" at bounding box center [468, 460] width 101 height 16
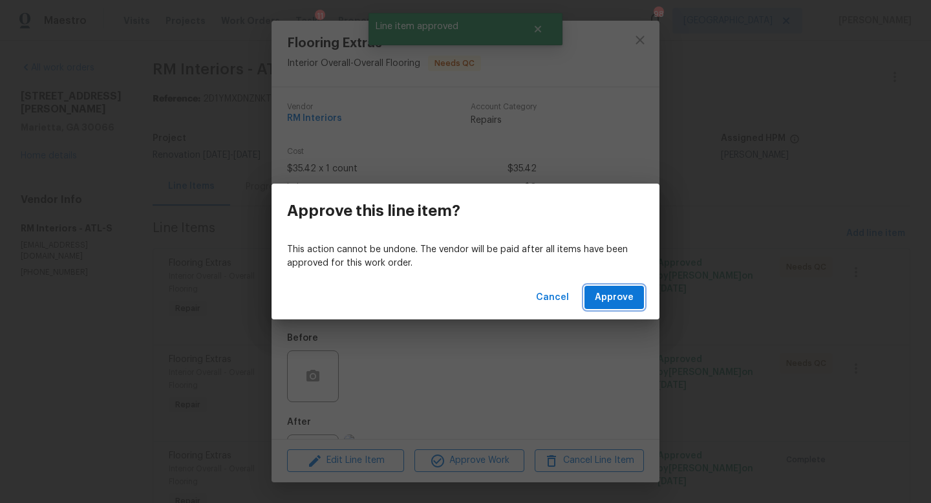
click at [615, 288] on button "Approve" at bounding box center [613, 298] width 59 height 24
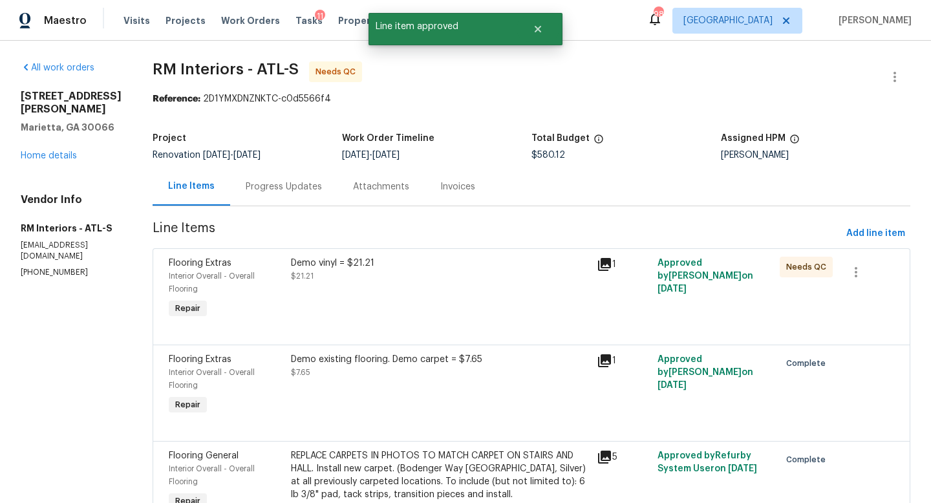
click at [412, 273] on div "Demo vinyl = $21.21 $21.21" at bounding box center [440, 270] width 298 height 26
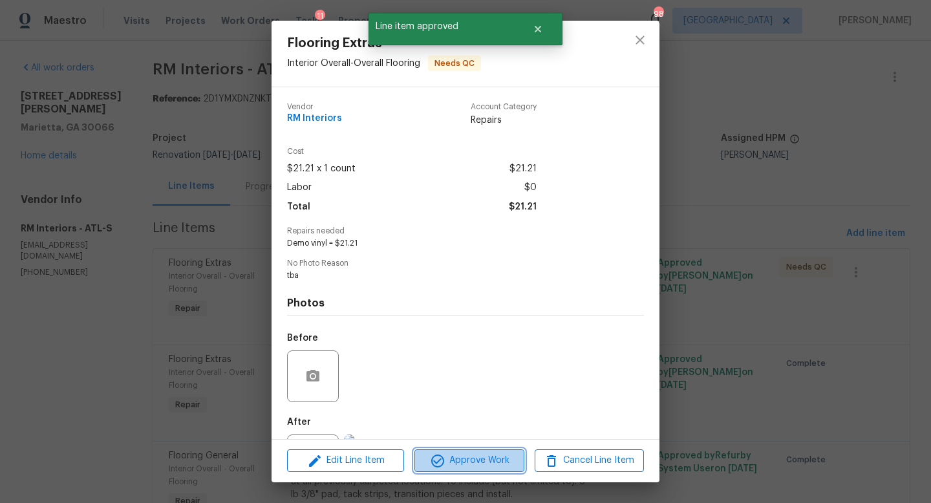
click at [456, 455] on span "Approve Work" at bounding box center [468, 460] width 101 height 16
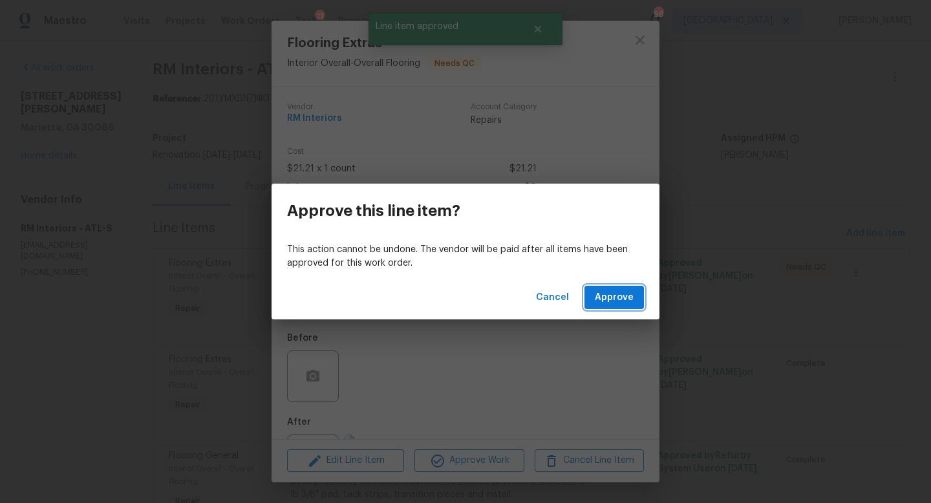
click at [594, 295] on button "Approve" at bounding box center [613, 298] width 59 height 24
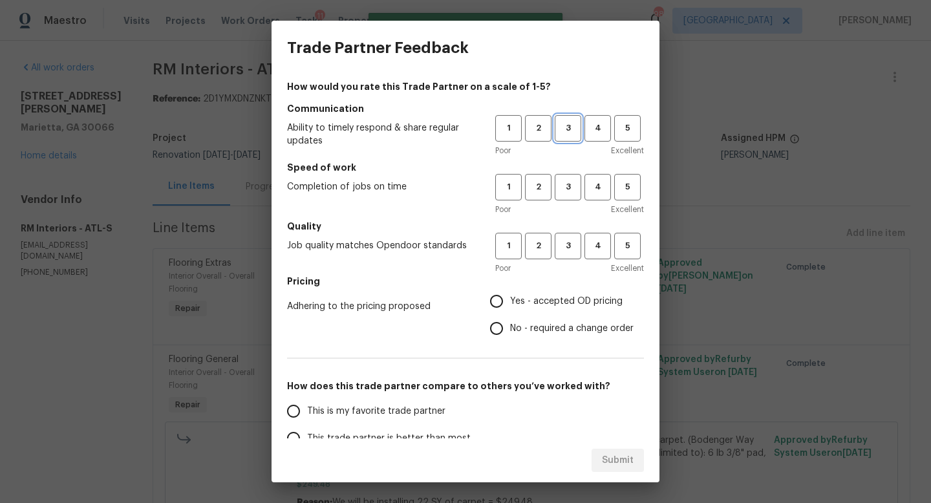
click at [569, 130] on span "3" at bounding box center [568, 128] width 24 height 15
click at [569, 187] on span "3" at bounding box center [568, 187] width 24 height 15
click at [570, 244] on span "3" at bounding box center [568, 246] width 24 height 15
click at [548, 297] on span "Yes - accepted OD pricing" at bounding box center [566, 302] width 112 height 14
click at [510, 297] on input "Yes - accepted OD pricing" at bounding box center [496, 301] width 27 height 27
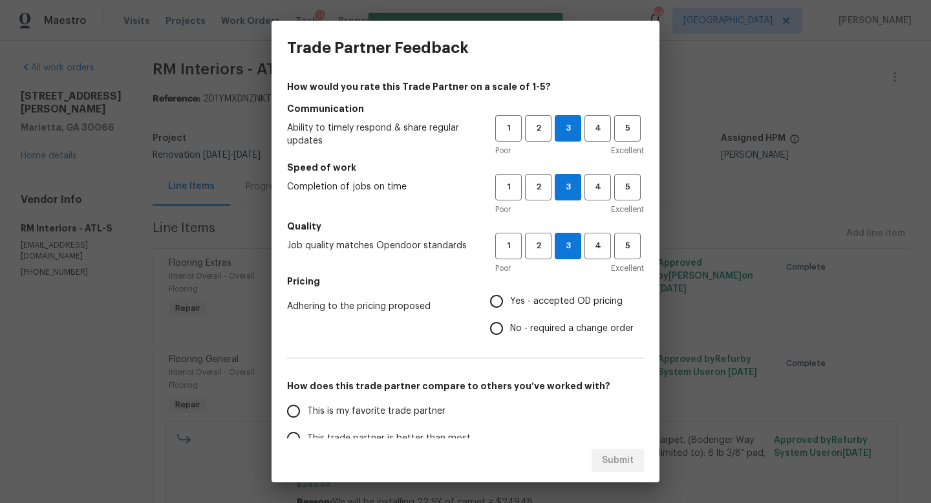
radio input "true"
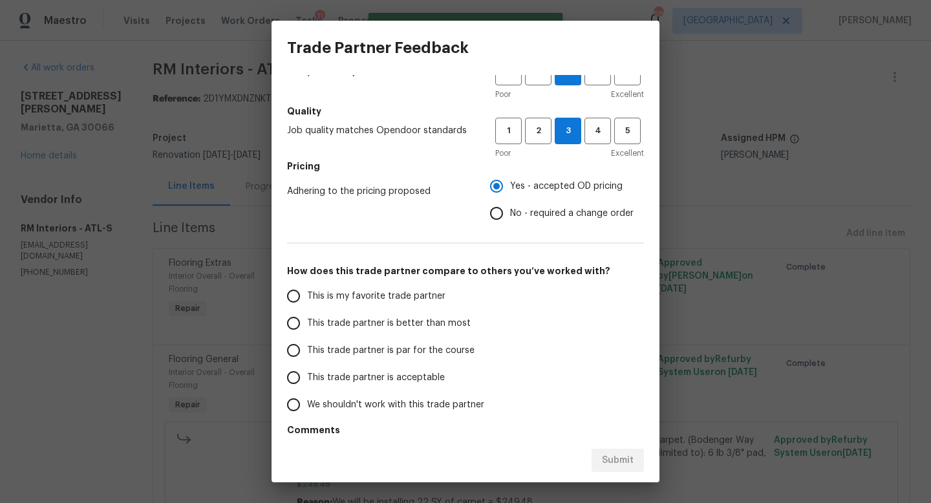
scroll to position [117, 0]
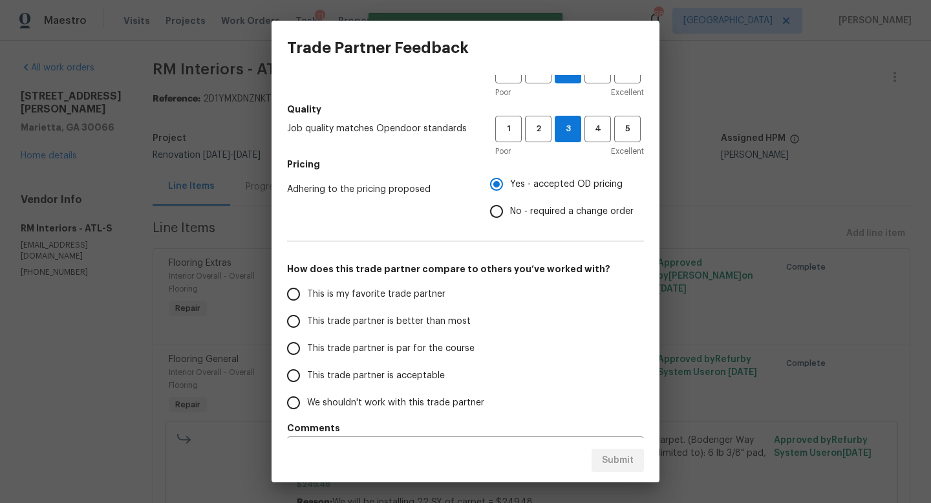
click at [330, 352] on span "This trade partner is par for the course" at bounding box center [390, 349] width 167 height 14
click at [307, 352] on input "This trade partner is par for the course" at bounding box center [293, 348] width 27 height 27
click at [607, 455] on span "Submit" at bounding box center [618, 460] width 32 height 16
radio input "true"
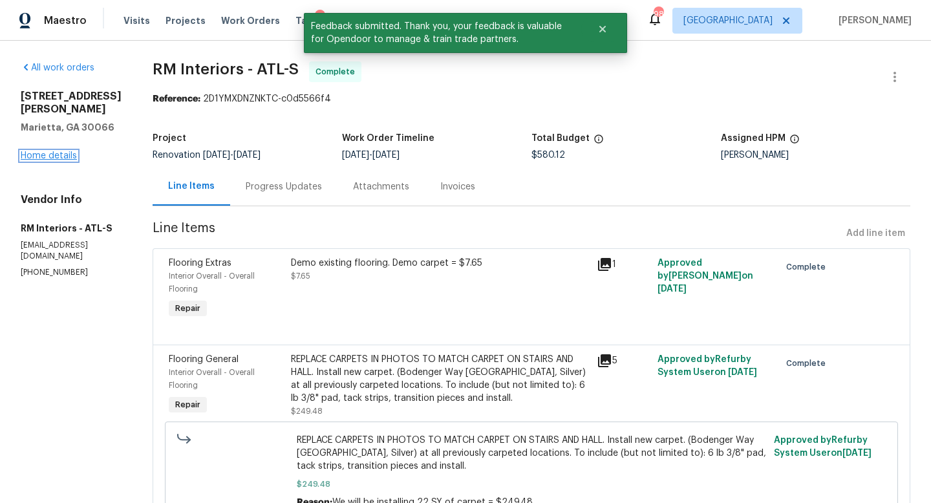
click at [58, 151] on link "Home details" at bounding box center [49, 155] width 56 height 9
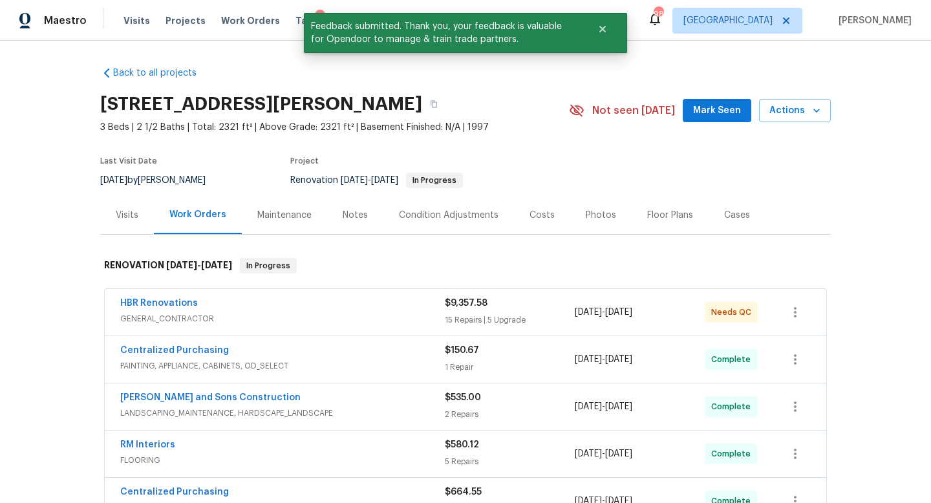
click at [597, 212] on div "Photos" at bounding box center [601, 215] width 30 height 13
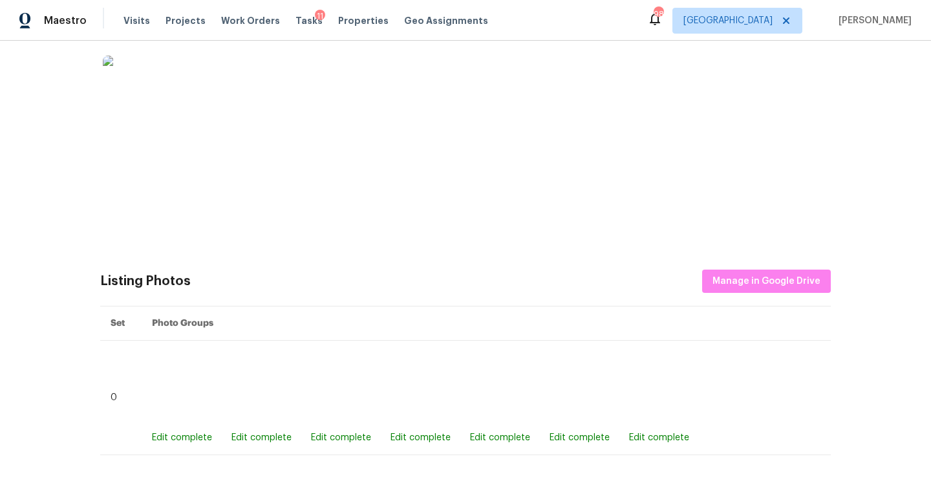
scroll to position [217, 0]
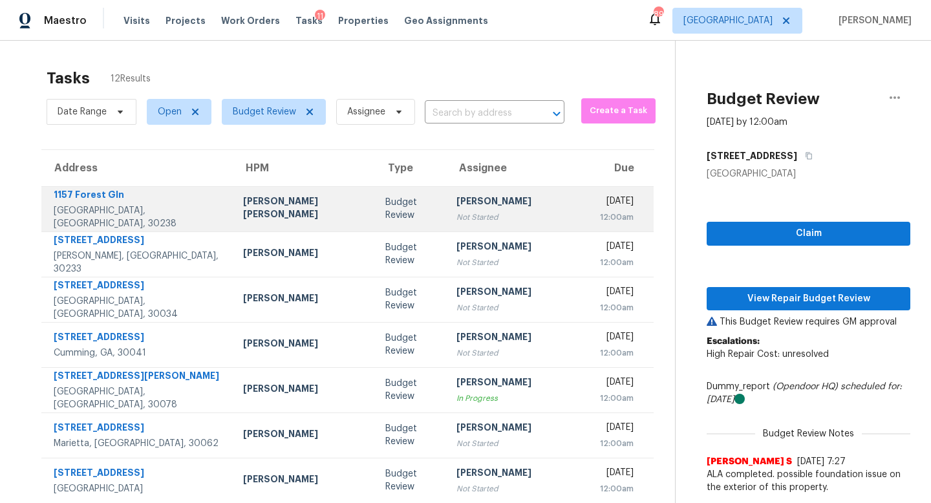
click at [456, 222] on div "Not Started" at bounding box center [517, 217] width 122 height 13
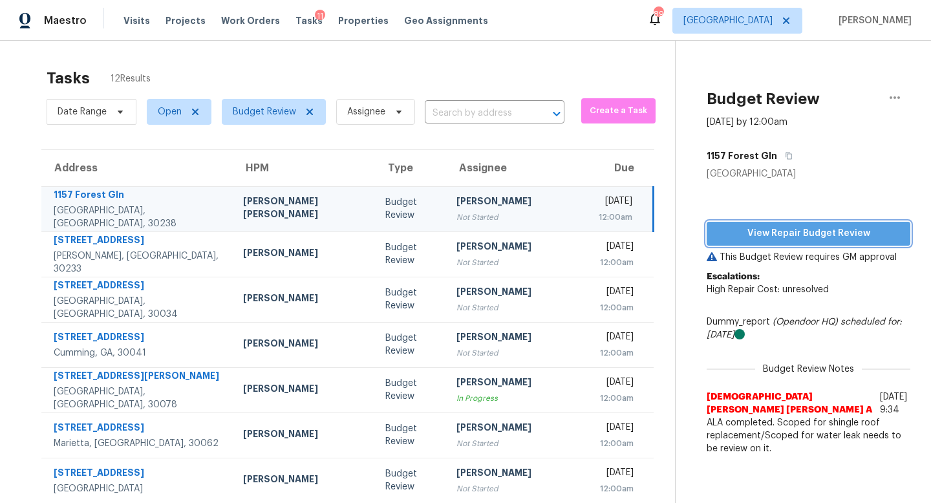
click at [776, 229] on span "View Repair Budget Review" at bounding box center [808, 234] width 183 height 16
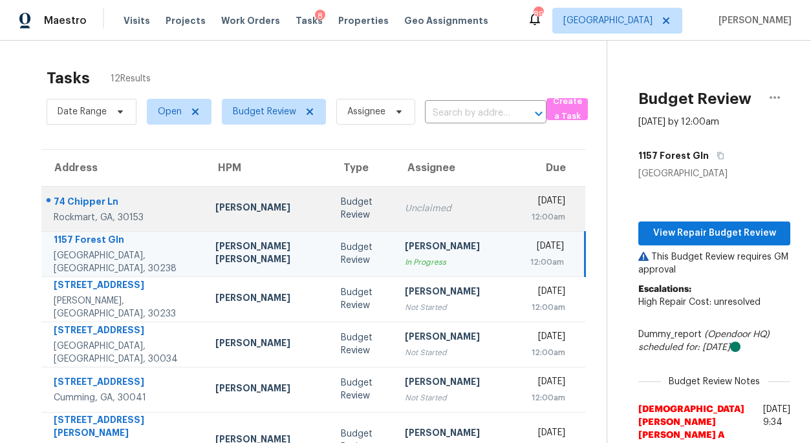
click at [405, 214] on div "Unclaimed" at bounding box center [457, 208] width 105 height 13
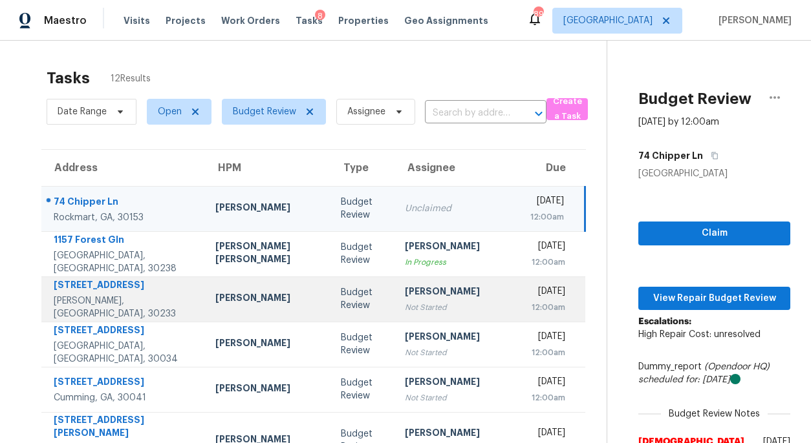
click at [405, 293] on div "[PERSON_NAME]" at bounding box center [457, 293] width 105 height 16
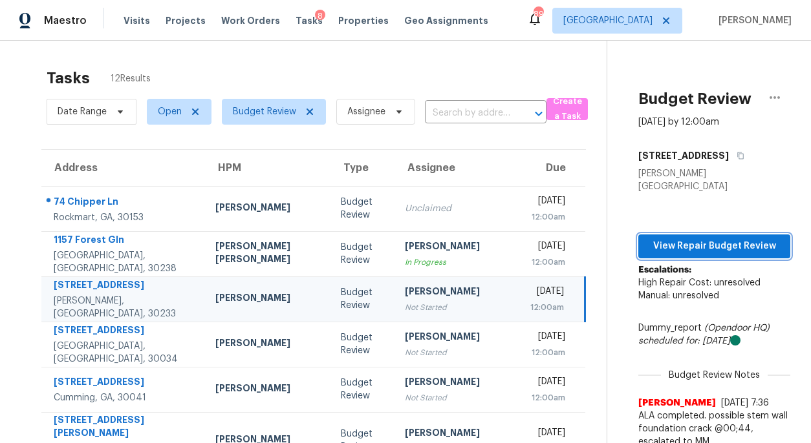
click at [650, 239] on span "View Repair Budget Review" at bounding box center [713, 247] width 131 height 16
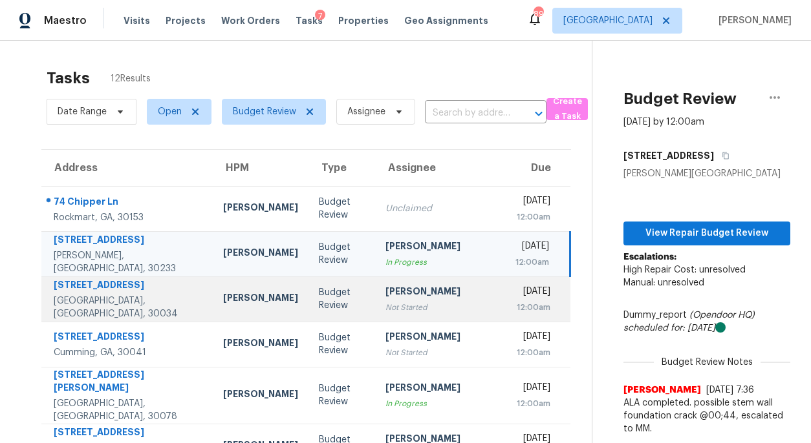
click at [385, 305] on div "Not Started" at bounding box center [439, 307] width 109 height 13
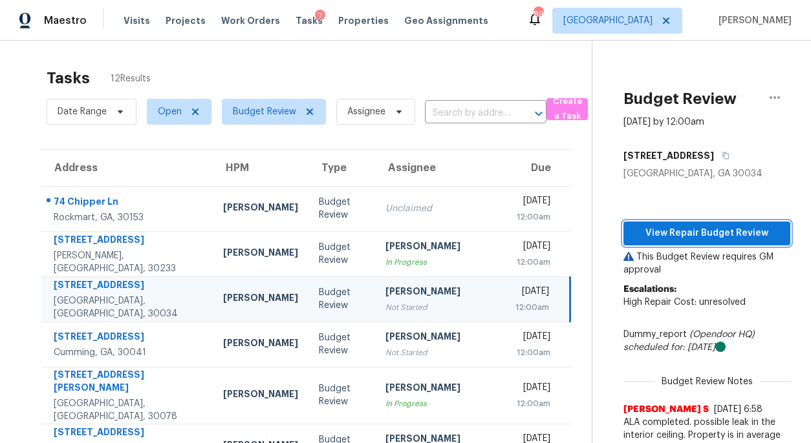
click at [661, 227] on span "View Repair Budget Review" at bounding box center [706, 234] width 146 height 16
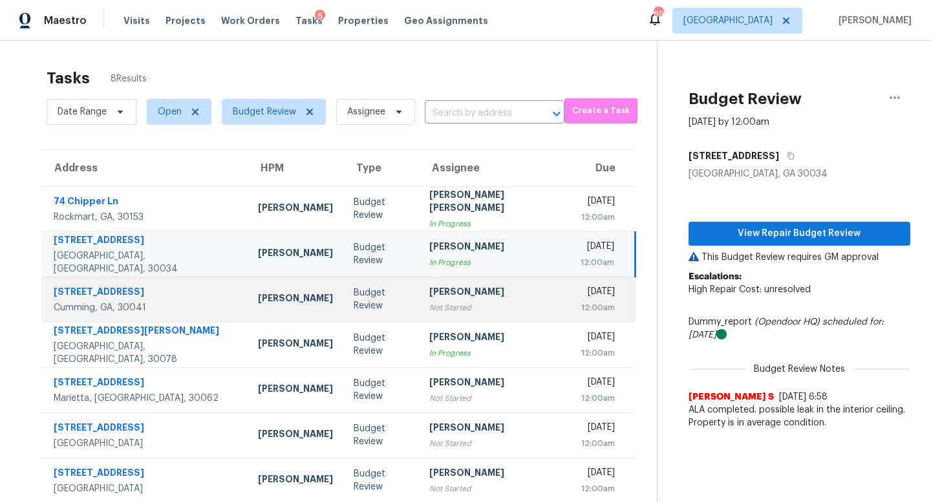
click at [429, 312] on div "Not Started" at bounding box center [494, 307] width 131 height 13
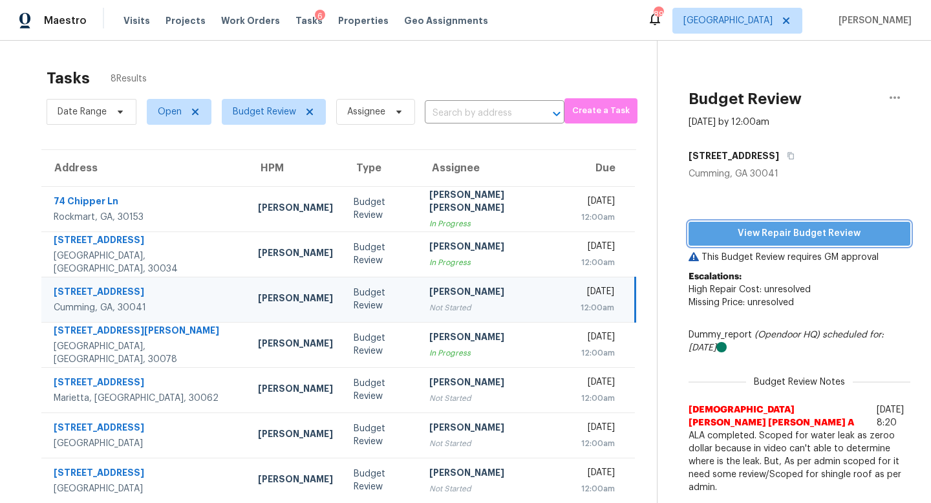
click at [724, 232] on span "View Repair Budget Review" at bounding box center [799, 234] width 201 height 16
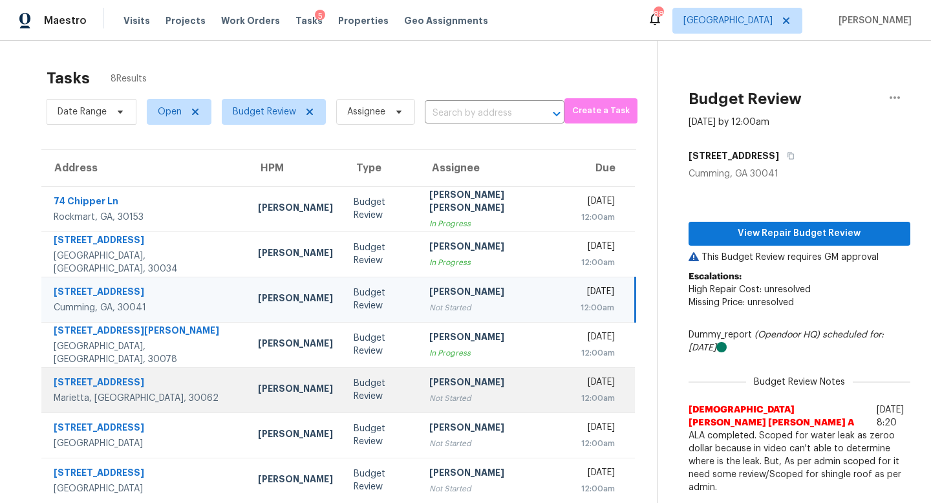
scroll to position [41, 0]
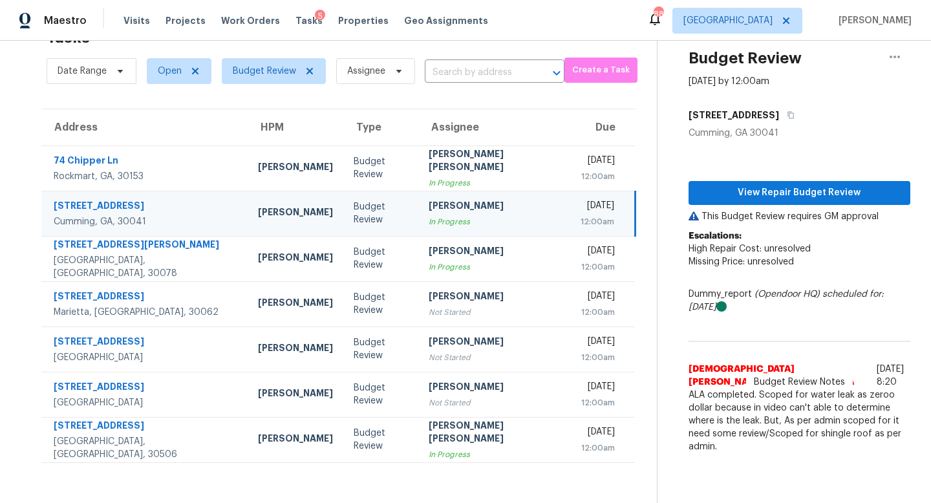
click at [439, 220] on div "In Progress" at bounding box center [494, 221] width 131 height 13
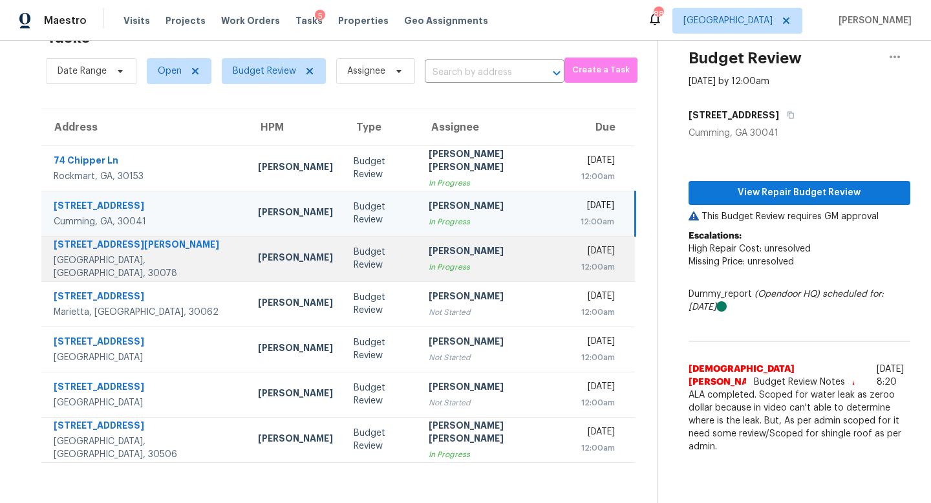
click at [496, 271] on td "[PERSON_NAME] In Progress" at bounding box center [493, 258] width 151 height 45
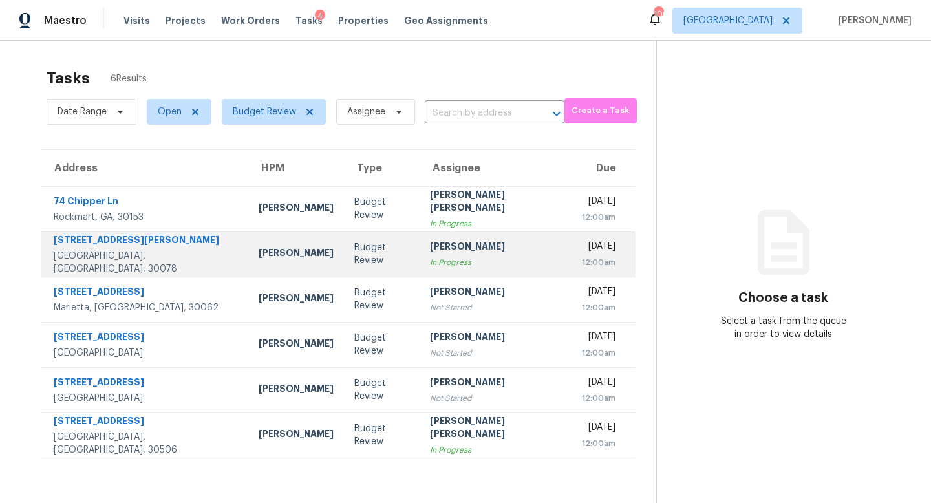
click at [453, 260] on div "In Progress" at bounding box center [495, 262] width 131 height 13
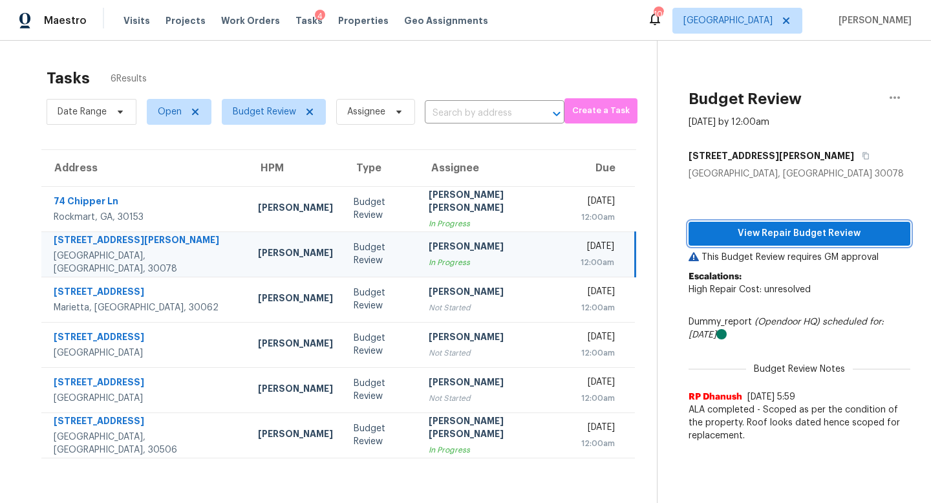
click at [734, 236] on span "View Repair Budget Review" at bounding box center [799, 234] width 201 height 16
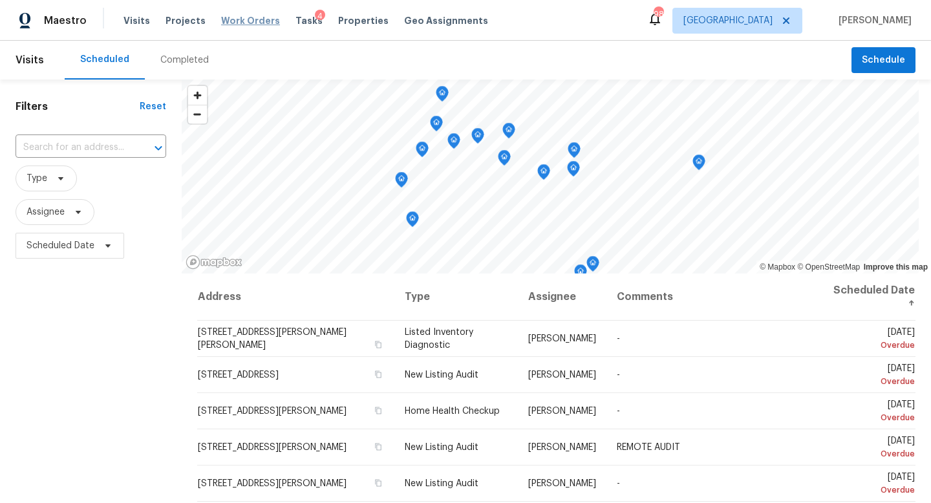
click at [241, 24] on span "Work Orders" at bounding box center [250, 20] width 59 height 13
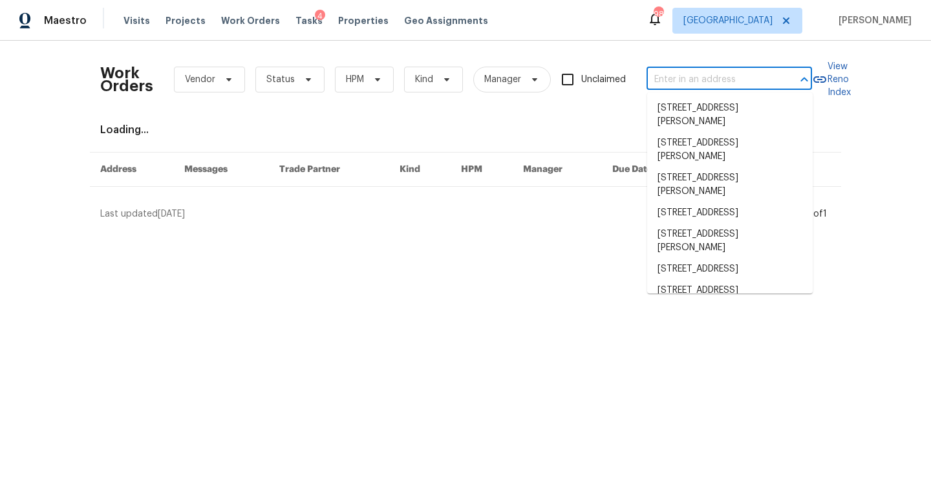
click at [710, 76] on input "text" at bounding box center [710, 80] width 129 height 20
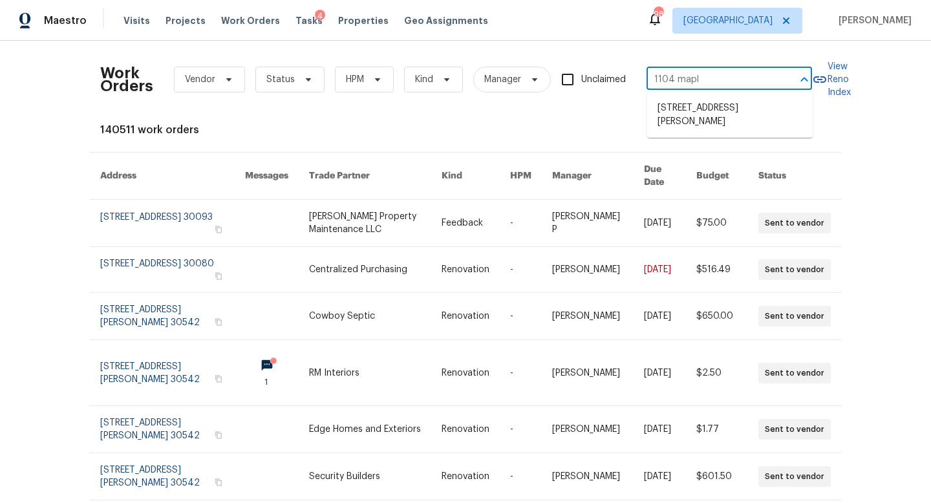
type input "1104 maple"
click at [735, 107] on li "[STREET_ADDRESS][PERSON_NAME]" at bounding box center [729, 115] width 165 height 35
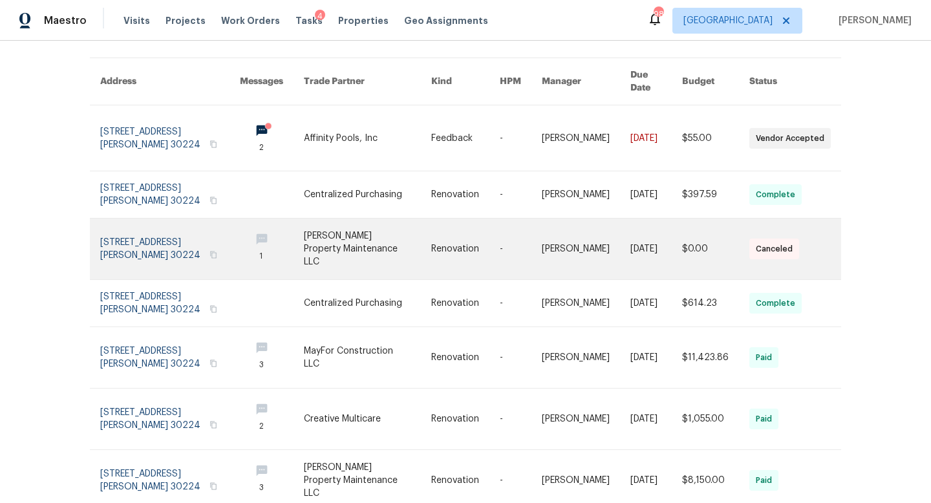
scroll to position [74, 0]
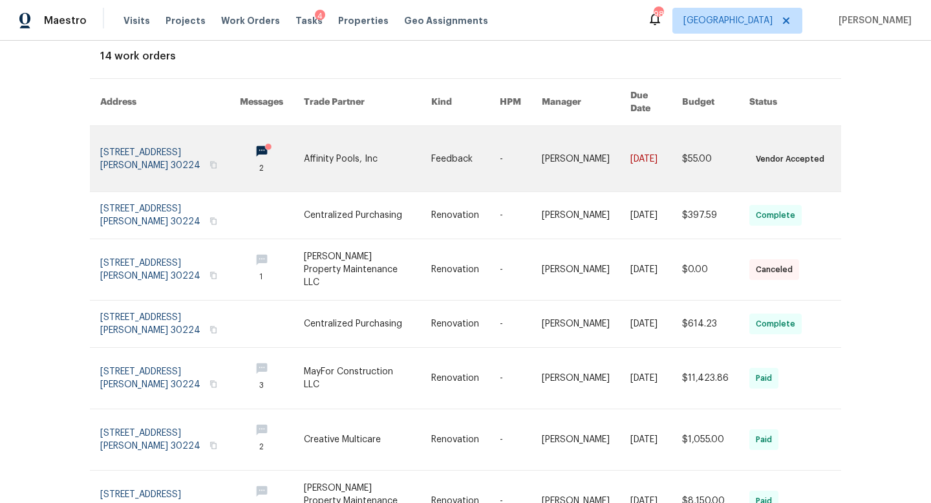
click at [129, 140] on link at bounding box center [170, 158] width 140 height 65
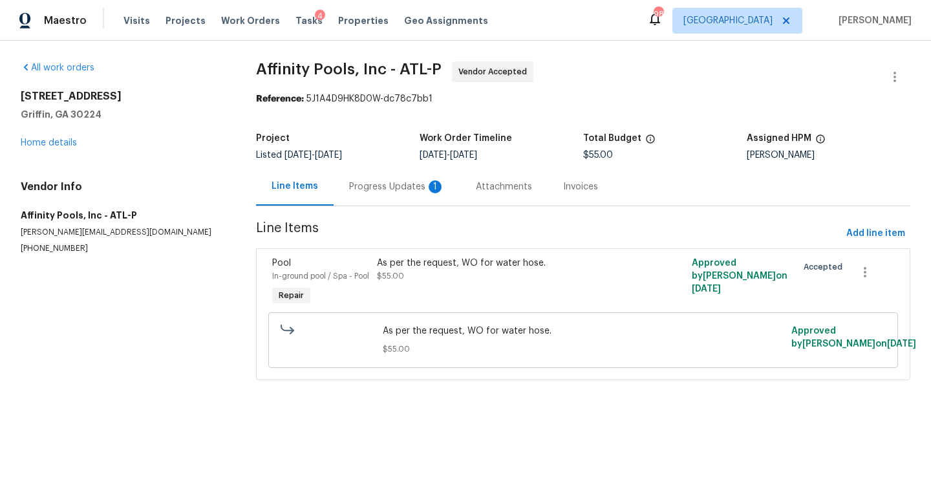
click at [361, 187] on div "Progress Updates 1" at bounding box center [397, 186] width 96 height 13
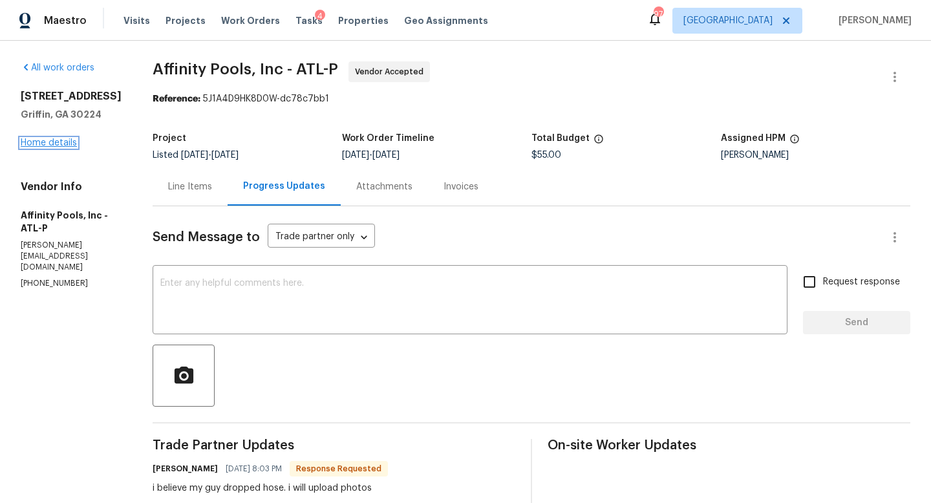
click at [69, 142] on link "Home details" at bounding box center [49, 142] width 56 height 9
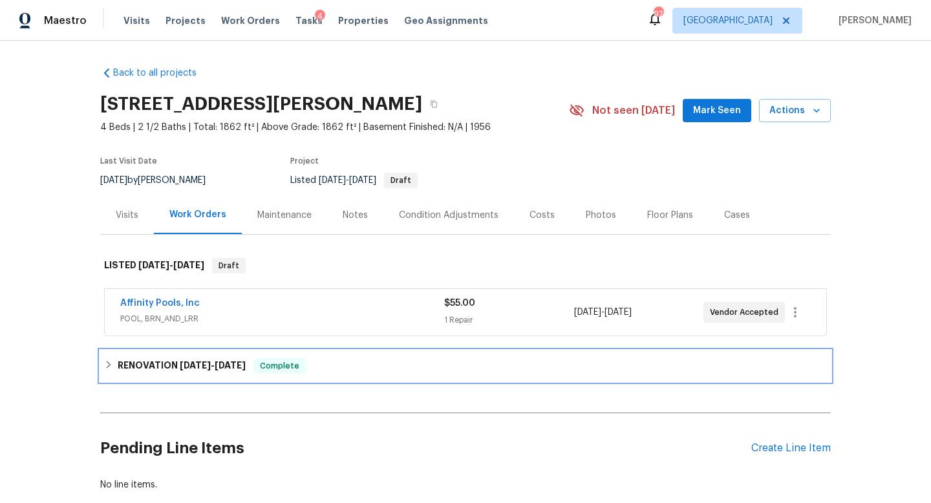
click at [216, 366] on span "[DATE] - [DATE]" at bounding box center [213, 365] width 66 height 9
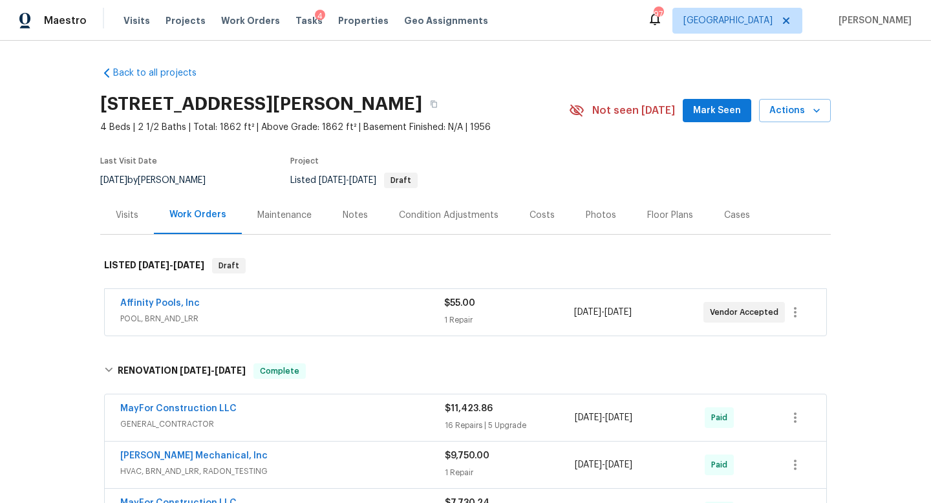
click at [522, 215] on div "Costs" at bounding box center [542, 215] width 56 height 38
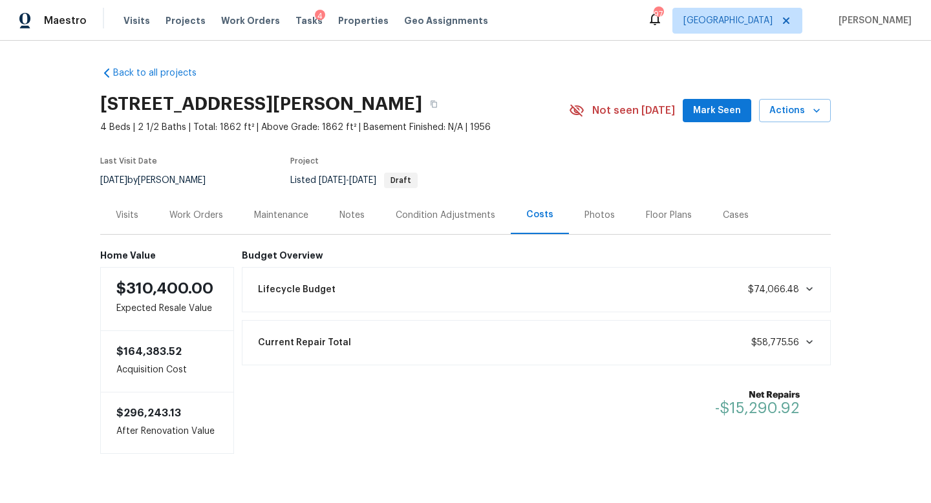
click at [189, 229] on div "Work Orders" at bounding box center [196, 215] width 85 height 38
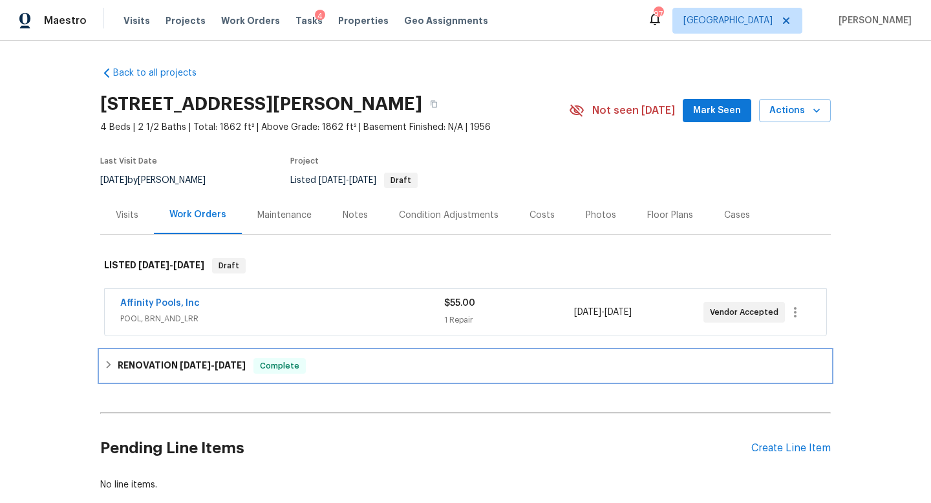
click at [232, 366] on span "[DATE]" at bounding box center [230, 365] width 31 height 9
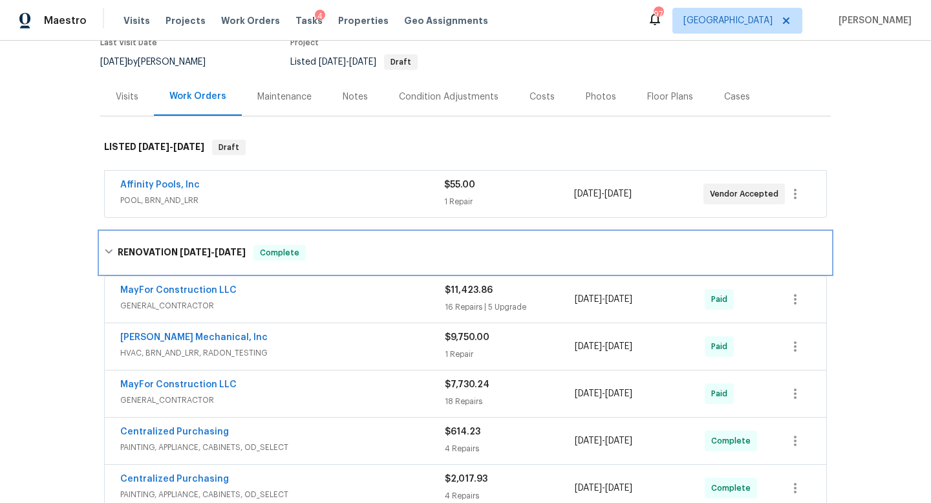
scroll to position [129, 0]
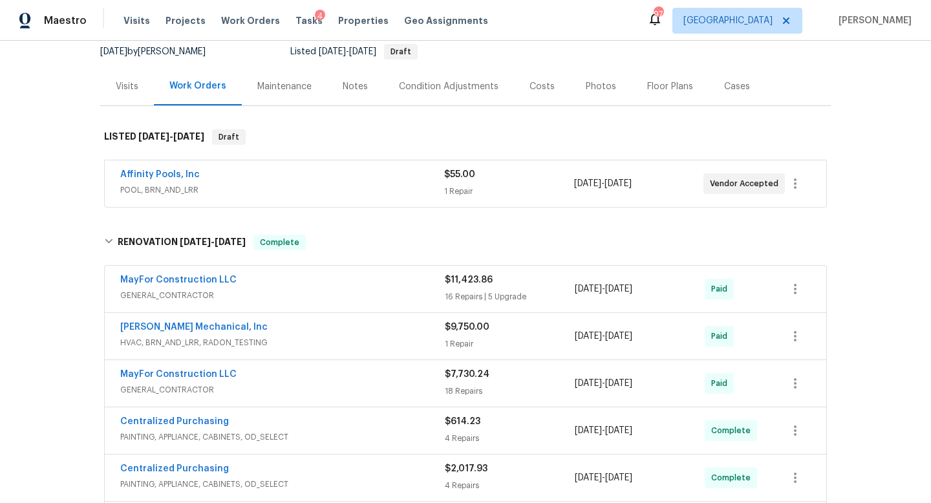
click at [199, 274] on span "MayFor Construction LLC" at bounding box center [178, 279] width 116 height 13
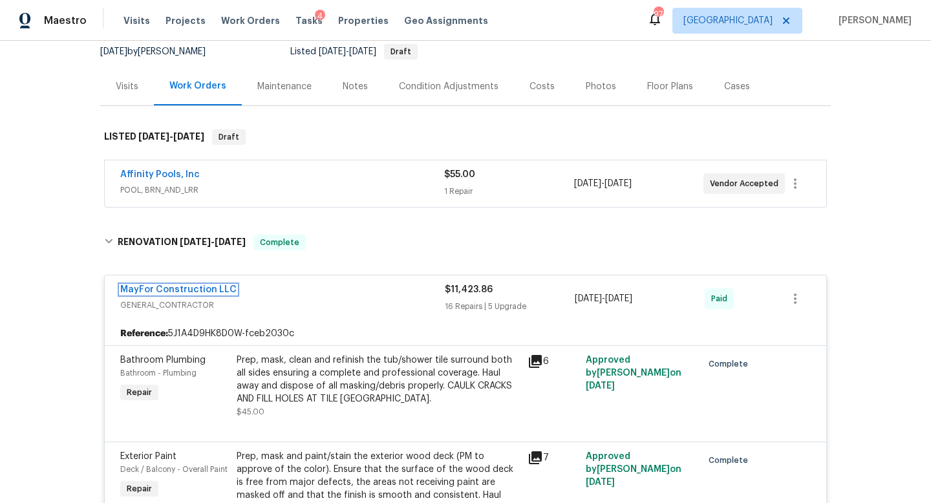
click at [199, 287] on link "MayFor Construction LLC" at bounding box center [178, 289] width 116 height 9
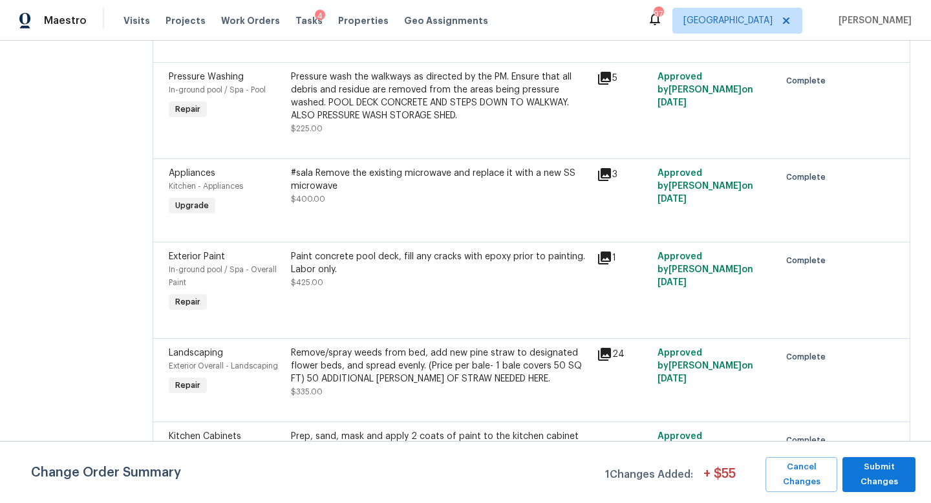
scroll to position [269, 0]
click at [880, 476] on span "Submit Changes" at bounding box center [879, 475] width 60 height 30
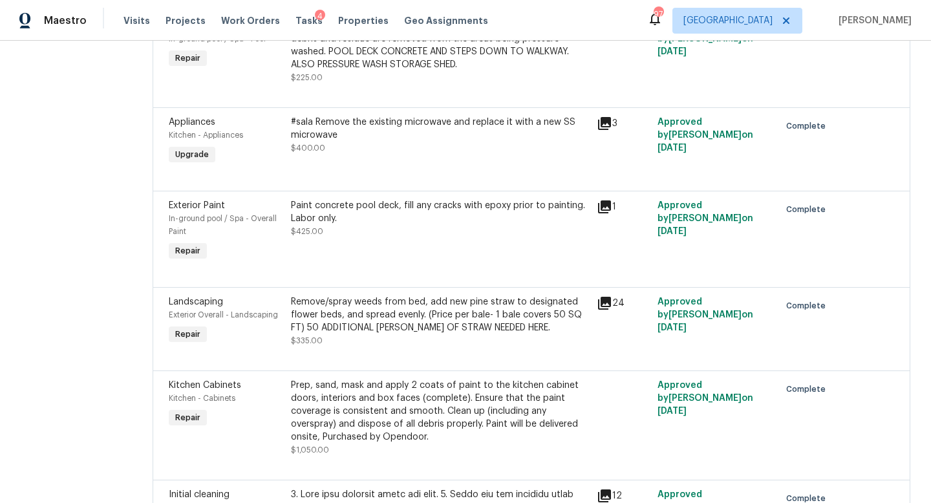
scroll to position [0, 0]
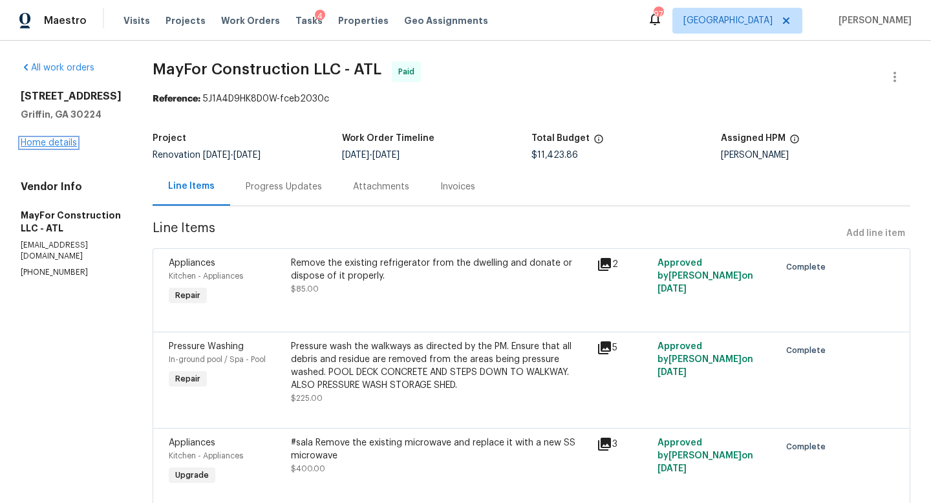
click at [67, 146] on link "Home details" at bounding box center [49, 142] width 56 height 9
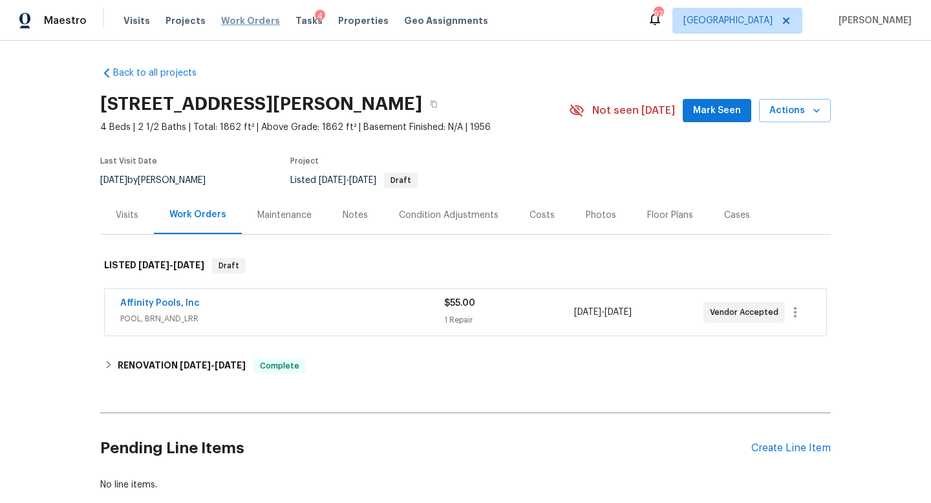
click at [253, 24] on span "Work Orders" at bounding box center [250, 20] width 59 height 13
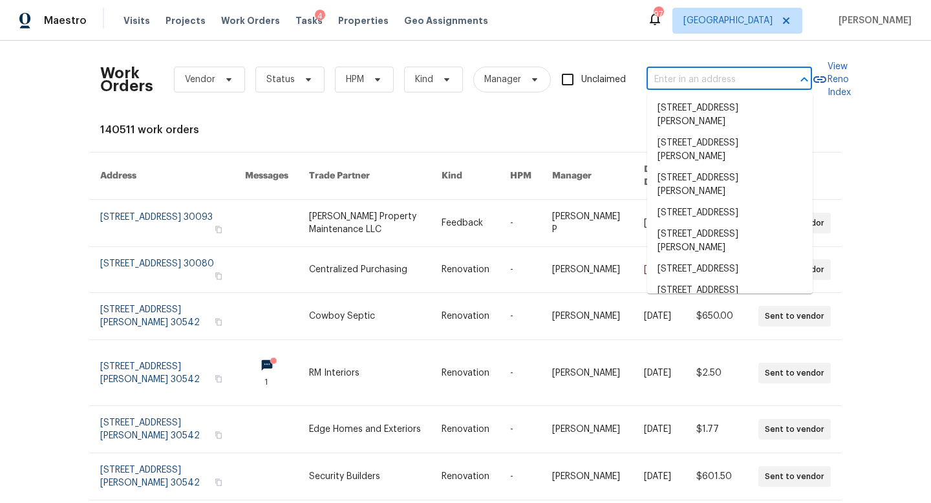
click at [684, 86] on input "text" at bounding box center [710, 80] width 129 height 20
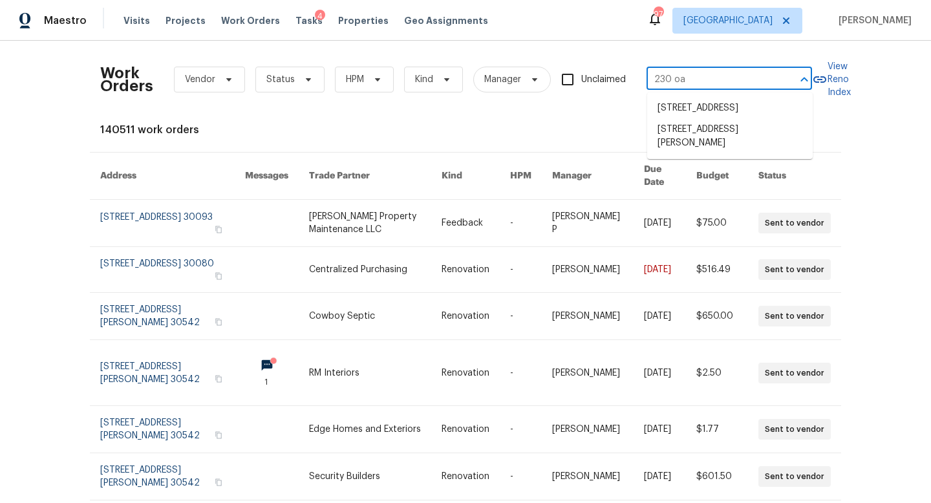
type input "230 oak"
click at [701, 154] on li "230 Oak Meadows Pl, Covington, GA 30016" at bounding box center [729, 136] width 165 height 35
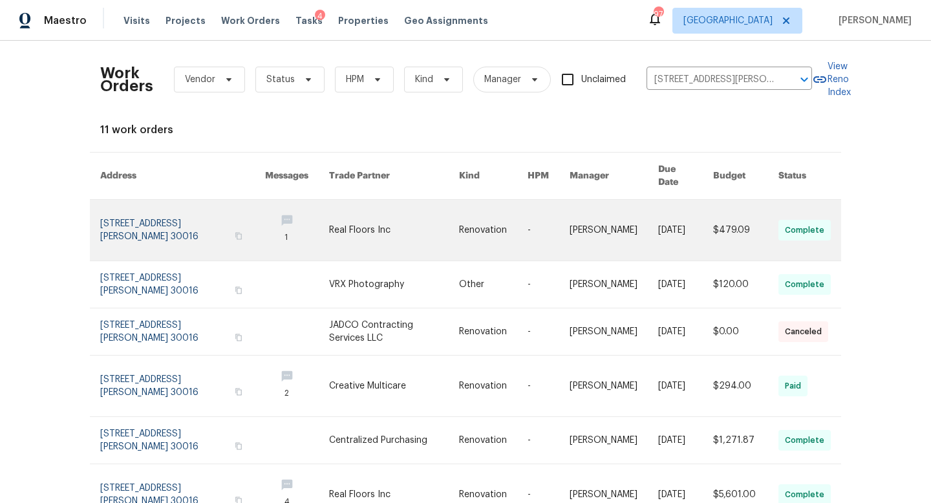
click at [202, 215] on link at bounding box center [182, 230] width 165 height 61
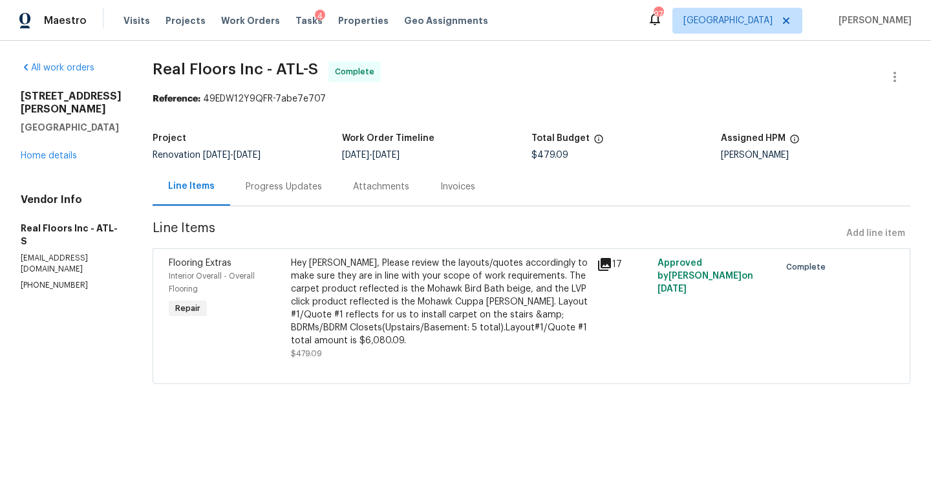
click at [47, 143] on div "230 Oak Meadows Pl Covington, GA 30016 Home details" at bounding box center [71, 126] width 101 height 72
click at [48, 153] on link "Home details" at bounding box center [49, 155] width 56 height 9
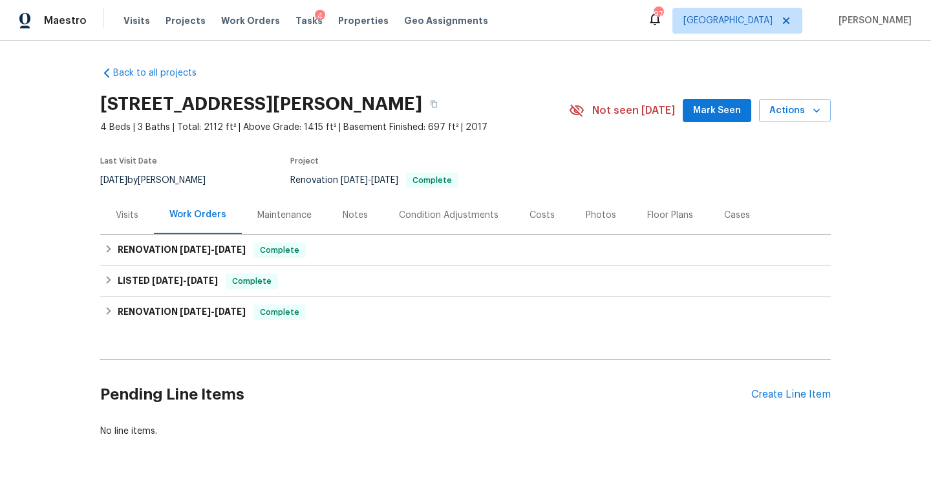
click at [541, 217] on div "Costs" at bounding box center [541, 215] width 25 height 13
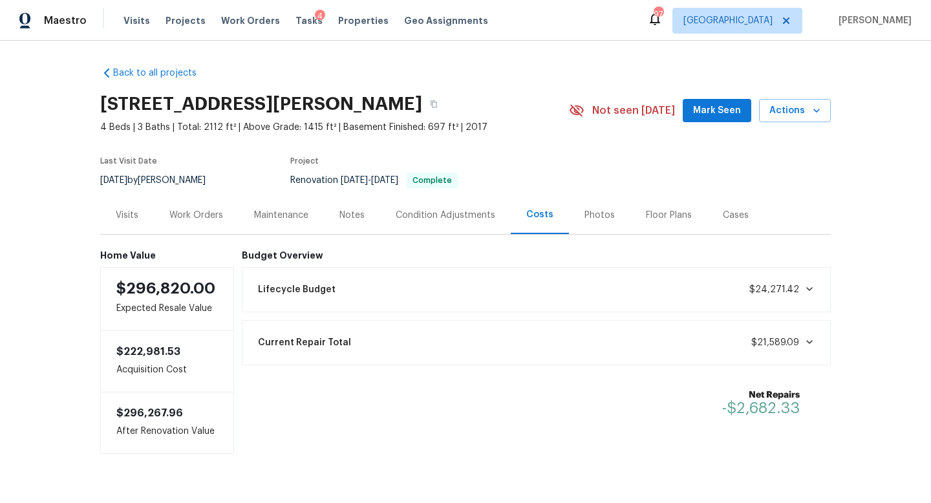
click at [593, 215] on div "Photos" at bounding box center [599, 215] width 30 height 13
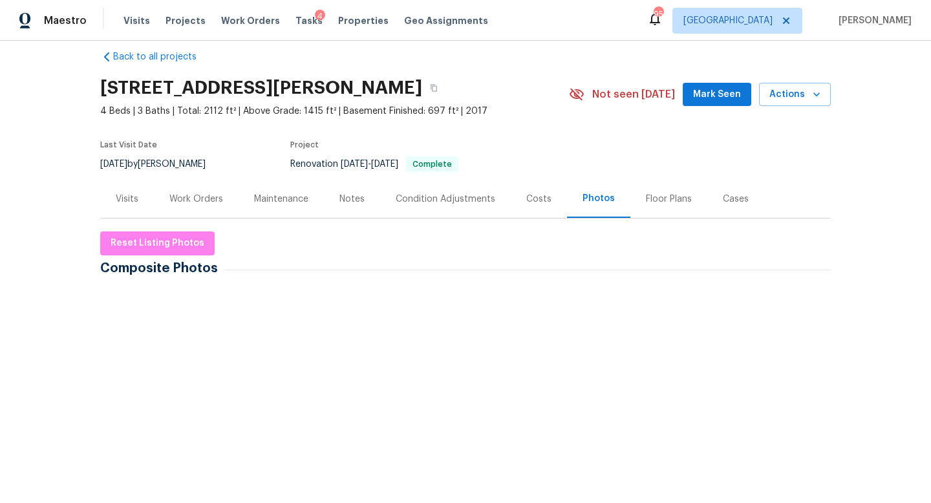
scroll to position [7, 0]
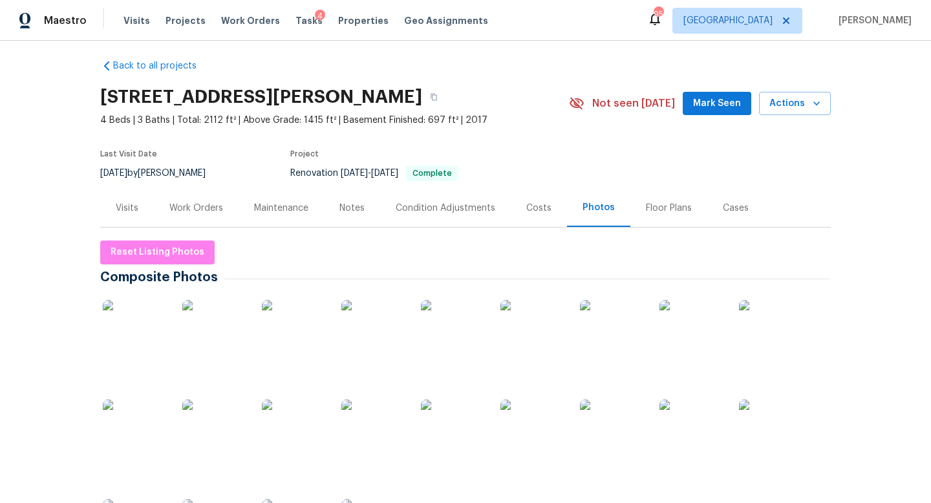
click at [202, 215] on div "Work Orders" at bounding box center [196, 208] width 85 height 38
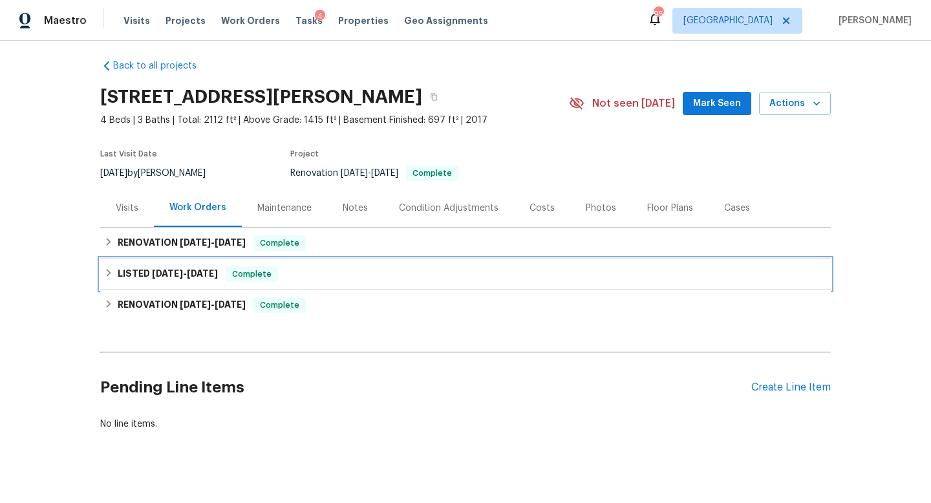
click at [225, 278] on div "LISTED 9/30/25 - 10/1/25 Complete" at bounding box center [465, 274] width 723 height 16
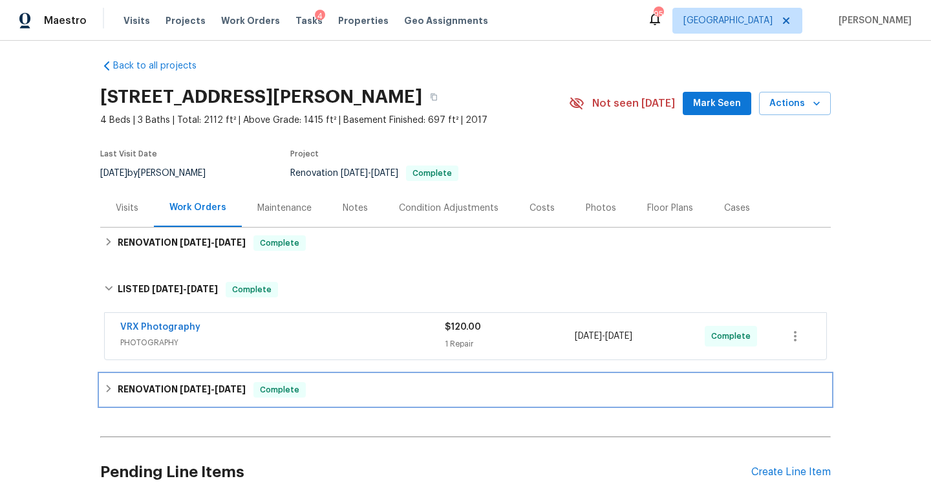
click at [220, 386] on span "10/1/25" at bounding box center [230, 389] width 31 height 9
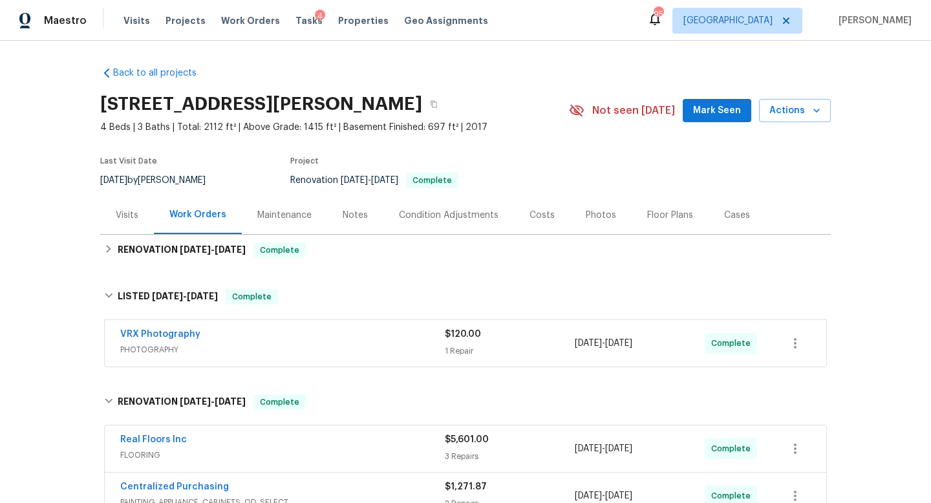
click at [508, 208] on div "Condition Adjustments" at bounding box center [448, 215] width 131 height 38
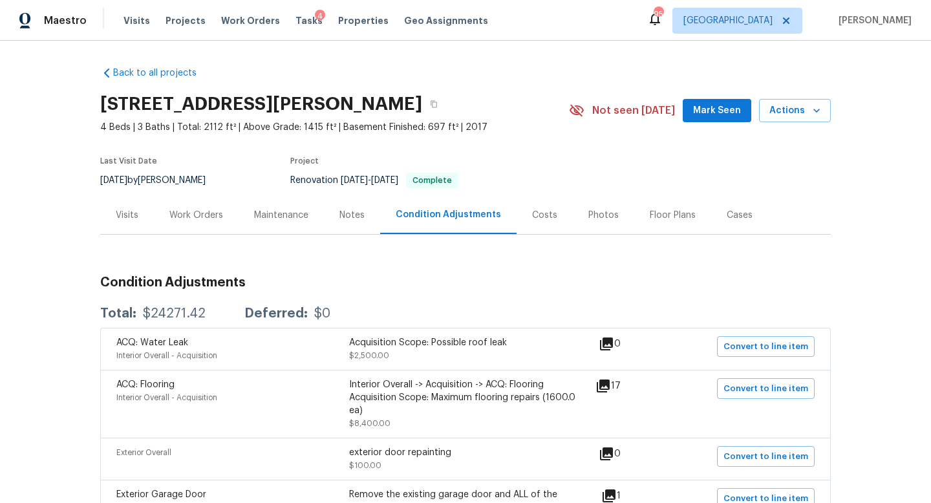
click at [554, 205] on div "Costs" at bounding box center [544, 215] width 56 height 38
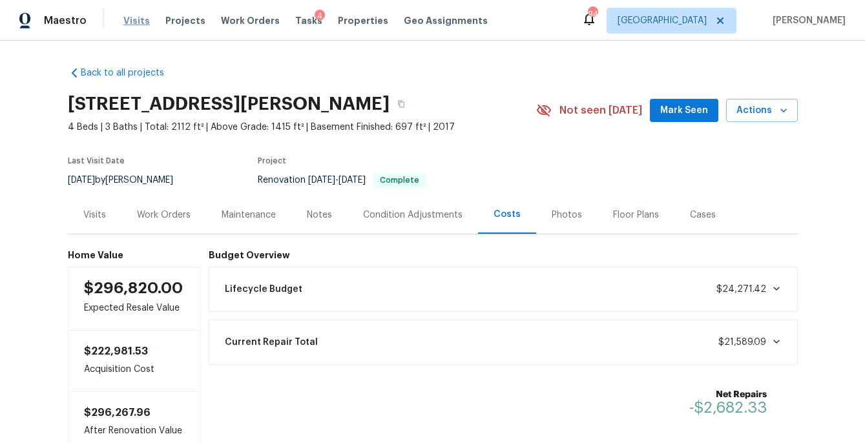
click at [143, 22] on span "Visits" at bounding box center [136, 20] width 27 height 13
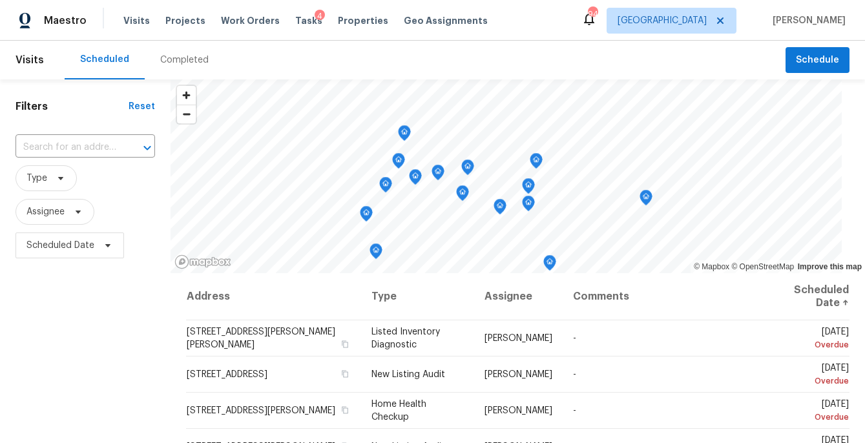
click at [160, 56] on div "Completed" at bounding box center [184, 60] width 48 height 13
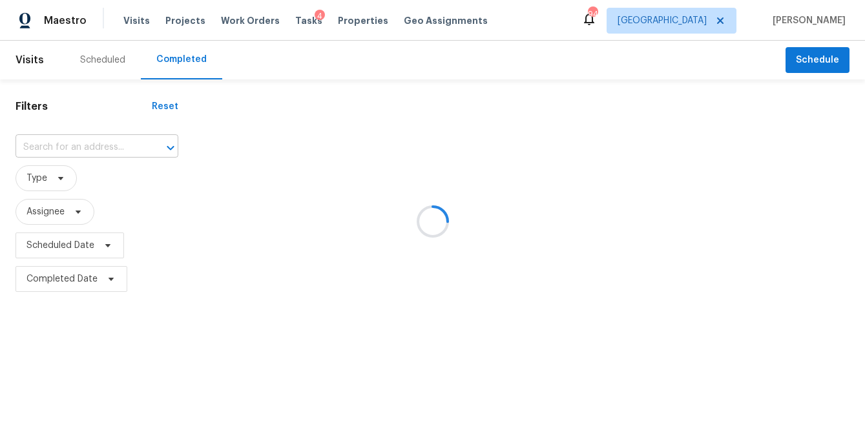
click at [91, 143] on div "​" at bounding box center [97, 148] width 163 height 20
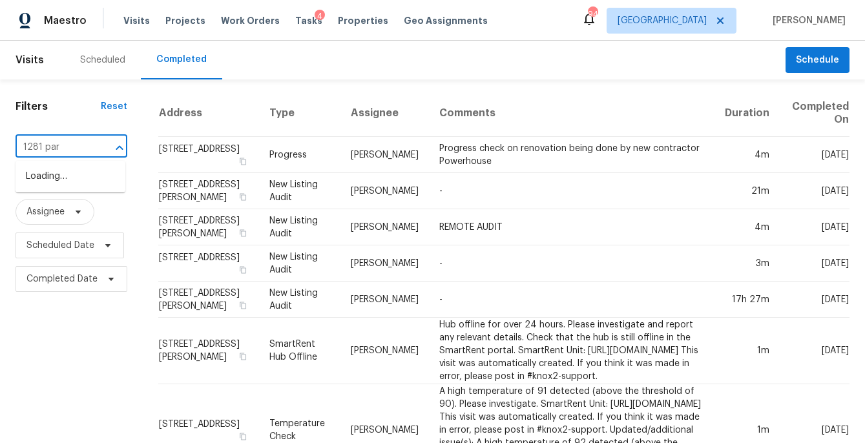
type input "1281 park"
click at [96, 175] on li "1281 Parkwood Chase NW, Acworth, GA 30102" at bounding box center [71, 176] width 110 height 21
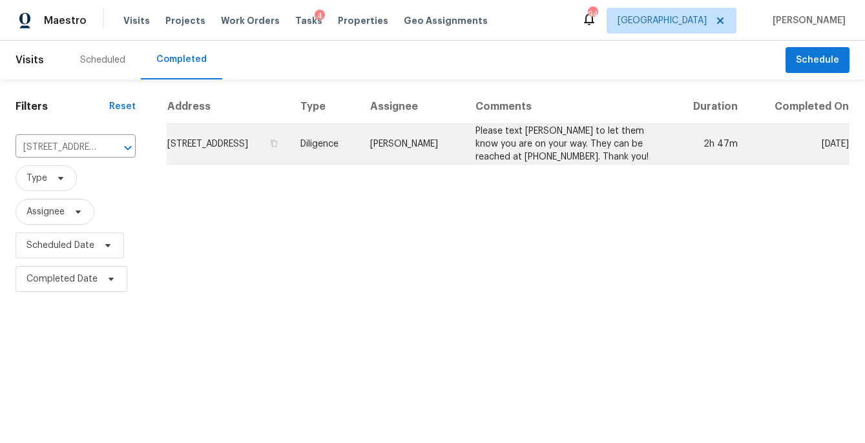
click at [253, 151] on td "1281 Parkwood Chase NW, Acworth, GA 30102" at bounding box center [228, 144] width 123 height 41
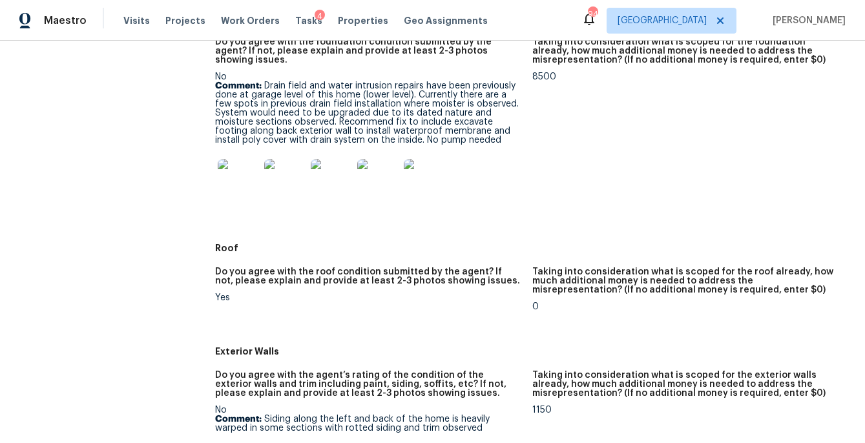
scroll to position [397, 0]
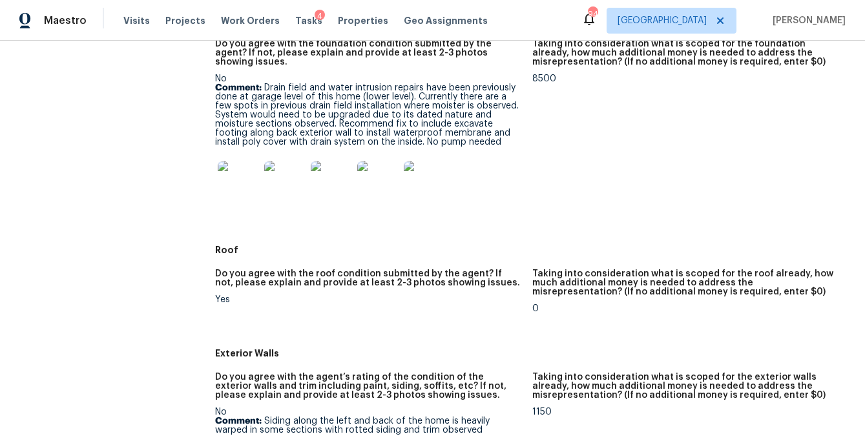
click at [243, 172] on img at bounding box center [238, 181] width 41 height 41
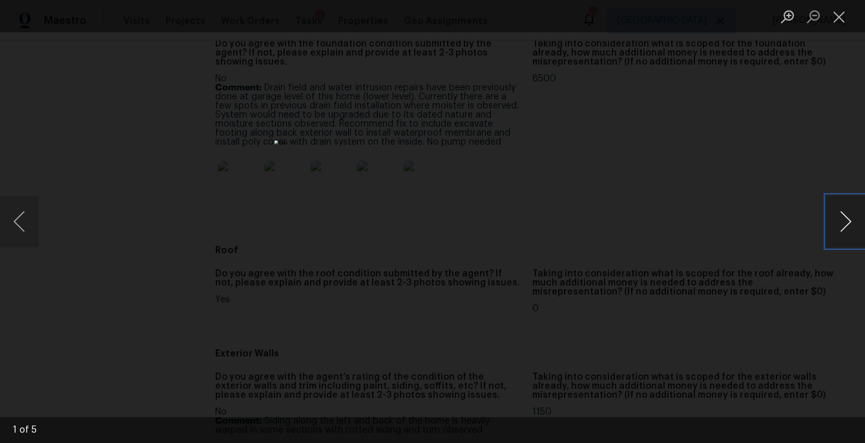
click at [845, 226] on button "Next image" at bounding box center [846, 222] width 39 height 52
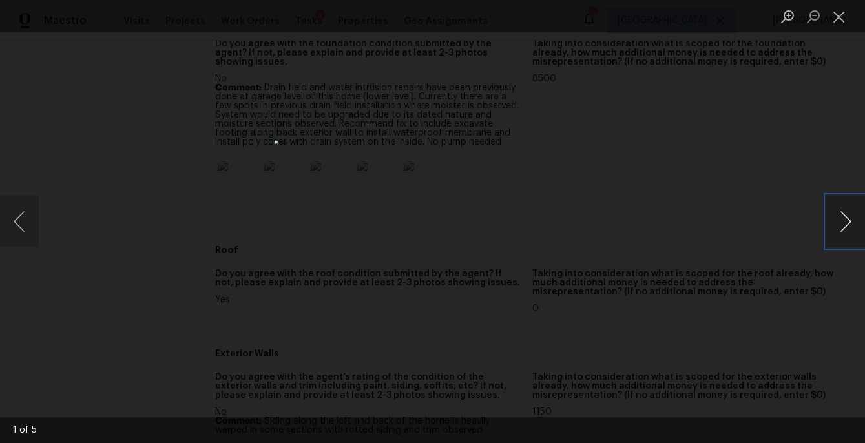
click at [845, 226] on button "Next image" at bounding box center [846, 222] width 39 height 52
click at [855, 14] on ul "Lightbox" at bounding box center [820, 16] width 90 height 32
click at [834, 22] on button "Close lightbox" at bounding box center [840, 16] width 26 height 23
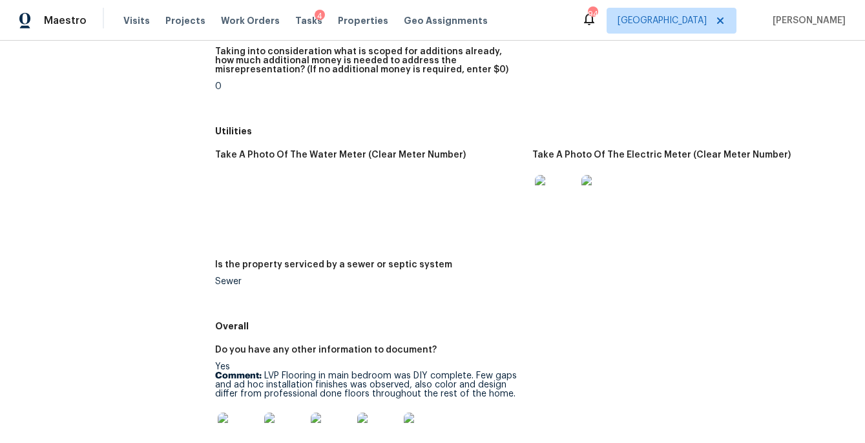
scroll to position [1868, 0]
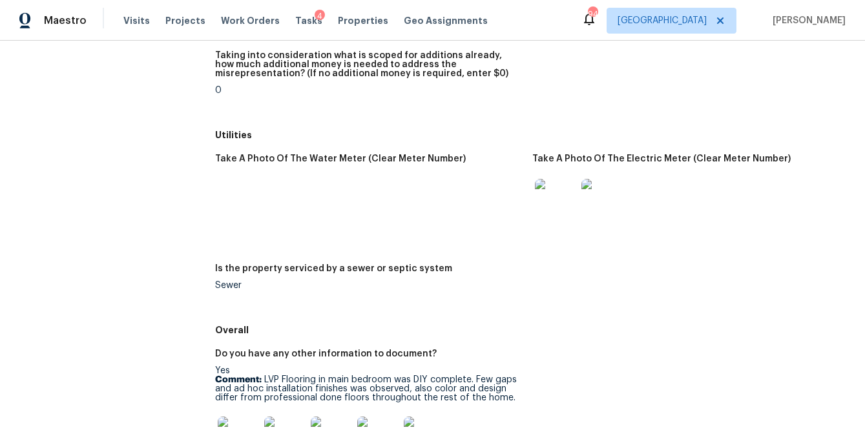
click at [429, 428] on img at bounding box center [424, 437] width 41 height 41
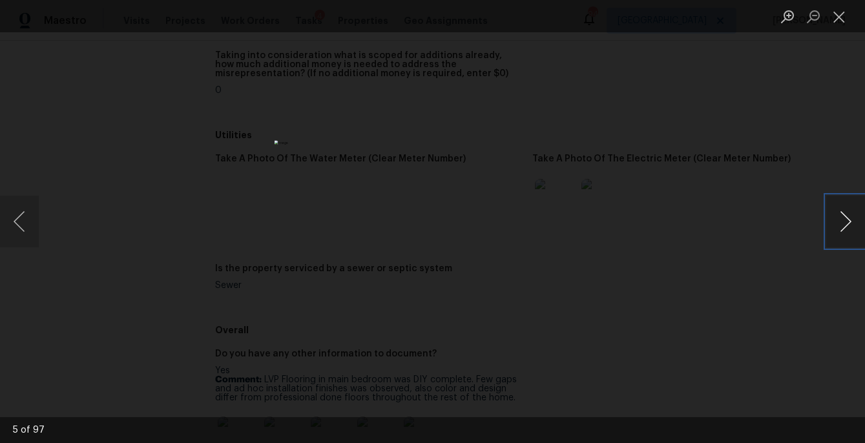
click at [847, 222] on button "Next image" at bounding box center [846, 222] width 39 height 52
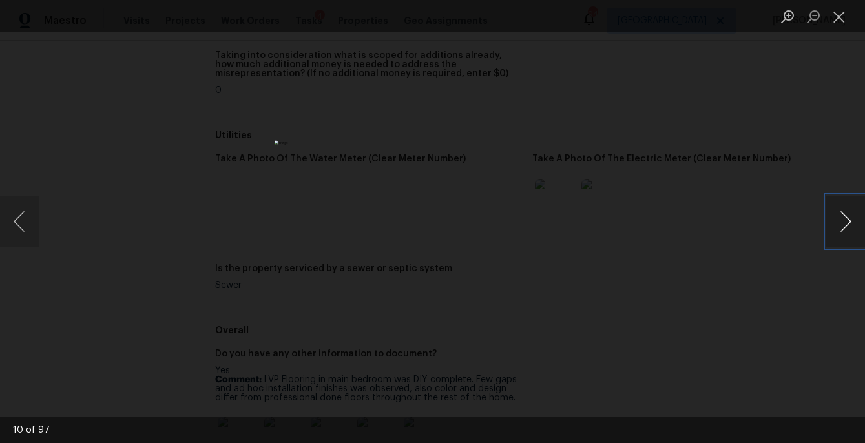
click at [847, 222] on button "Next image" at bounding box center [846, 222] width 39 height 52
click at [840, 16] on button "Close lightbox" at bounding box center [840, 16] width 26 height 23
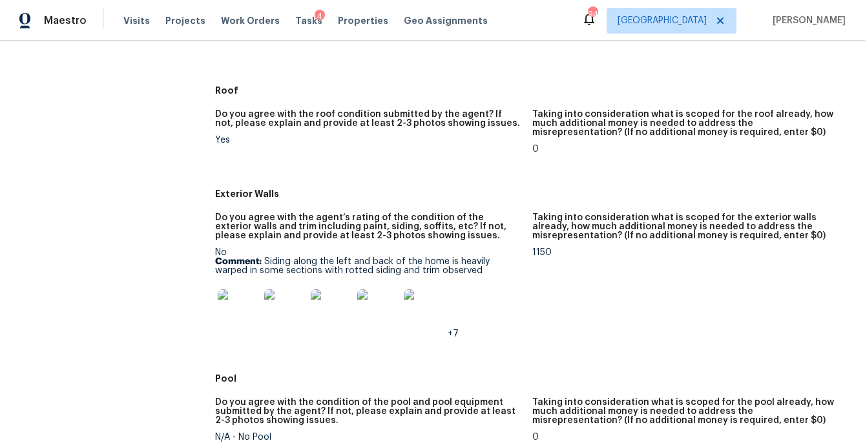
scroll to position [558, 0]
click at [245, 297] on img at bounding box center [238, 308] width 41 height 41
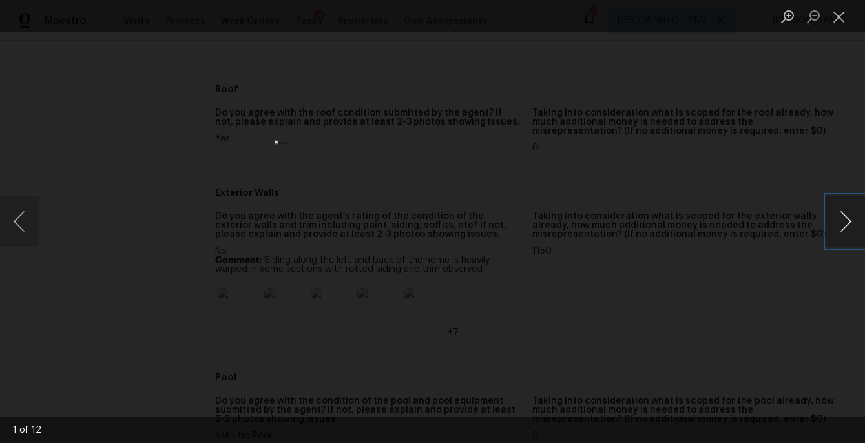
click at [856, 224] on button "Next image" at bounding box center [846, 222] width 39 height 52
click at [844, 16] on button "Close lightbox" at bounding box center [840, 16] width 26 height 23
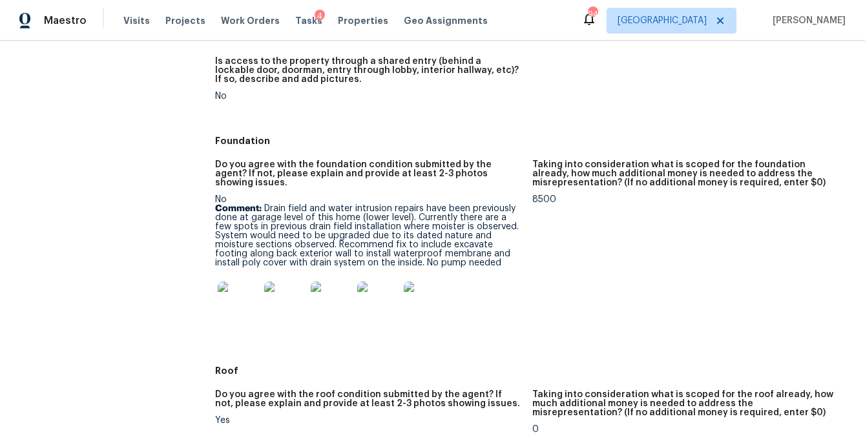
scroll to position [277, 0]
click at [247, 291] on img at bounding box center [238, 301] width 41 height 41
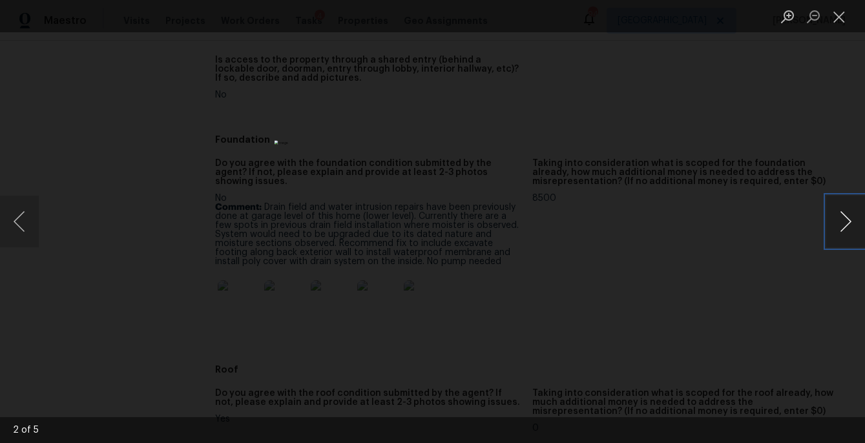
click at [836, 221] on button "Next image" at bounding box center [846, 222] width 39 height 52
click at [837, 218] on button "Next image" at bounding box center [846, 222] width 39 height 52
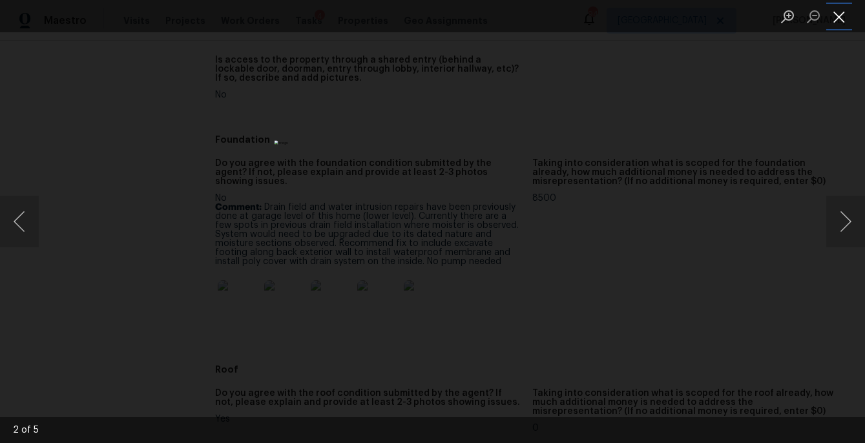
click at [838, 17] on button "Close lightbox" at bounding box center [840, 16] width 26 height 23
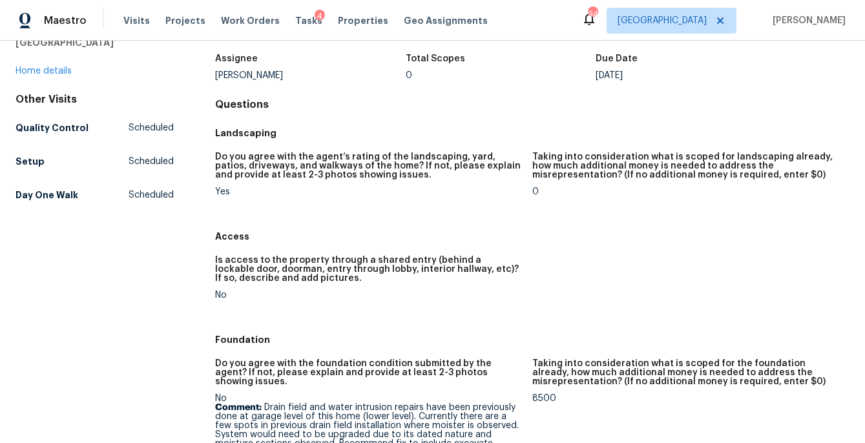
scroll to position [0, 0]
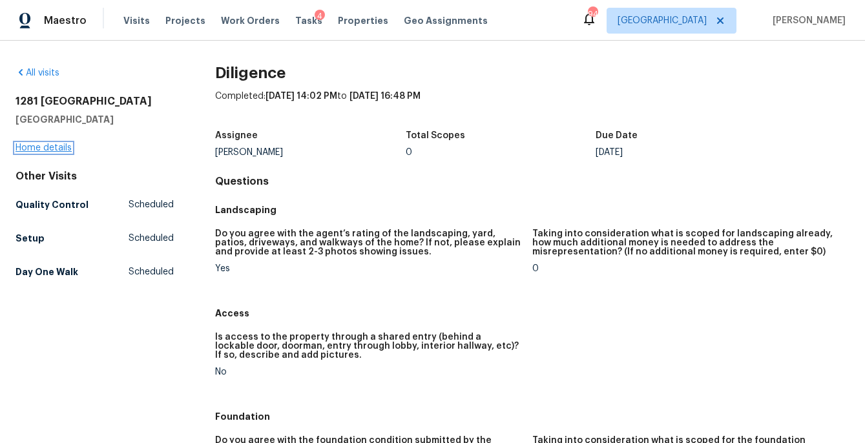
click at [62, 143] on link "Home details" at bounding box center [44, 147] width 56 height 9
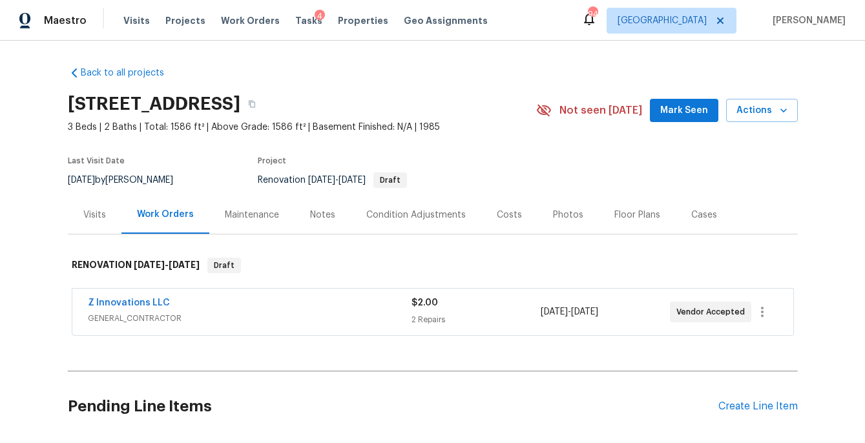
click at [501, 220] on div "Costs" at bounding box center [509, 215] width 25 height 13
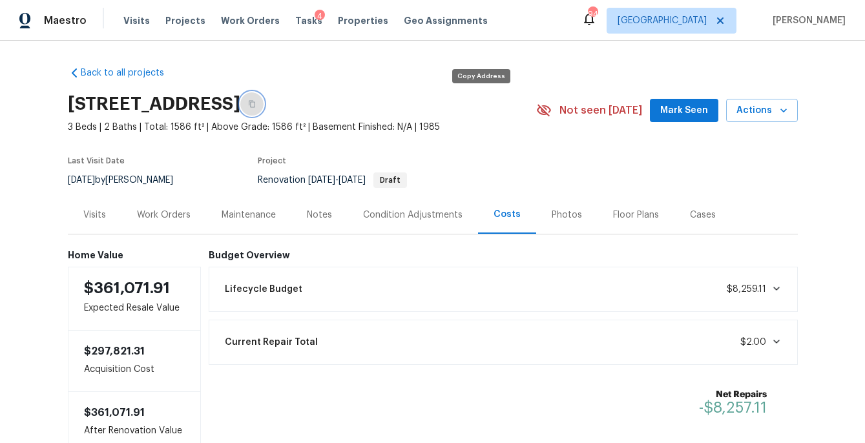
click at [264, 109] on button "button" at bounding box center [251, 103] width 23 height 23
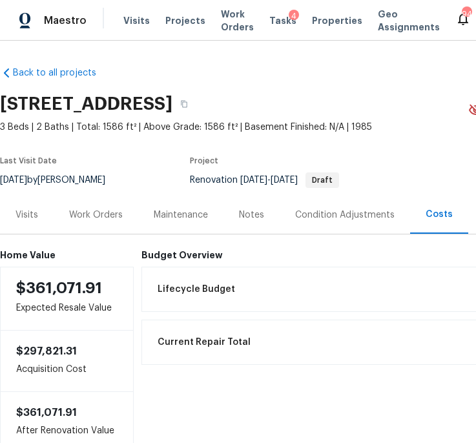
click at [103, 215] on div "Work Orders" at bounding box center [96, 215] width 54 height 13
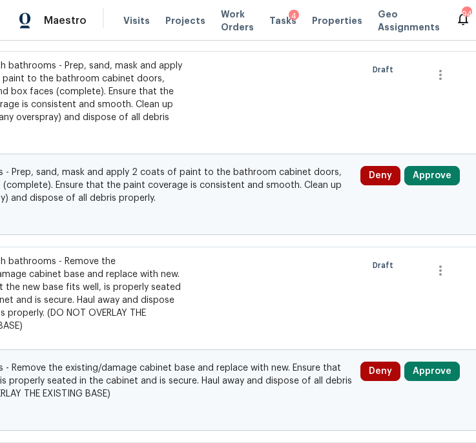
scroll to position [414, 254]
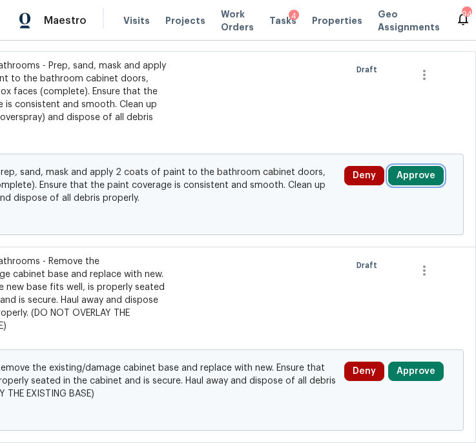
click at [407, 176] on button "Approve" at bounding box center [416, 175] width 56 height 19
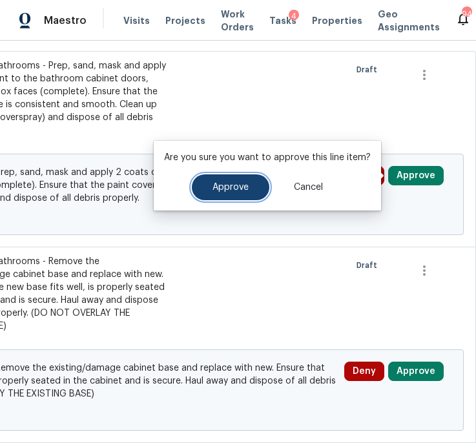
click at [246, 187] on span "Approve" at bounding box center [231, 188] width 36 height 10
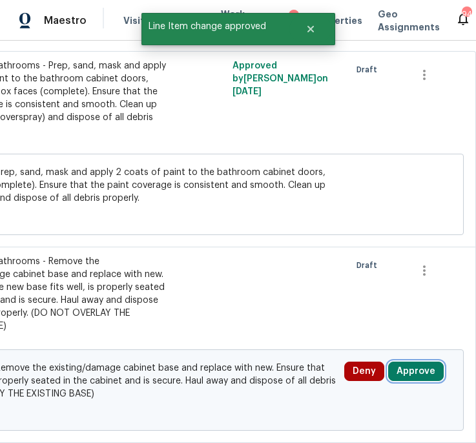
click at [408, 379] on button "Approve" at bounding box center [416, 371] width 56 height 19
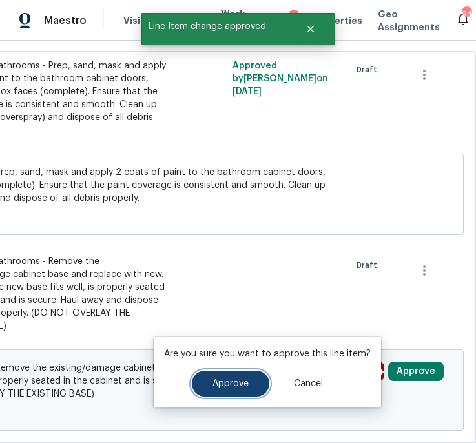
click at [257, 388] on button "Approve" at bounding box center [231, 384] width 78 height 26
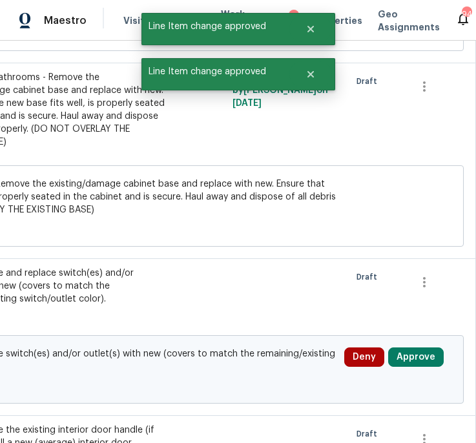
scroll to position [812, 254]
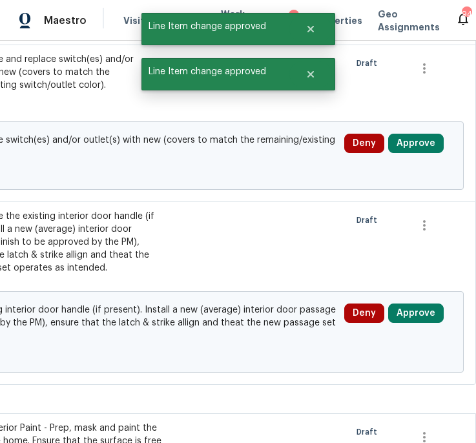
click at [421, 157] on div "Deny Approve" at bounding box center [398, 156] width 115 height 52
click at [414, 145] on button "Approve" at bounding box center [416, 143] width 56 height 19
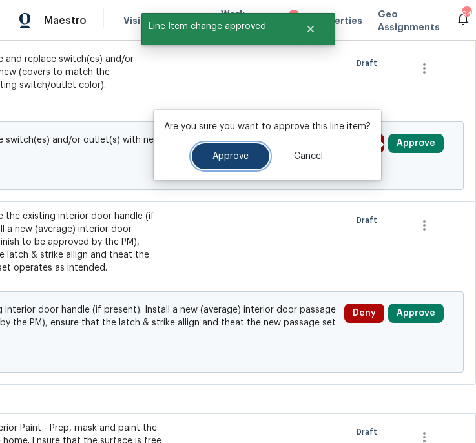
click at [246, 164] on button "Approve" at bounding box center [231, 156] width 78 height 26
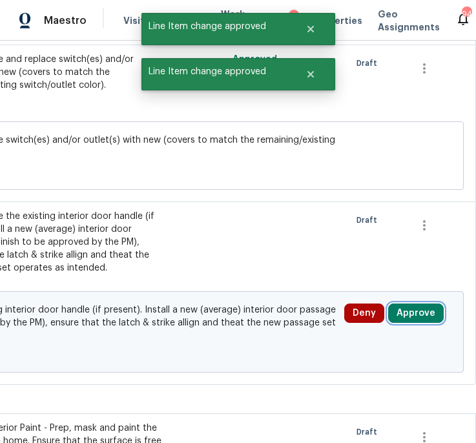
click at [418, 313] on button "Approve" at bounding box center [416, 313] width 56 height 19
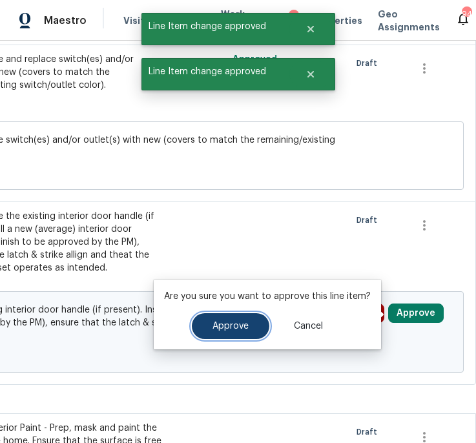
click at [239, 331] on button "Approve" at bounding box center [231, 326] width 78 height 26
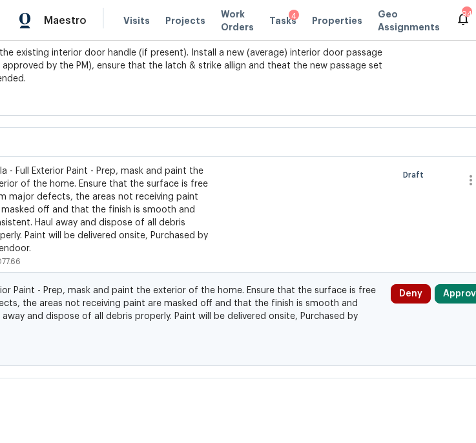
scroll to position [1070, 208]
click at [447, 296] on button "Approve" at bounding box center [462, 293] width 56 height 19
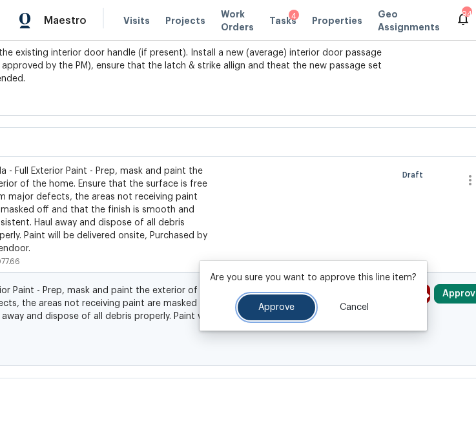
click at [286, 308] on span "Approve" at bounding box center [277, 308] width 36 height 10
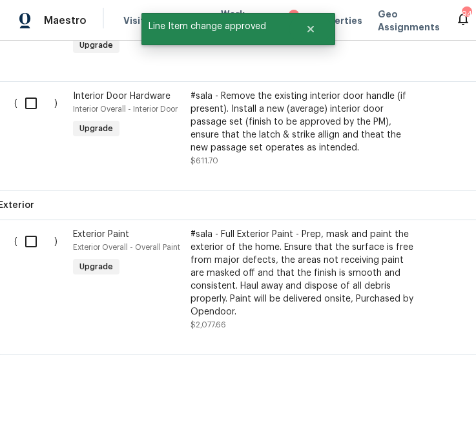
scroll to position [727, 0]
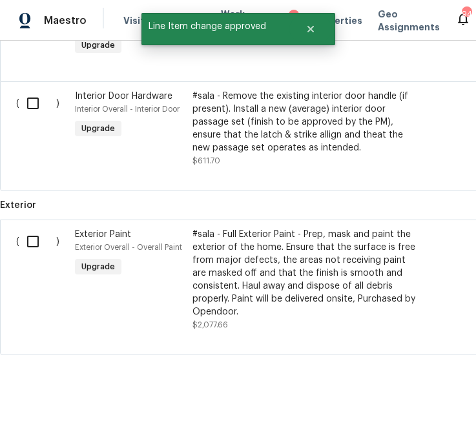
click at [264, 248] on div "#sala - Full Exterior Paint - Prep, mask and paint the exterior of the home. En…" at bounding box center [307, 273] width 228 height 90
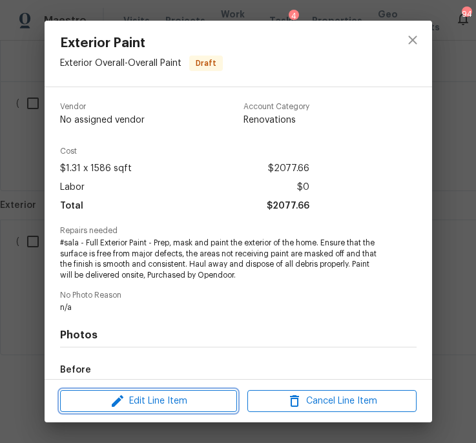
click at [187, 398] on span "Edit Line Item" at bounding box center [148, 402] width 169 height 16
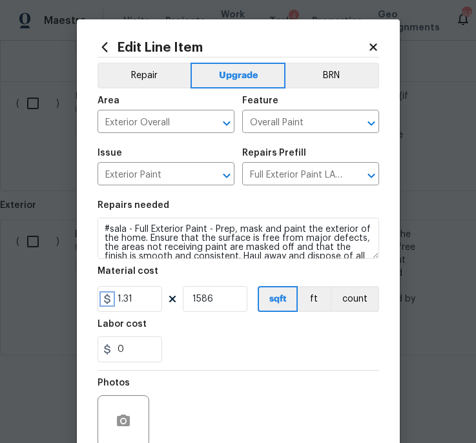
drag, startPoint x: 112, startPoint y: 299, endPoint x: 147, endPoint y: 300, distance: 34.9
click at [147, 300] on div "1.31" at bounding box center [130, 299] width 65 height 26
drag, startPoint x: 116, startPoint y: 300, endPoint x: 165, endPoint y: 299, distance: 49.1
click at [165, 299] on div "1.31 1586 sqft ft count" at bounding box center [239, 299] width 282 height 26
type input "1.5"
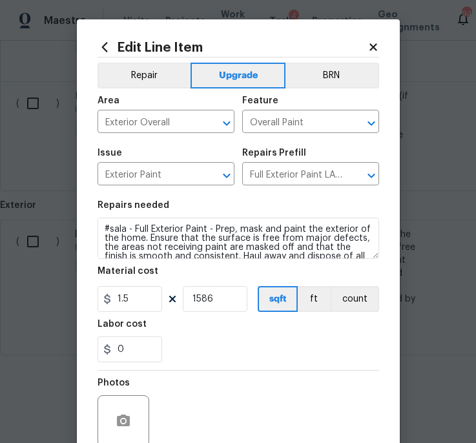
click at [222, 342] on div "0" at bounding box center [239, 350] width 282 height 26
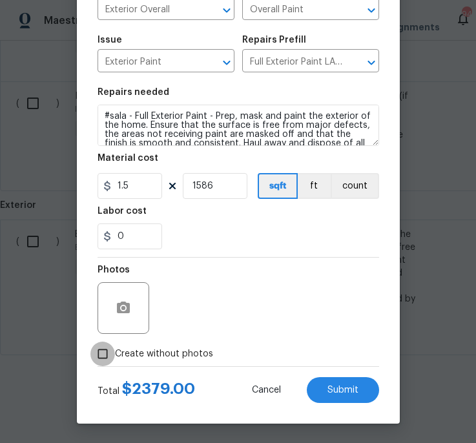
click at [98, 354] on input "Create without photos" at bounding box center [102, 354] width 25 height 25
checkbox input "true"
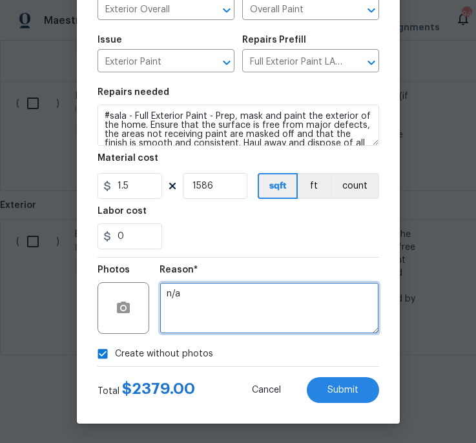
click at [238, 307] on textarea "n/a" at bounding box center [270, 308] width 220 height 52
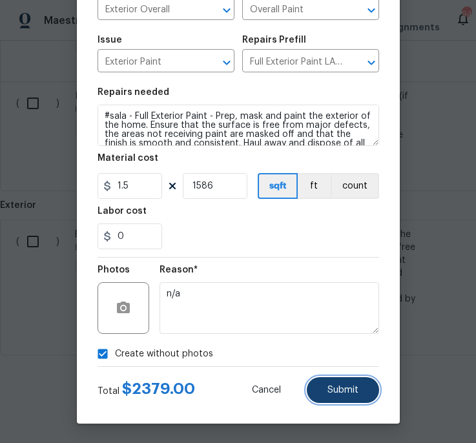
click at [343, 387] on span "Submit" at bounding box center [343, 391] width 31 height 10
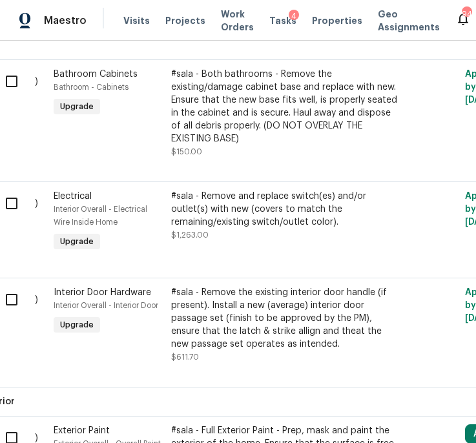
scroll to position [528, 21]
click at [240, 214] on div "#sala - Remove and replace switch(es) and/or outlet(s) with new (covers to matc…" at bounding box center [286, 209] width 228 height 39
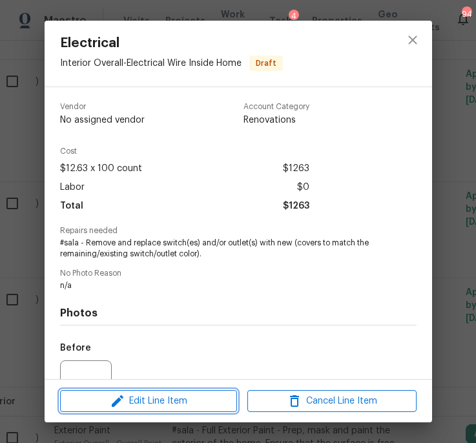
click at [173, 396] on span "Edit Line Item" at bounding box center [148, 402] width 169 height 16
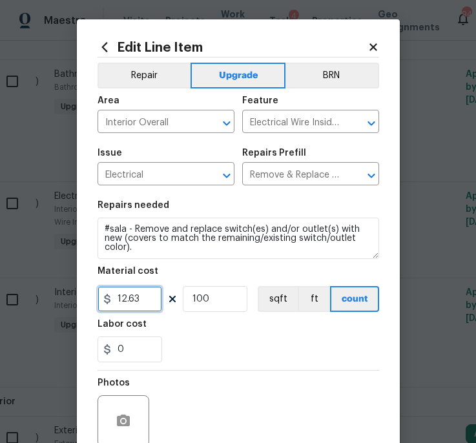
drag, startPoint x: 146, startPoint y: 303, endPoint x: 95, endPoint y: 301, distance: 51.1
click at [95, 301] on div "Edit Line Item Repair Upgrade BRN Area Interior Overall ​ Feature Electrical Wi…" at bounding box center [238, 278] width 323 height 518
type input "800"
drag, startPoint x: 200, startPoint y: 301, endPoint x: 184, endPoint y: 301, distance: 15.5
click at [184, 301] on input "100" at bounding box center [215, 299] width 65 height 26
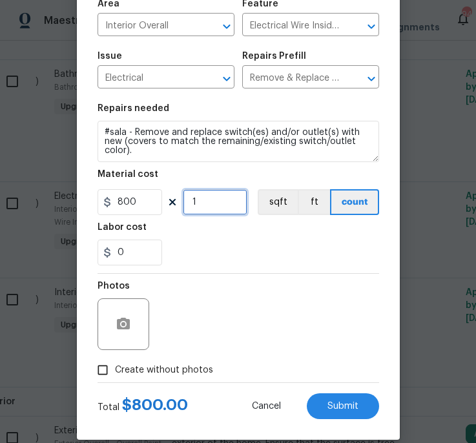
scroll to position [114, 0]
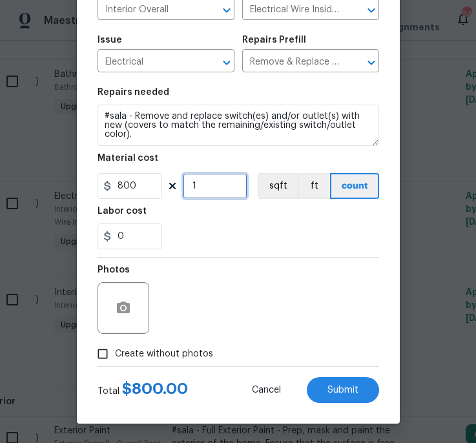
type input "1"
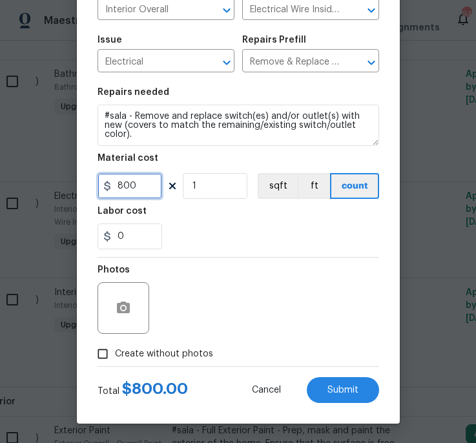
drag, startPoint x: 144, startPoint y: 186, endPoint x: 104, endPoint y: 184, distance: 40.1
click at [104, 184] on div "800" at bounding box center [130, 186] width 65 height 26
type input "600"
click at [198, 263] on div "Photos" at bounding box center [239, 300] width 282 height 84
click at [105, 350] on input "Create without photos" at bounding box center [102, 354] width 25 height 25
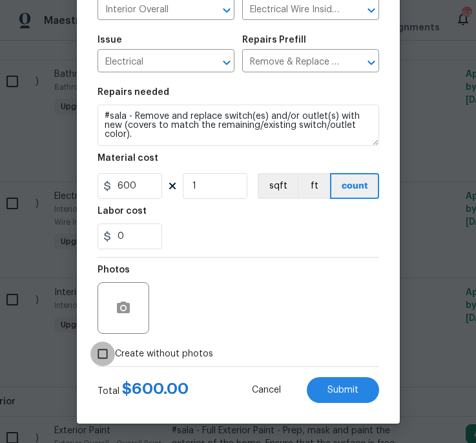
checkbox input "true"
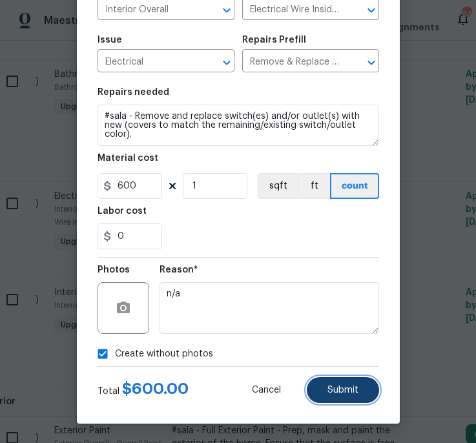
click at [343, 394] on span "Submit" at bounding box center [343, 391] width 31 height 10
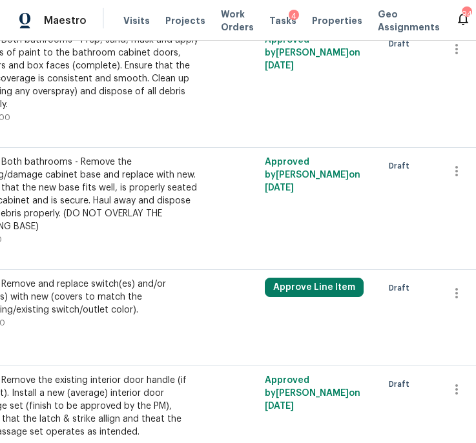
scroll to position [440, 254]
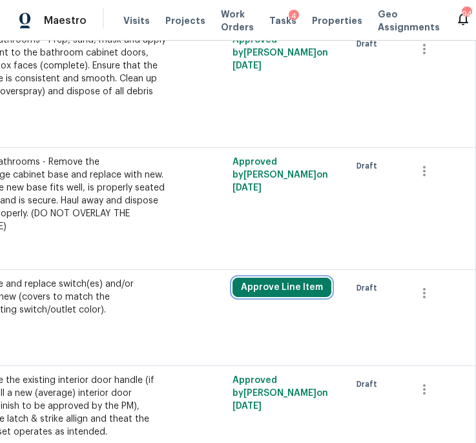
click at [288, 288] on button "Approve Line Item" at bounding box center [282, 287] width 99 height 19
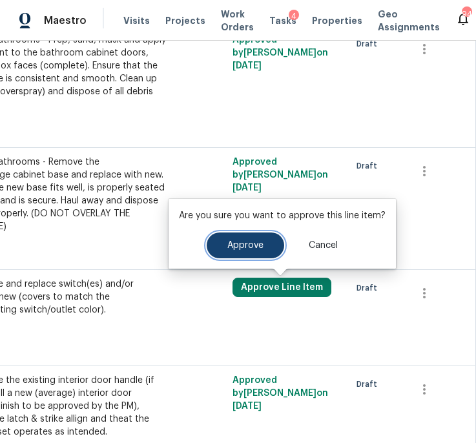
click at [230, 249] on span "Approve" at bounding box center [246, 246] width 36 height 10
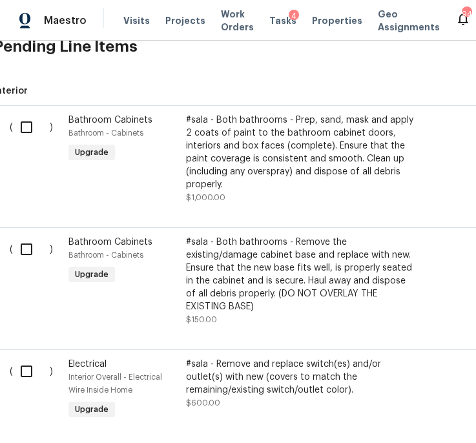
scroll to position [360, 0]
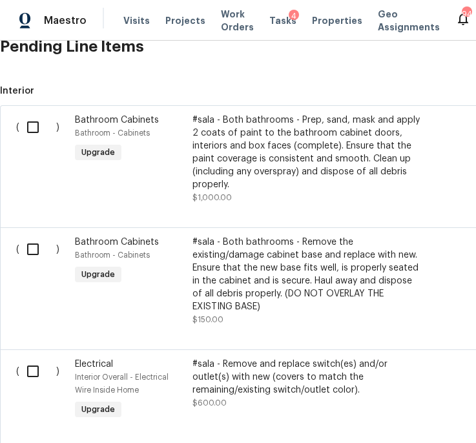
click at [257, 148] on div "#sala - Both bathrooms - Prep, sand, mask and apply 2 coats of paint to the bat…" at bounding box center [307, 153] width 228 height 78
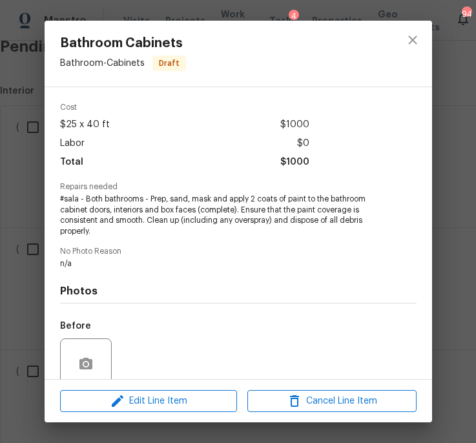
scroll to position [5, 0]
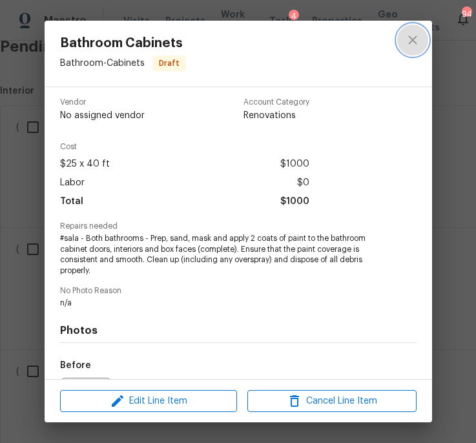
click at [417, 41] on icon "close" at bounding box center [413, 40] width 16 height 16
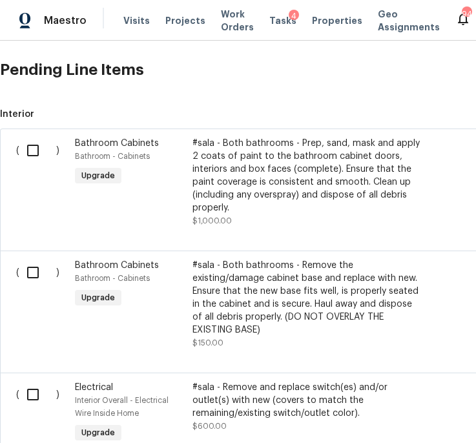
scroll to position [334, 0]
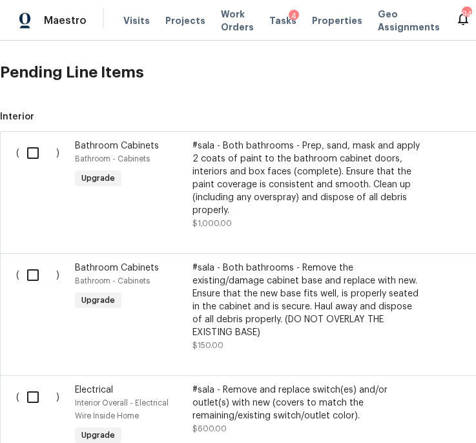
click at [30, 156] on input "checkbox" at bounding box center [37, 153] width 37 height 27
checkbox input "true"
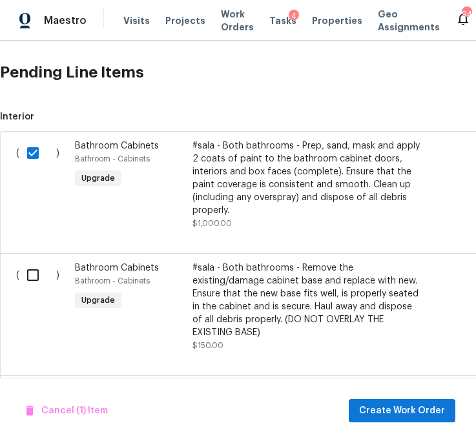
click at [30, 269] on input "checkbox" at bounding box center [37, 275] width 37 height 27
checkbox input "true"
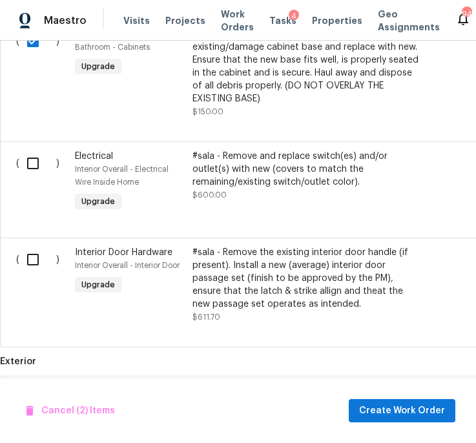
scroll to position [595, 0]
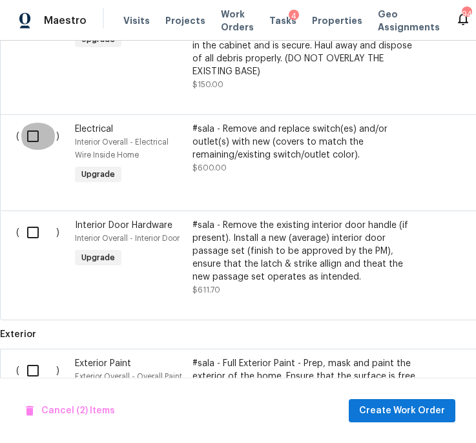
click at [31, 134] on input "checkbox" at bounding box center [37, 136] width 37 height 27
checkbox input "true"
click at [31, 228] on input "checkbox" at bounding box center [37, 232] width 37 height 27
checkbox input "true"
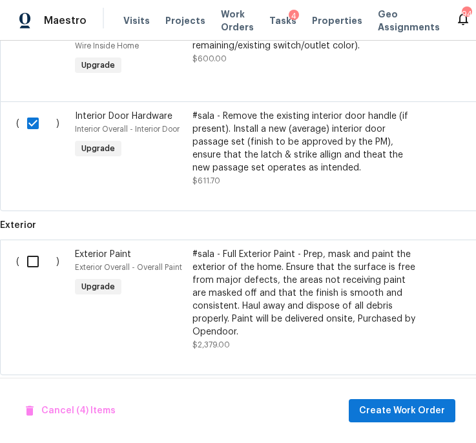
scroll to position [727, 0]
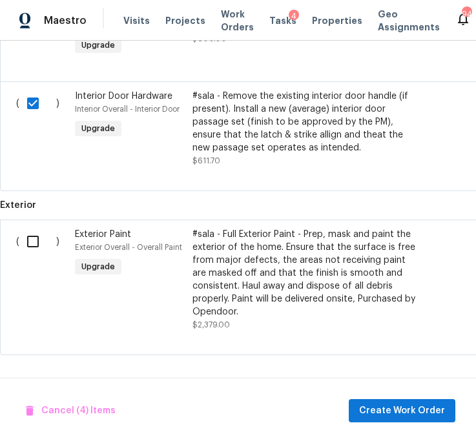
click at [35, 246] on input "checkbox" at bounding box center [37, 241] width 37 height 27
checkbox input "true"
click at [390, 403] on span "Create Work Order" at bounding box center [402, 411] width 86 height 16
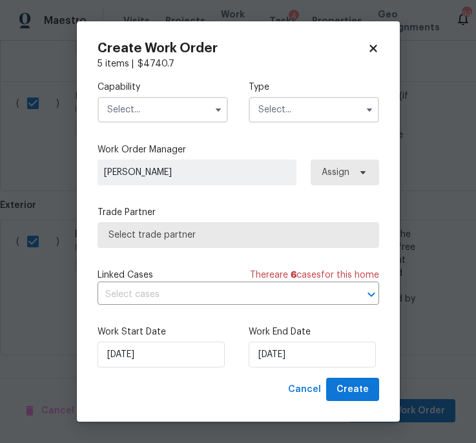
click at [143, 109] on input "text" at bounding box center [163, 110] width 131 height 26
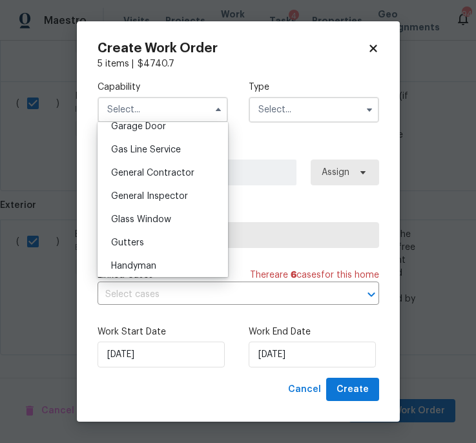
scroll to position [607, 0]
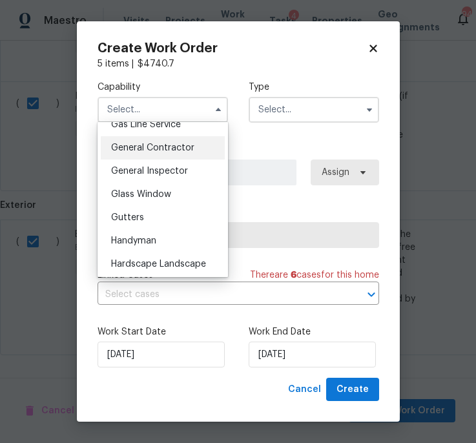
click at [158, 150] on span "General Contractor" at bounding box center [152, 147] width 83 height 9
type input "General Contractor"
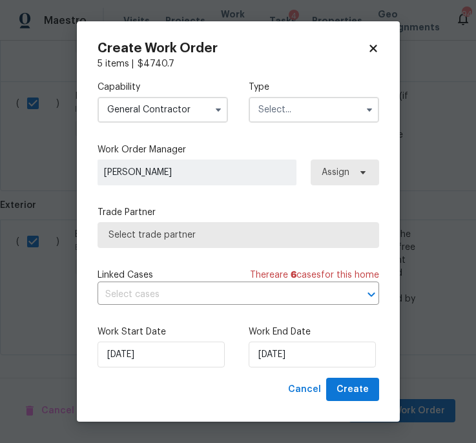
click at [265, 116] on input "text" at bounding box center [314, 110] width 131 height 26
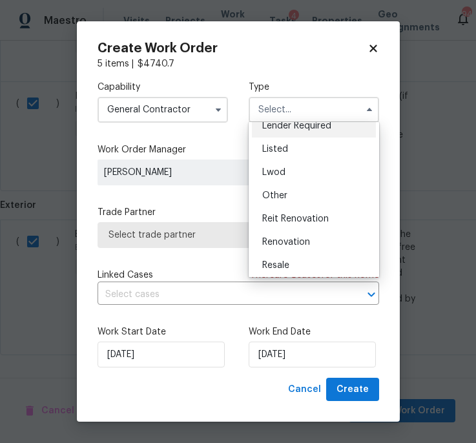
scroll to position [154, 0]
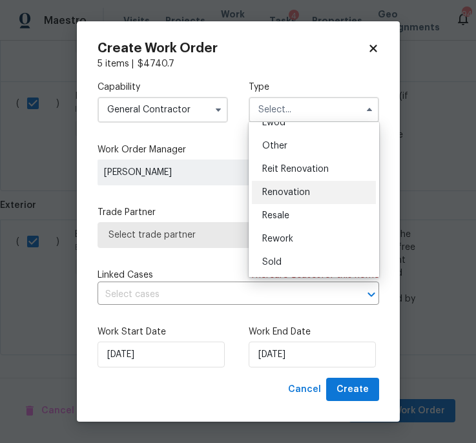
click at [301, 193] on span "Renovation" at bounding box center [286, 192] width 48 height 9
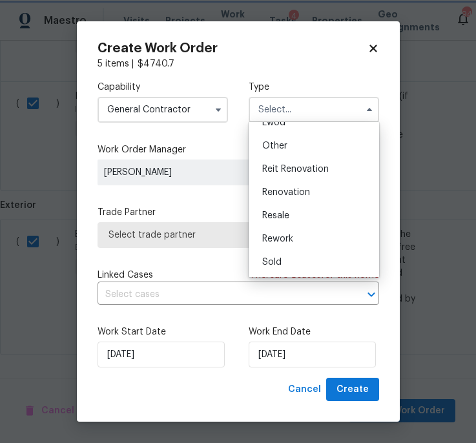
type input "Renovation"
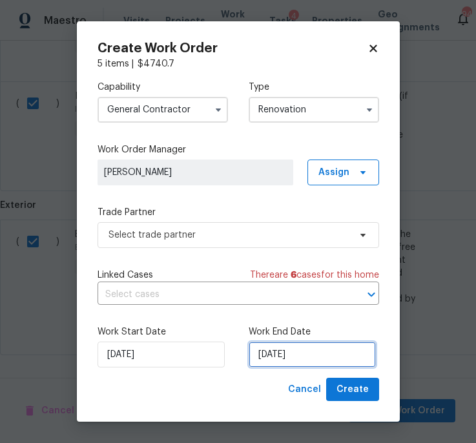
click at [319, 346] on input "10/7/2025" at bounding box center [312, 355] width 127 height 26
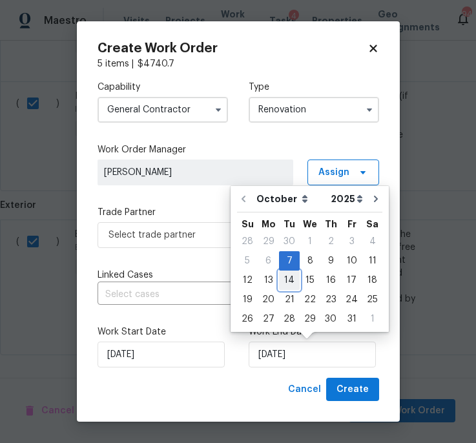
click at [283, 282] on div "14" at bounding box center [289, 280] width 21 height 18
type input "10/14/2025"
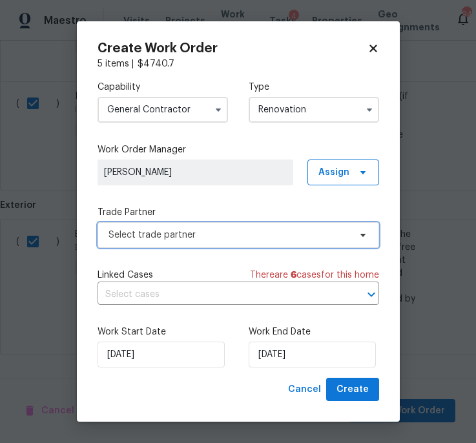
click at [149, 229] on span "Select trade partner" at bounding box center [229, 235] width 241 height 13
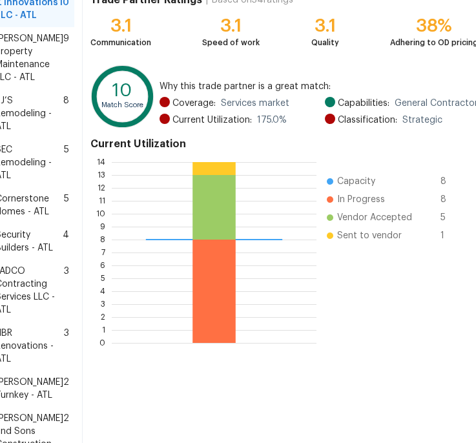
scroll to position [268, 0]
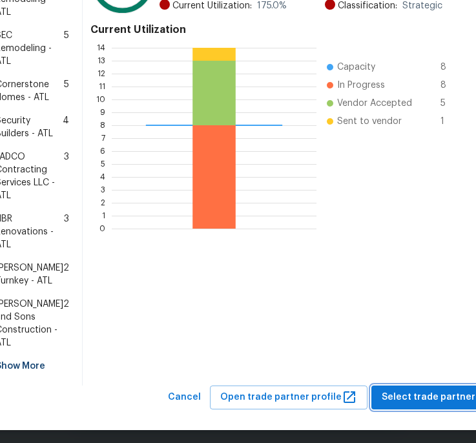
click at [420, 406] on span "Select trade partner" at bounding box center [429, 398] width 94 height 16
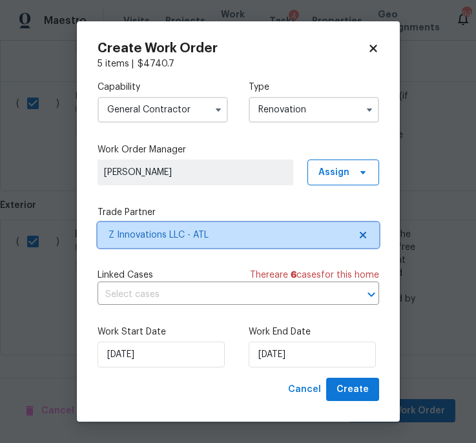
scroll to position [0, 0]
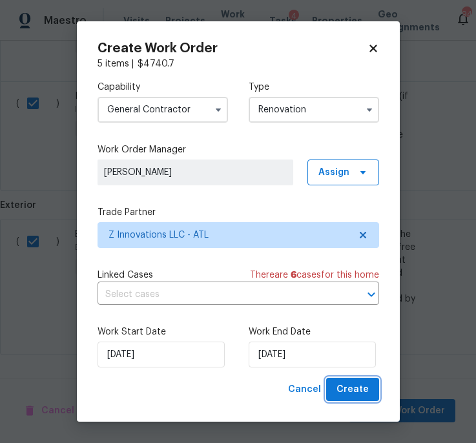
click at [351, 396] on span "Create" at bounding box center [353, 390] width 32 height 16
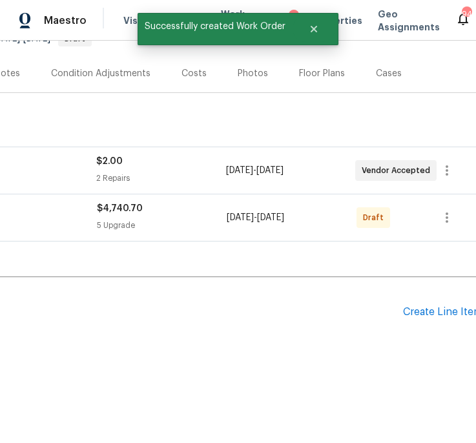
scroll to position [142, 248]
click at [445, 221] on icon "button" at bounding box center [446, 218] width 3 height 10
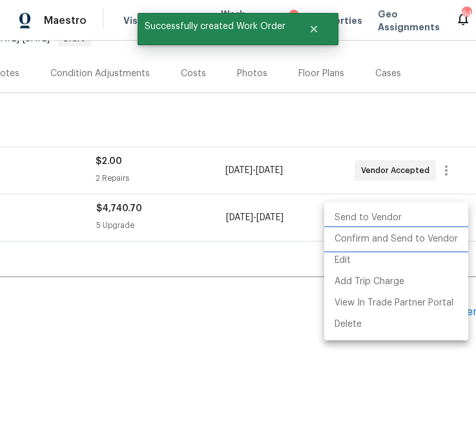
click at [440, 244] on li "Confirm and Send to Vendor" at bounding box center [396, 239] width 144 height 21
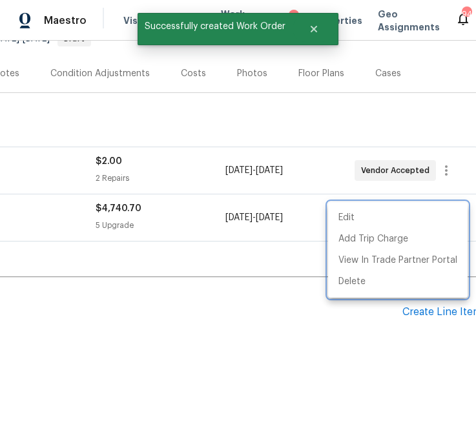
click at [301, 339] on div at bounding box center [238, 221] width 476 height 443
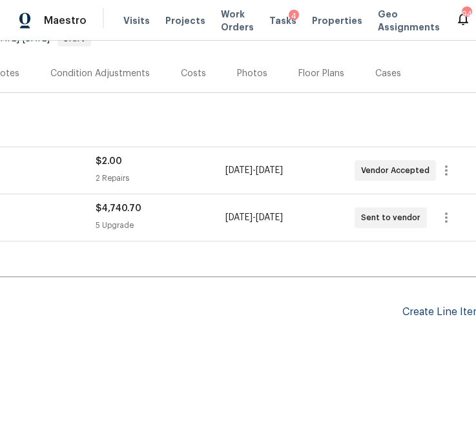
click at [410, 314] on div "Create Line Item" at bounding box center [443, 312] width 80 height 12
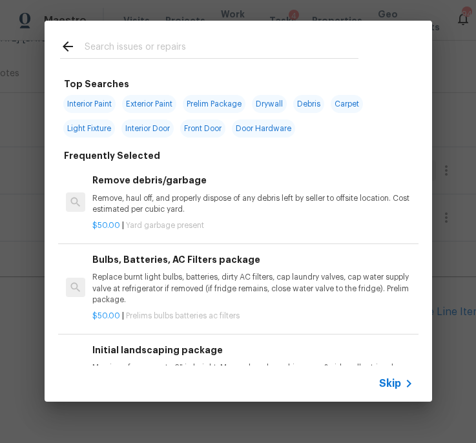
click at [149, 42] on input "text" at bounding box center [222, 48] width 274 height 19
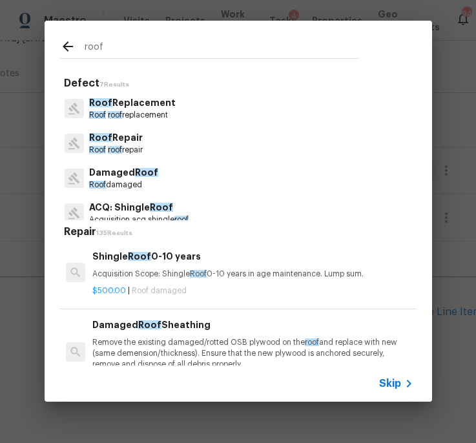
type input "roof"
click at [159, 113] on p "Roof roof replacement" at bounding box center [132, 115] width 87 height 11
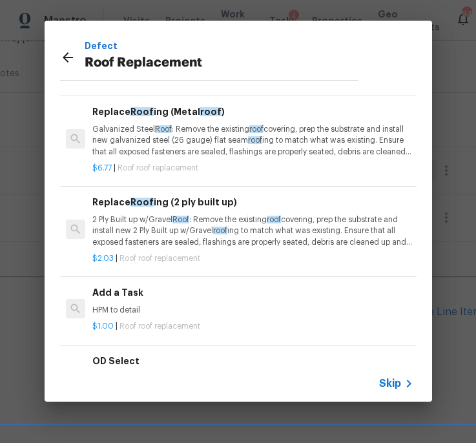
scroll to position [36, 0]
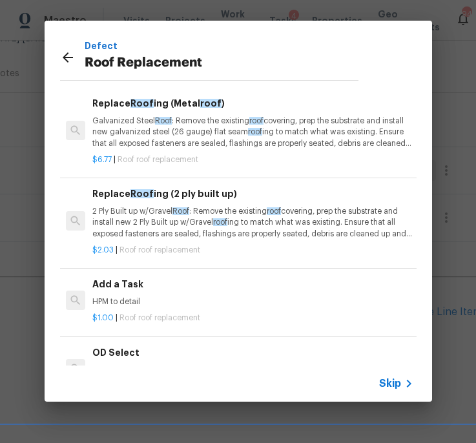
click at [130, 289] on h6 "Add a Task" at bounding box center [252, 284] width 321 height 14
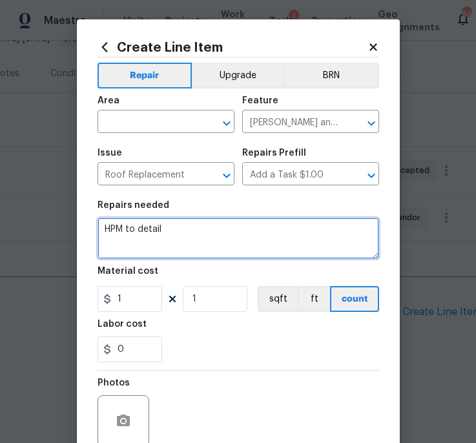
drag, startPoint x: 176, startPoint y: 239, endPoint x: 96, endPoint y: 221, distance: 81.4
click at [96, 221] on div "Create Line Item Repair Upgrade BRN Area ​ Feature Eaves and Trim ​ Issue Roof …" at bounding box center [238, 278] width 323 height 518
type textarea "Please provide a roof inspection"
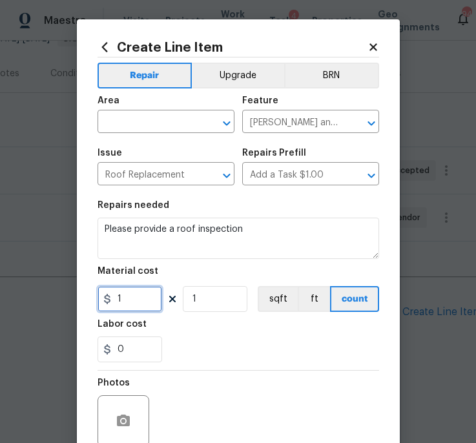
drag, startPoint x: 133, startPoint y: 301, endPoint x: 97, endPoint y: 300, distance: 35.6
click at [98, 300] on input "1" at bounding box center [130, 299] width 65 height 26
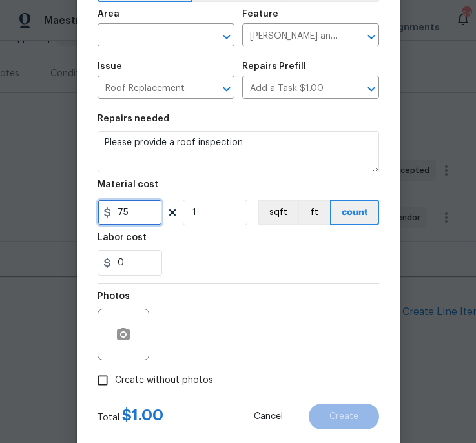
scroll to position [114, 0]
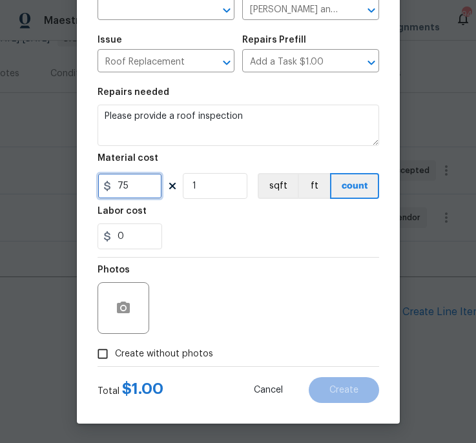
type input "75"
click at [109, 352] on input "Create without photos" at bounding box center [102, 354] width 25 height 25
checkbox input "true"
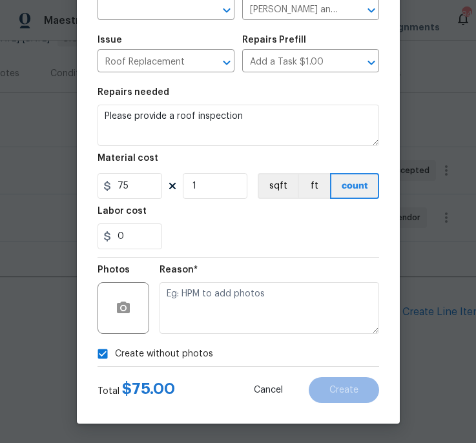
click at [200, 335] on div "Reason*" at bounding box center [270, 300] width 220 height 84
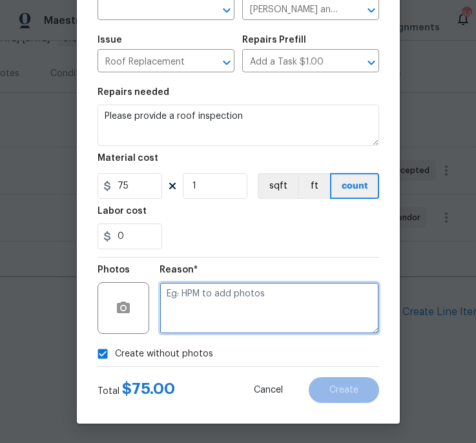
click at [204, 324] on textarea at bounding box center [270, 308] width 220 height 52
type textarea "n/a"
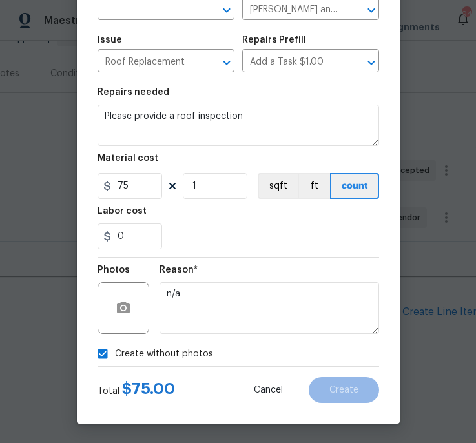
click at [312, 251] on section "Repairs needed Please provide a roof inspection Material cost 75 1 sqft ft coun…" at bounding box center [239, 168] width 282 height 177
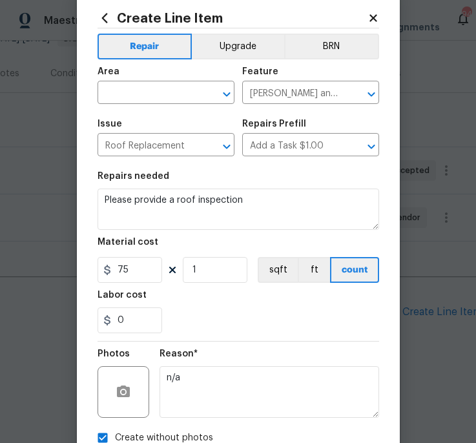
scroll to position [0, 0]
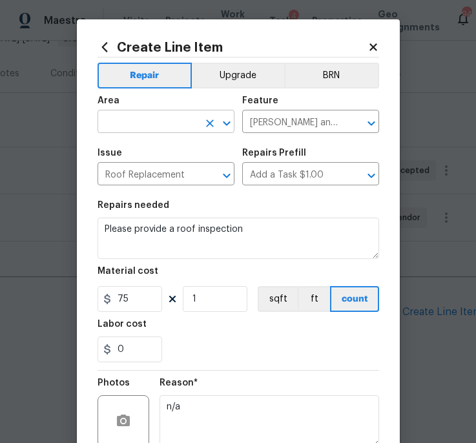
click at [154, 130] on input "text" at bounding box center [148, 123] width 101 height 20
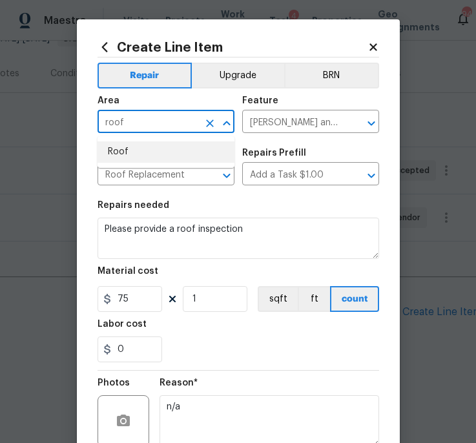
click at [165, 149] on li "Roof" at bounding box center [166, 152] width 137 height 21
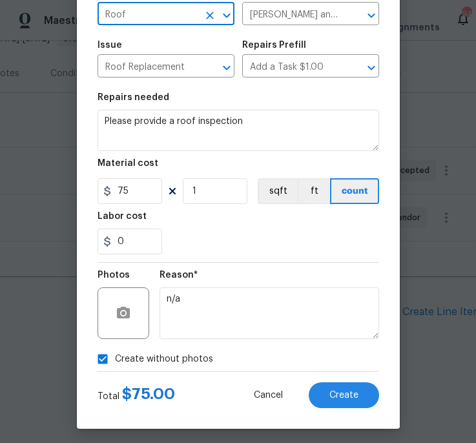
scroll to position [114, 0]
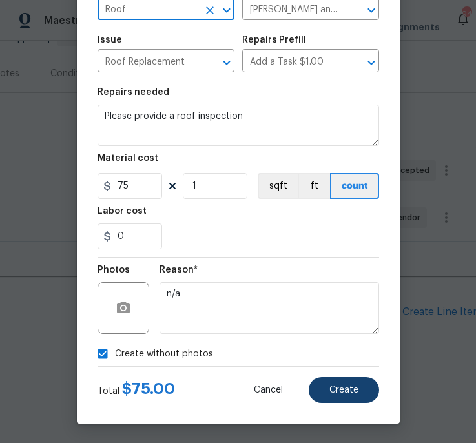
type input "Roof"
click at [354, 396] on button "Create" at bounding box center [344, 390] width 70 height 26
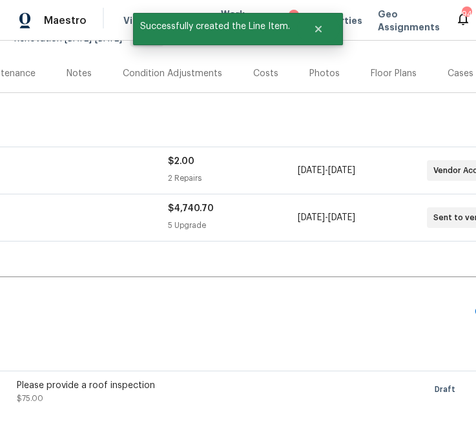
scroll to position [142, 0]
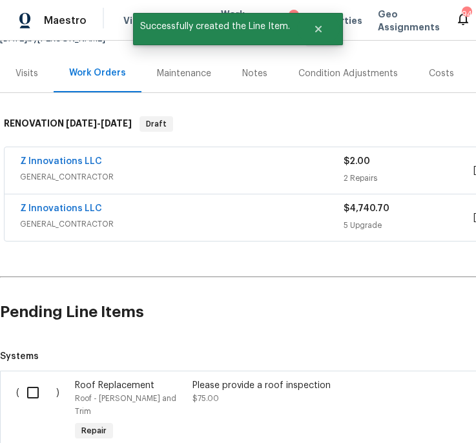
click at [34, 389] on input "checkbox" at bounding box center [37, 392] width 37 height 27
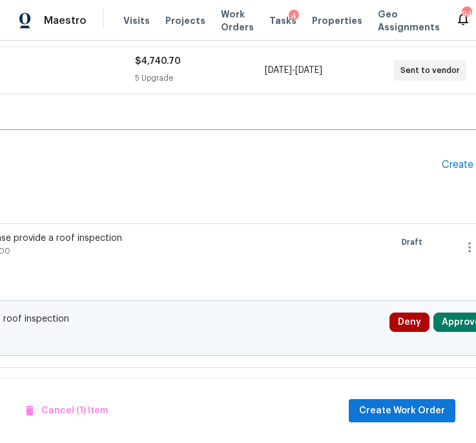
scroll to position [289, 230]
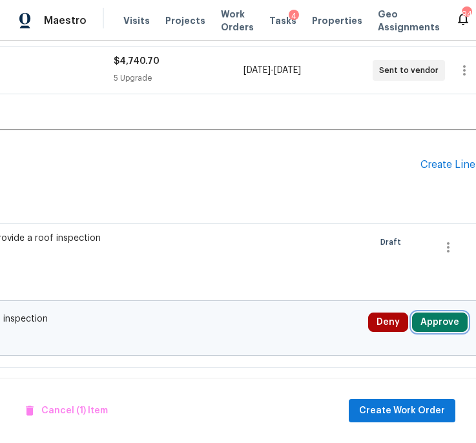
click at [429, 314] on button "Approve" at bounding box center [440, 322] width 56 height 19
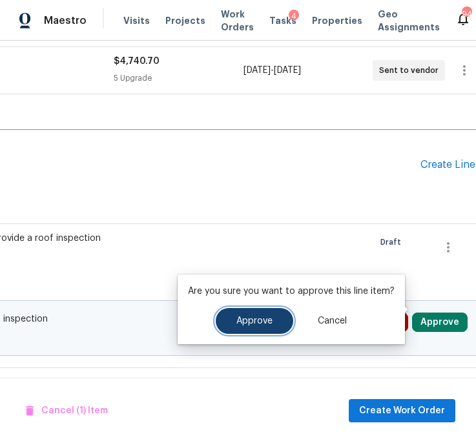
click at [251, 322] on span "Approve" at bounding box center [255, 322] width 36 height 10
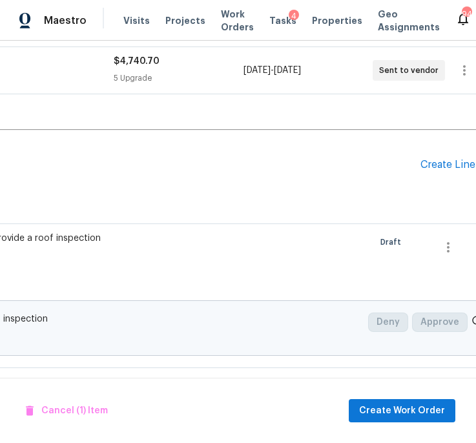
checkbox input "false"
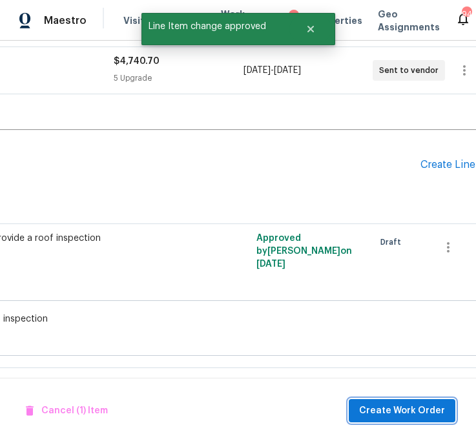
click at [373, 410] on span "Create Work Order" at bounding box center [402, 411] width 86 height 16
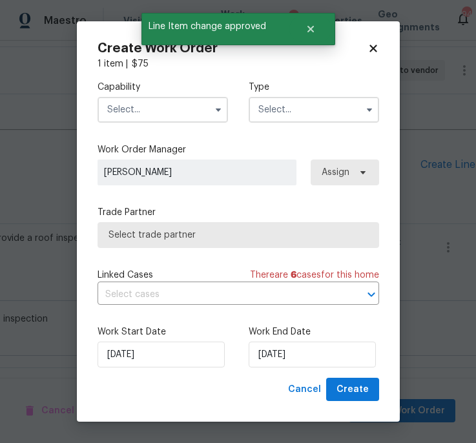
click at [151, 112] on input "text" at bounding box center [163, 110] width 131 height 26
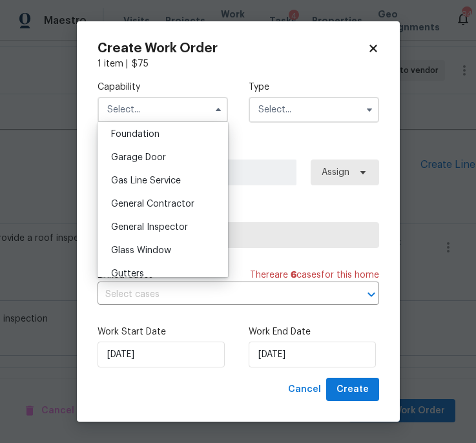
scroll to position [553, 0]
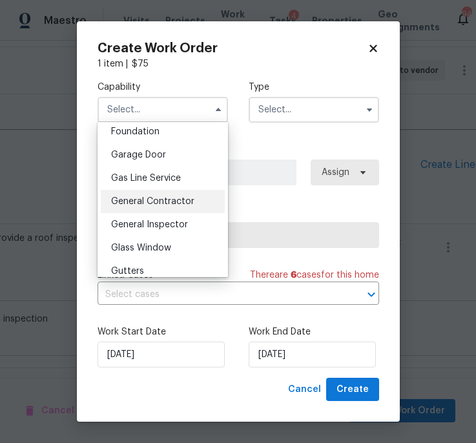
click at [158, 209] on div "General Contractor" at bounding box center [163, 201] width 124 height 23
type input "General Contractor"
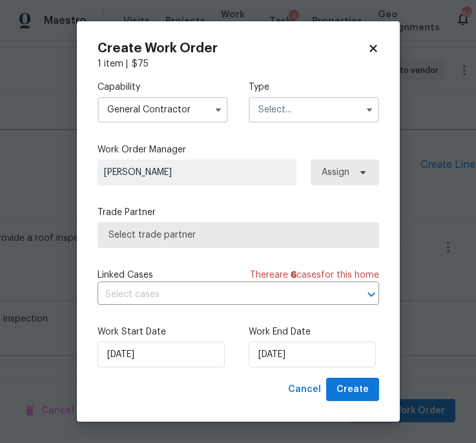
click at [290, 94] on div "Type" at bounding box center [314, 102] width 131 height 42
click at [288, 105] on input "text" at bounding box center [314, 110] width 131 height 26
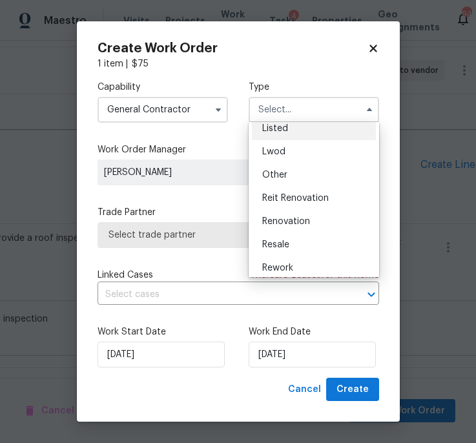
scroll to position [125, 0]
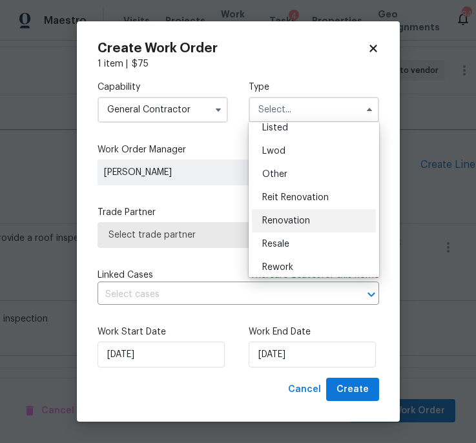
click at [303, 227] on div "Renovation" at bounding box center [314, 220] width 124 height 23
type input "Renovation"
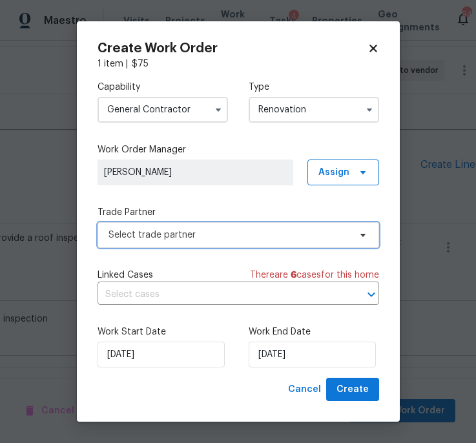
click at [215, 234] on span "Select trade partner" at bounding box center [229, 235] width 241 height 13
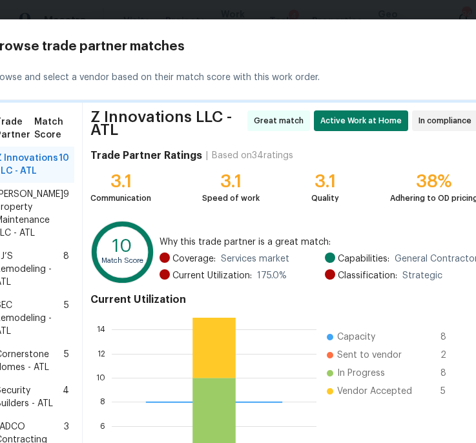
scroll to position [315, 0]
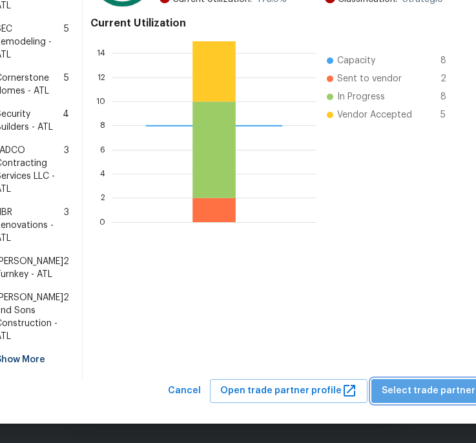
click at [436, 392] on span "Select trade partner" at bounding box center [429, 391] width 94 height 16
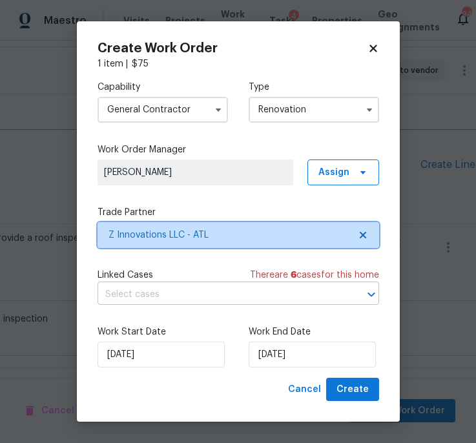
scroll to position [0, 0]
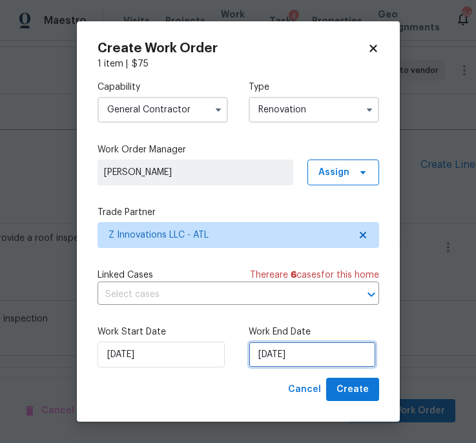
click at [328, 361] on input "10/7/2025" at bounding box center [312, 355] width 127 height 26
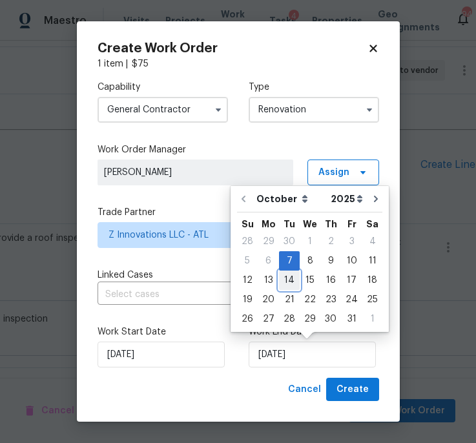
click at [284, 279] on div "14" at bounding box center [289, 280] width 21 height 18
type input "10/14/2025"
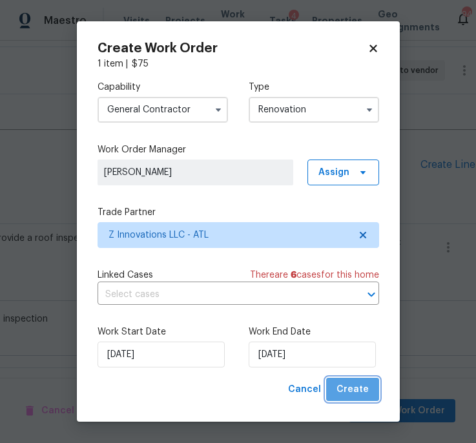
click at [374, 399] on button "Create" at bounding box center [352, 390] width 53 height 24
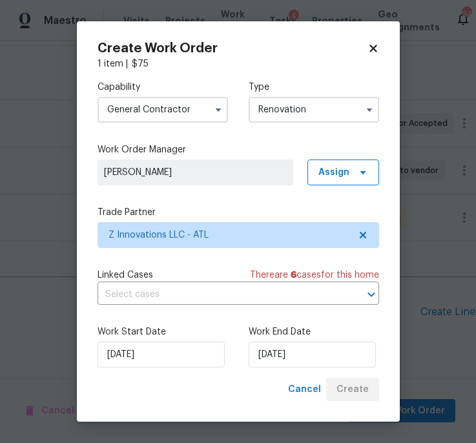
scroll to position [189, 230]
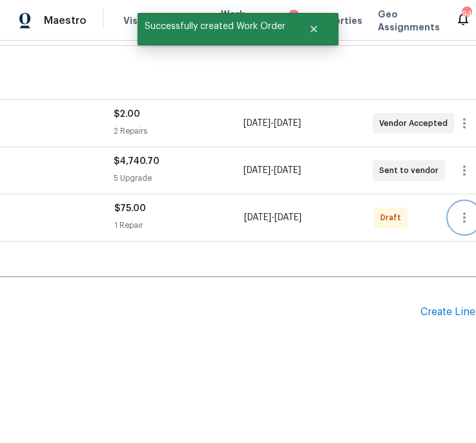
click at [460, 218] on icon "button" at bounding box center [465, 218] width 16 height 16
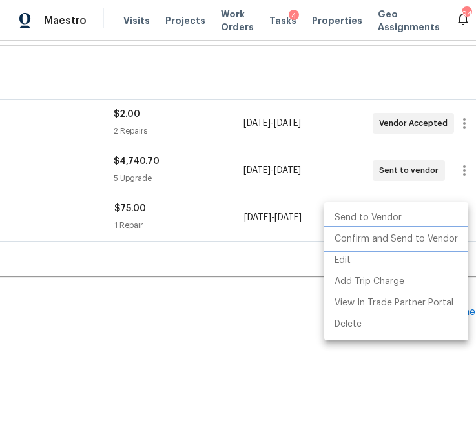
click at [454, 233] on li "Confirm and Send to Vendor" at bounding box center [396, 239] width 144 height 21
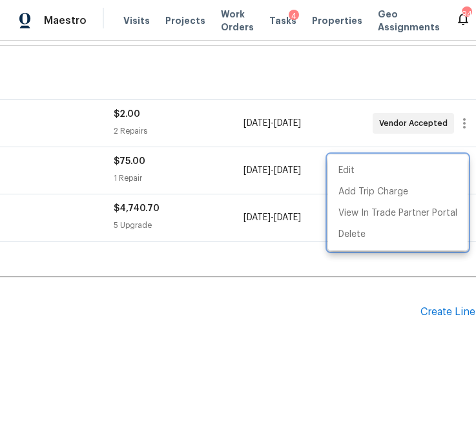
click at [246, 335] on div at bounding box center [238, 221] width 476 height 443
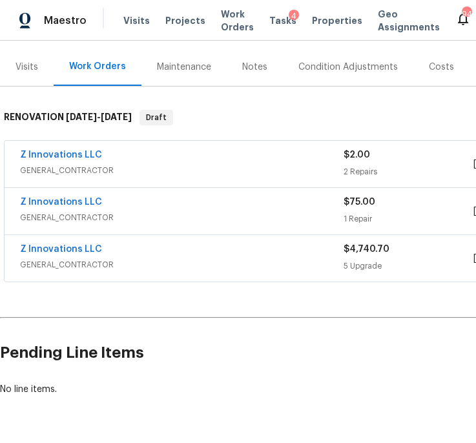
scroll to position [147, 0]
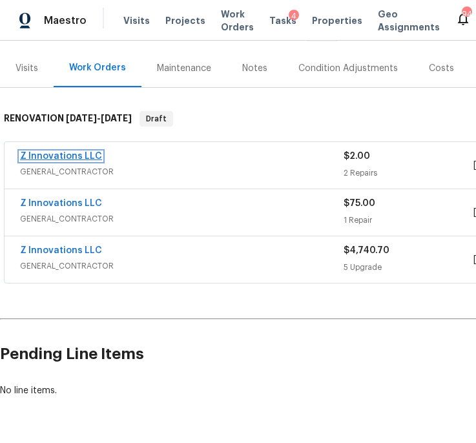
click at [49, 158] on link "Z Innovations LLC" at bounding box center [61, 156] width 82 height 9
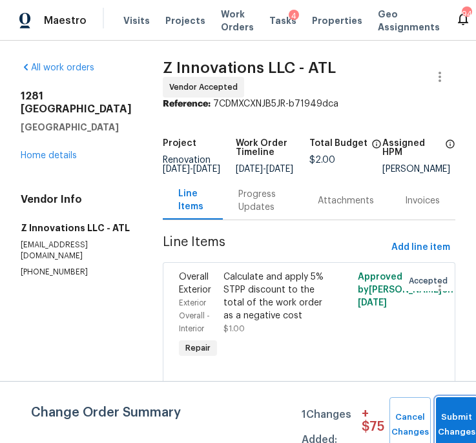
click at [444, 410] on button "Submit Changes" at bounding box center [456, 426] width 41 height 56
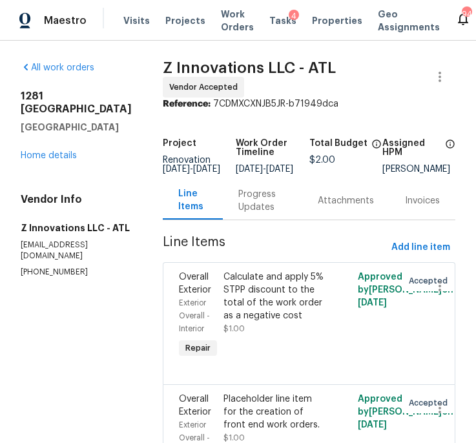
click at [56, 162] on div "All work orders 1281 Parkwood Chase NW Acworth, GA 30102 Home details Vendor In…" at bounding box center [76, 169] width 111 height 217
click at [56, 156] on link "Home details" at bounding box center [49, 155] width 56 height 9
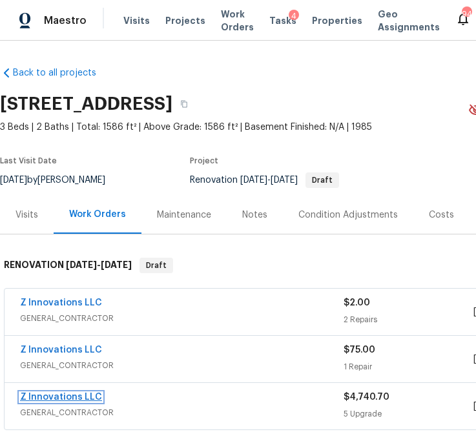
click at [54, 398] on link "Z Innovations LLC" at bounding box center [61, 397] width 82 height 9
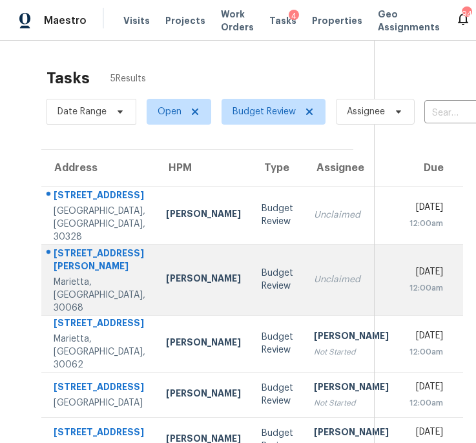
scroll to position [195, 0]
